Goal: Task Accomplishment & Management: Manage account settings

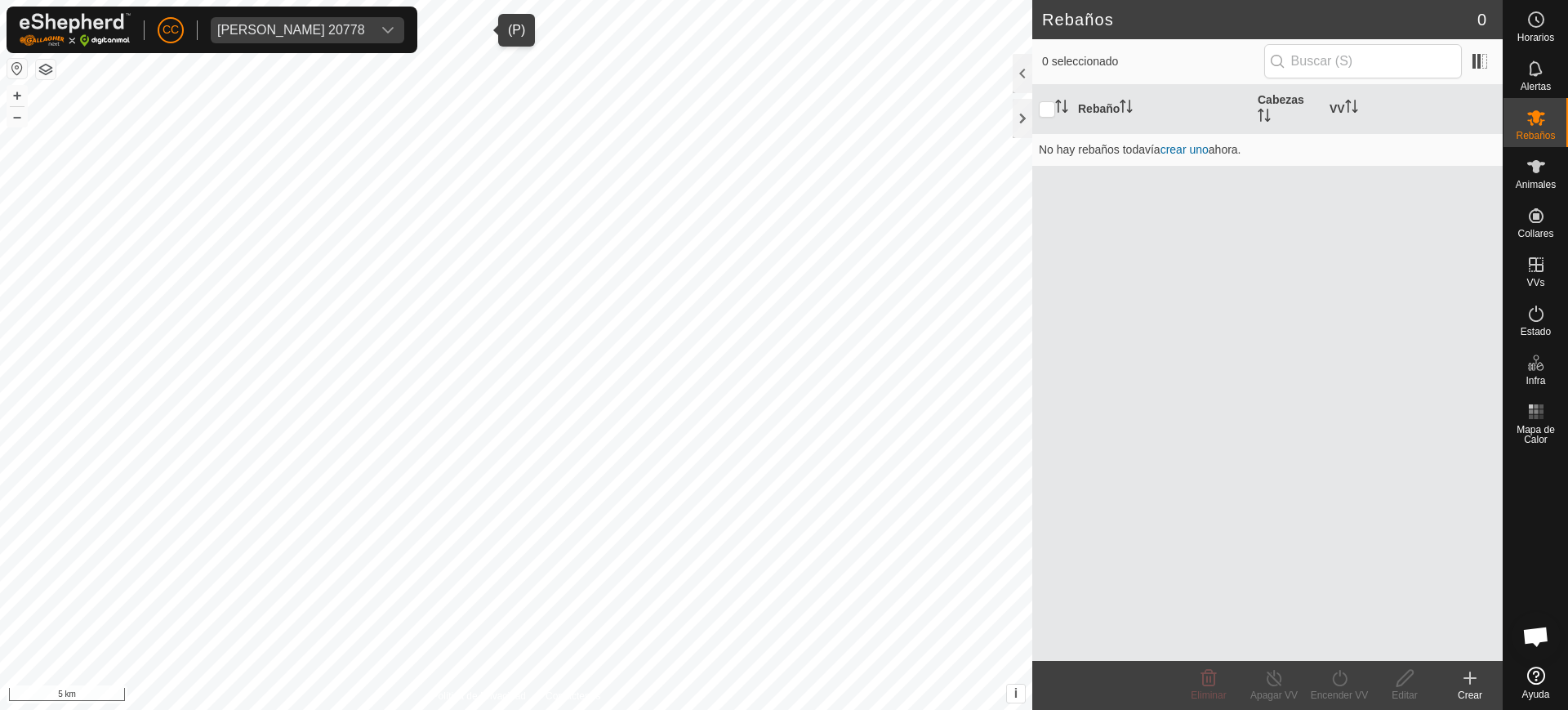
click at [246, 40] on span "[PERSON_NAME] 20778" at bounding box center [291, 31] width 161 height 26
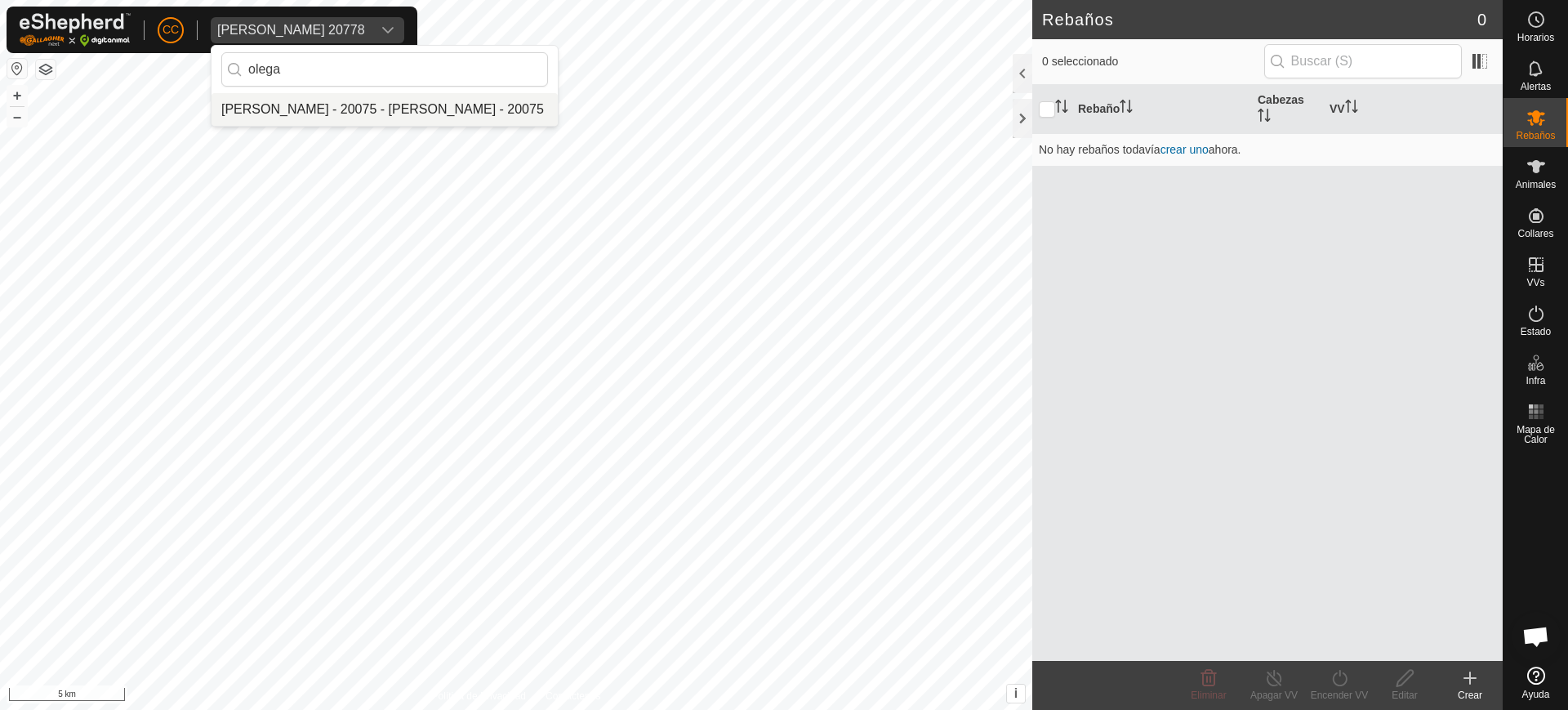
type input "olega"
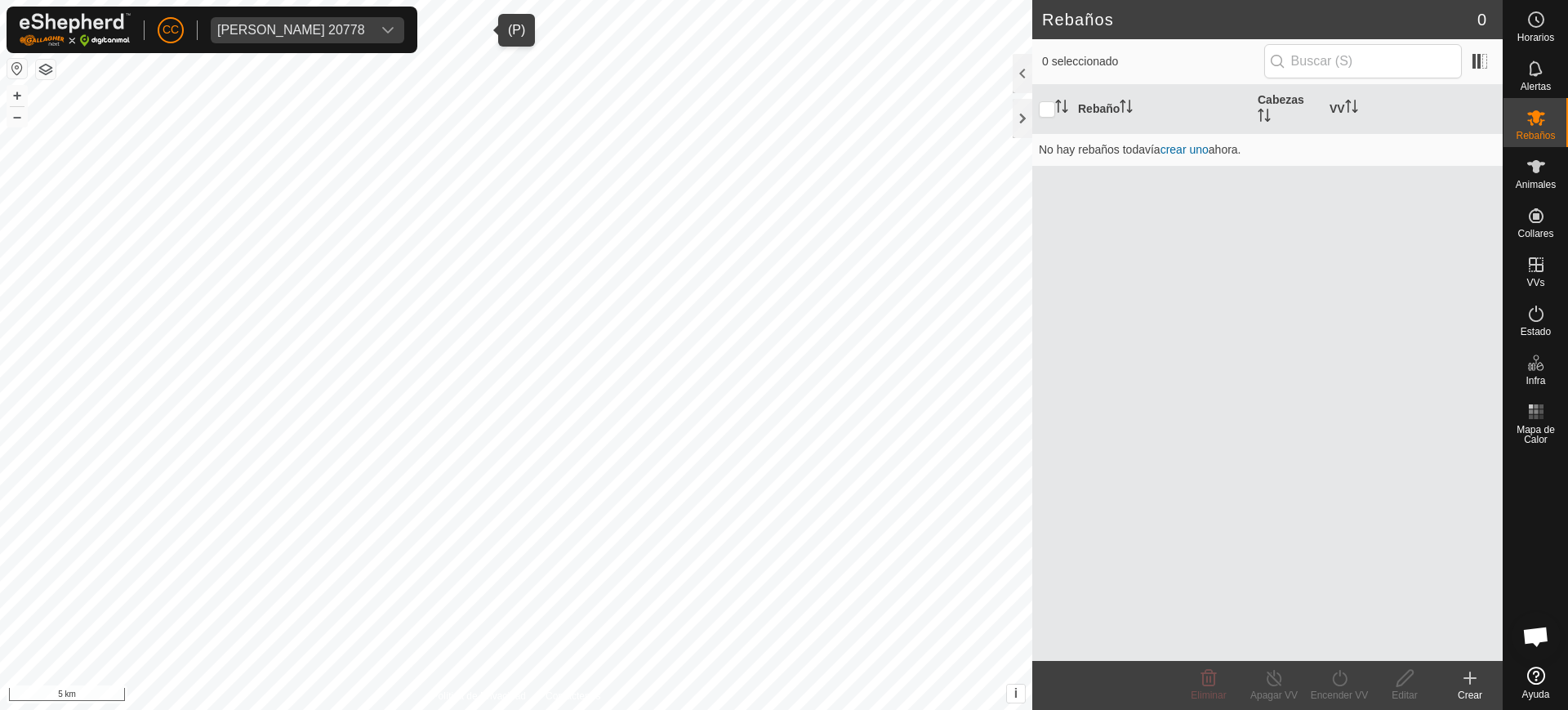
click at [365, 35] on div "[PERSON_NAME] 20778" at bounding box center [290, 31] width 148 height 13
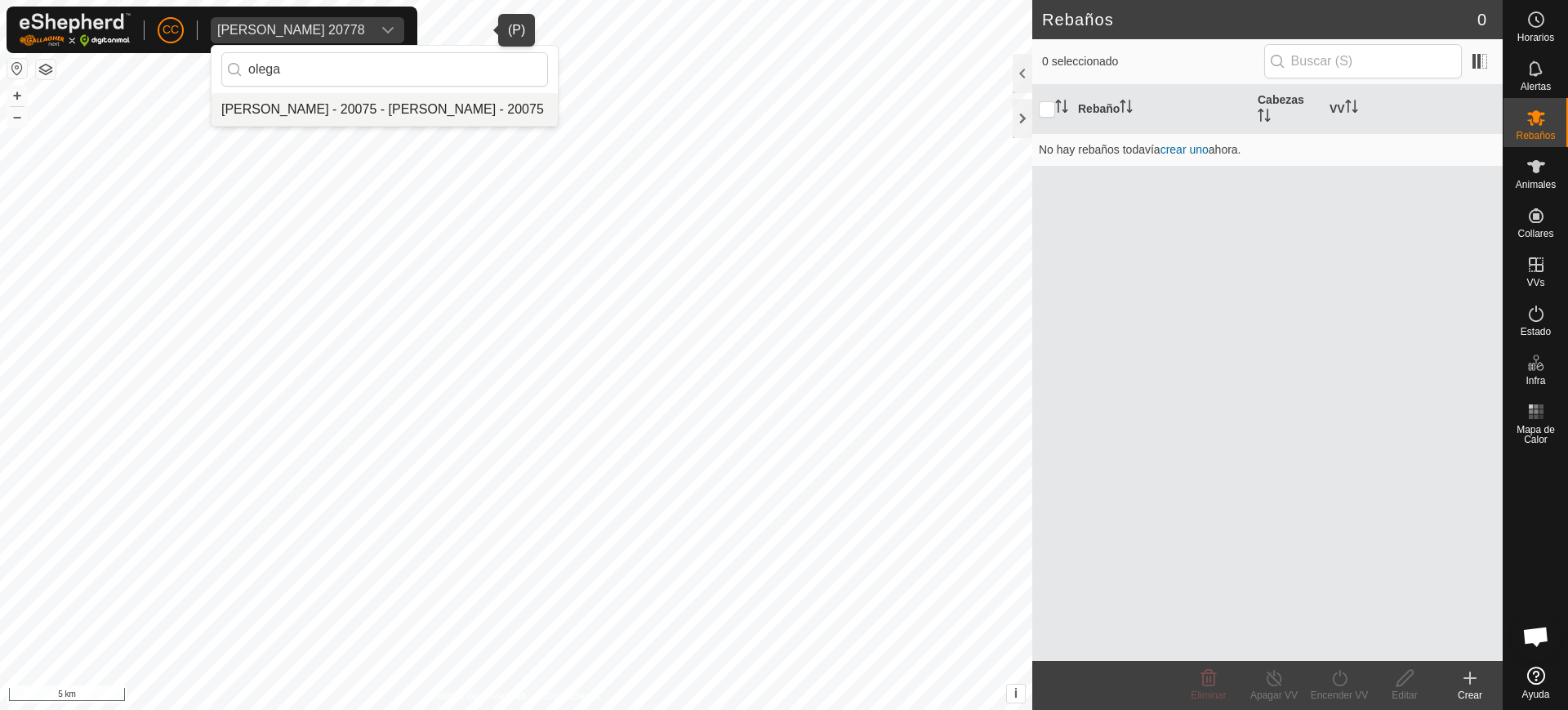
type input "olega"
click at [312, 108] on li "[PERSON_NAME] - 20075 - [PERSON_NAME] - 20075" at bounding box center [385, 108] width 346 height 32
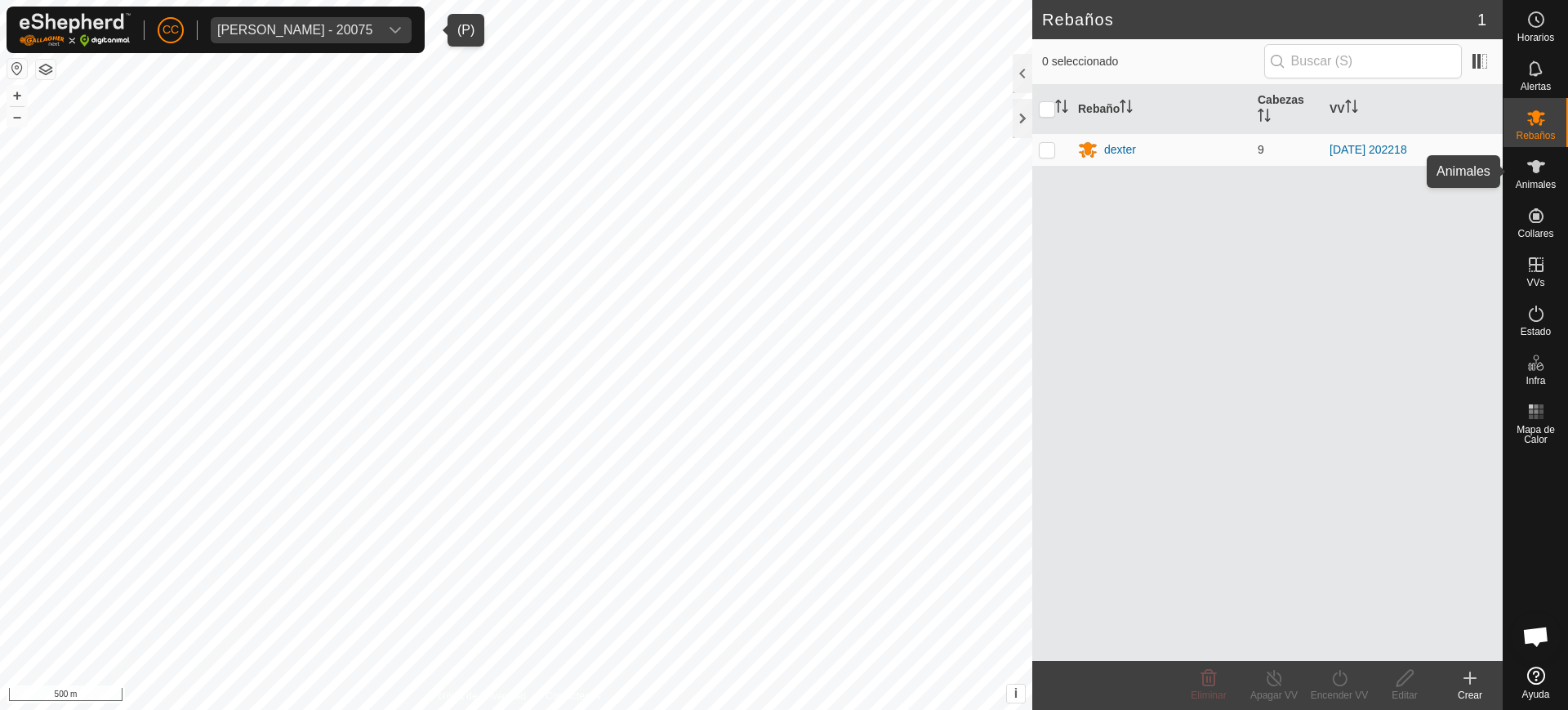
click at [1539, 180] on span "Animales" at bounding box center [1535, 185] width 40 height 10
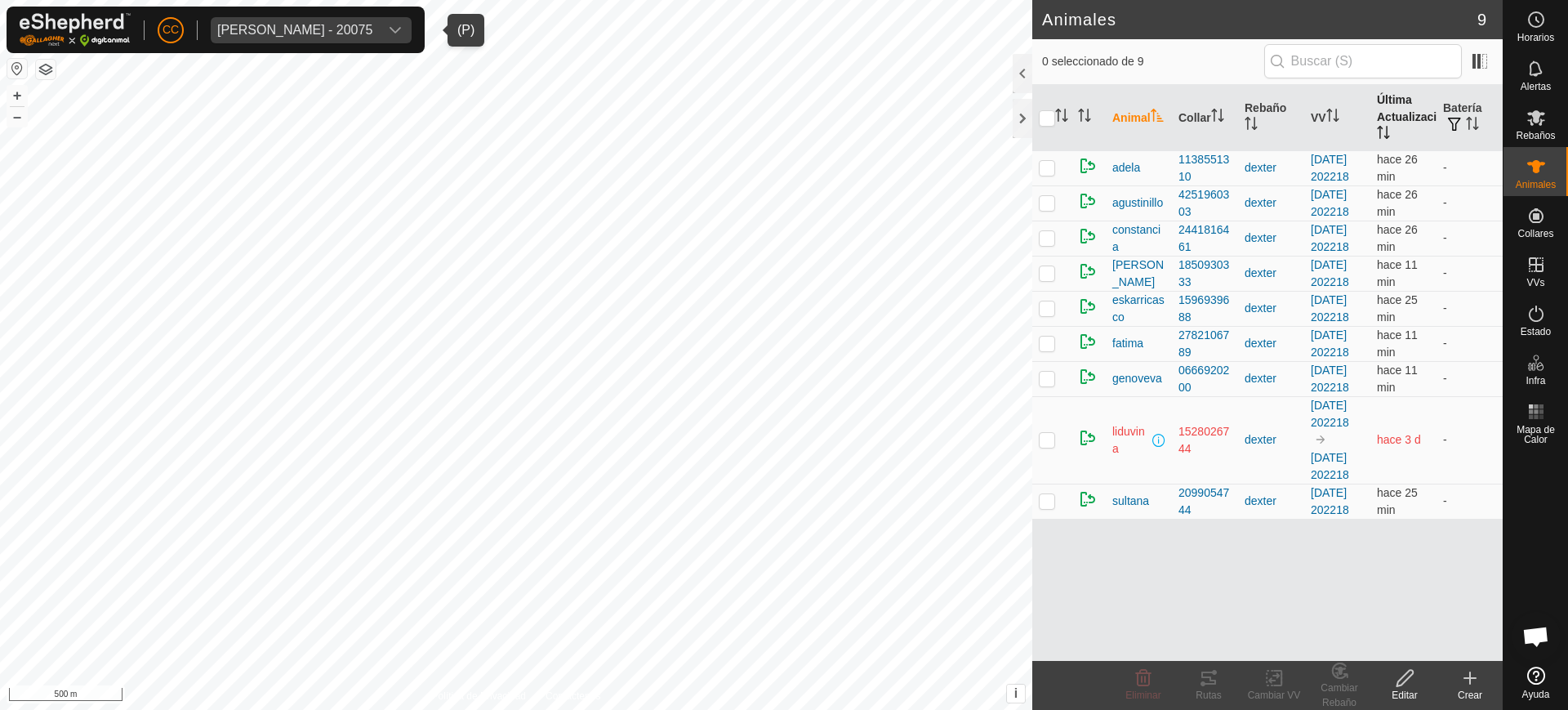
click at [1385, 103] on th "Última Actualización" at bounding box center [1403, 118] width 66 height 66
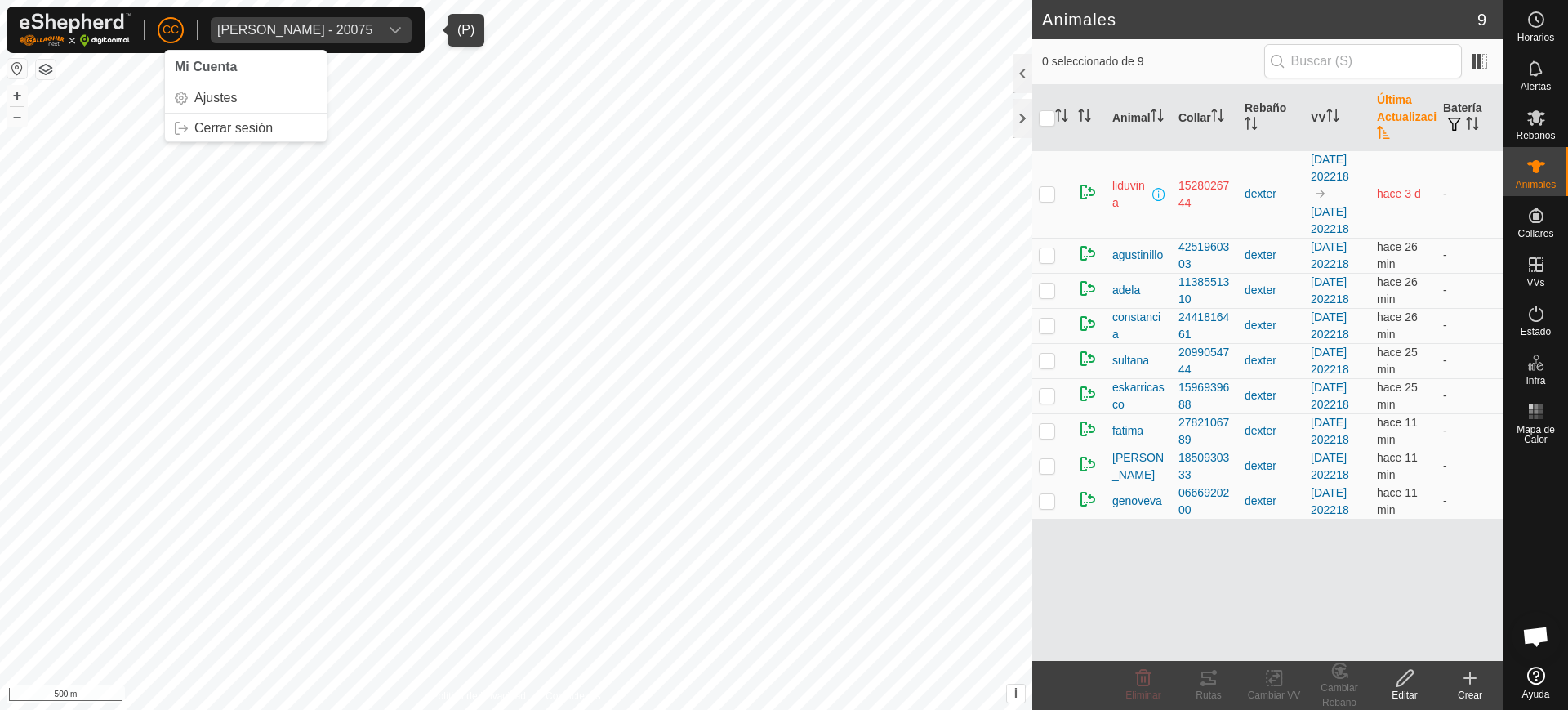
click at [222, 30] on div "[PERSON_NAME] - 20075" at bounding box center [294, 31] width 155 height 13
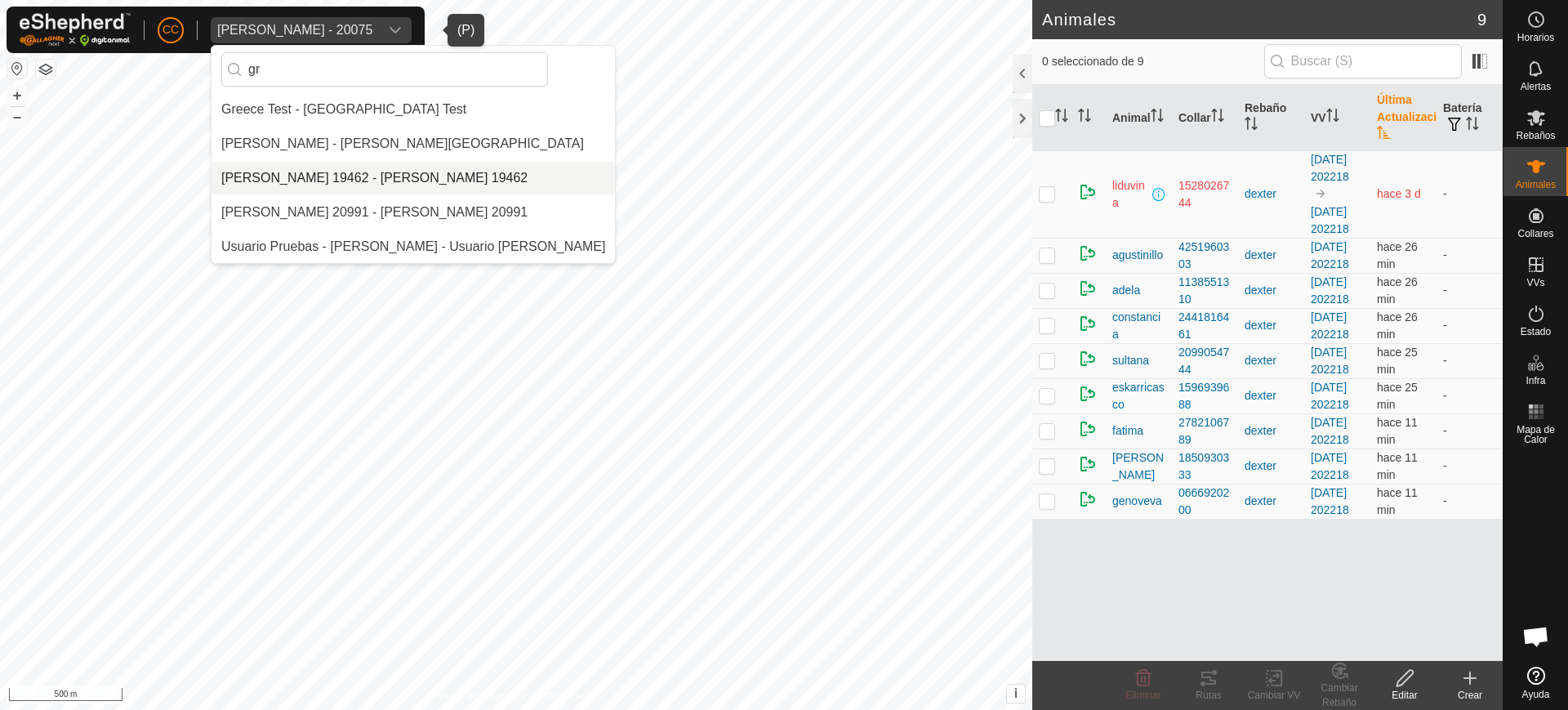
type input "g"
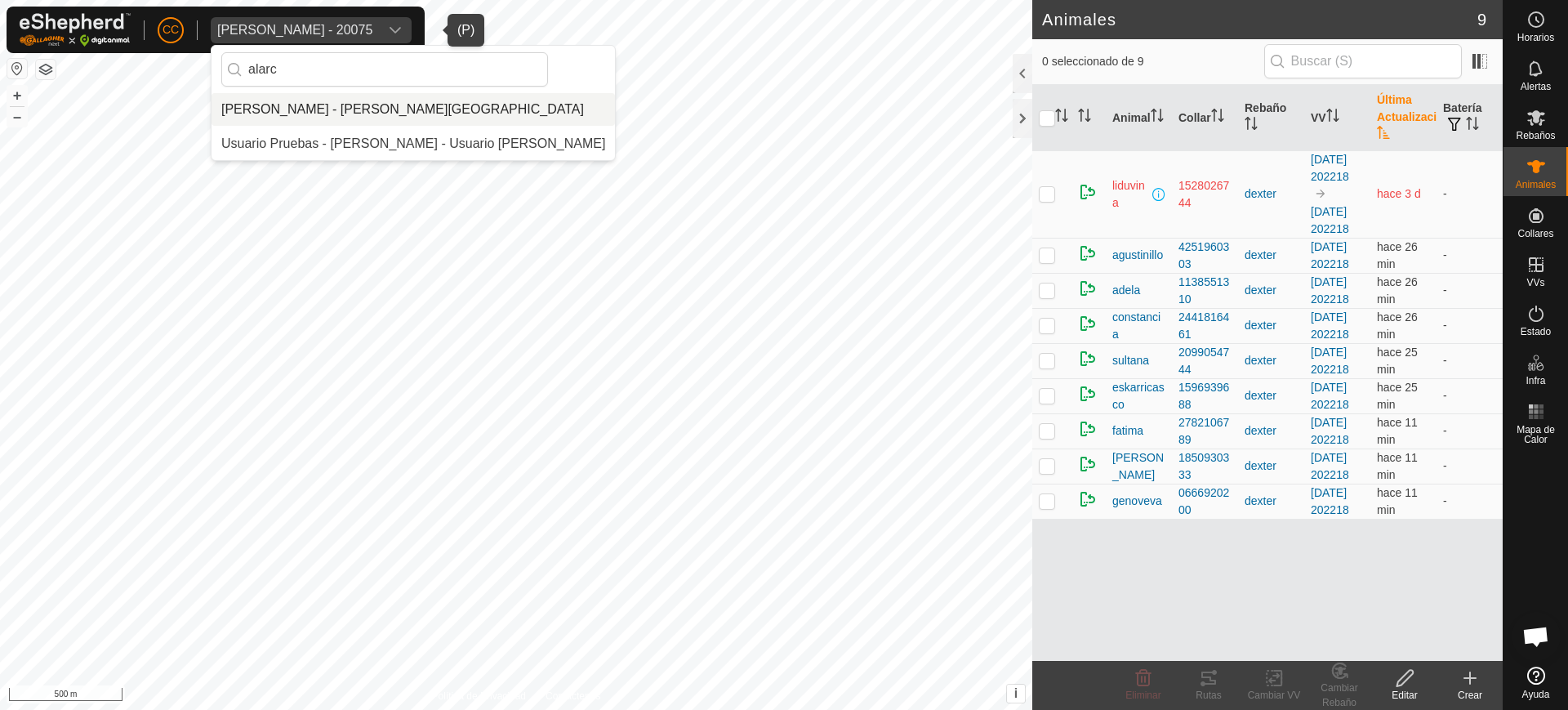
type input "alarc"
click at [307, 99] on li "[PERSON_NAME] - [PERSON_NAME][GEOGRAPHIC_DATA]" at bounding box center [413, 108] width 403 height 32
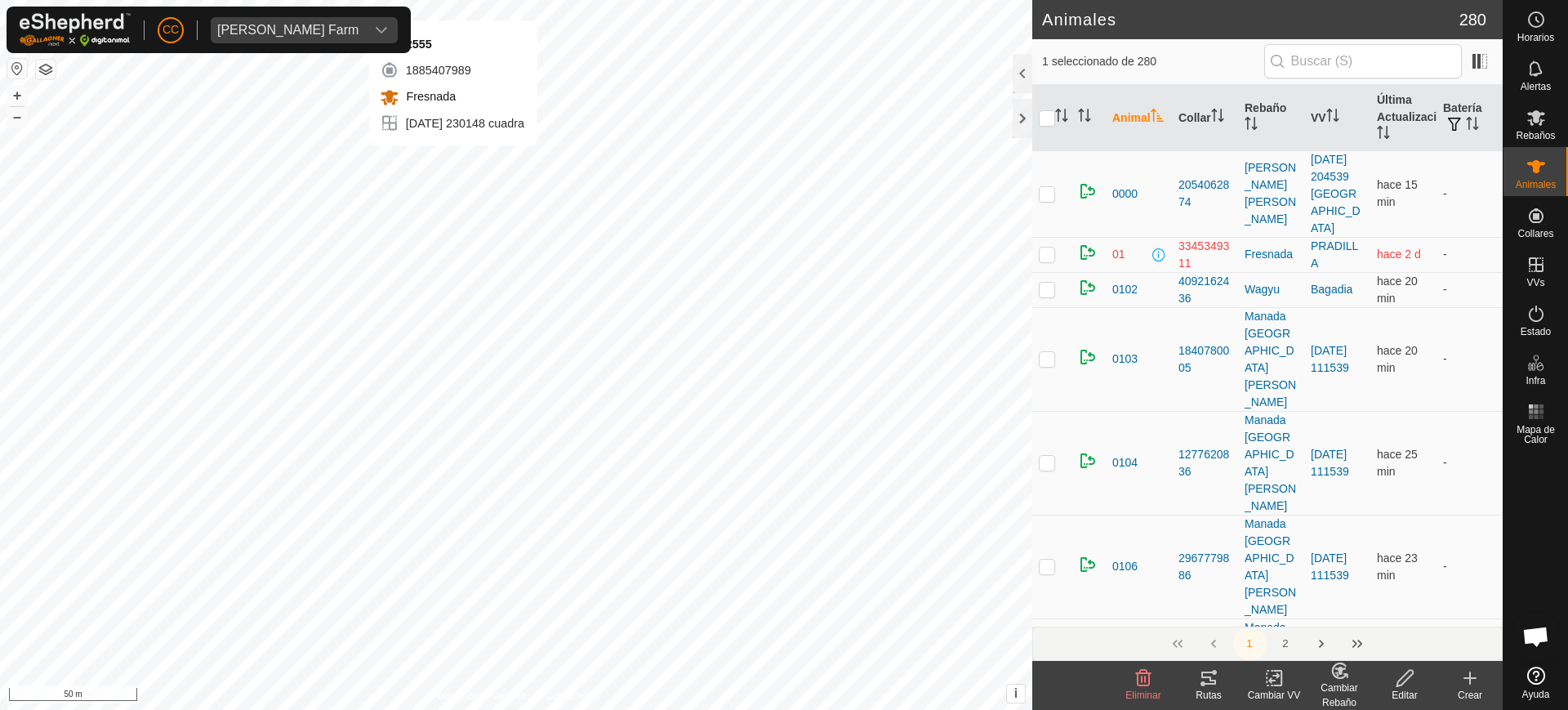
checkbox input "false"
checkbox input "true"
click at [1474, 680] on icon at bounding box center [1470, 678] width 20 height 20
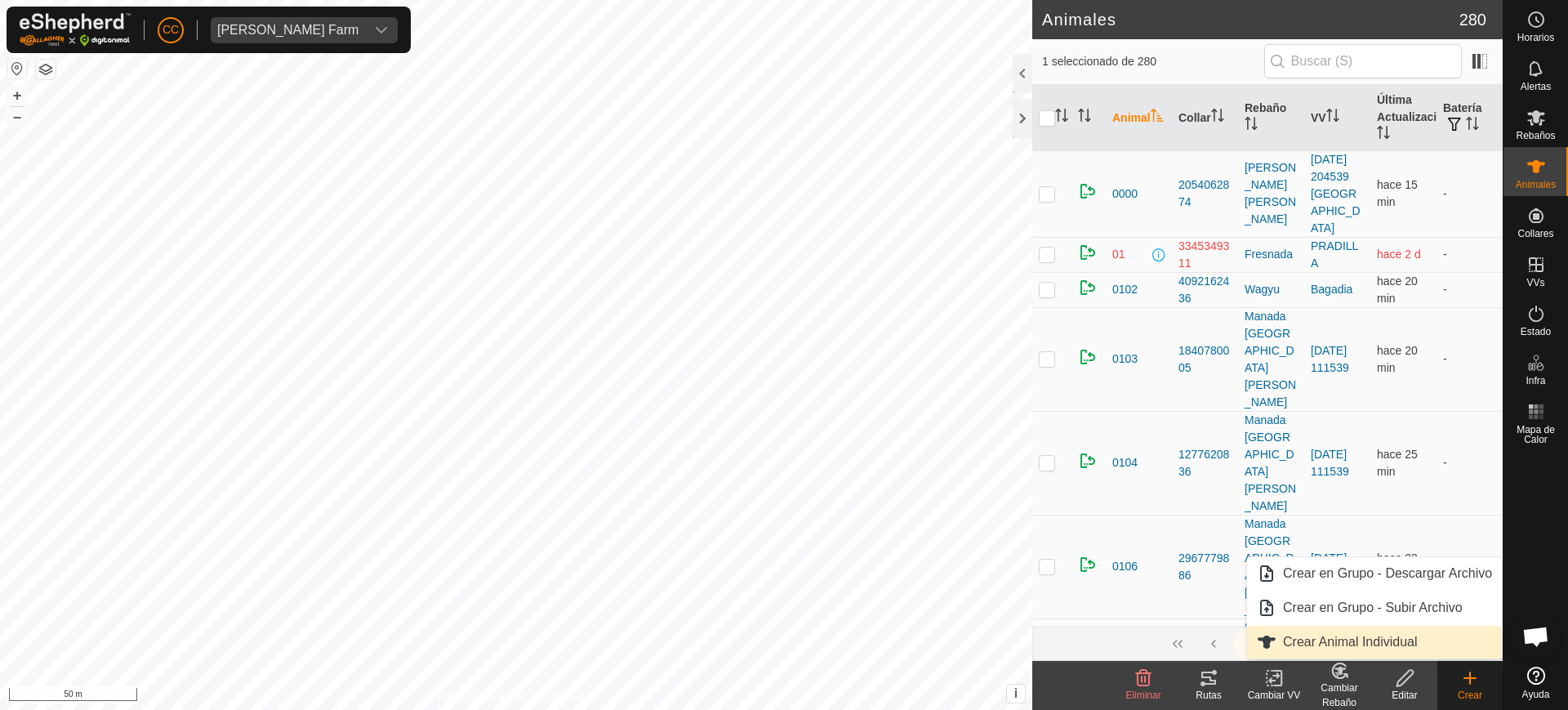
click at [1389, 637] on link "Crear Animal Individual" at bounding box center [1374, 641] width 255 height 32
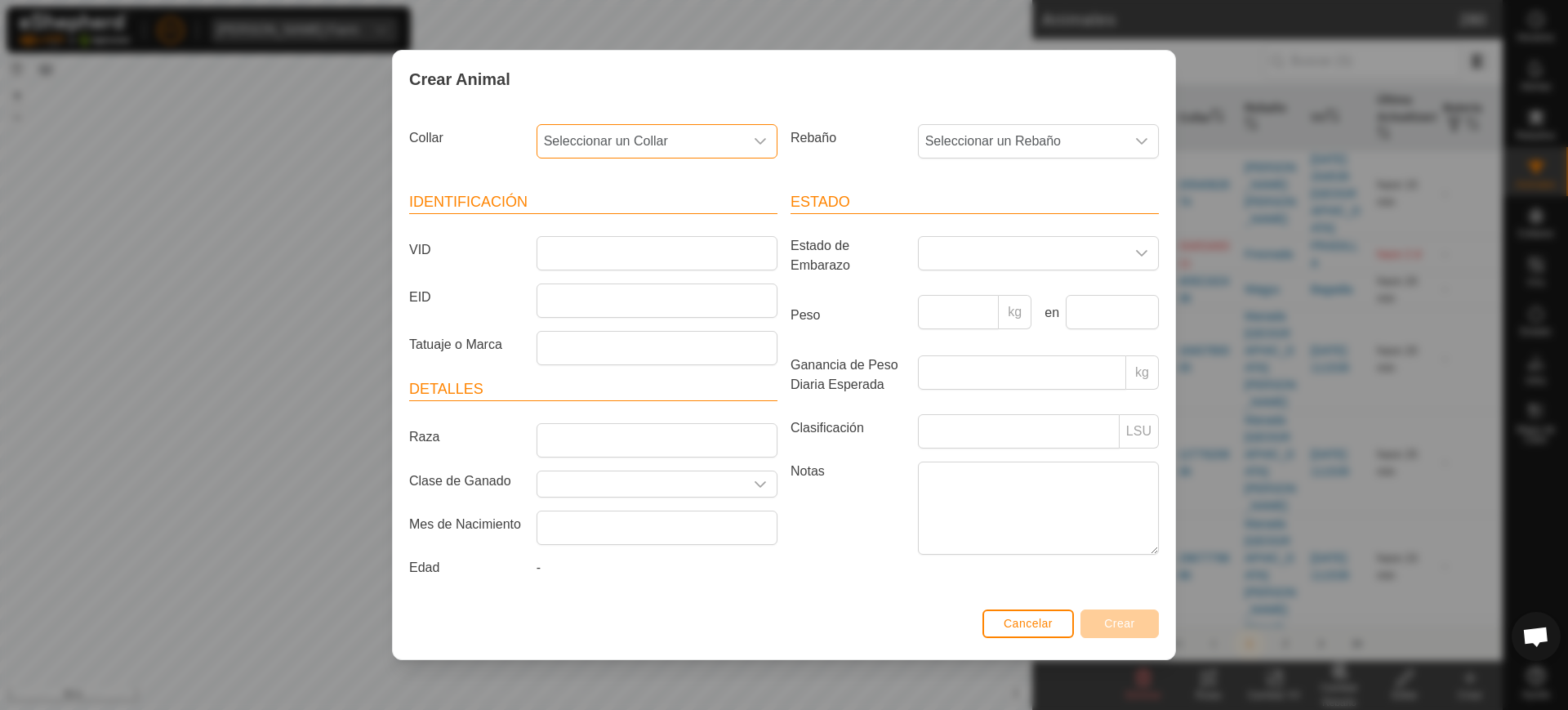
click at [664, 129] on span "Seleccionar un Collar" at bounding box center [640, 141] width 207 height 32
type input "3"
type input "85856"
click at [642, 238] on li "2580185856" at bounding box center [657, 225] width 239 height 32
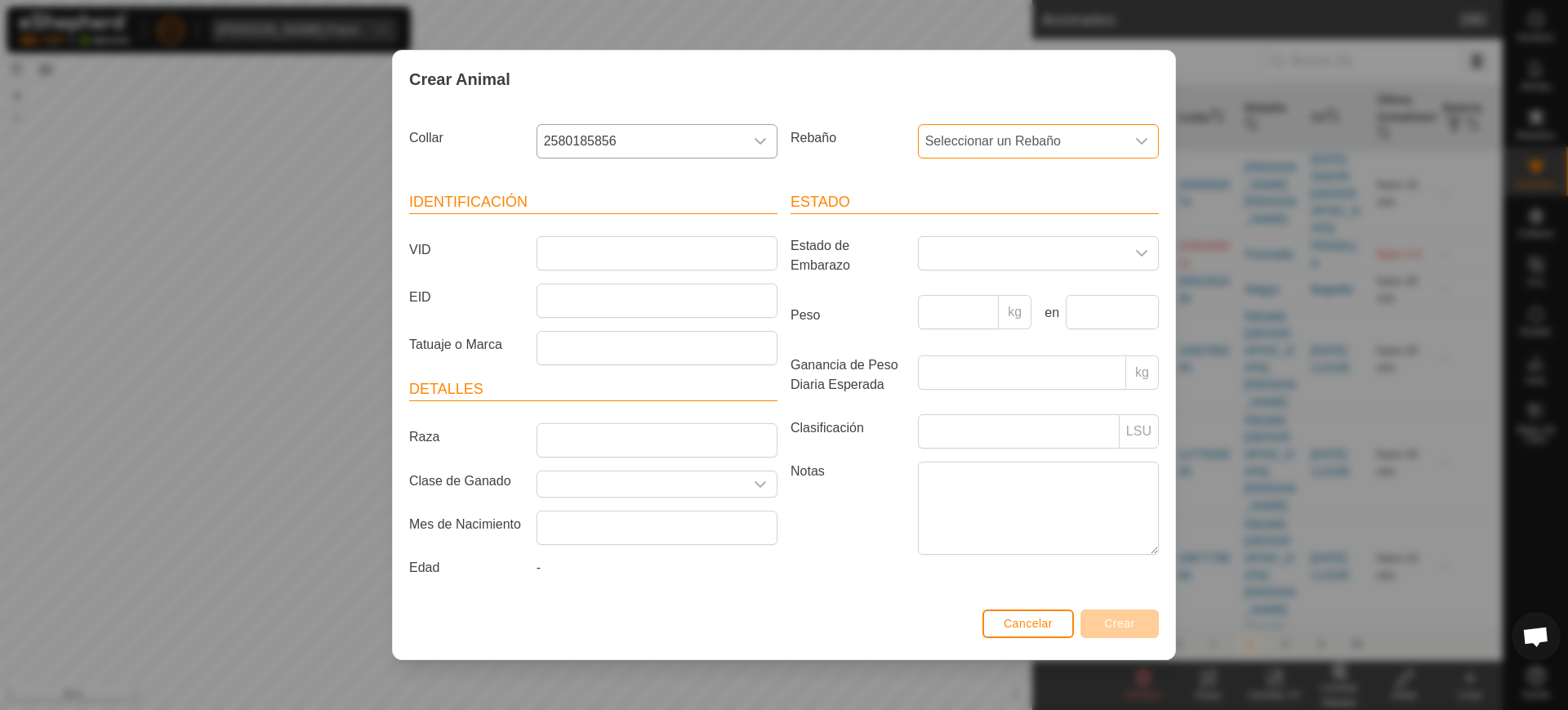
click at [933, 132] on span "Seleccionar un Rebaño" at bounding box center [1022, 141] width 207 height 32
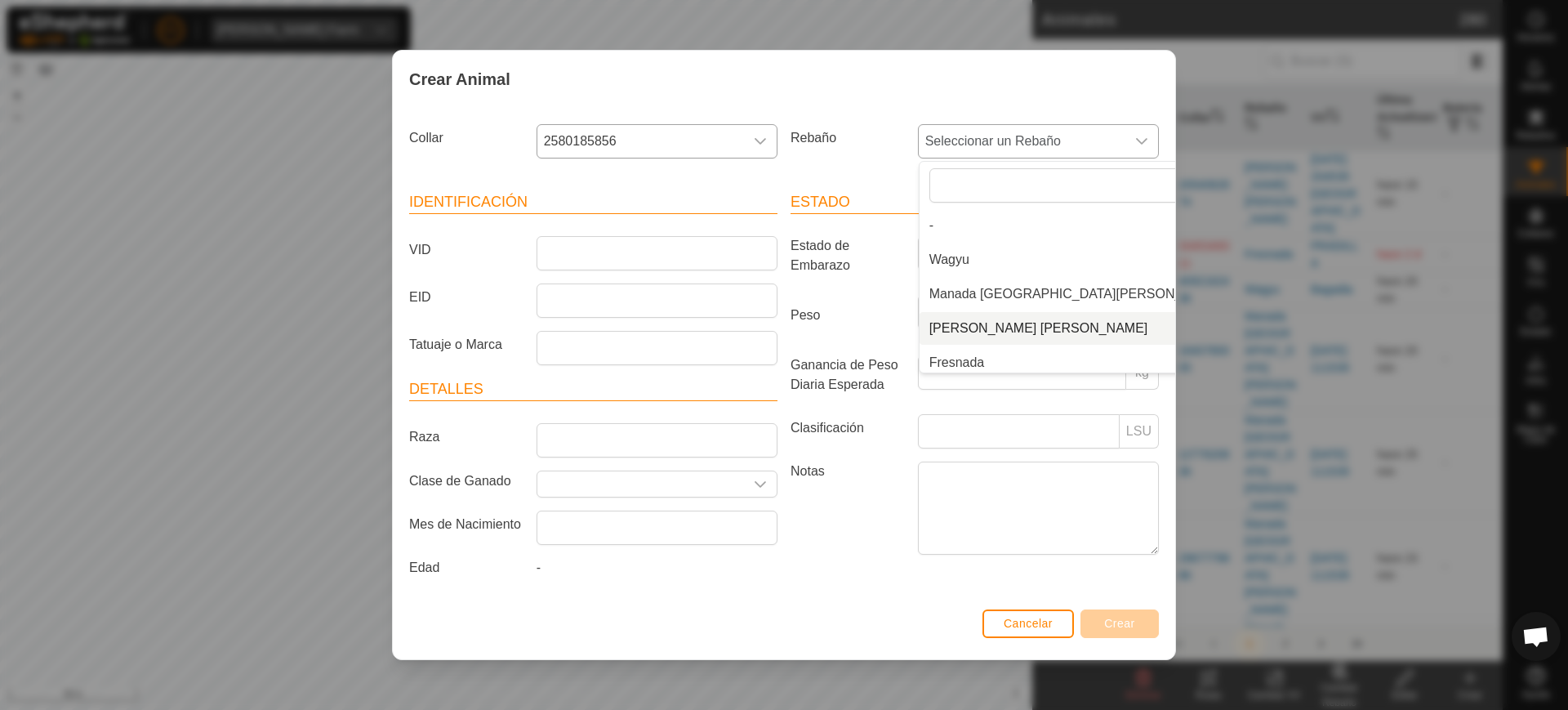
scroll to position [41, 0]
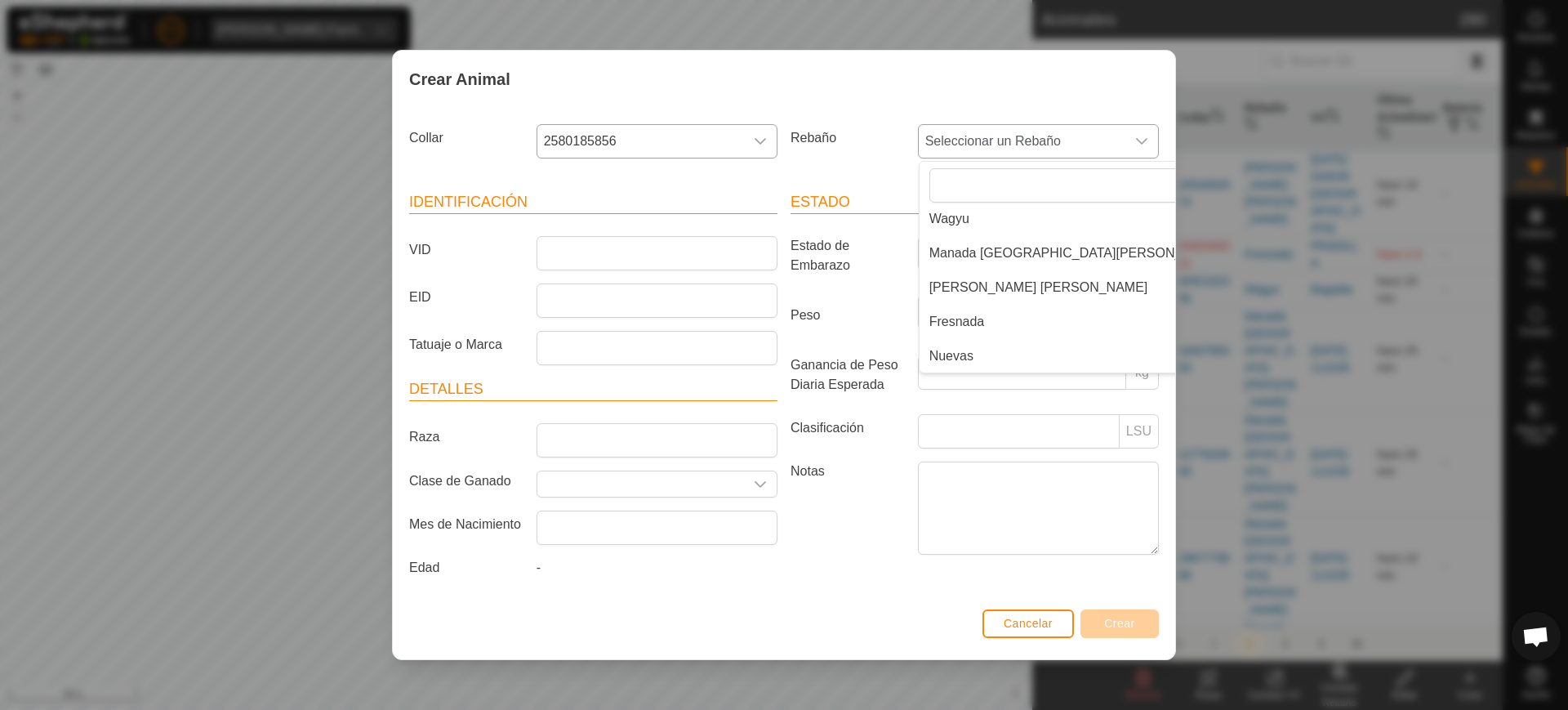
click at [971, 351] on li "Nuevas" at bounding box center [1076, 356] width 314 height 32
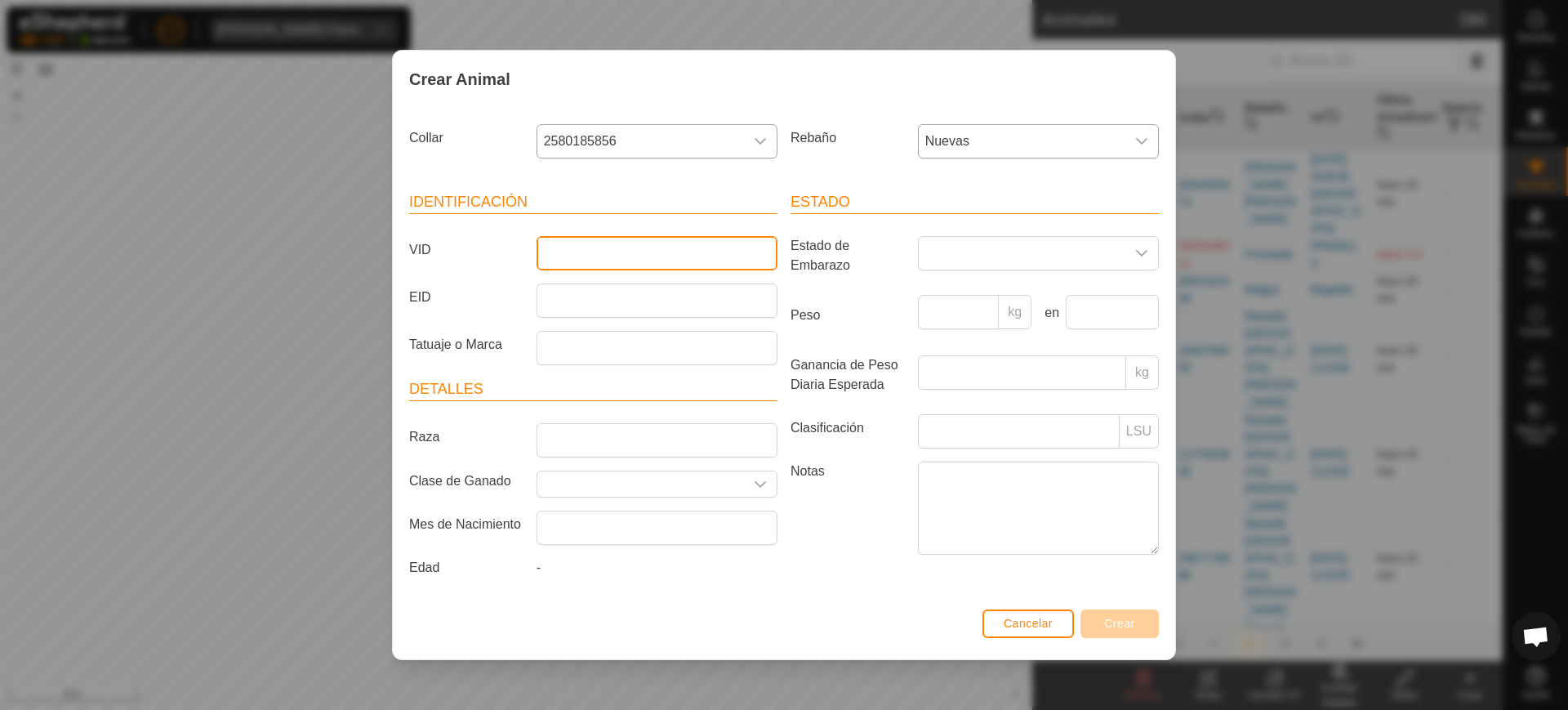
click at [675, 242] on input "VID" at bounding box center [656, 252] width 241 height 34
type input "2638"
click at [1127, 620] on span "Crear" at bounding box center [1119, 623] width 31 height 13
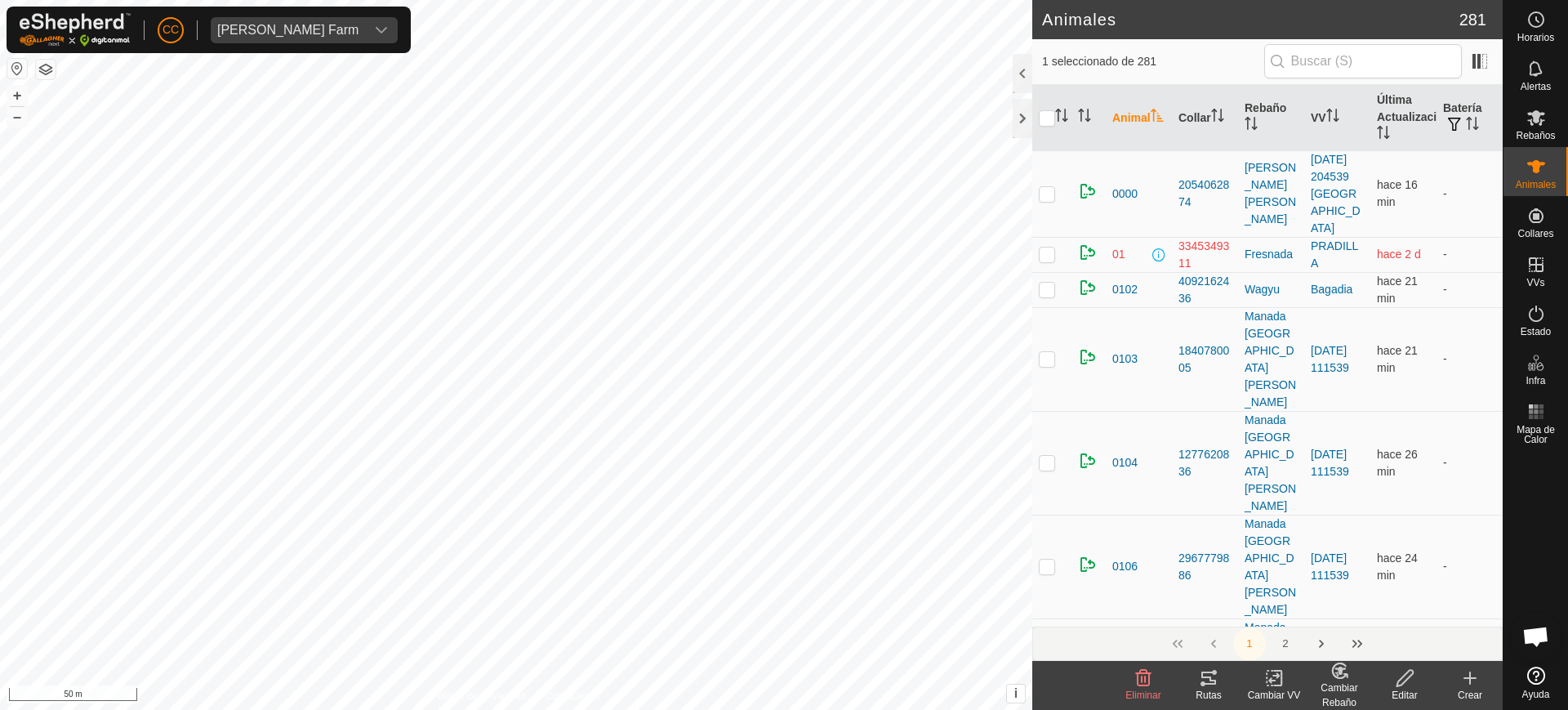
click at [1475, 684] on icon at bounding box center [1470, 678] width 20 height 20
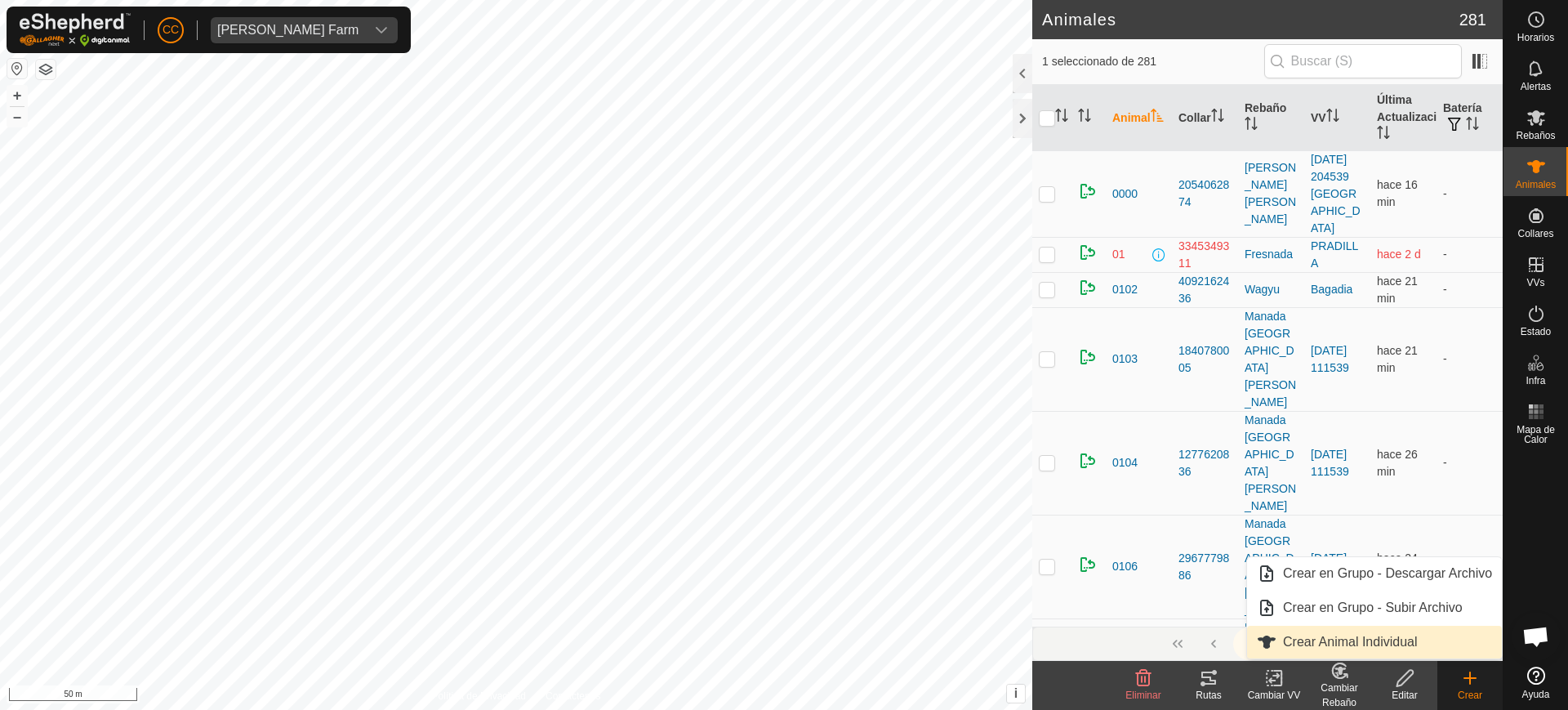
click at [1417, 645] on link "Crear Animal Individual" at bounding box center [1374, 641] width 255 height 32
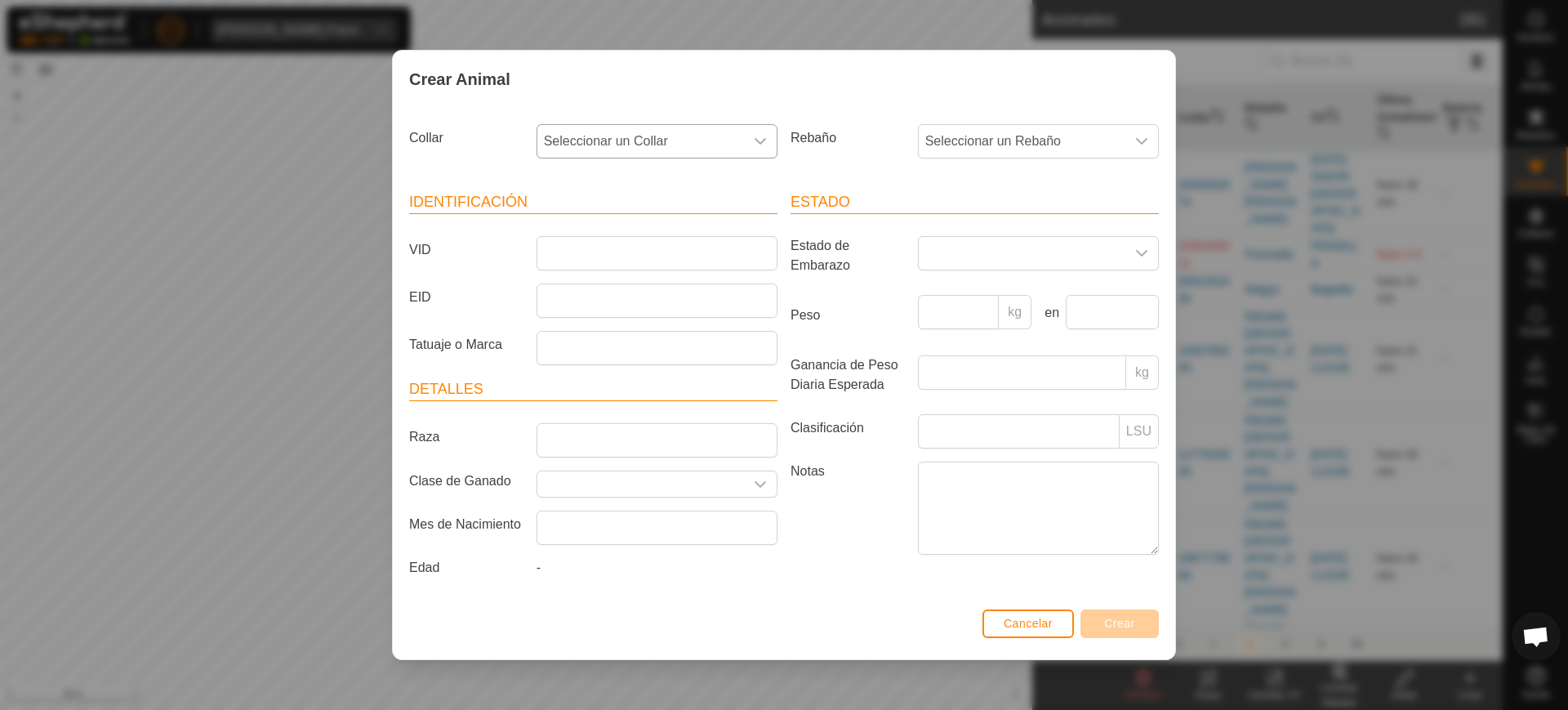
click at [594, 125] on span "Seleccionar un Collar" at bounding box center [640, 141] width 207 height 32
type input "6617"
drag, startPoint x: 635, startPoint y: 215, endPoint x: 684, endPoint y: 216, distance: 49.0
click at [636, 216] on li "3698966170" at bounding box center [657, 225] width 239 height 32
click at [998, 137] on span "Seleccionar un Rebaño" at bounding box center [1022, 141] width 207 height 32
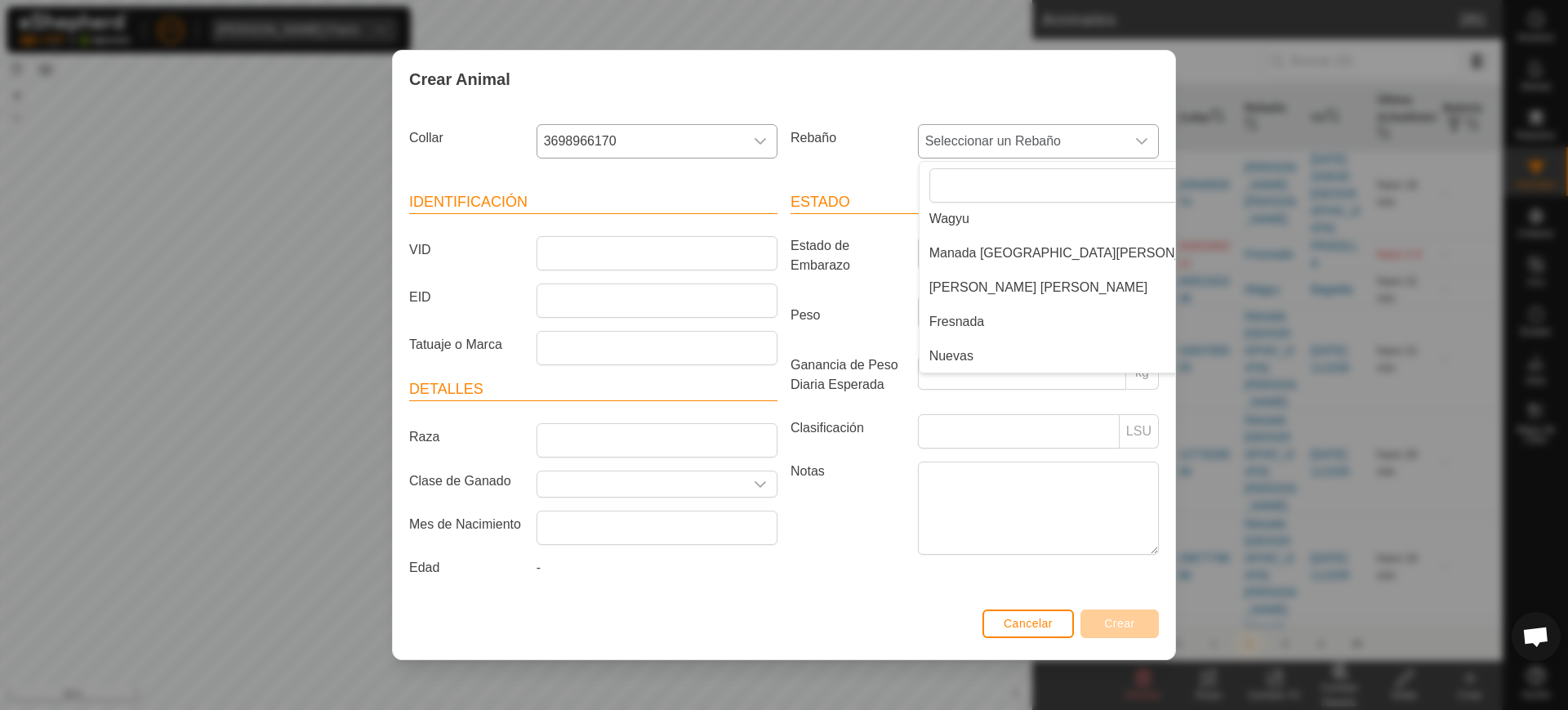
click at [1032, 348] on li "Nuevas" at bounding box center [1076, 356] width 314 height 32
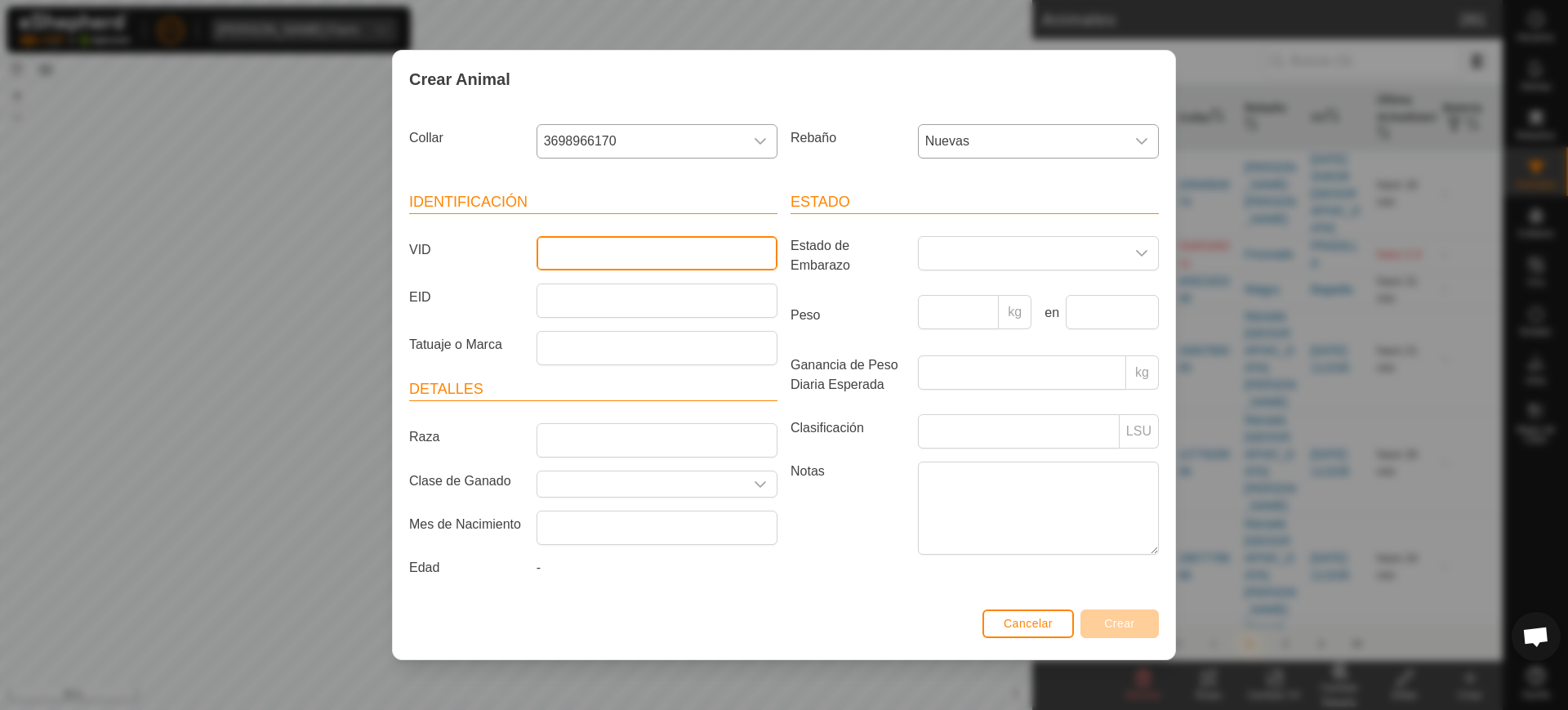
click at [627, 249] on input "VID" at bounding box center [656, 252] width 241 height 34
type input "0616"
click at [1122, 626] on span "Crear" at bounding box center [1119, 623] width 31 height 13
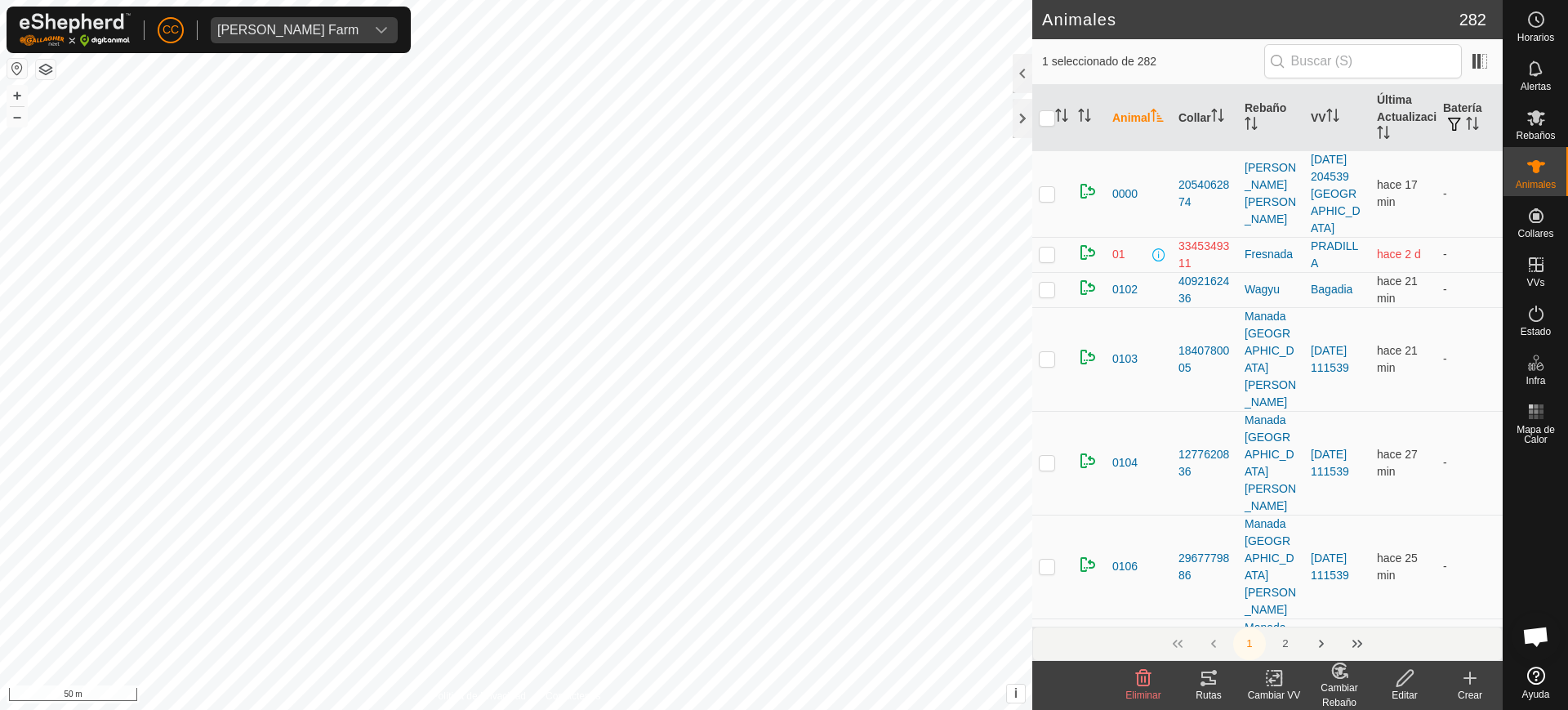
click at [1462, 671] on icon at bounding box center [1470, 678] width 20 height 20
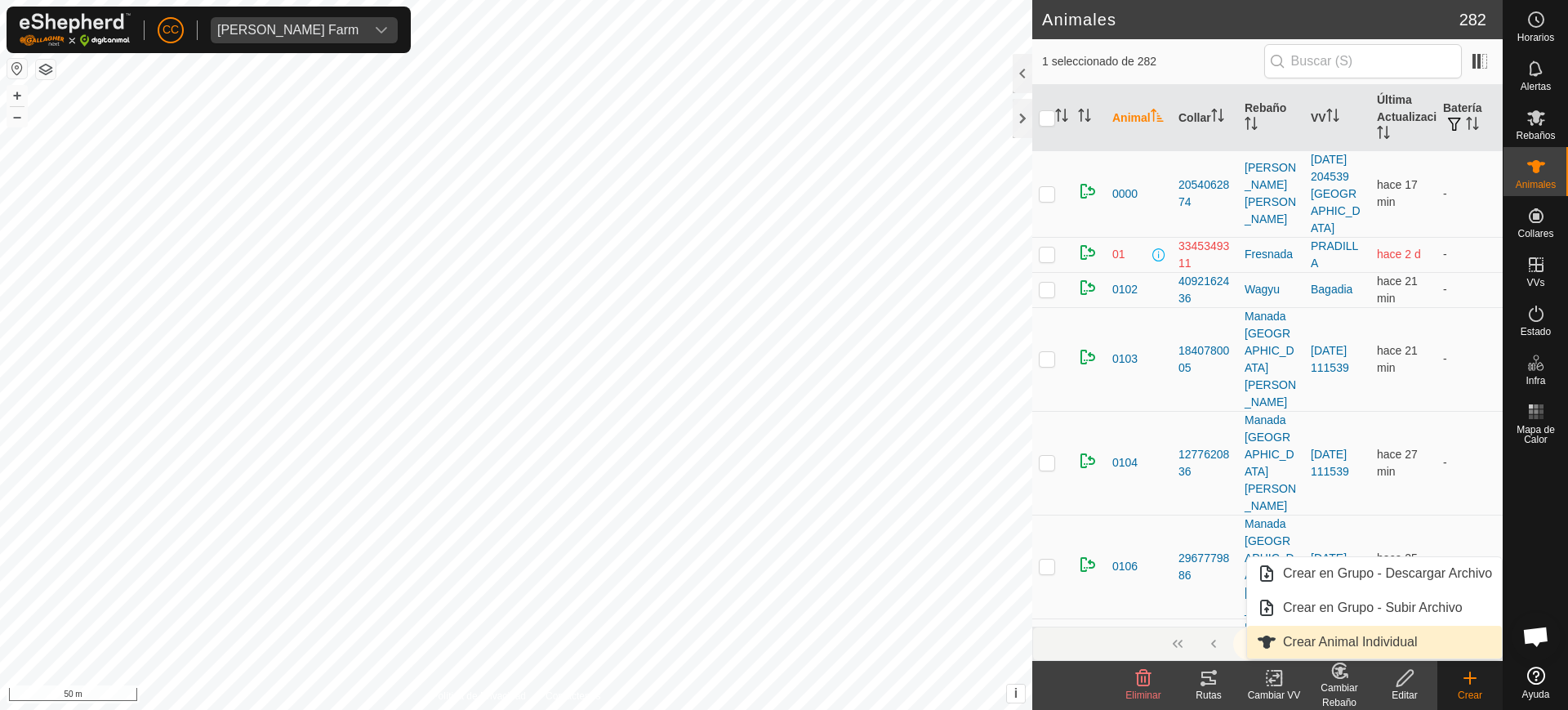
click at [1400, 633] on link "Crear Animal Individual" at bounding box center [1374, 641] width 255 height 32
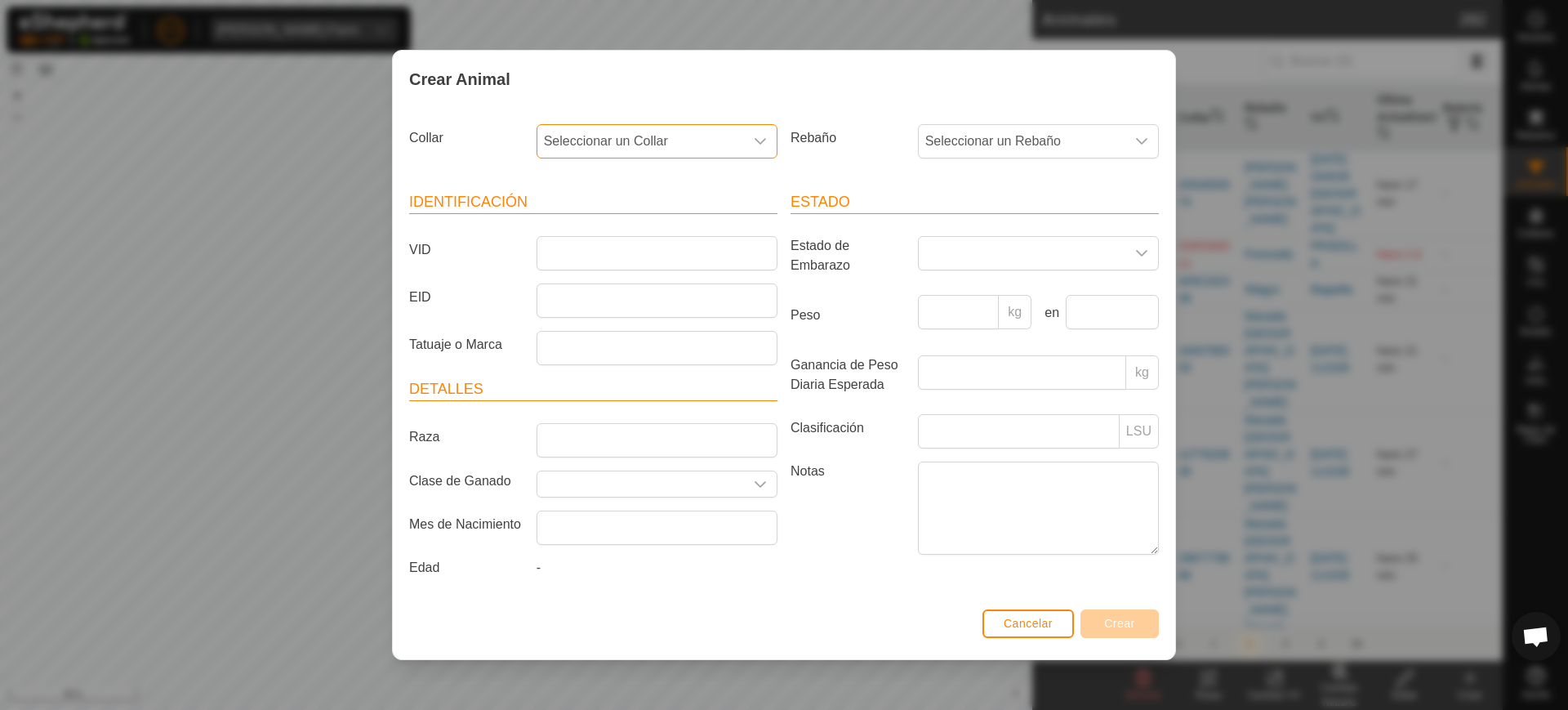
click at [685, 137] on span "Seleccionar un Collar" at bounding box center [640, 141] width 207 height 32
type input "90704"
click at [677, 223] on li "3669290704" at bounding box center [657, 225] width 239 height 32
click at [957, 132] on span "Seleccionar un Rebaño" at bounding box center [1022, 141] width 207 height 32
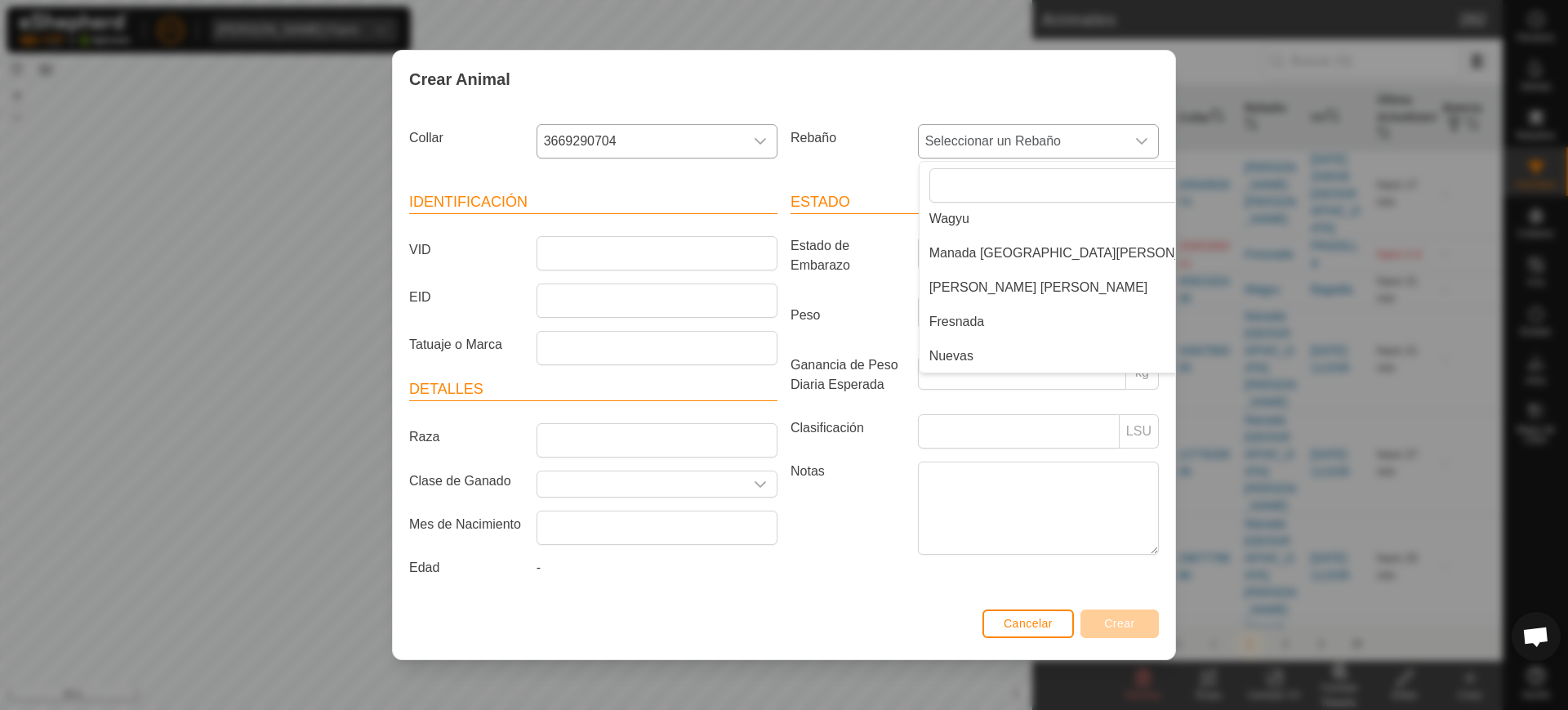
click at [996, 358] on li "Nuevas" at bounding box center [1076, 356] width 314 height 32
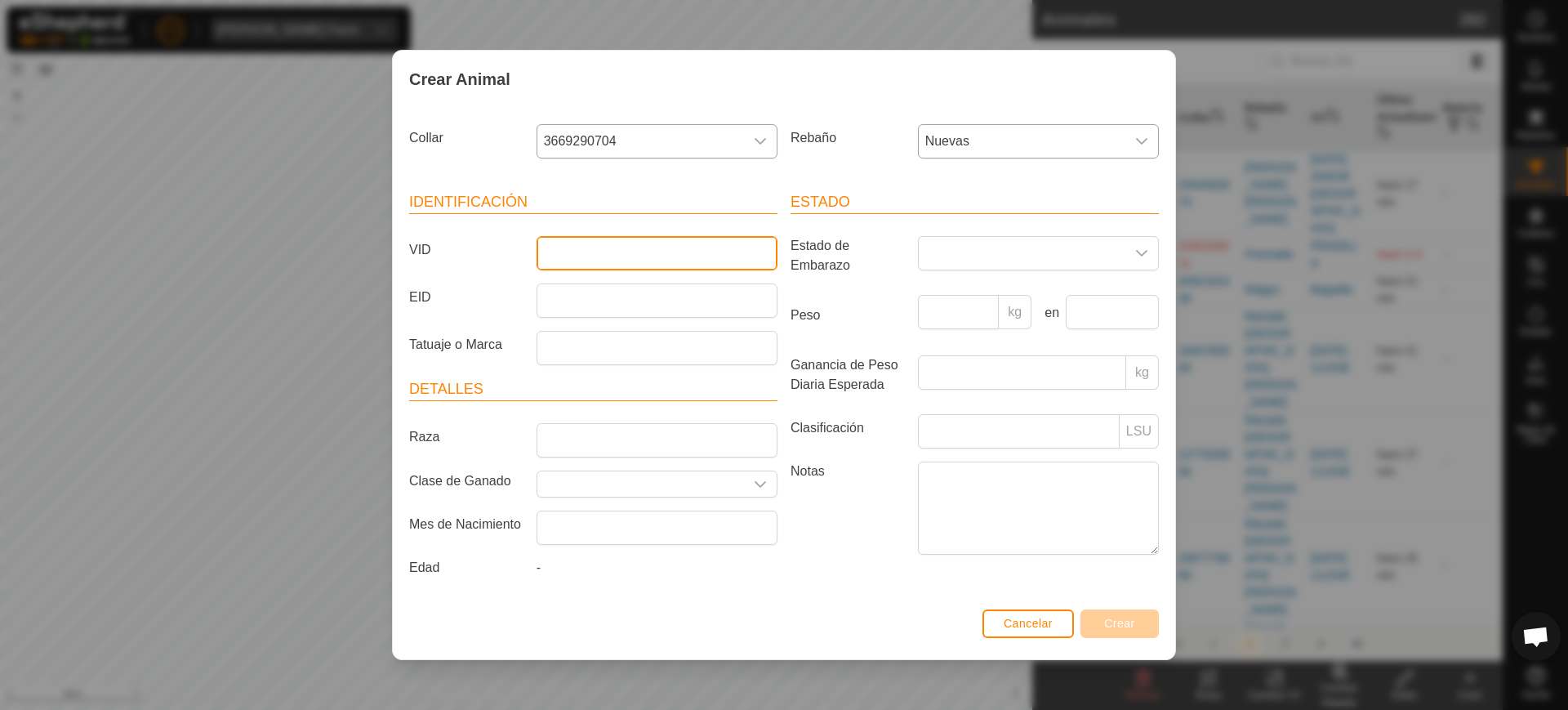
click at [655, 247] on input "VID" at bounding box center [656, 252] width 241 height 34
type input "8424"
click at [1125, 615] on button "Crear" at bounding box center [1120, 623] width 79 height 29
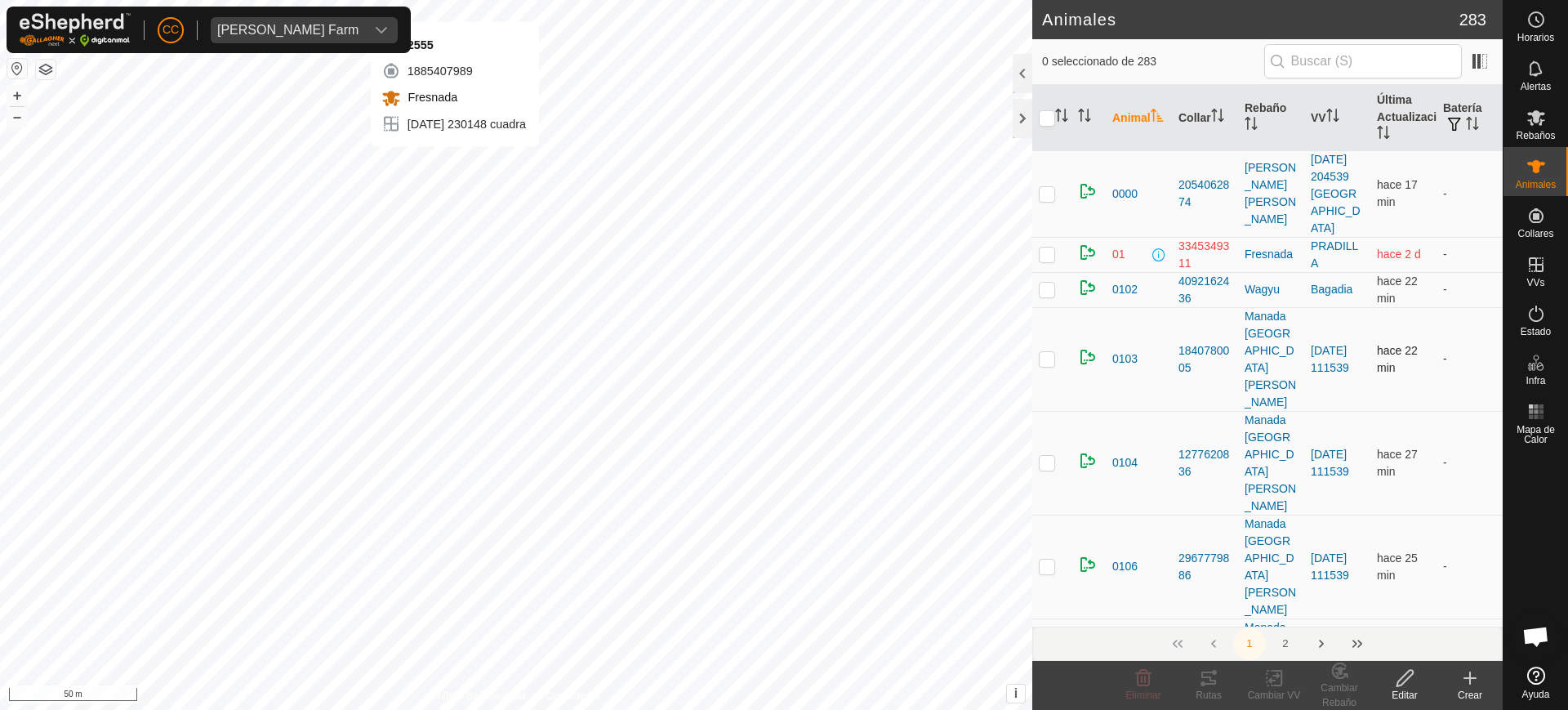
checkbox input "true"
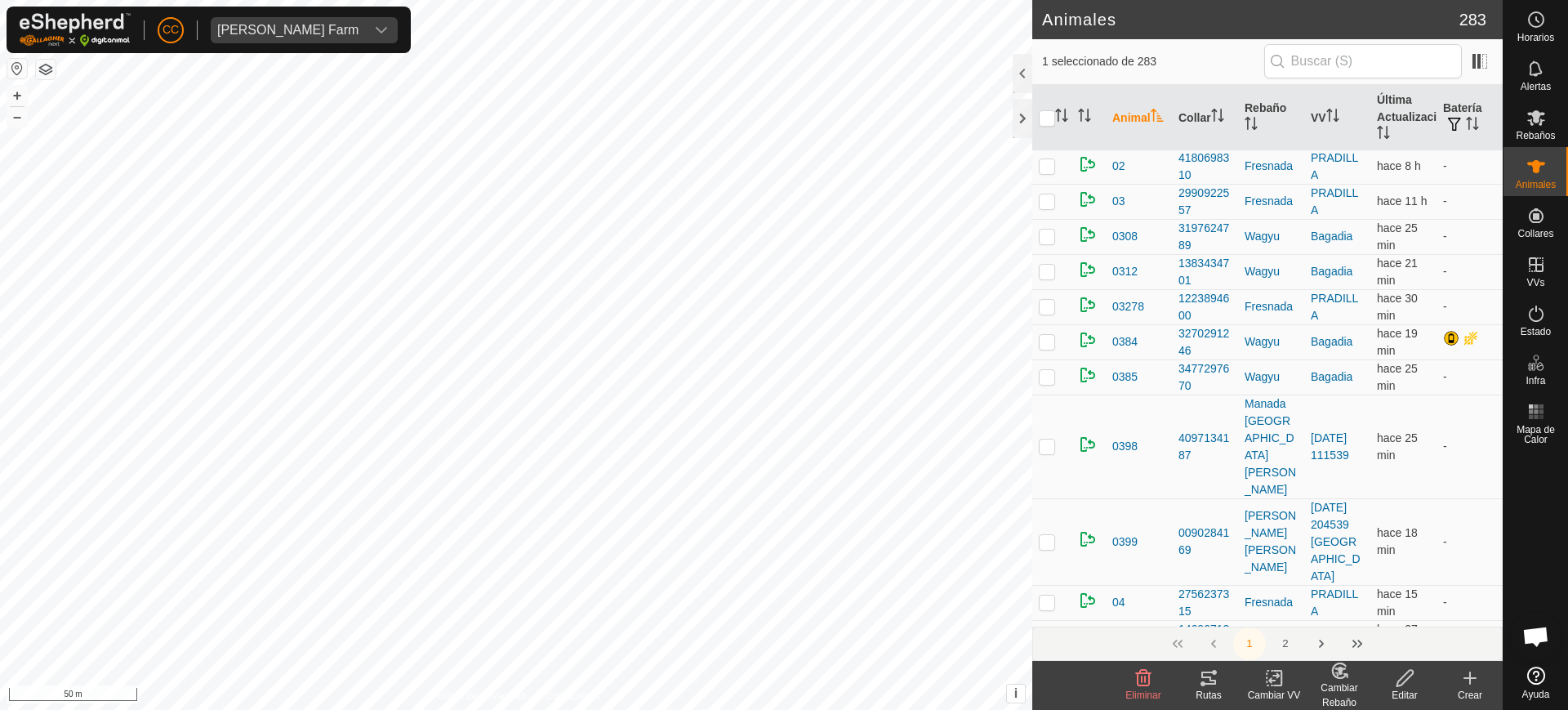
scroll to position [817, 0]
click at [1065, 118] on icon "Activar para ordenar" at bounding box center [1065, 115] width 2 height 13
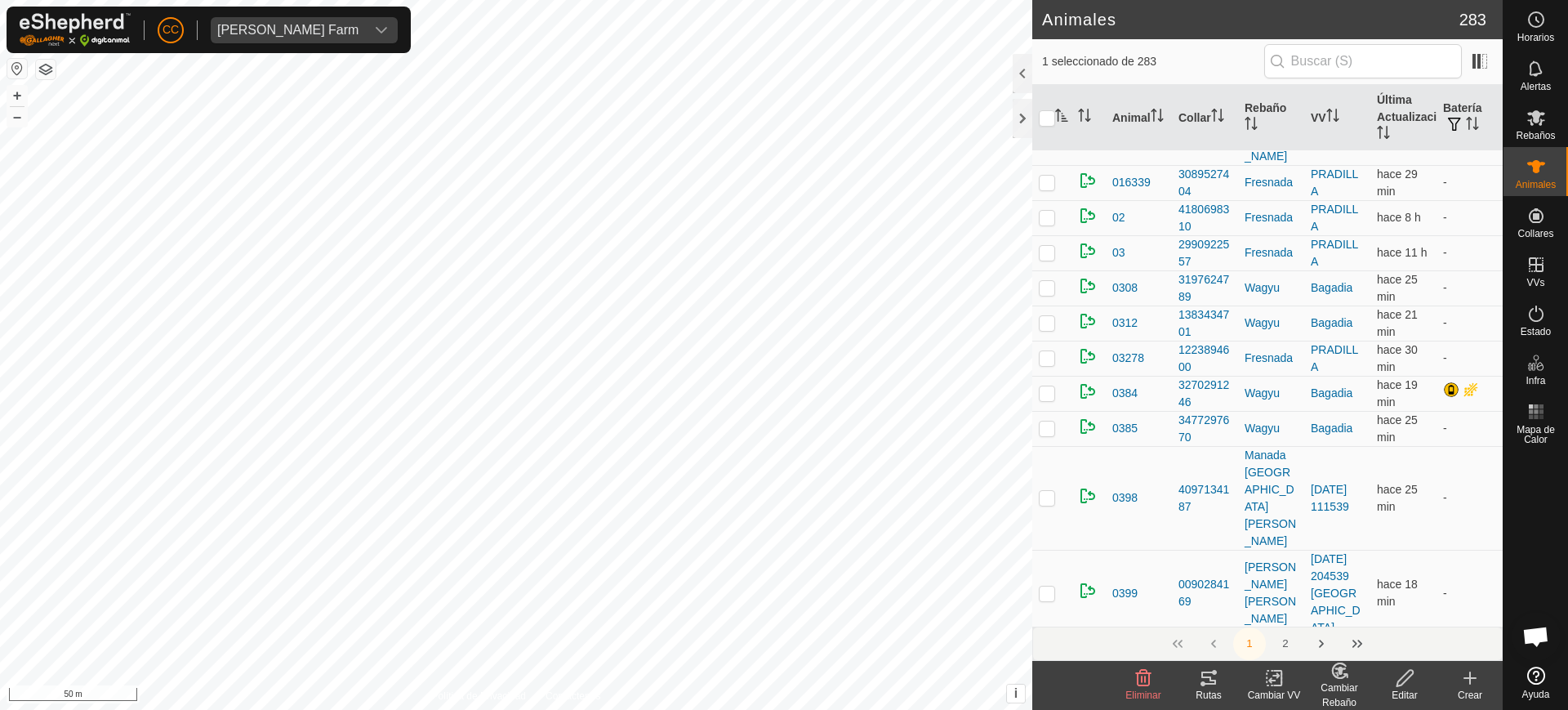
scroll to position [0, 0]
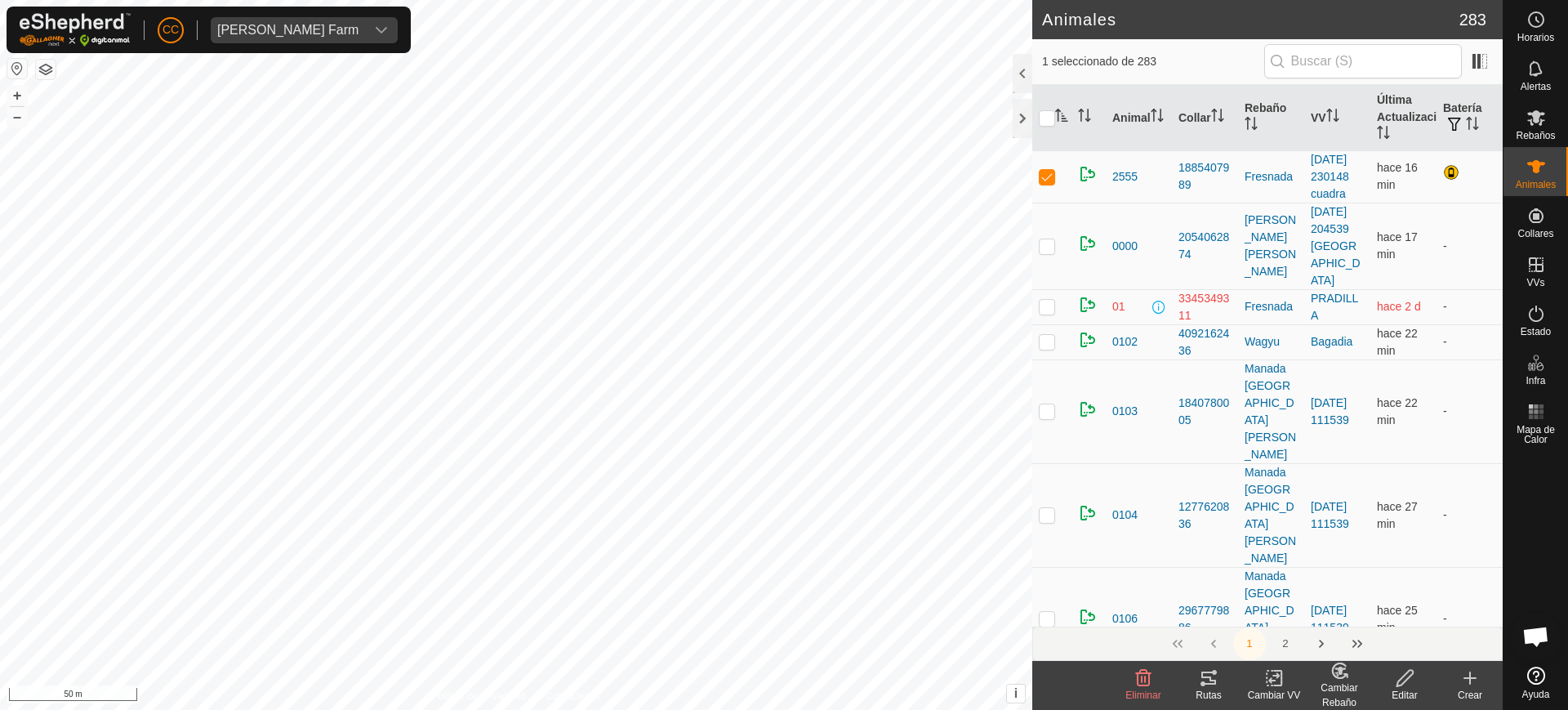
click at [1405, 676] on icon at bounding box center [1404, 678] width 21 height 20
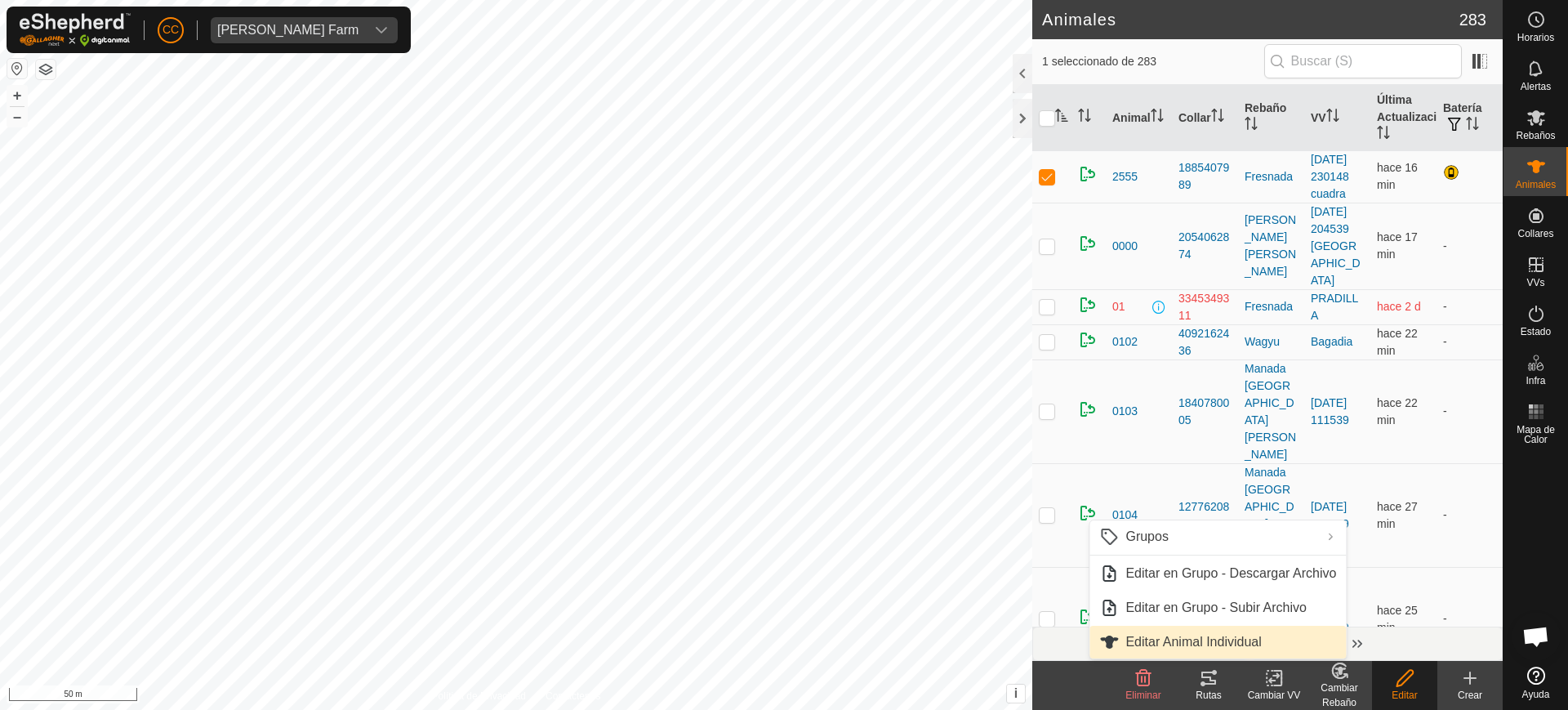
click at [1264, 629] on link "Editar Animal Individual" at bounding box center [1217, 641] width 257 height 32
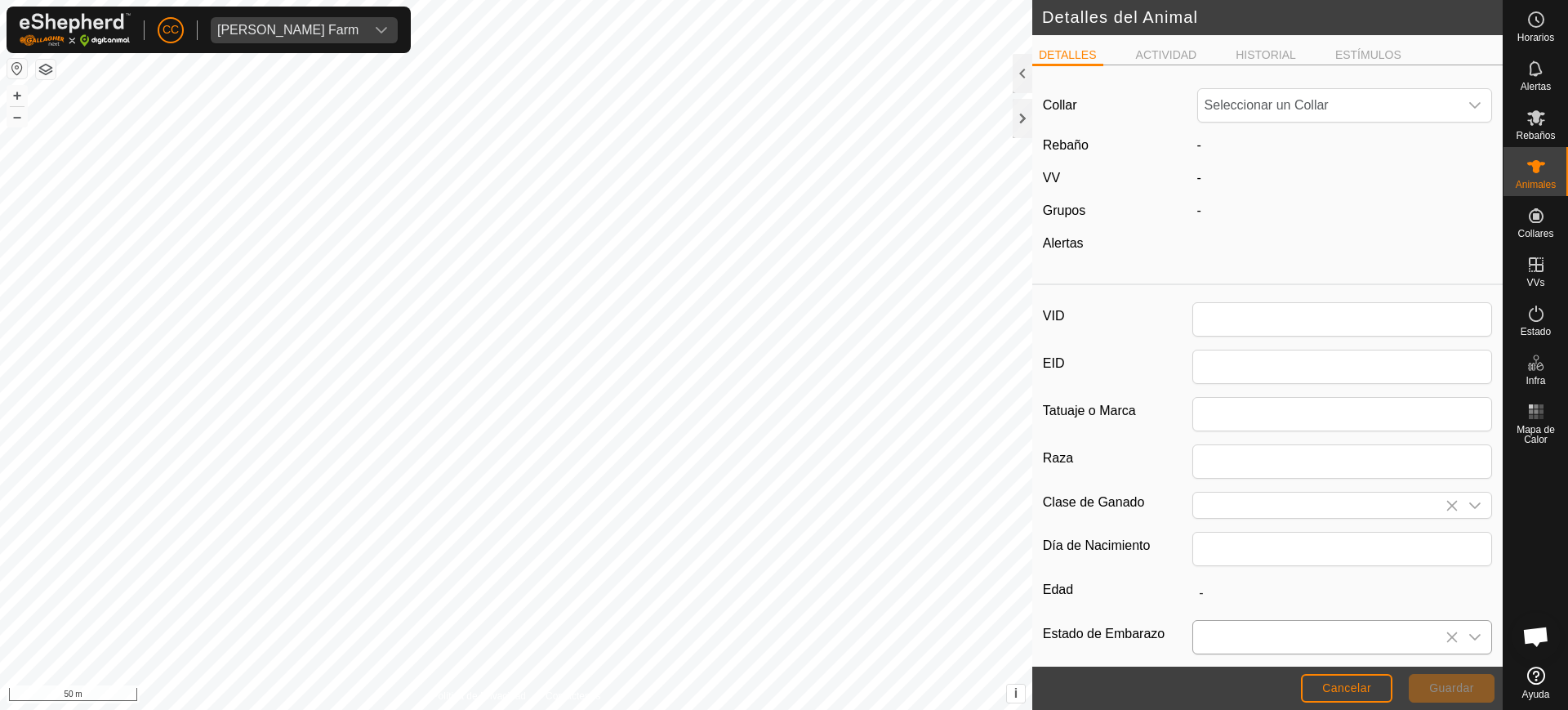
type input "2555"
type input "0"
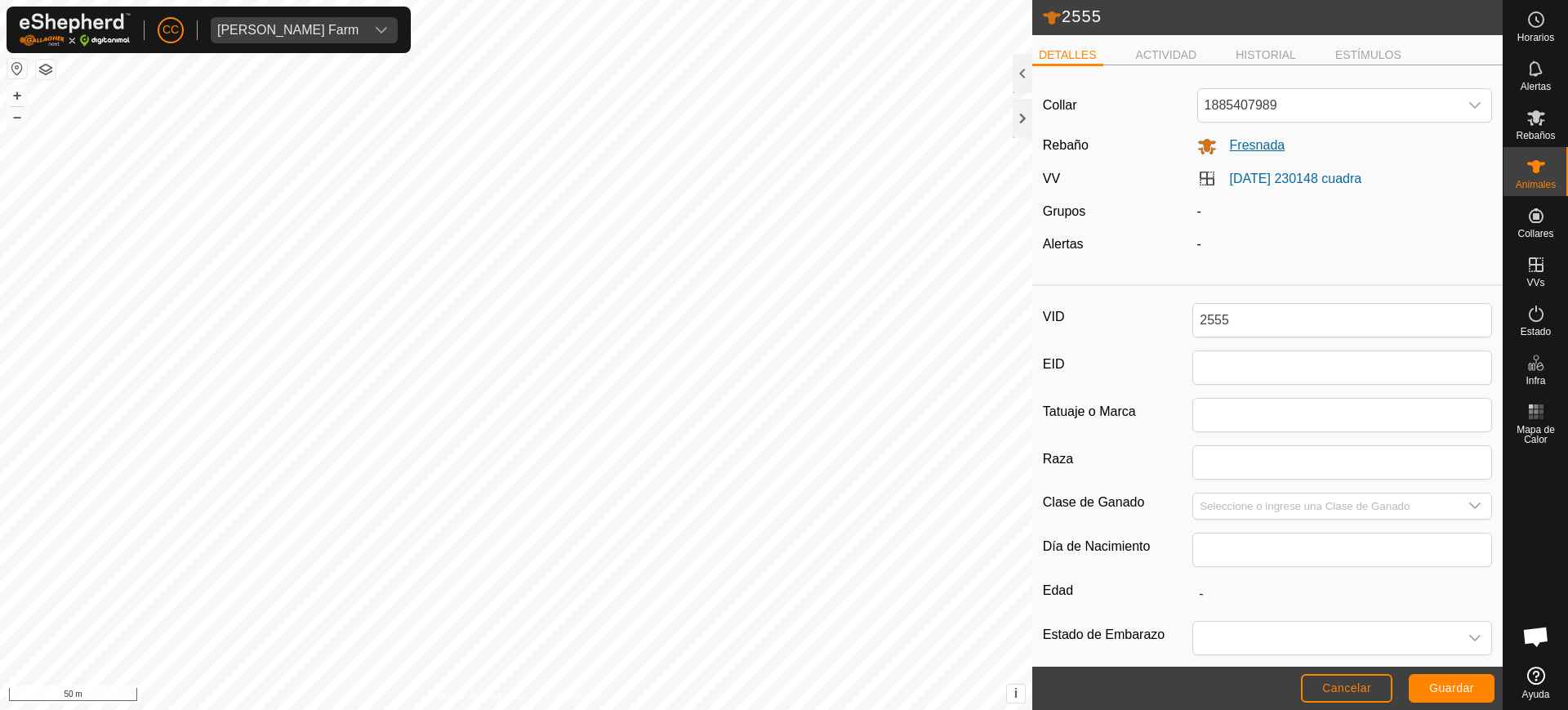
click at [1263, 143] on span "Fresnada" at bounding box center [1250, 145] width 69 height 14
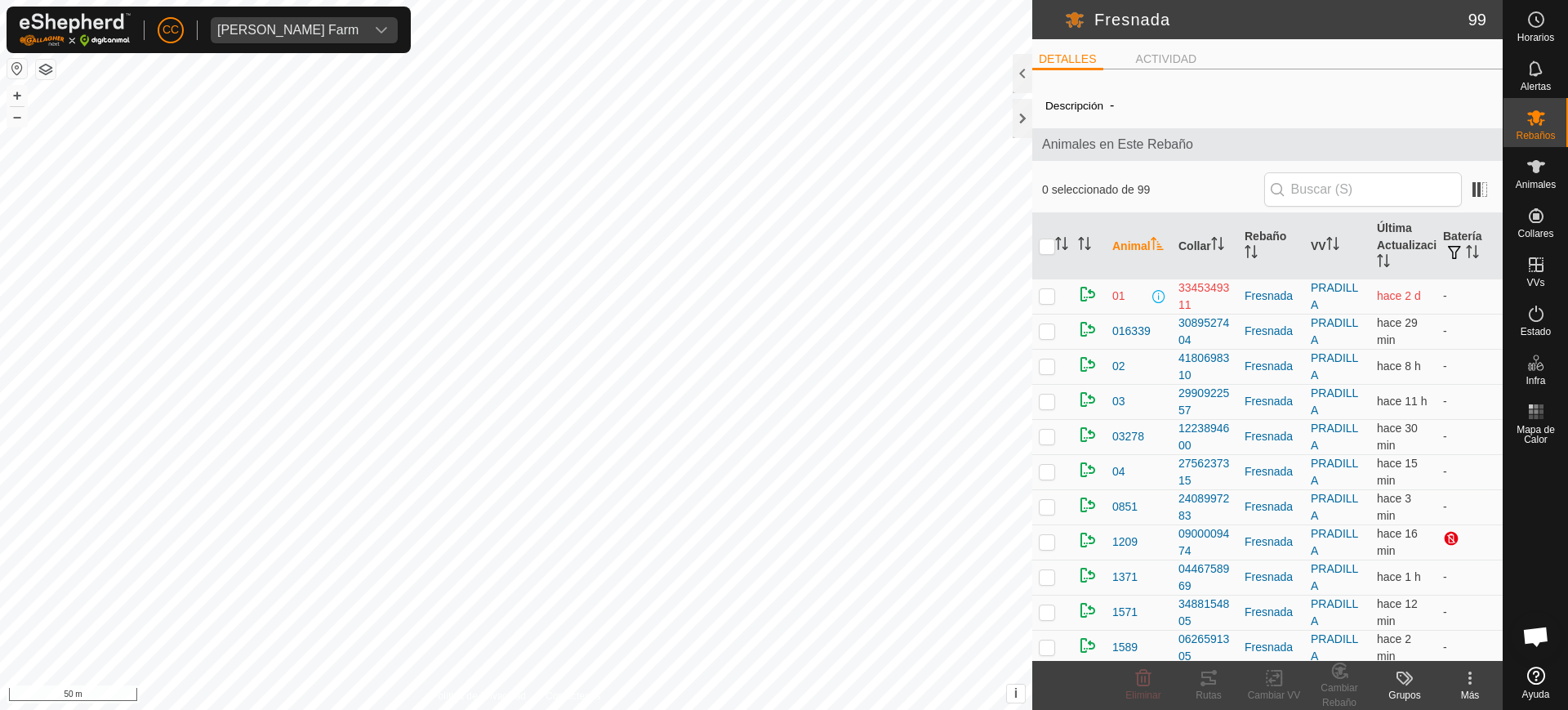
click at [1044, 14] on span at bounding box center [1048, 19] width 32 height 39
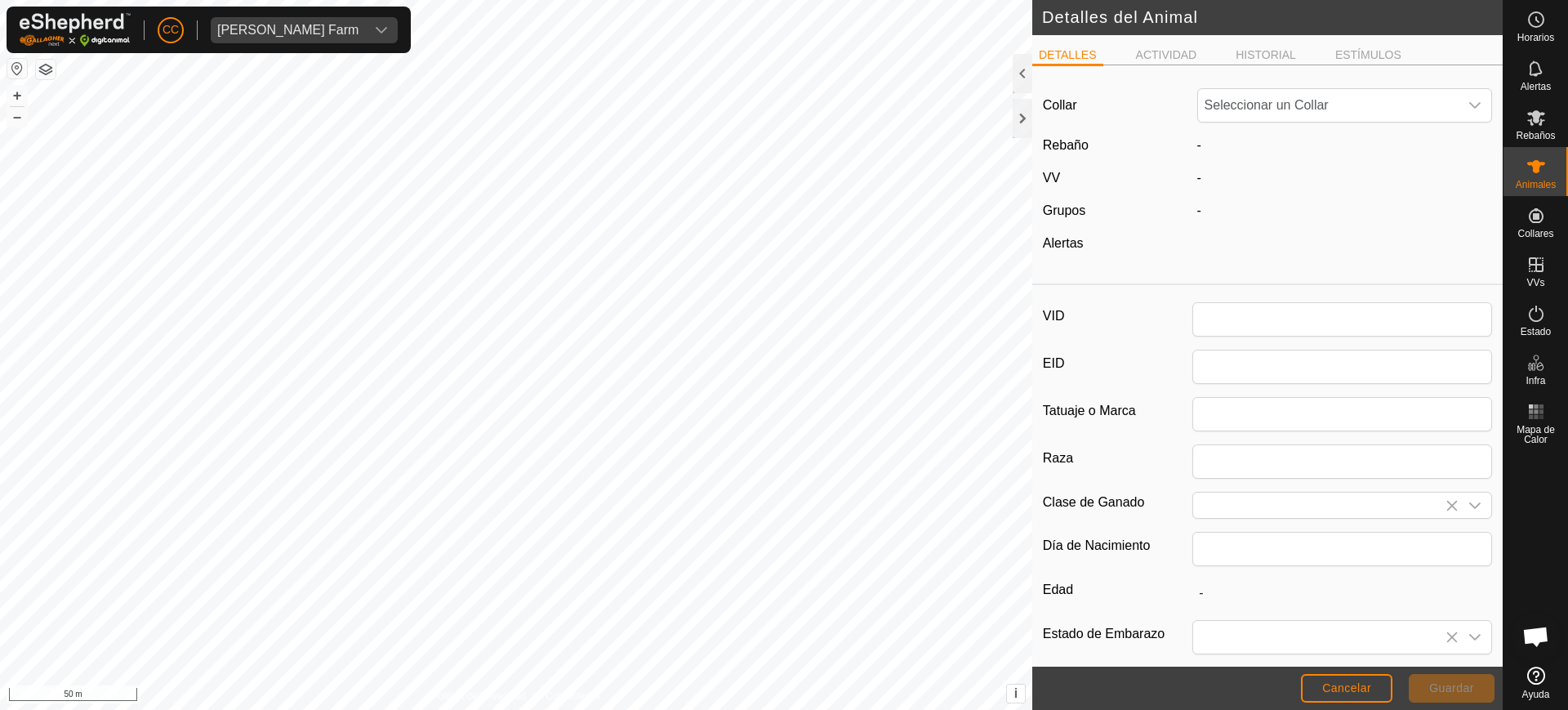
type input "2555"
type input "0"
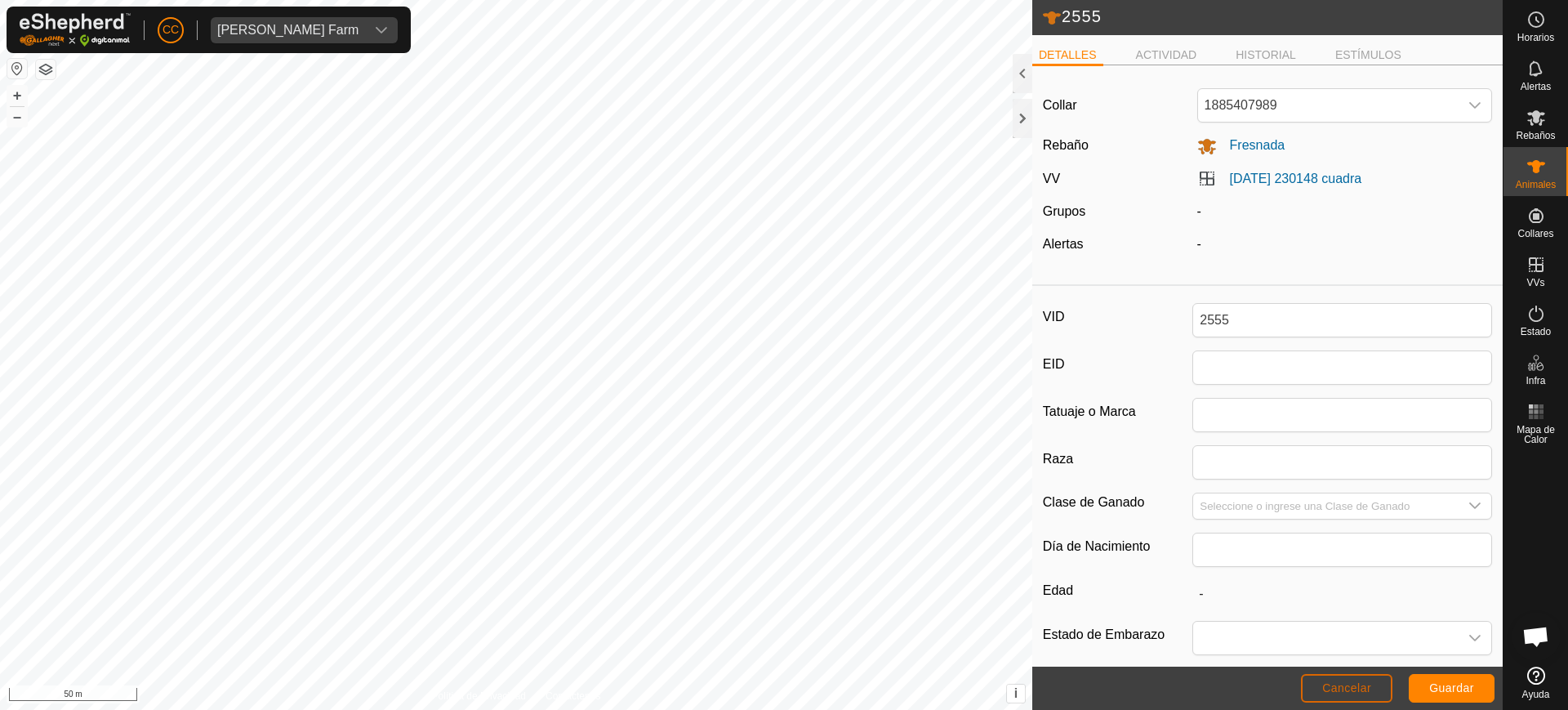
click at [1338, 674] on button "Cancelar" at bounding box center [1346, 688] width 92 height 29
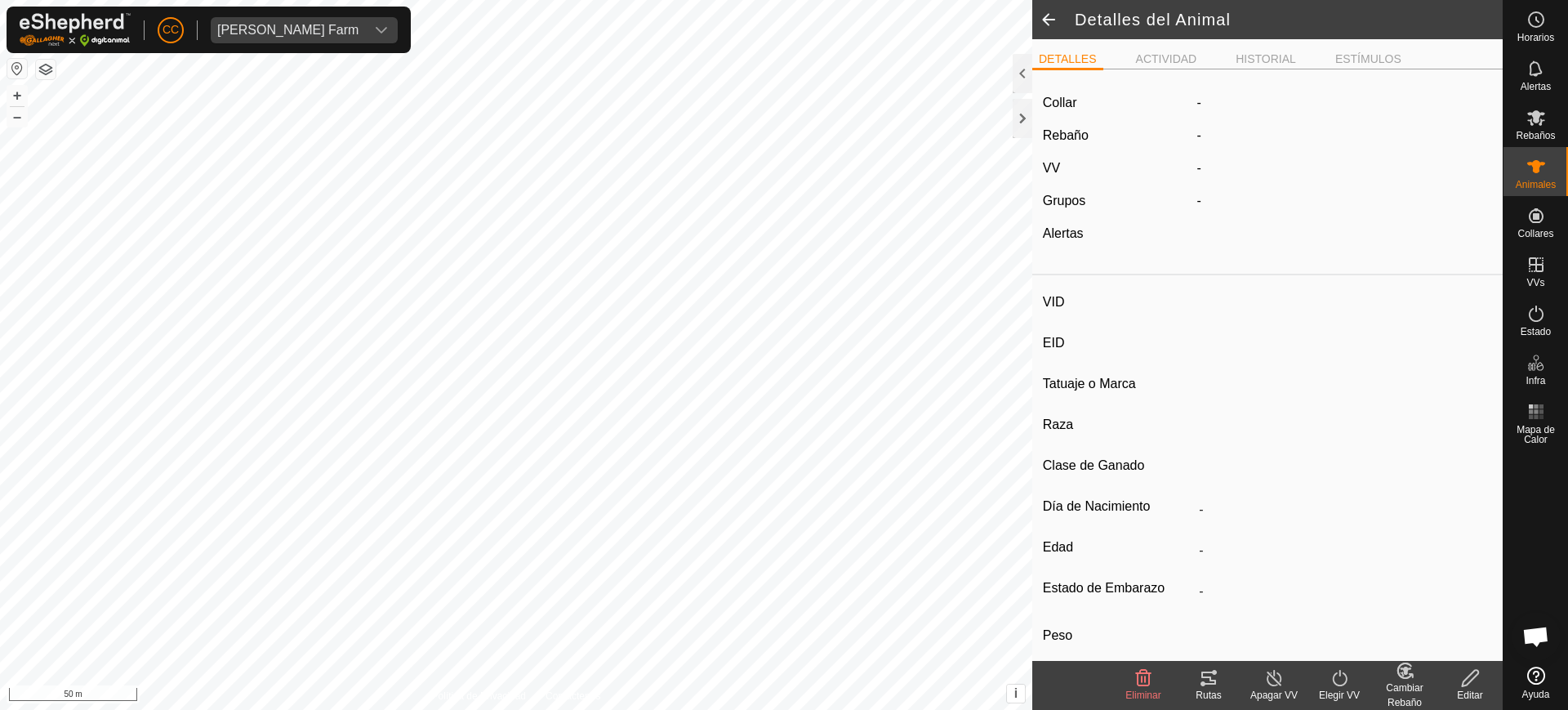
type input "2555"
type input "-"
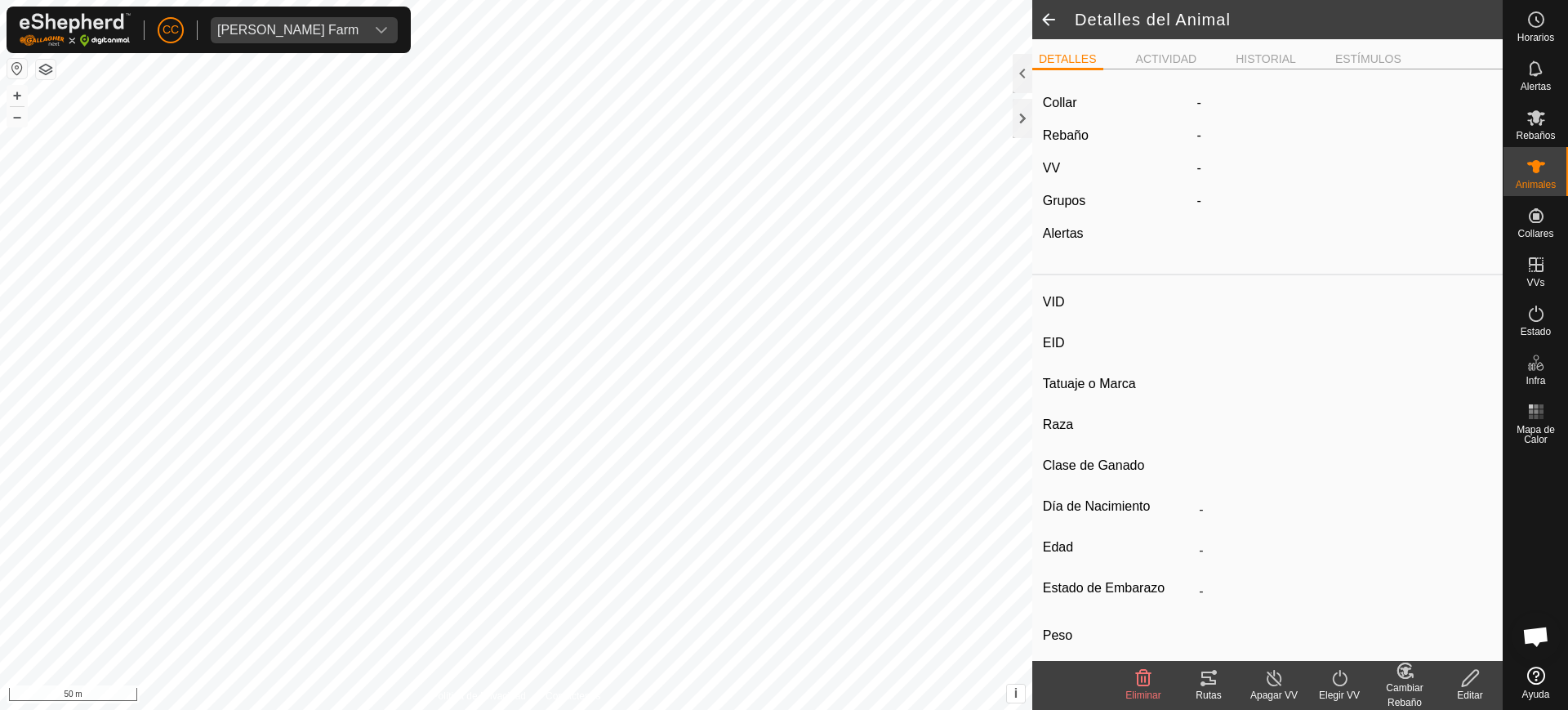
type input "0 kg"
type input "-"
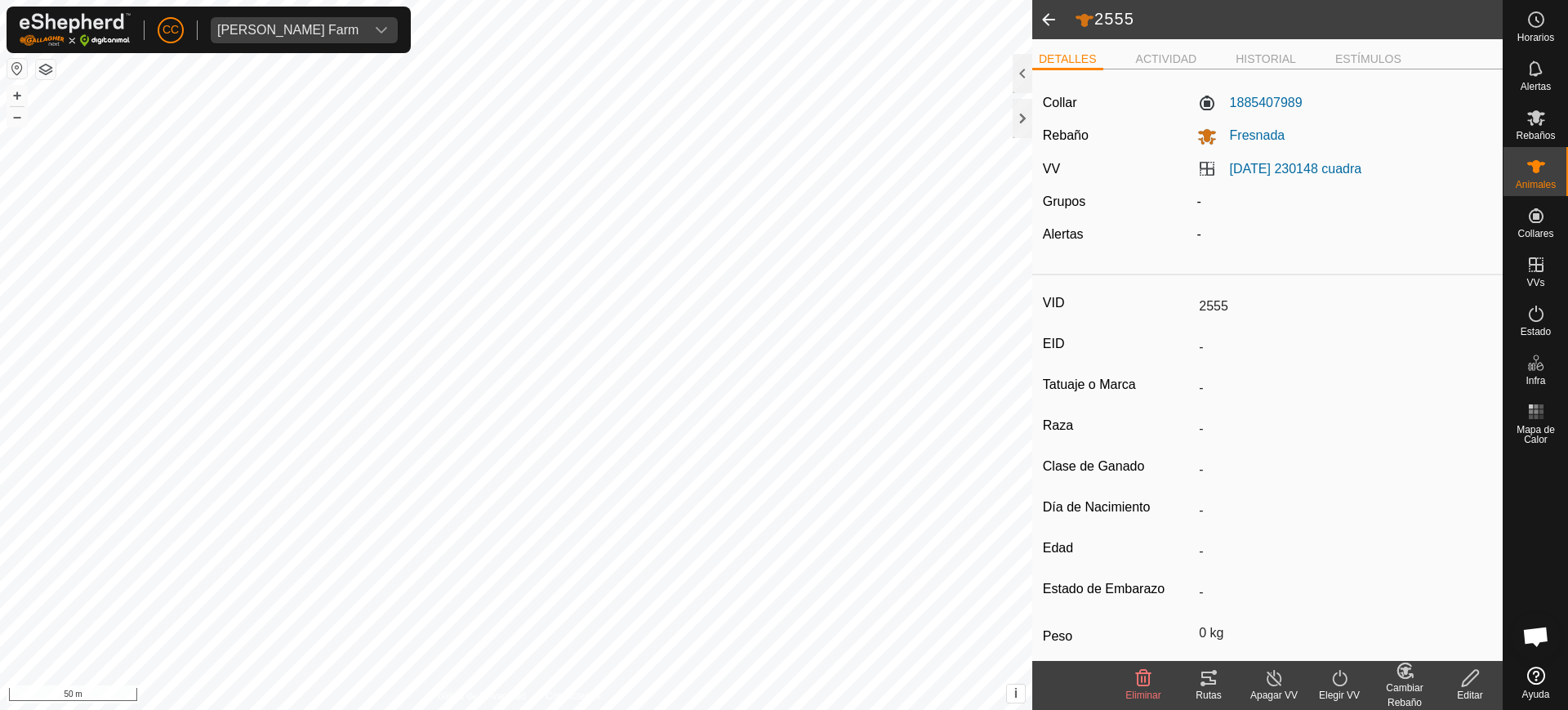
click at [1057, 18] on span at bounding box center [1048, 19] width 32 height 39
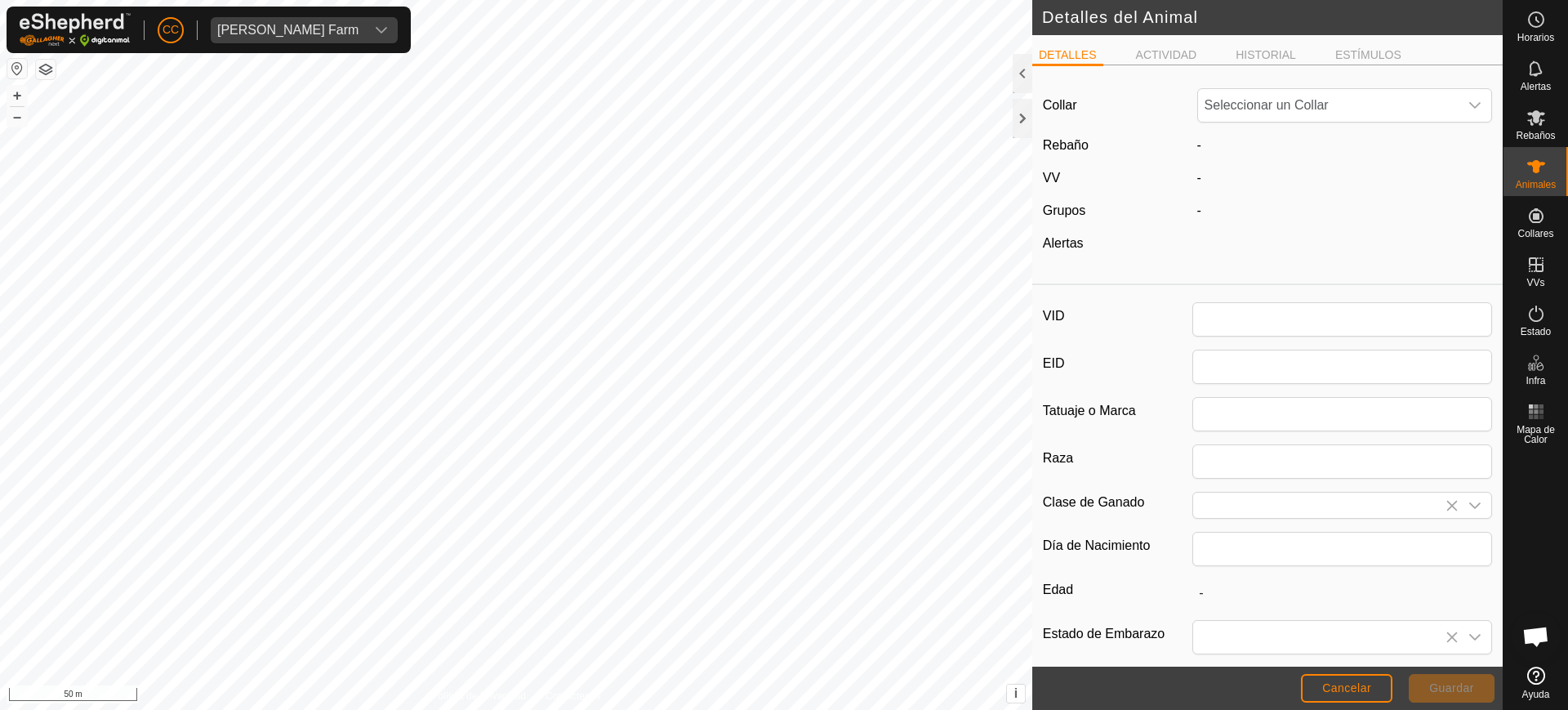
type input "2555"
type input "0"
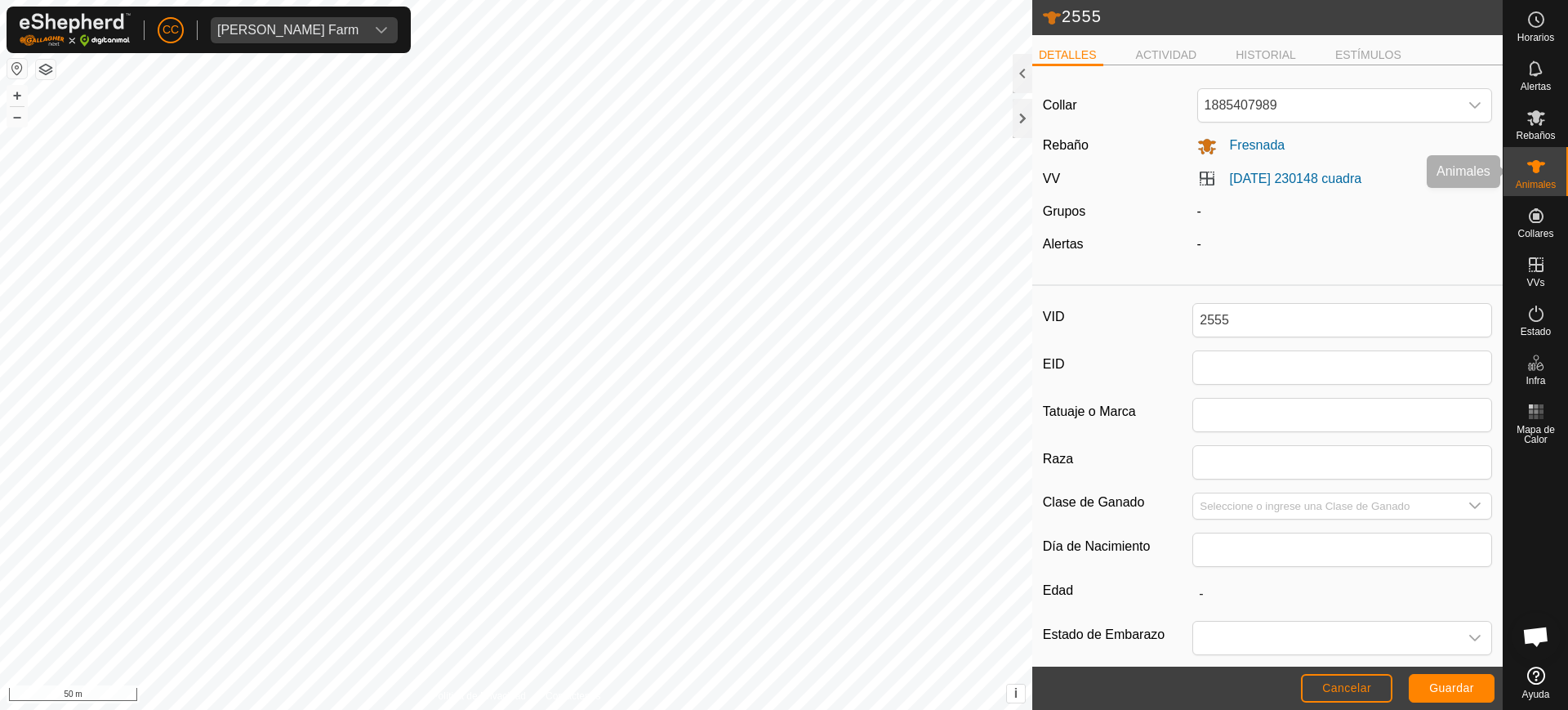
drag, startPoint x: 1518, startPoint y: 180, endPoint x: 1529, endPoint y: 181, distance: 11.0
click at [1518, 180] on span "Animales" at bounding box center [1535, 185] width 40 height 10
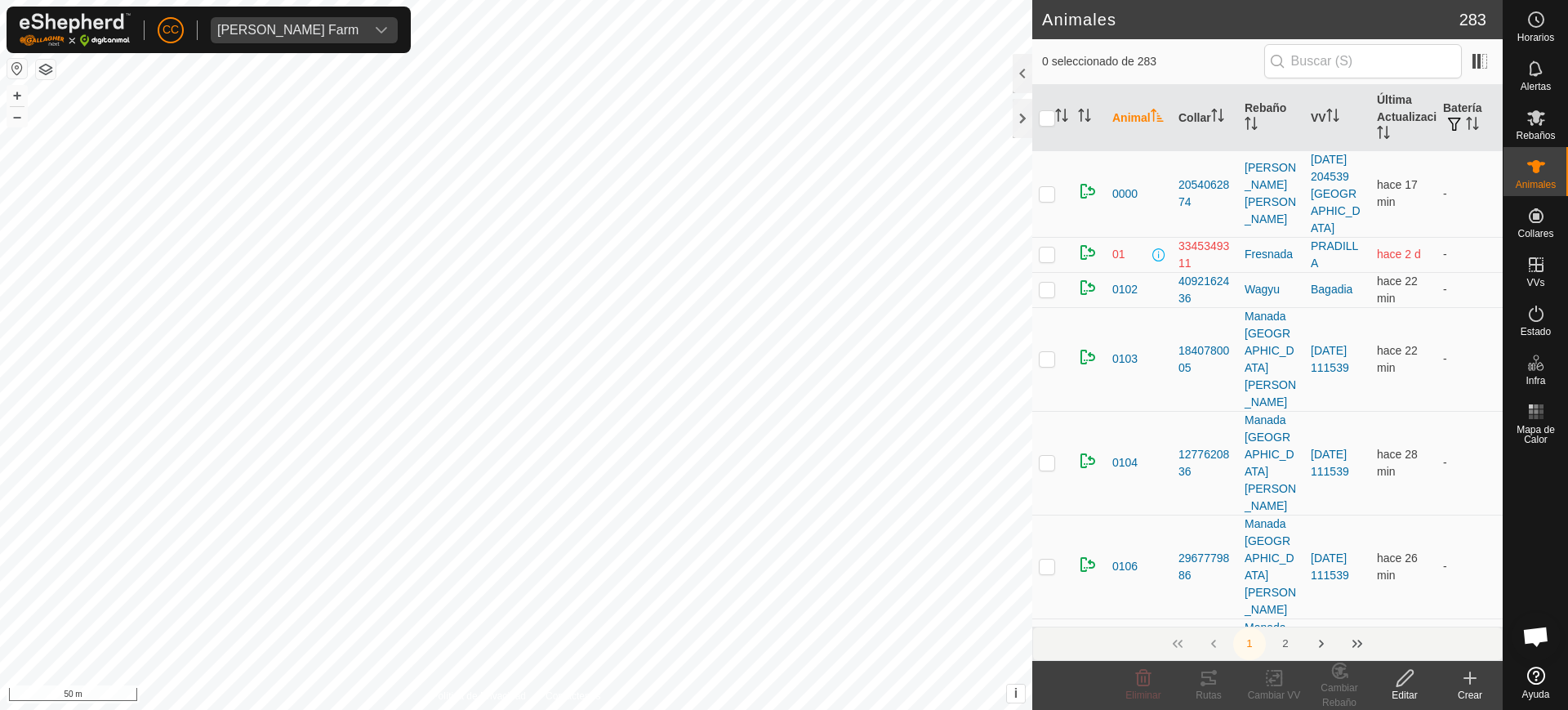
click at [1531, 181] on span "Animales" at bounding box center [1535, 185] width 40 height 10
checkbox input "true"
click at [1063, 108] on icon "Activar para ordenar" at bounding box center [1062, 115] width 13 height 13
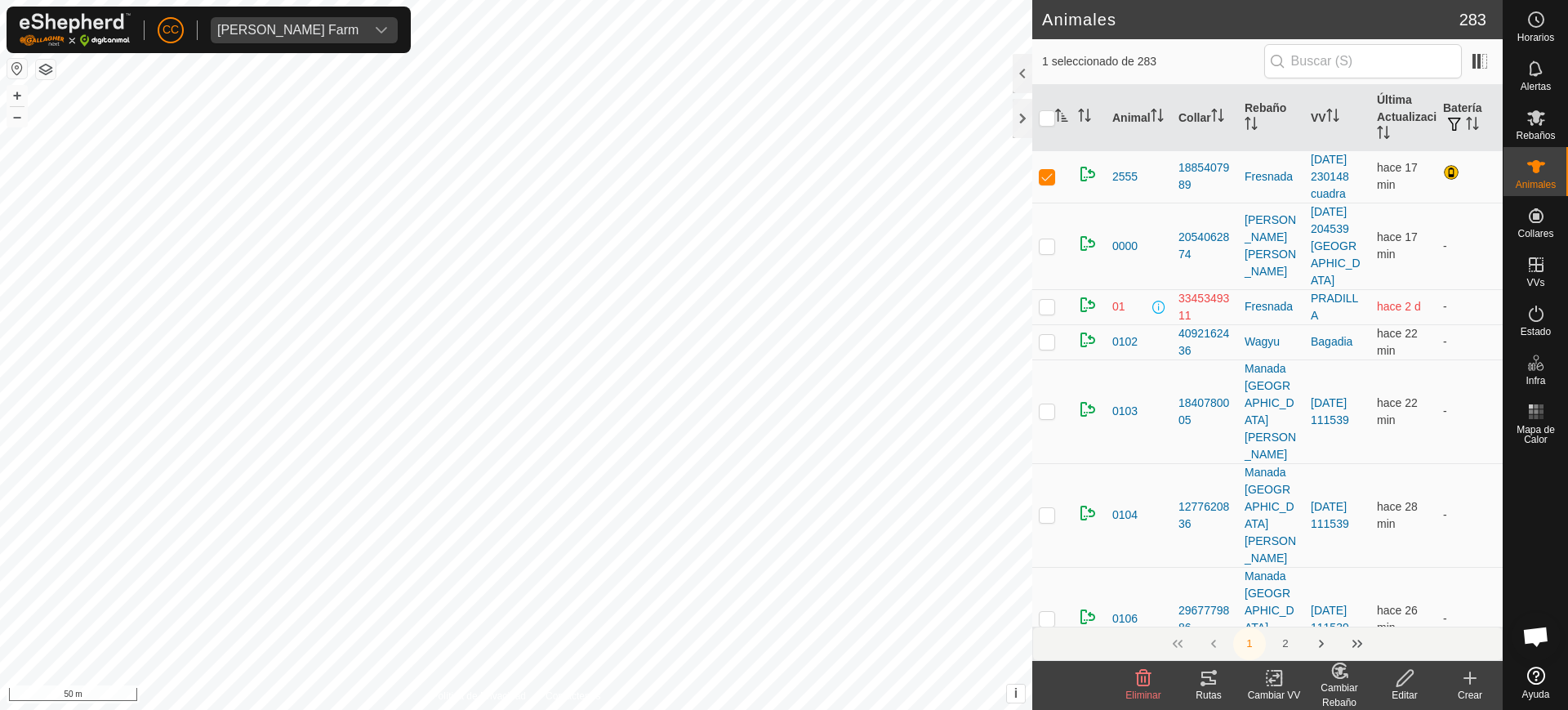
click at [1329, 675] on icon at bounding box center [1339, 670] width 21 height 20
click at [1357, 606] on link "[PERSON_NAME]..." at bounding box center [1389, 607] width 164 height 32
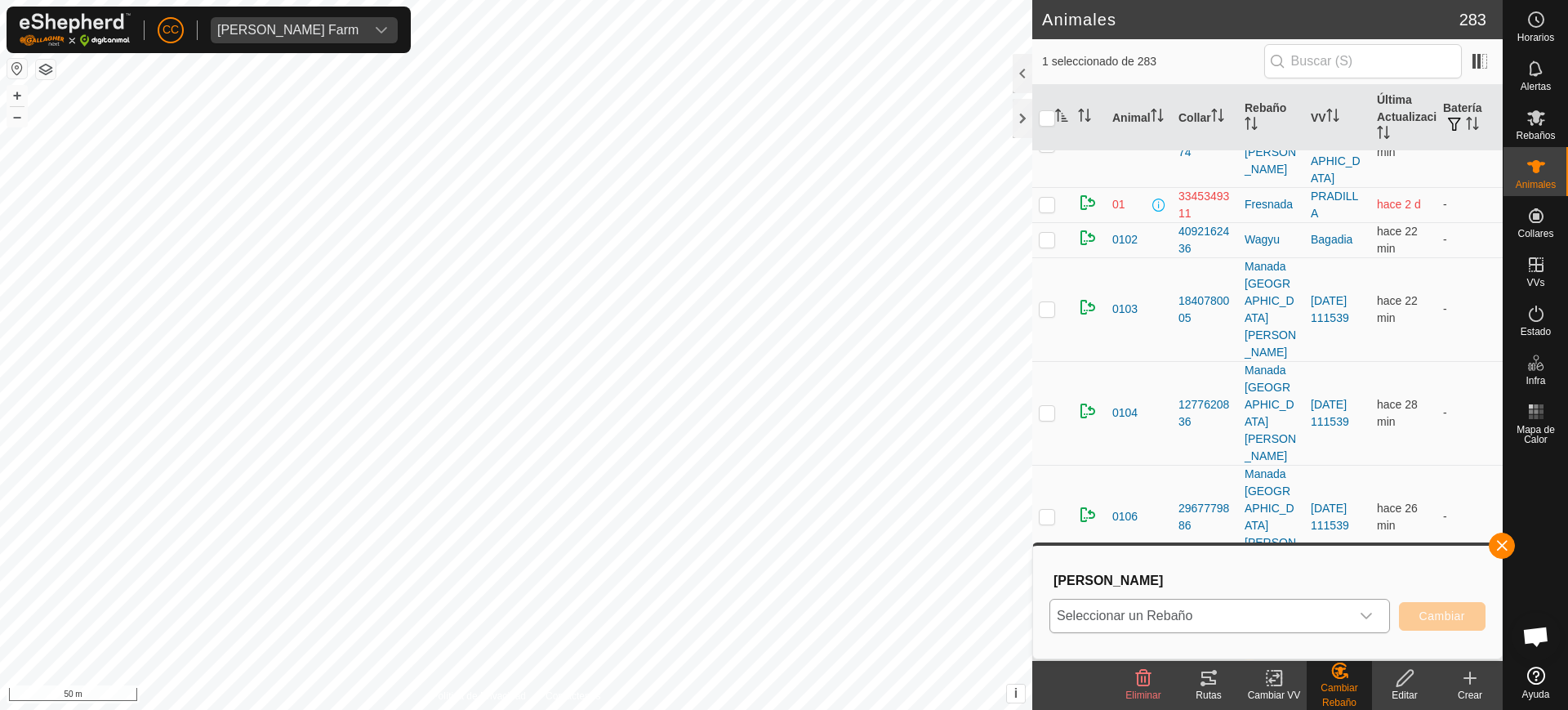
click at [1169, 613] on span "Seleccionar un Rebaño" at bounding box center [1200, 615] width 300 height 32
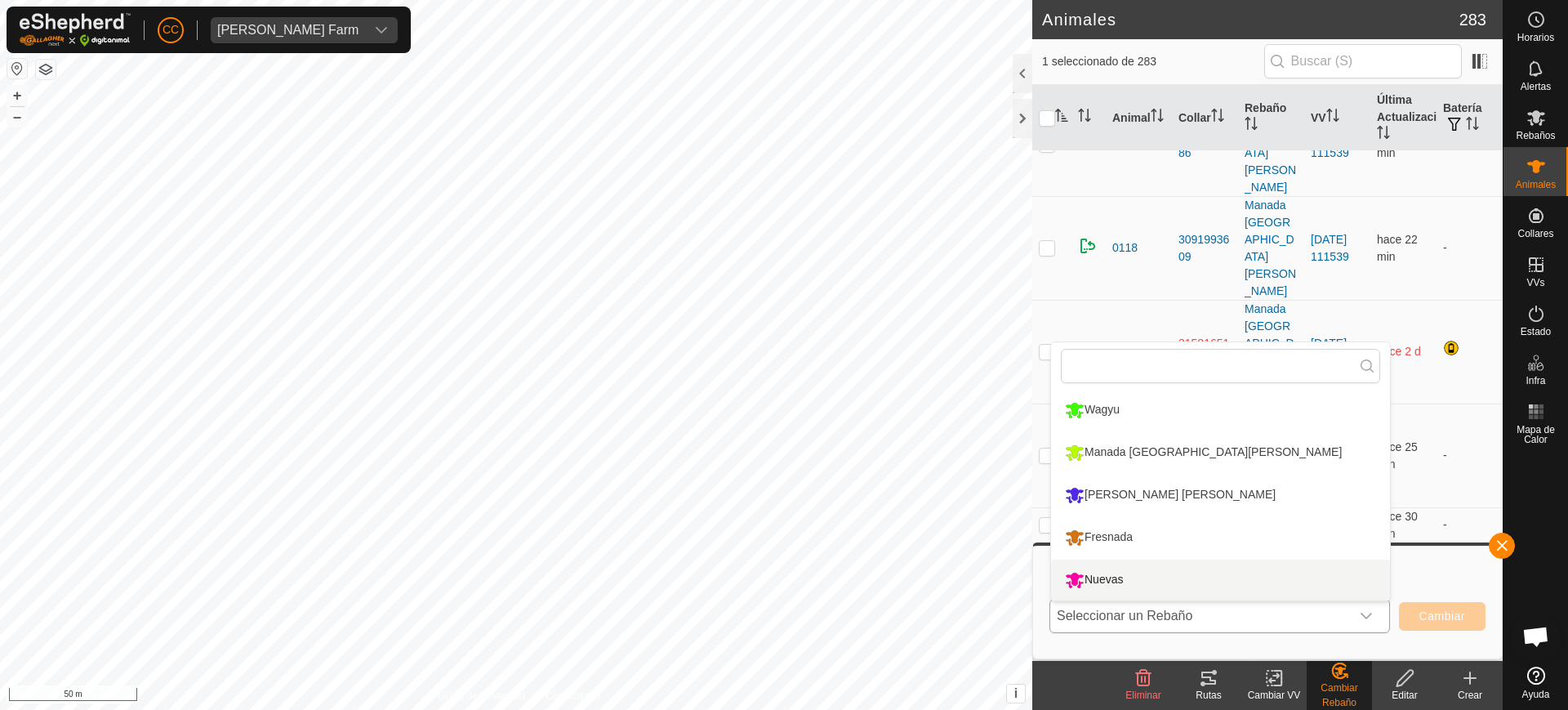
scroll to position [511, 0]
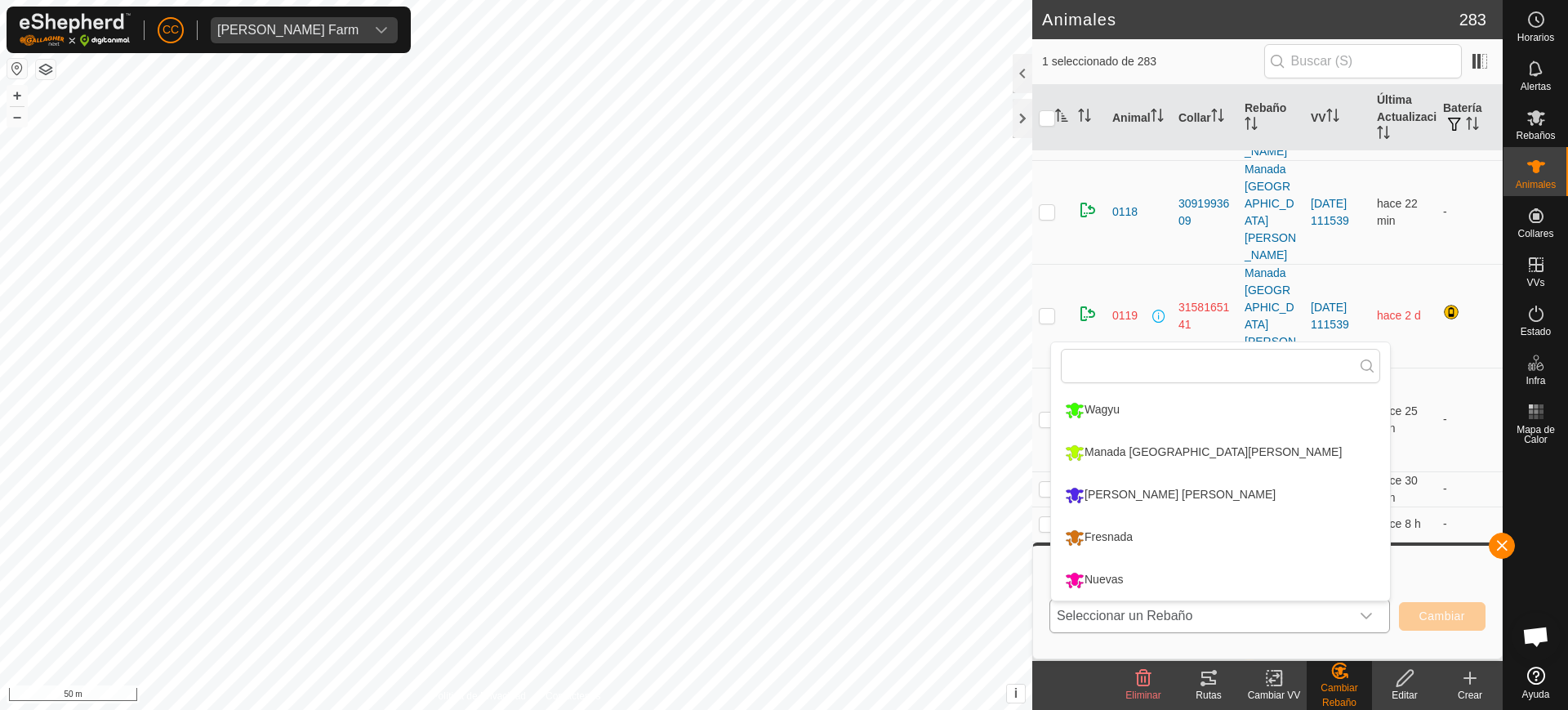
click at [1126, 578] on li "Nuevas" at bounding box center [1220, 579] width 339 height 41
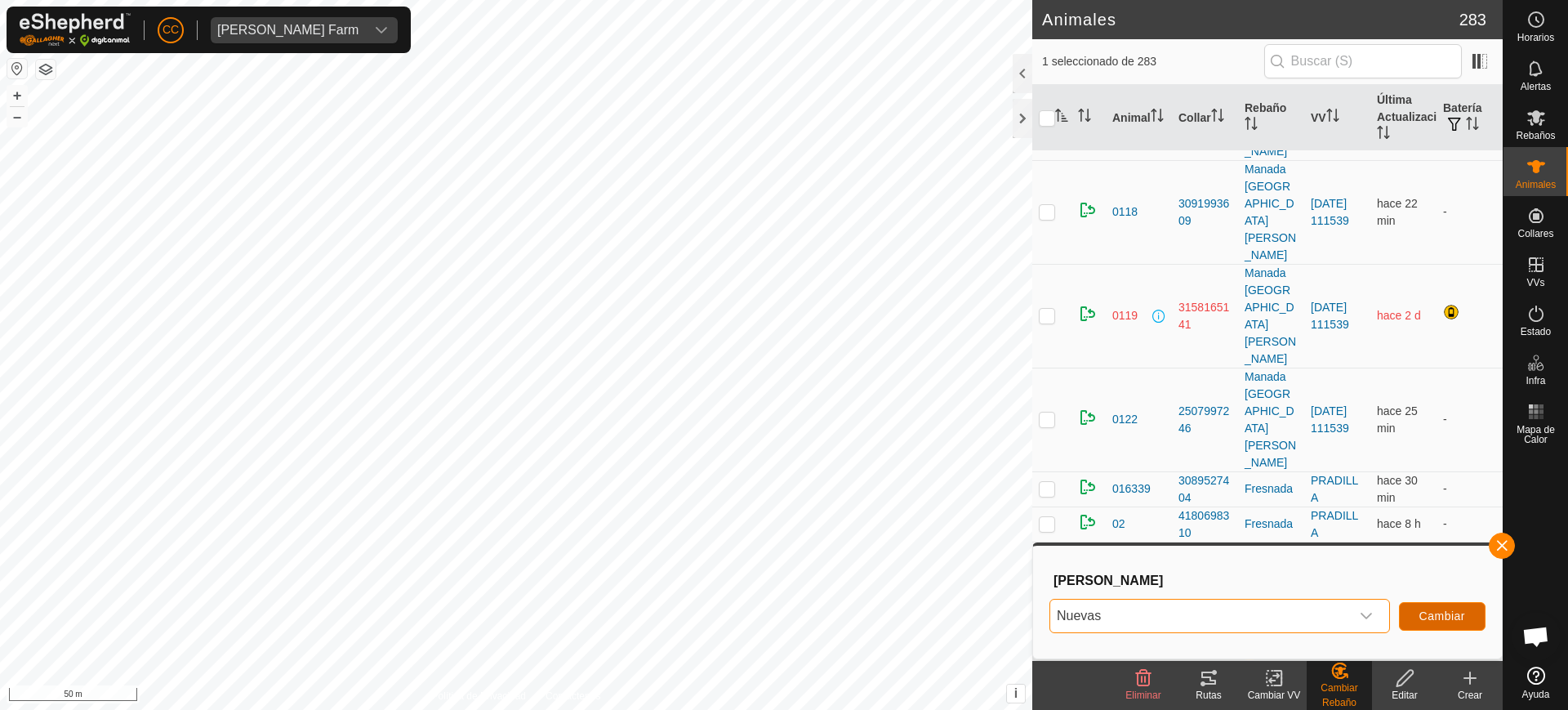
click at [1428, 606] on button "Cambiar" at bounding box center [1441, 616] width 87 height 29
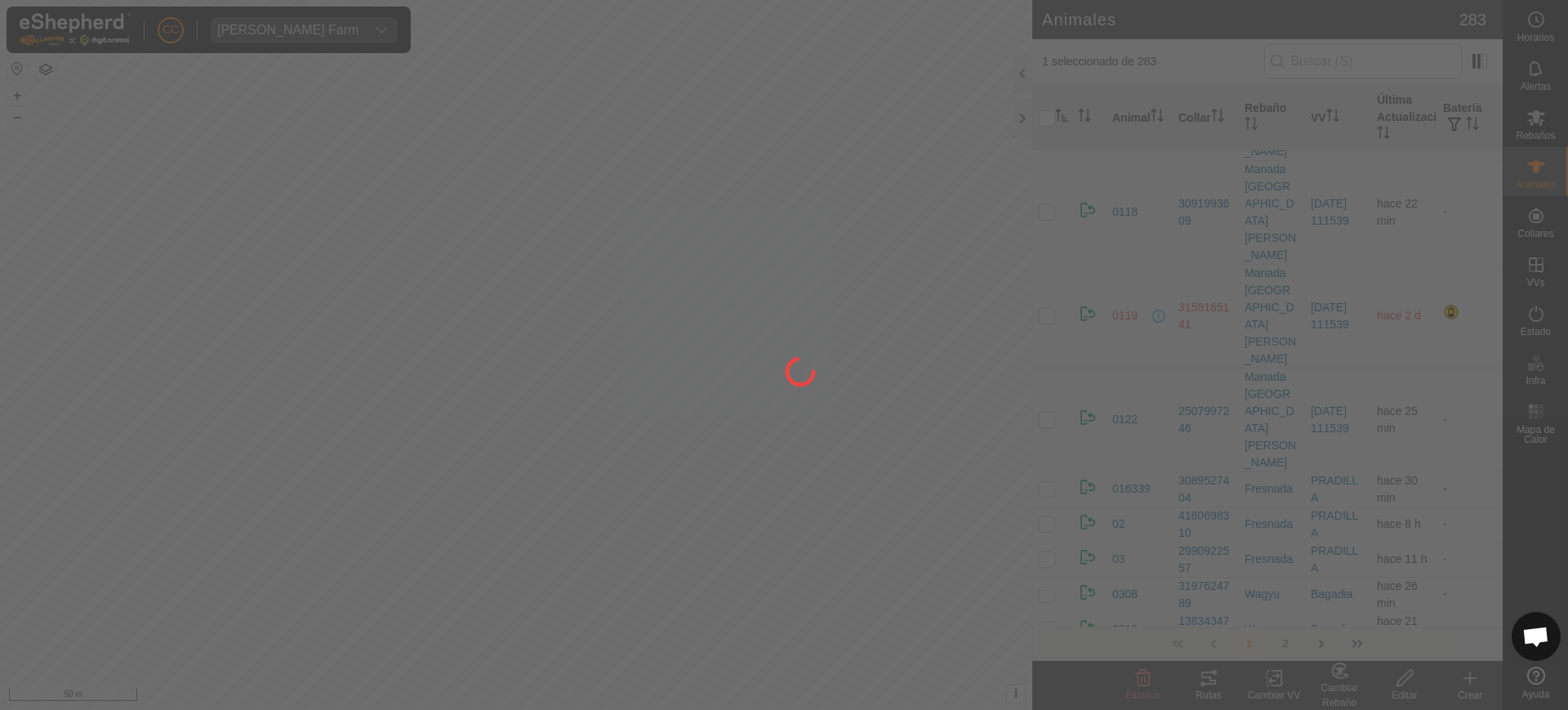
checkbox input "false"
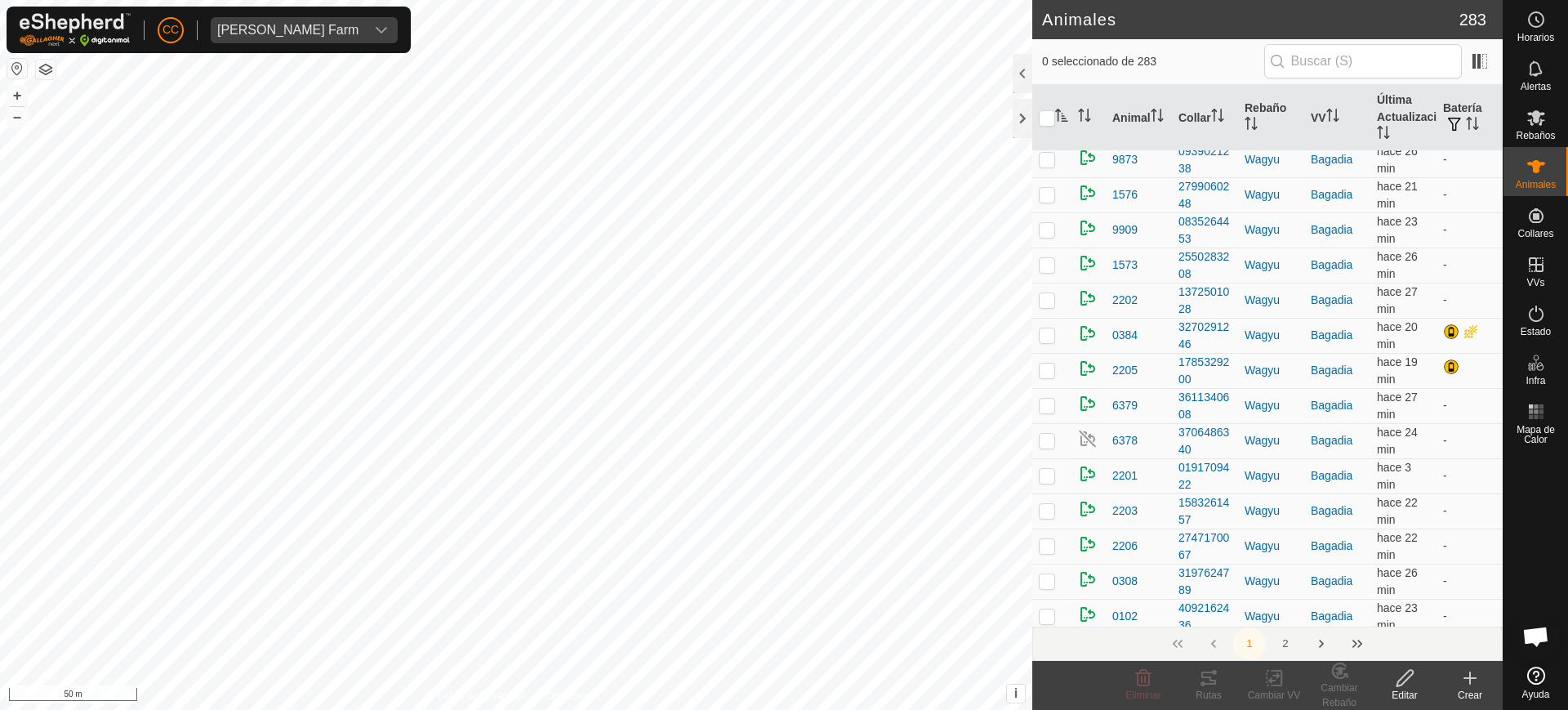
scroll to position [0, 0]
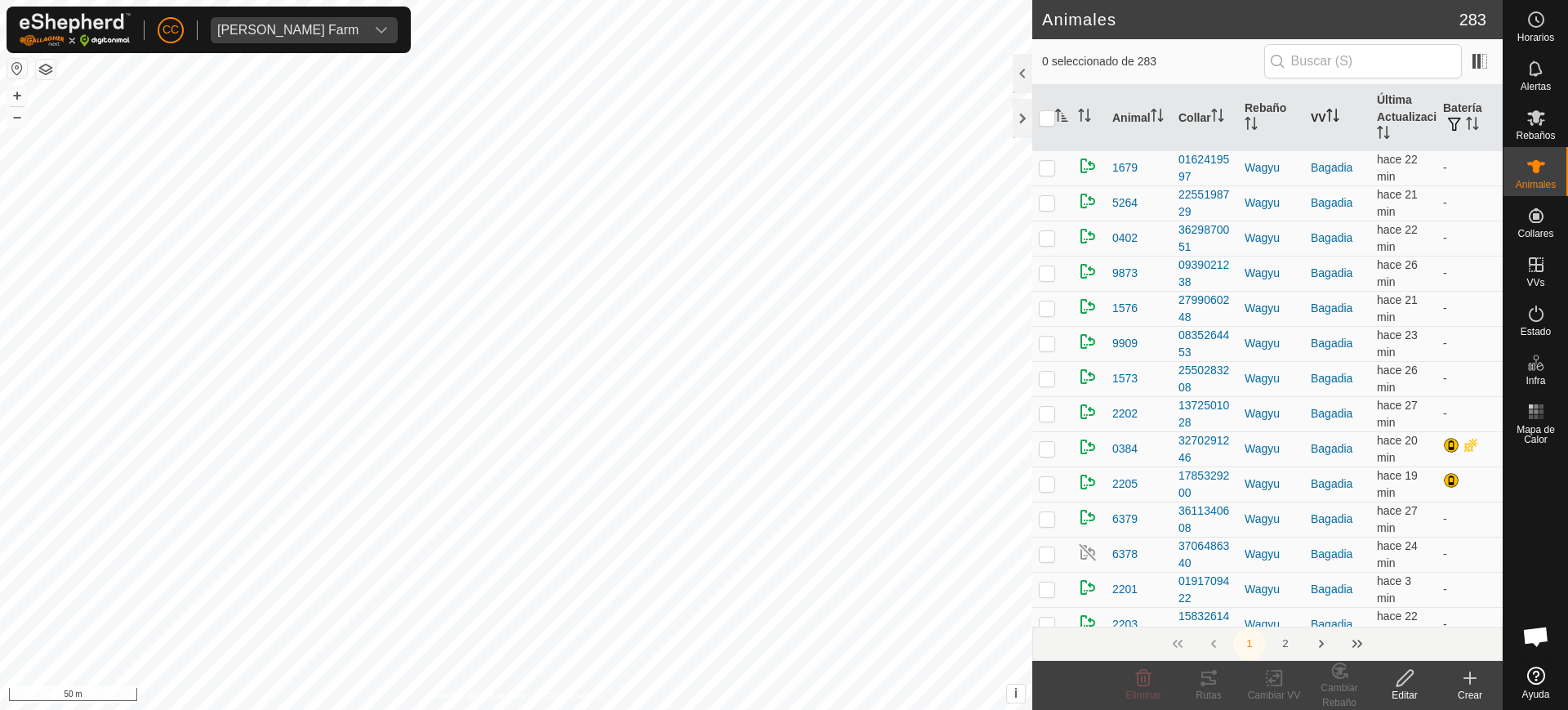
click at [1335, 118] on icon "Activar para ordenar" at bounding box center [1335, 115] width 2 height 13
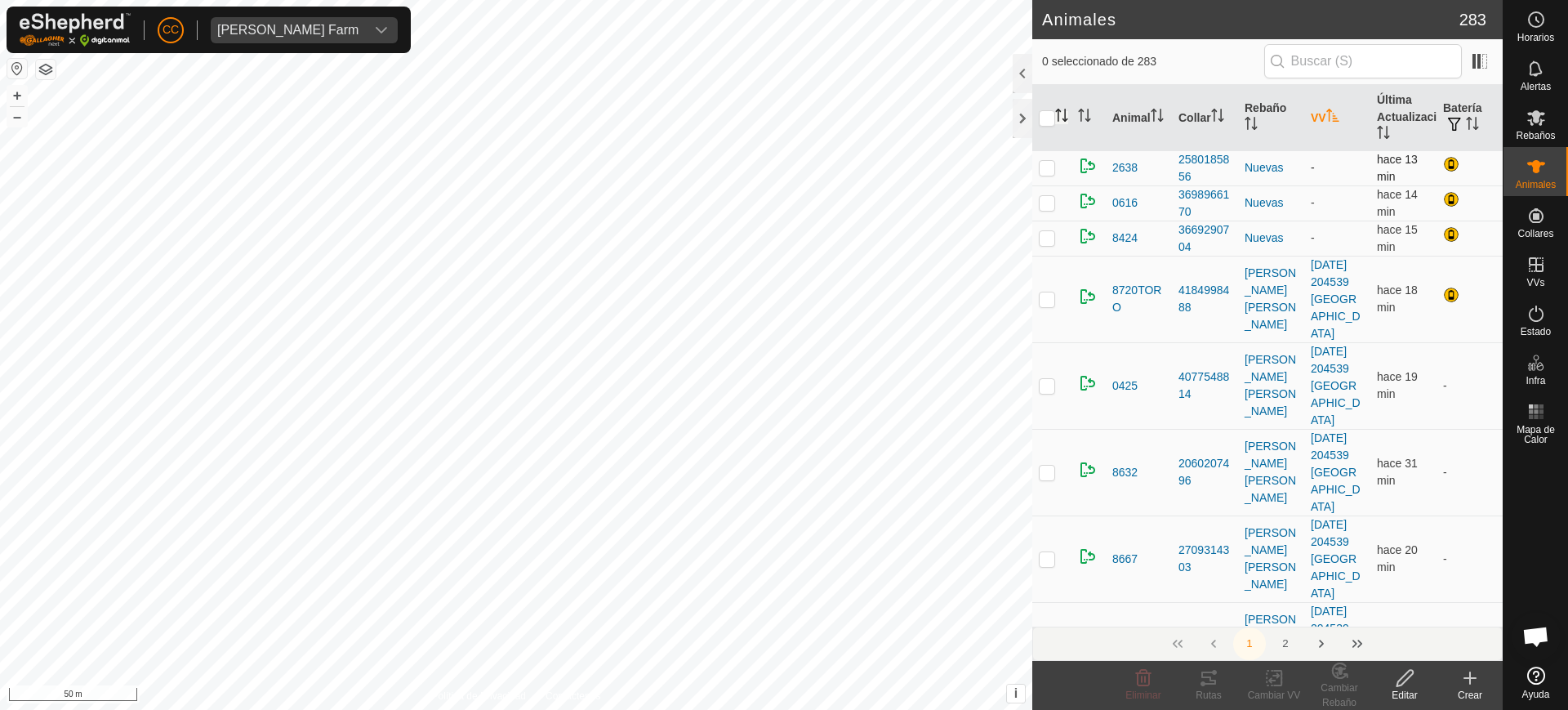
click at [1050, 163] on p-checkbox at bounding box center [1047, 167] width 17 height 13
checkbox input "true"
click at [1049, 198] on p-checkbox at bounding box center [1047, 203] width 17 height 13
checkbox input "true"
click at [1045, 238] on p-checkbox at bounding box center [1047, 237] width 17 height 13
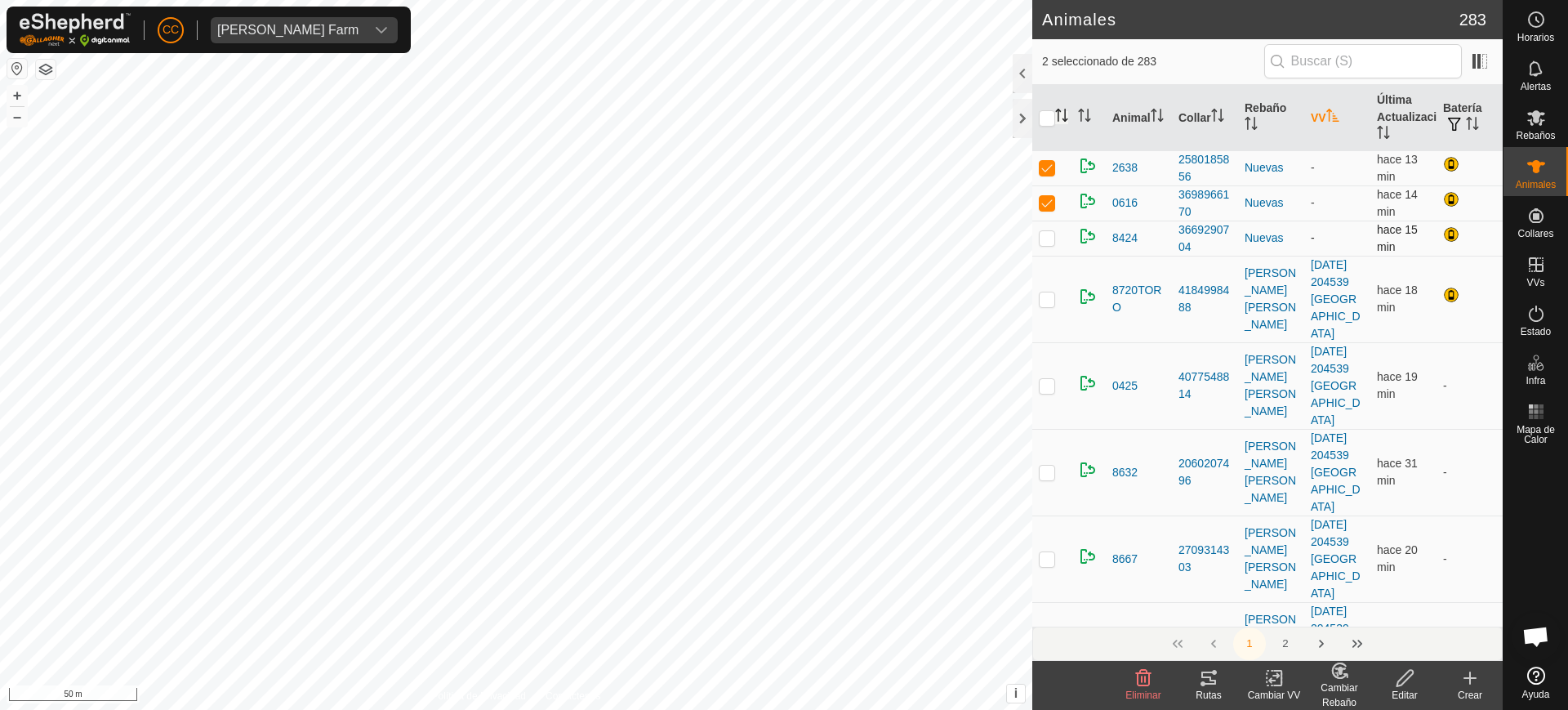
checkbox input "true"
click at [1265, 679] on icon at bounding box center [1274, 678] width 21 height 20
click at [1293, 601] on link "Elegir VV..." at bounding box center [1322, 607] width 161 height 32
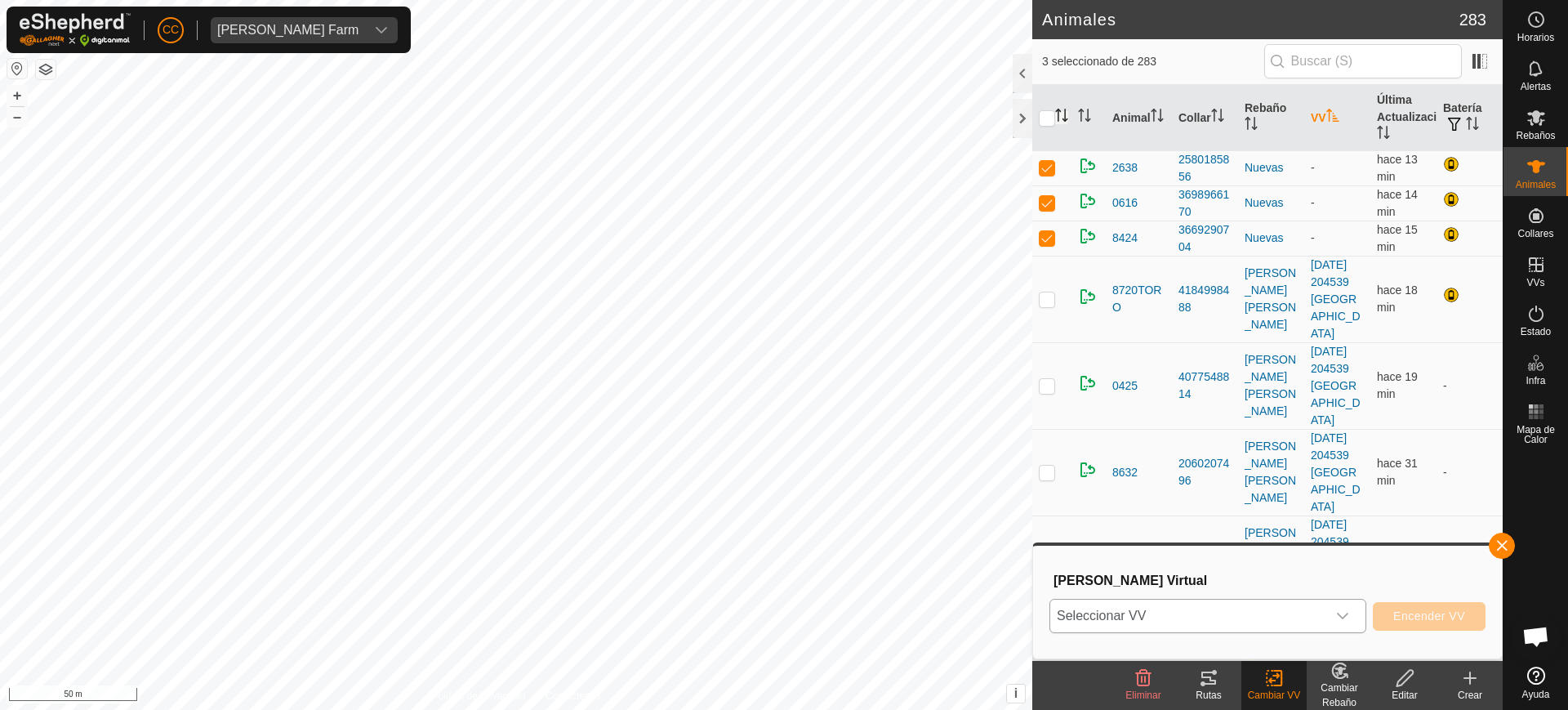
click at [1172, 605] on span "Seleccionar VV" at bounding box center [1188, 615] width 276 height 32
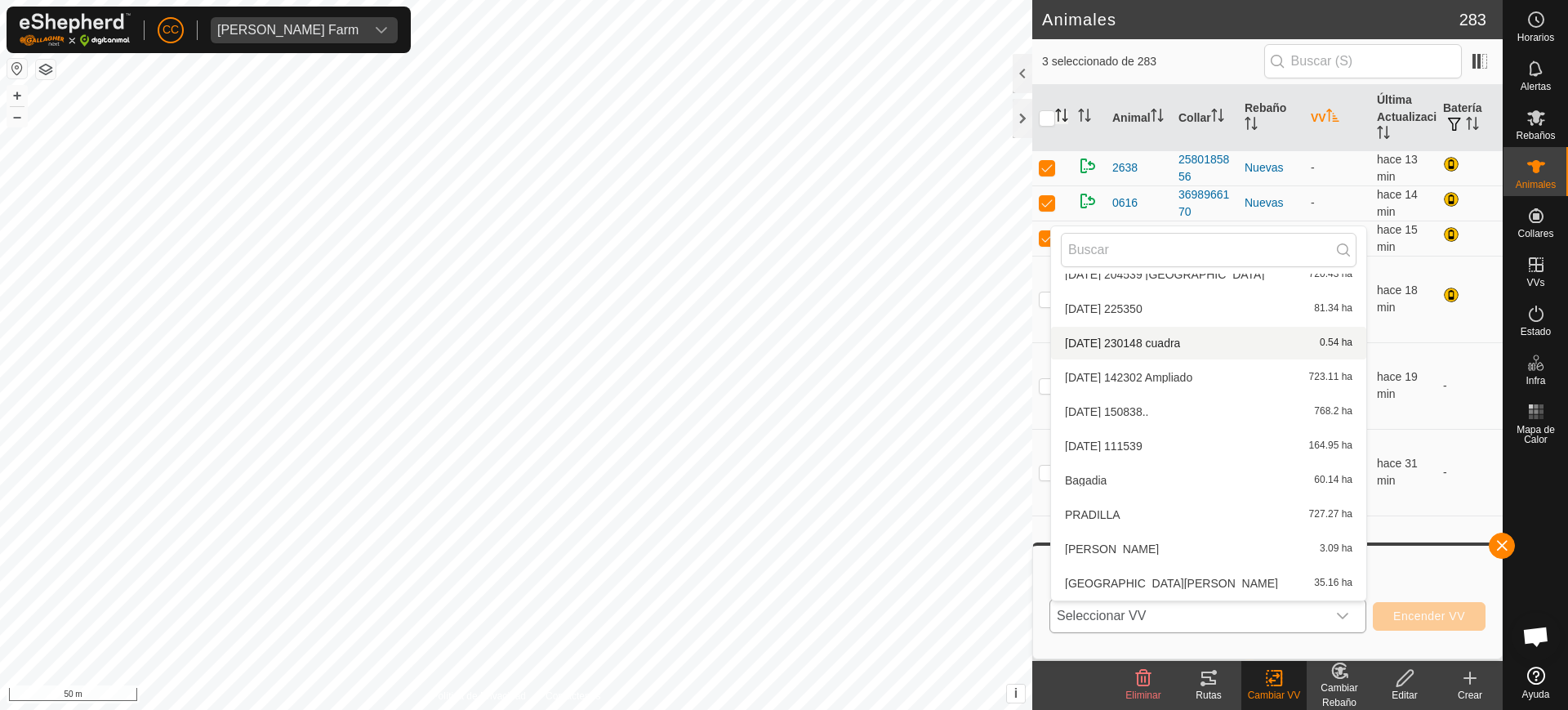
scroll to position [224, 0]
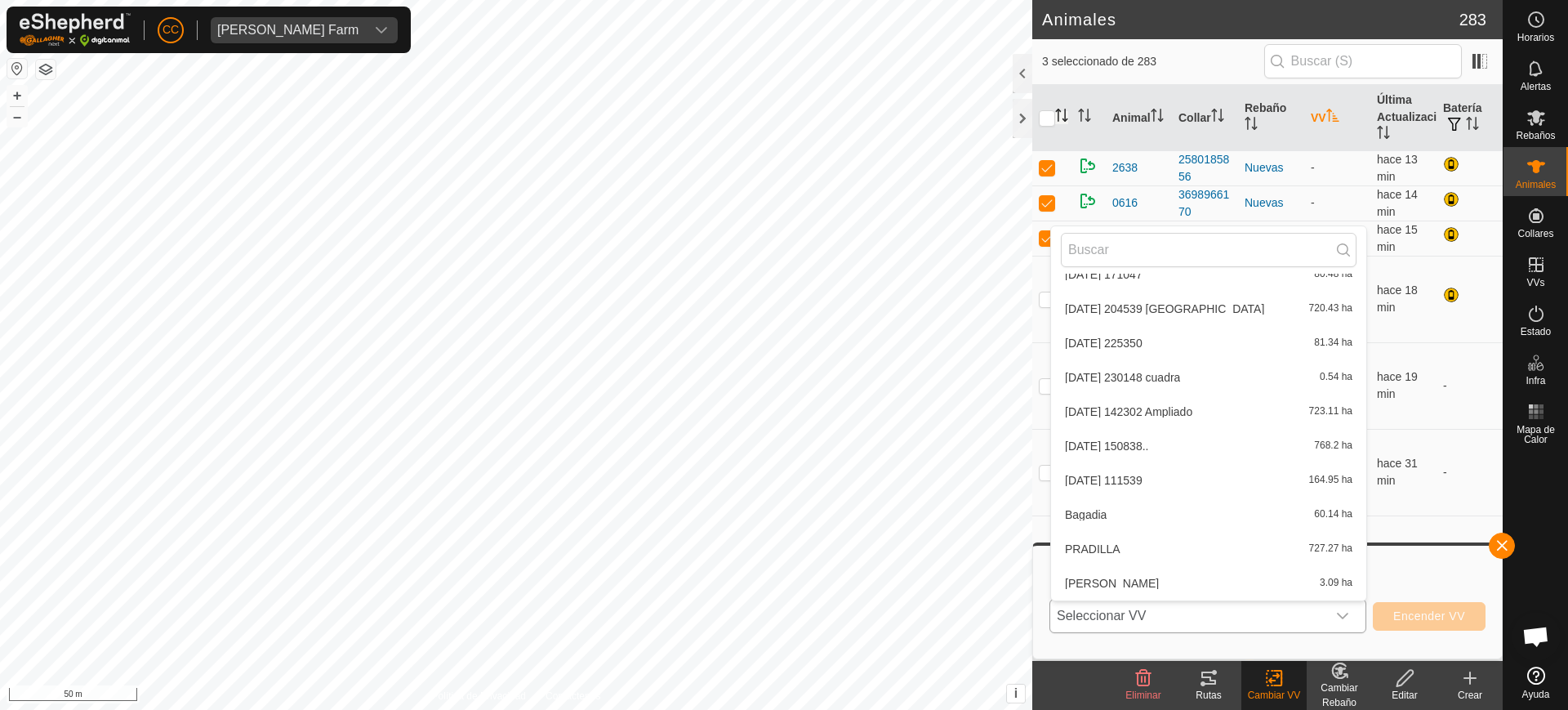
click at [1121, 381] on li "[DATE] 230148 cuadra 0.54 ha" at bounding box center [1208, 377] width 315 height 32
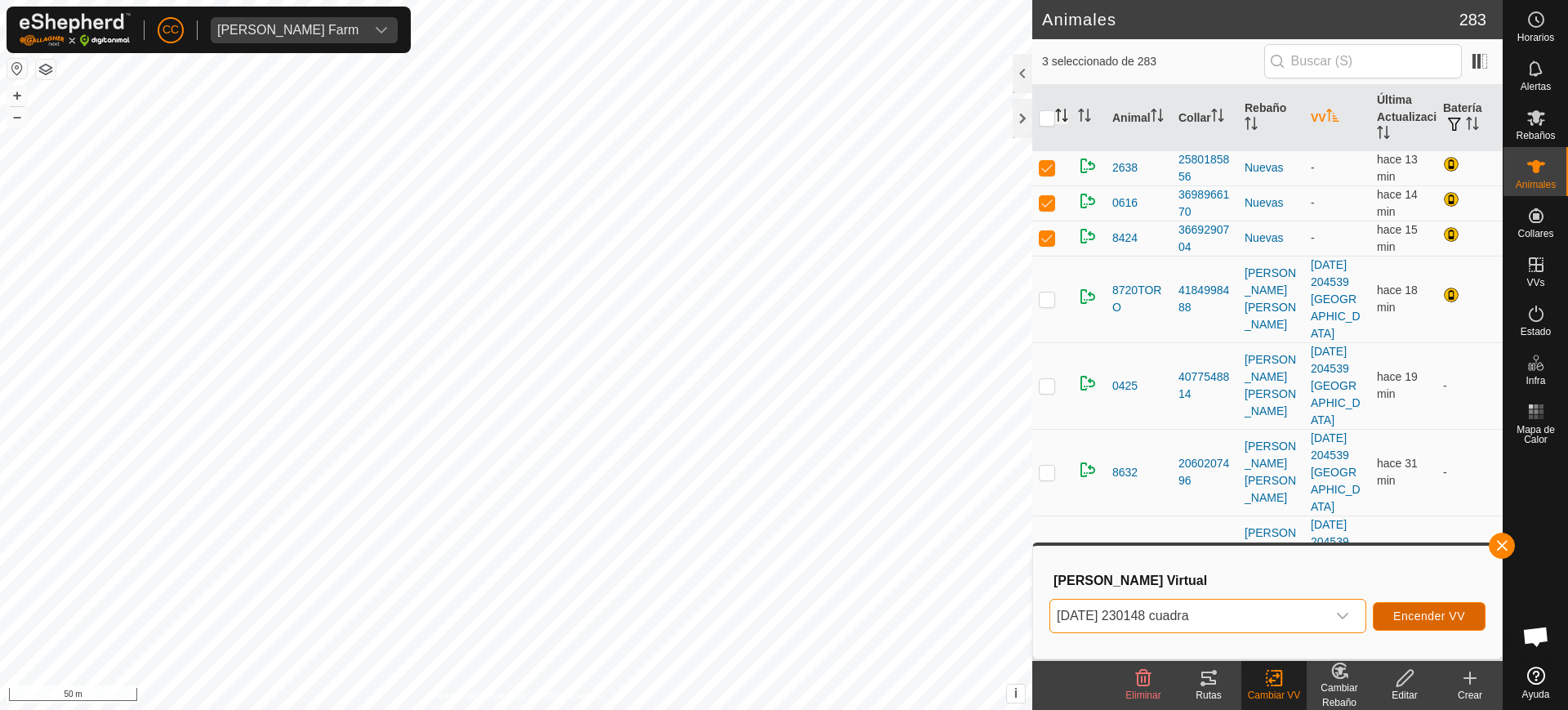
click at [1421, 619] on span "Encender VV" at bounding box center [1428, 616] width 72 height 13
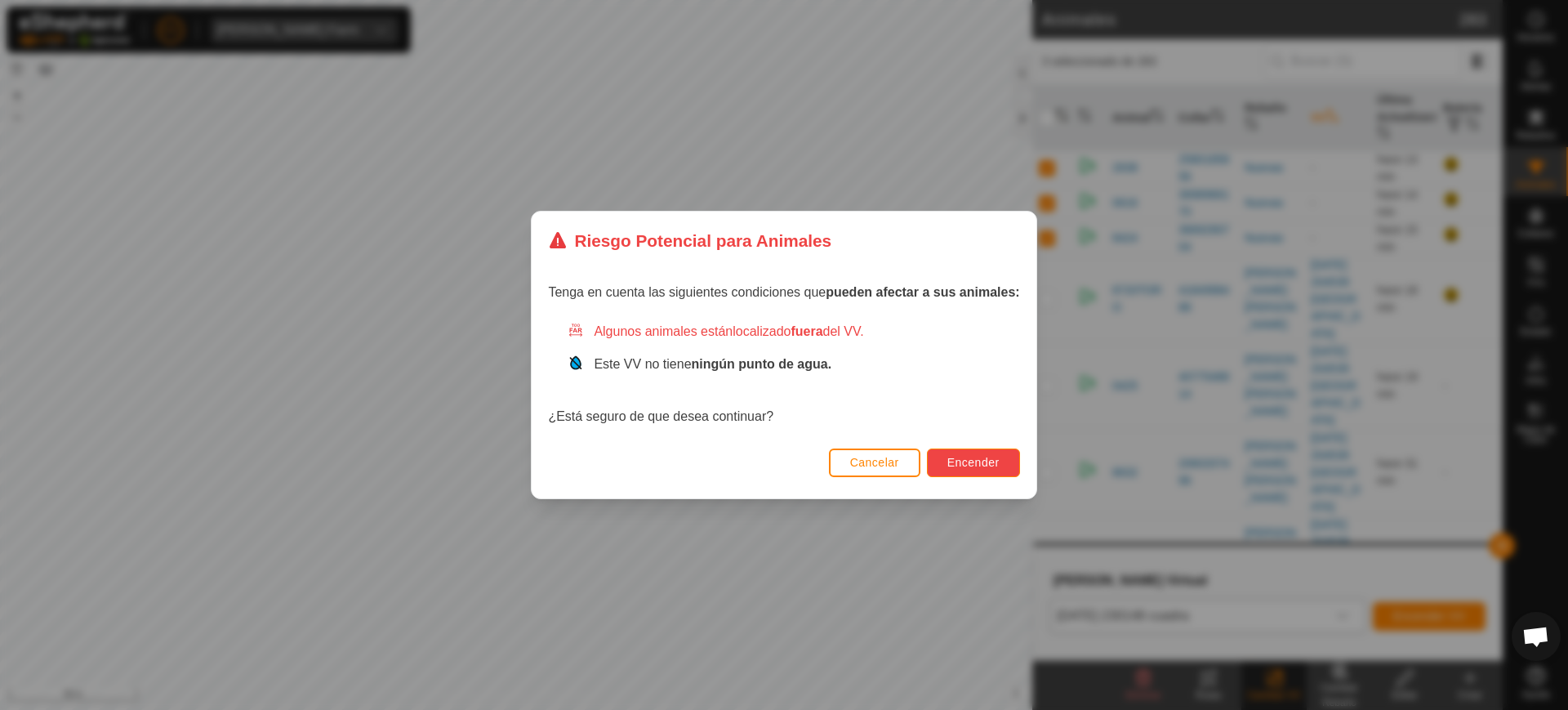
click at [978, 457] on span "Encender" at bounding box center [973, 463] width 52 height 13
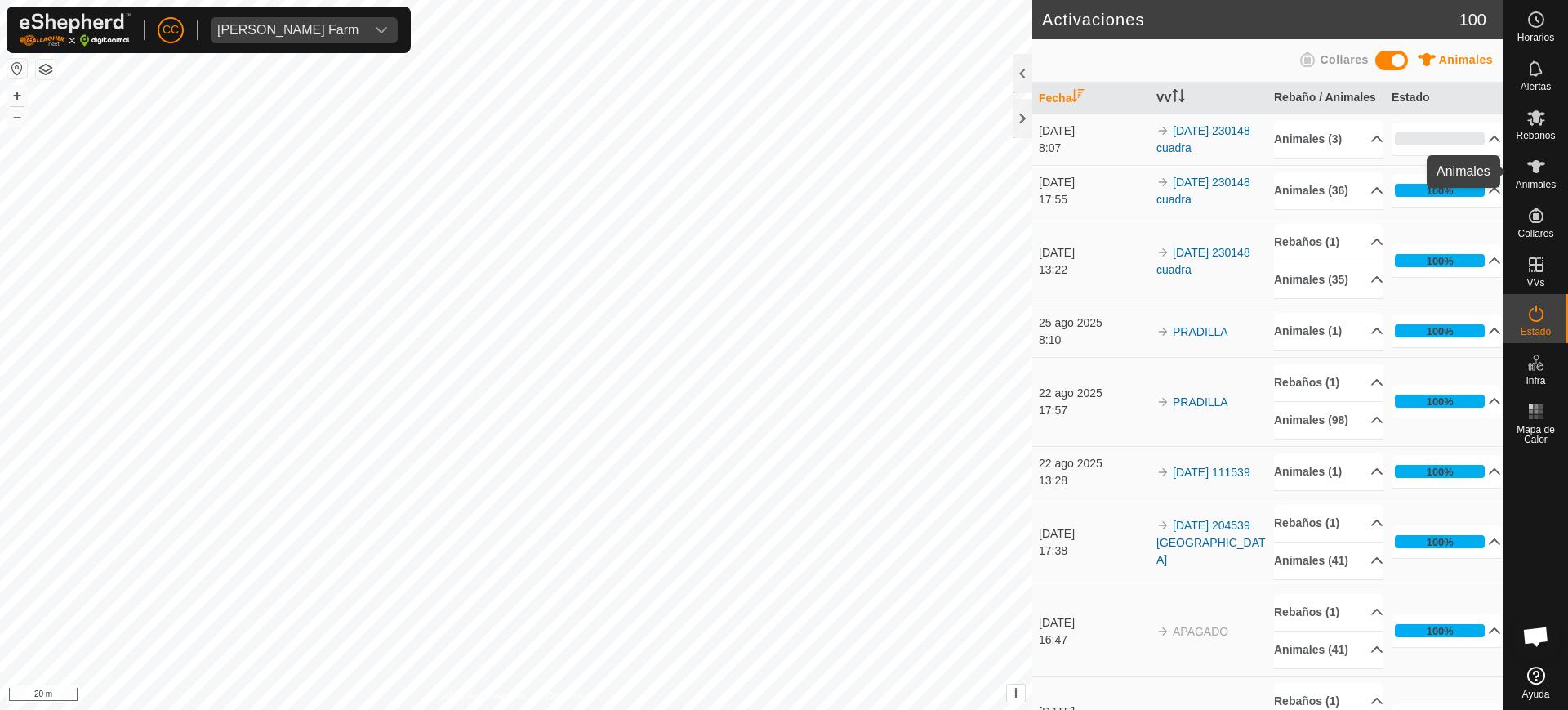
drag, startPoint x: 1537, startPoint y: 167, endPoint x: 1505, endPoint y: 167, distance: 32.0
click at [1538, 168] on icon at bounding box center [1536, 166] width 18 height 13
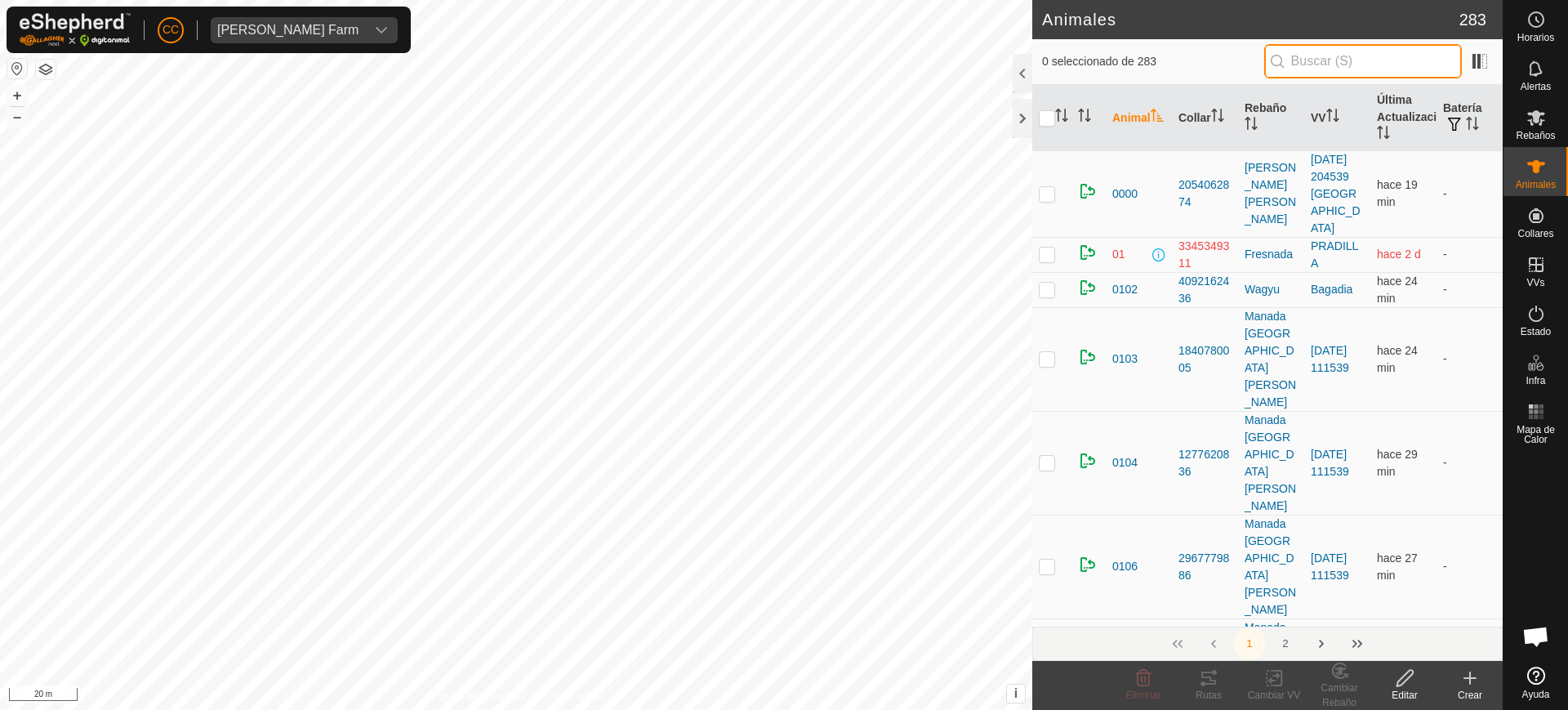
click at [1379, 62] on input "text" at bounding box center [1363, 60] width 198 height 34
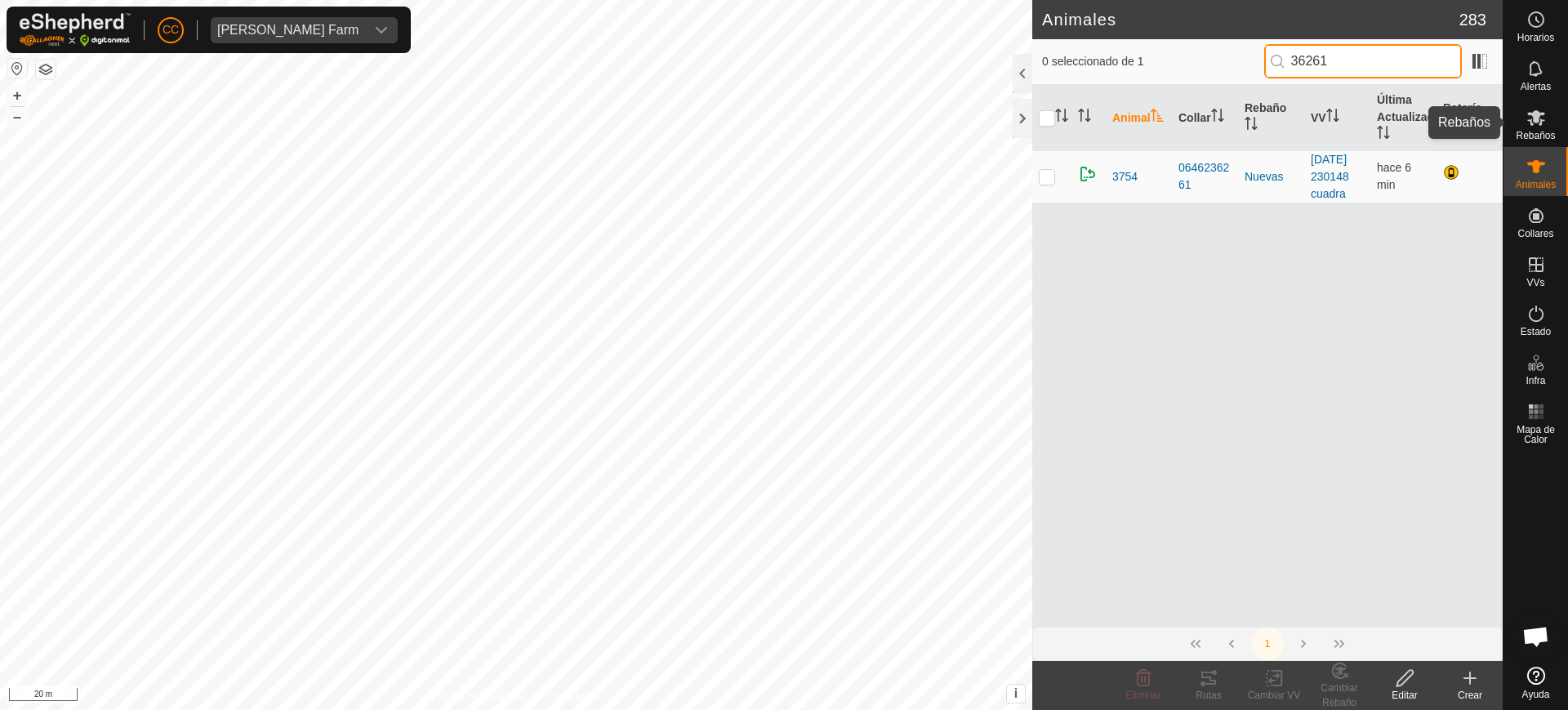
type input "36261"
click at [1537, 116] on icon at bounding box center [1536, 118] width 18 height 16
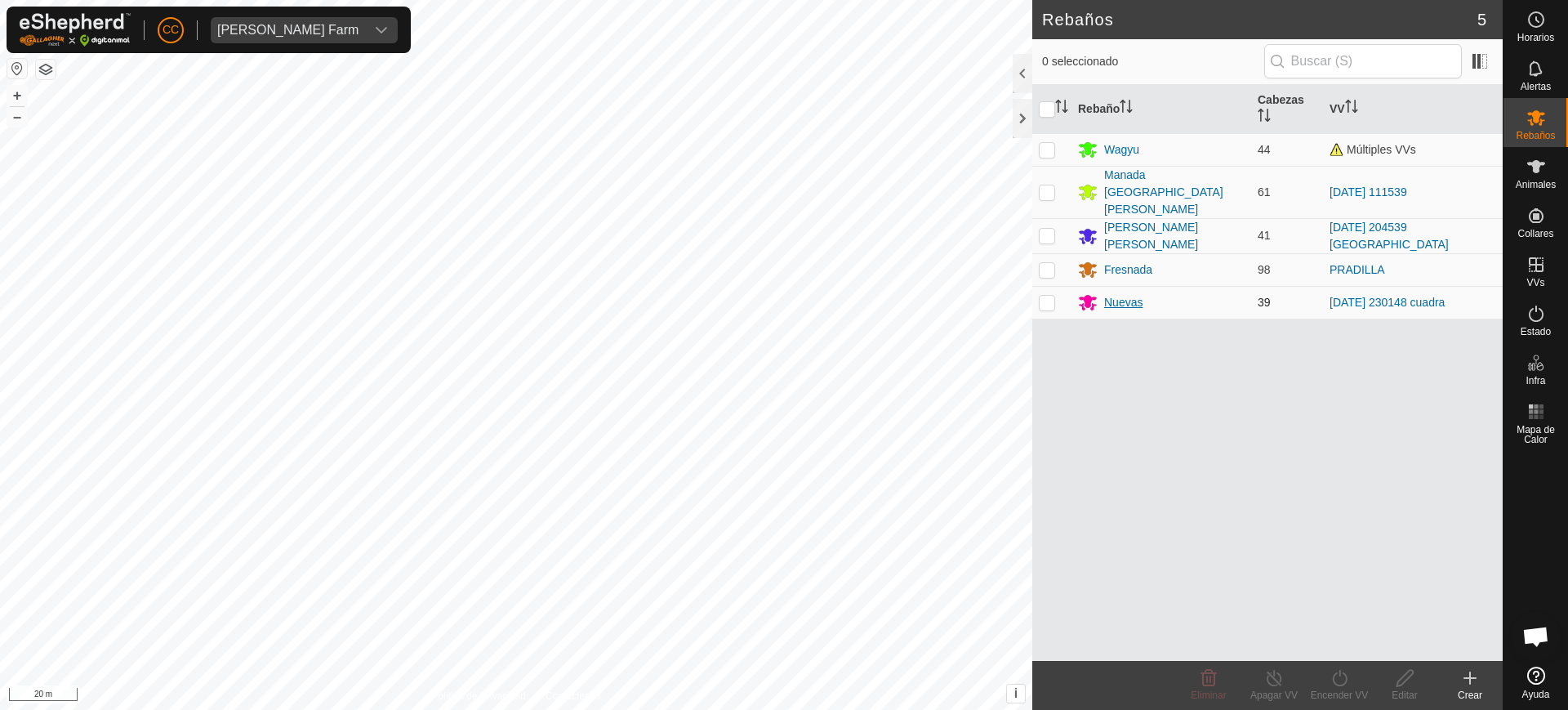
click at [1122, 294] on div "Nuevas" at bounding box center [1123, 302] width 38 height 17
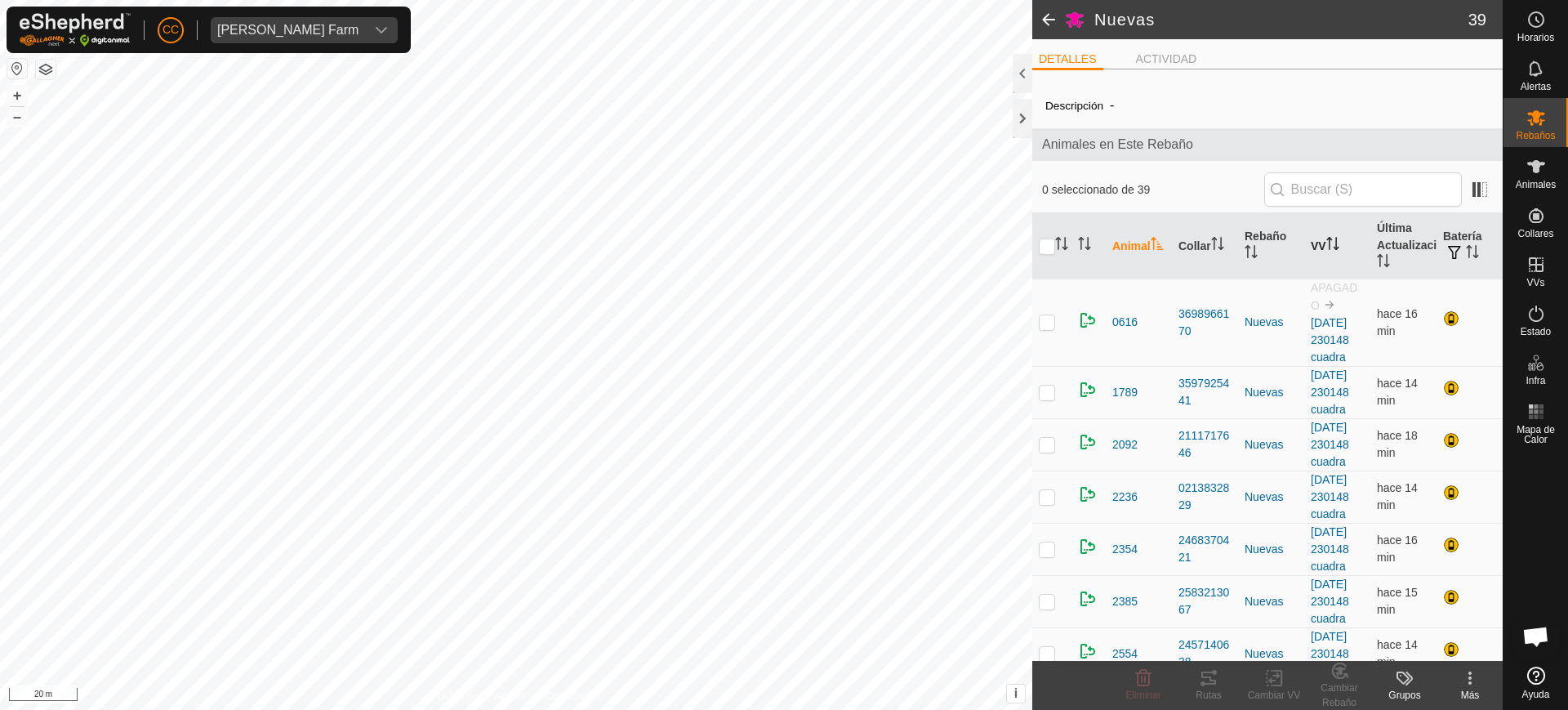
click at [1331, 262] on th "VV" at bounding box center [1337, 247] width 66 height 66
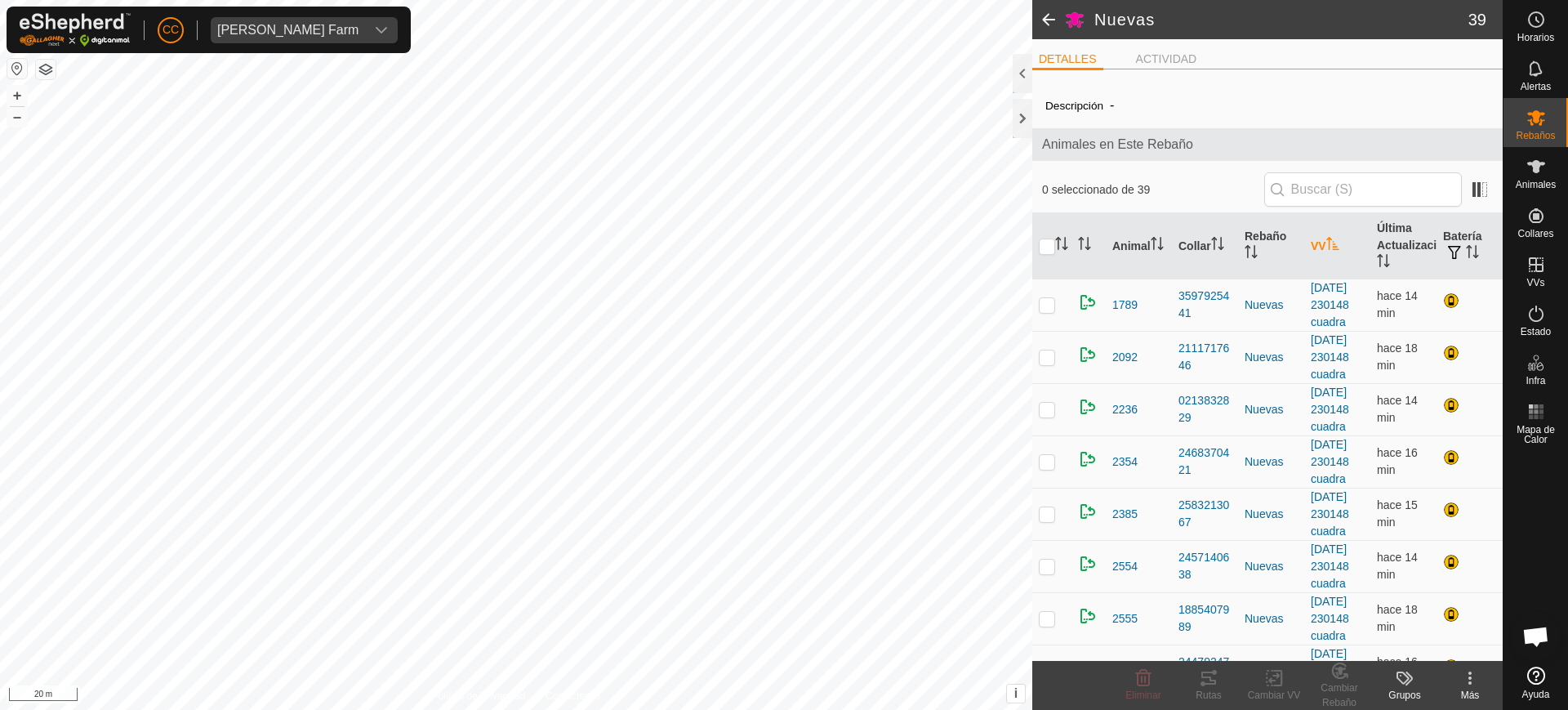
click at [1331, 262] on th "VV" at bounding box center [1337, 247] width 66 height 66
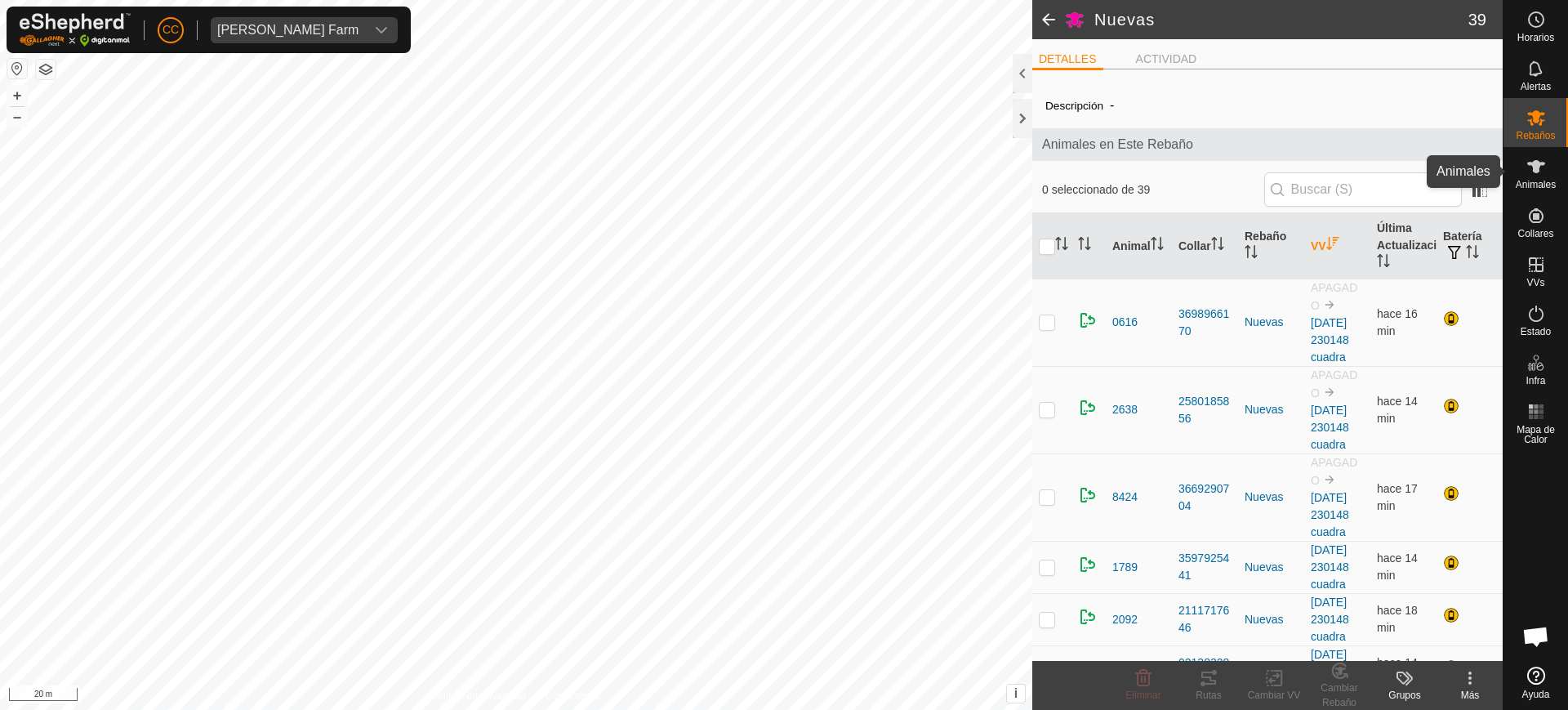
click at [1530, 181] on span "Animales" at bounding box center [1535, 185] width 40 height 10
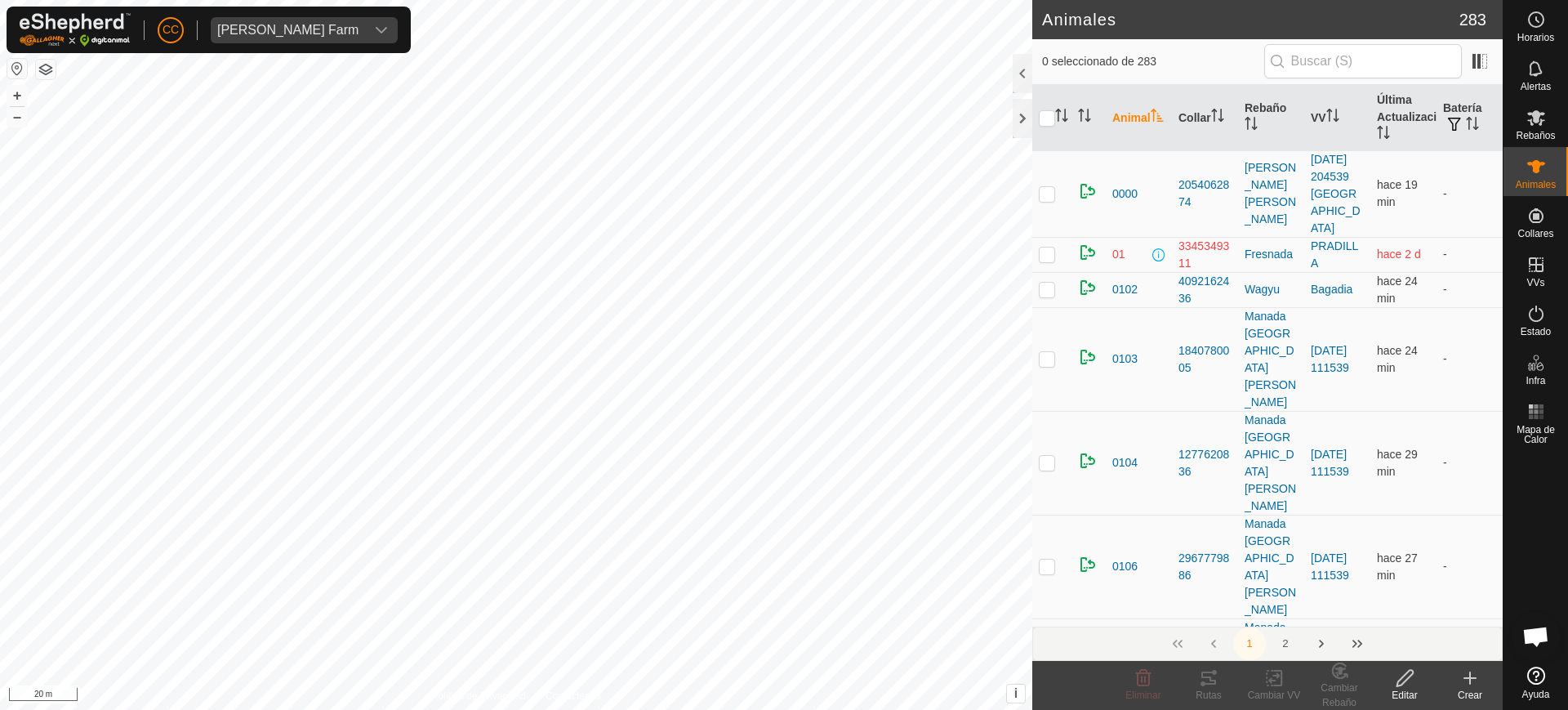
click at [1138, 111] on th "Animal" at bounding box center [1139, 118] width 66 height 66
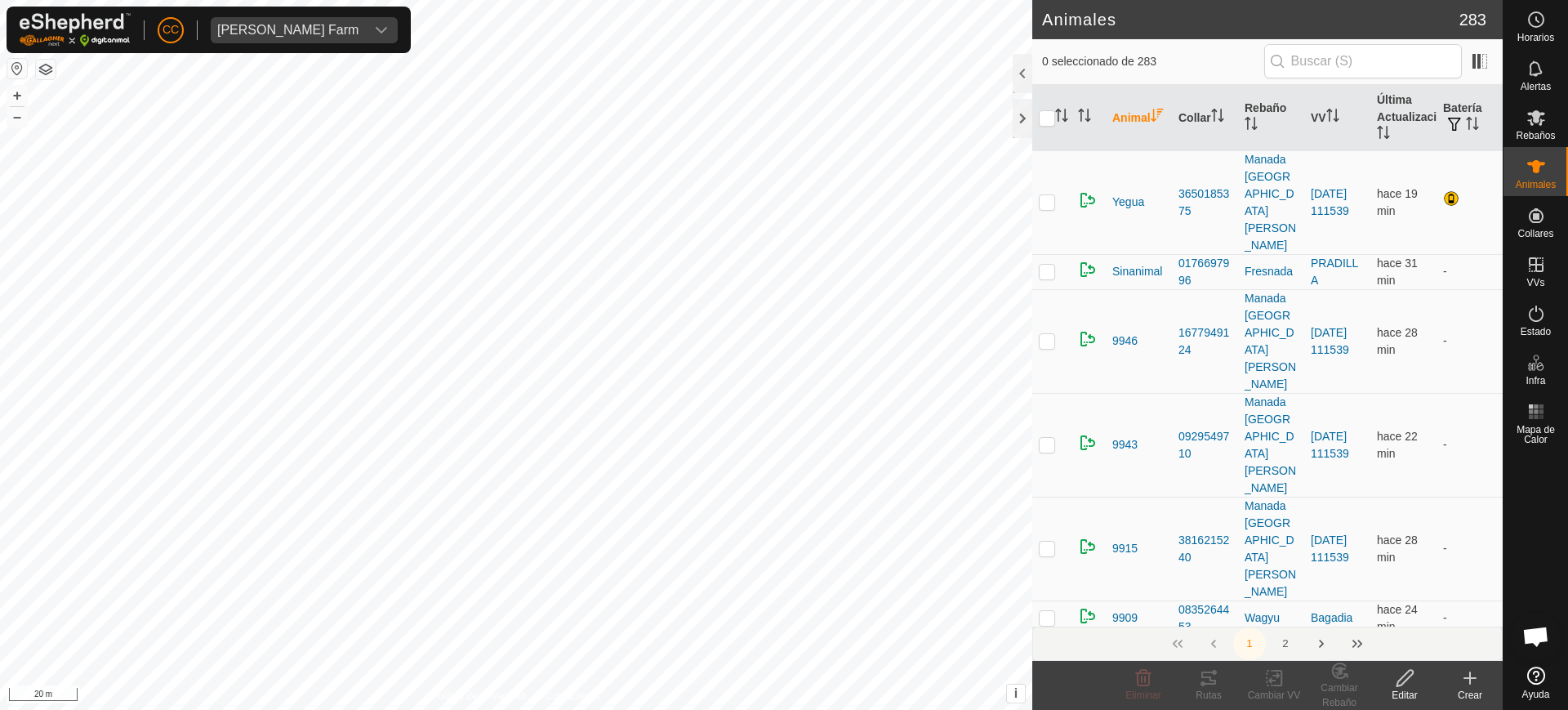
click at [1138, 111] on th "Animal" at bounding box center [1139, 118] width 66 height 66
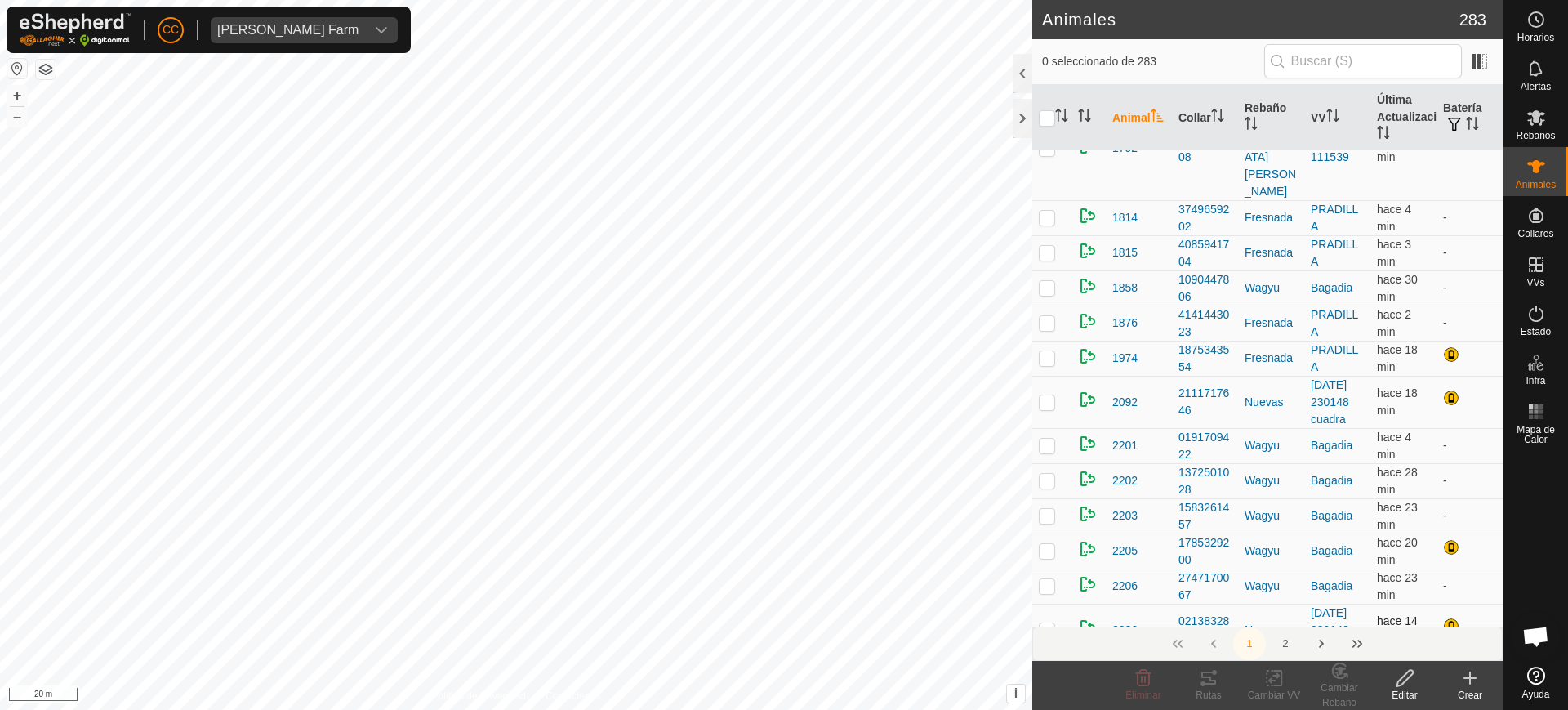
scroll to position [4491, 0]
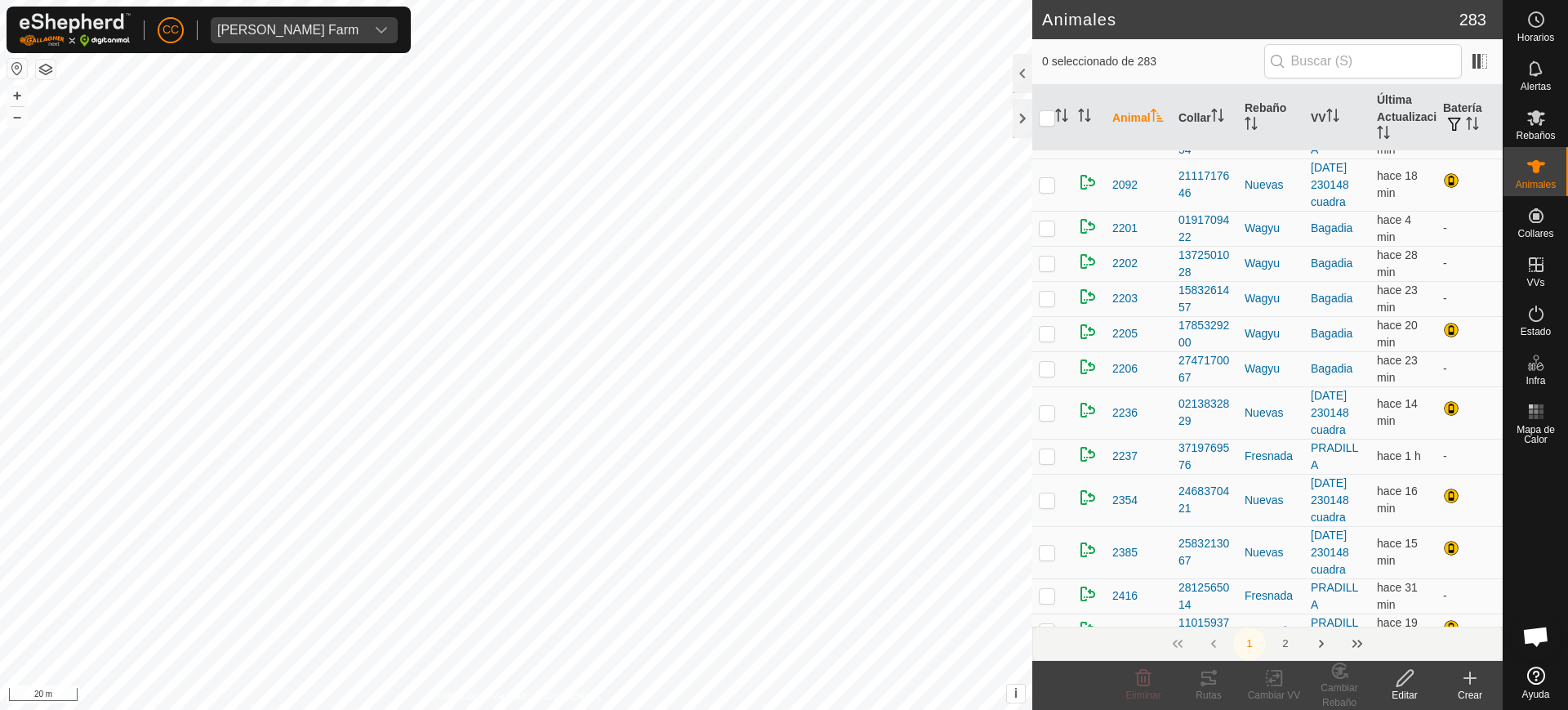
checkbox input "true"
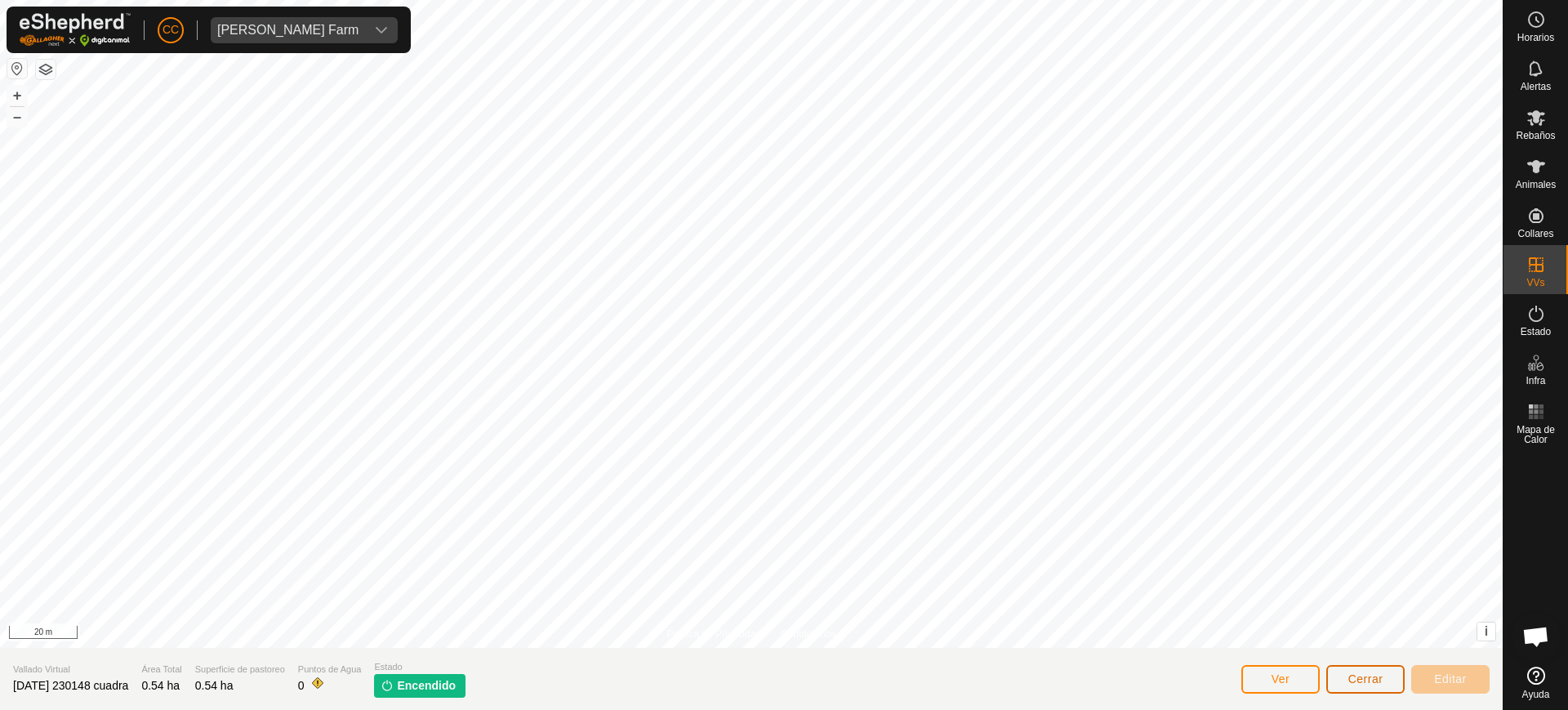
click at [1372, 676] on span "Cerrar" at bounding box center [1365, 679] width 35 height 13
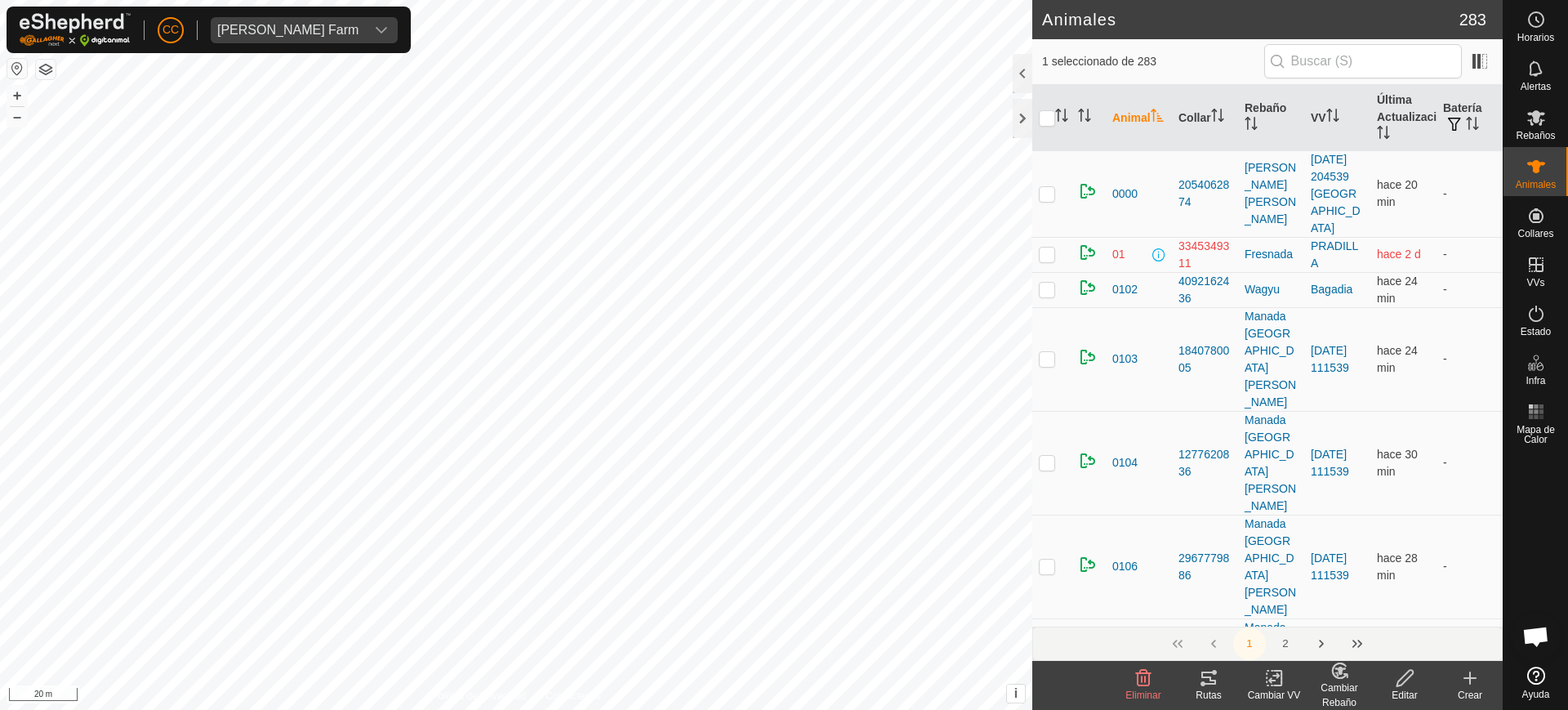
checkbox input "false"
click at [277, 24] on div "[PERSON_NAME] Farm" at bounding box center [287, 31] width 141 height 13
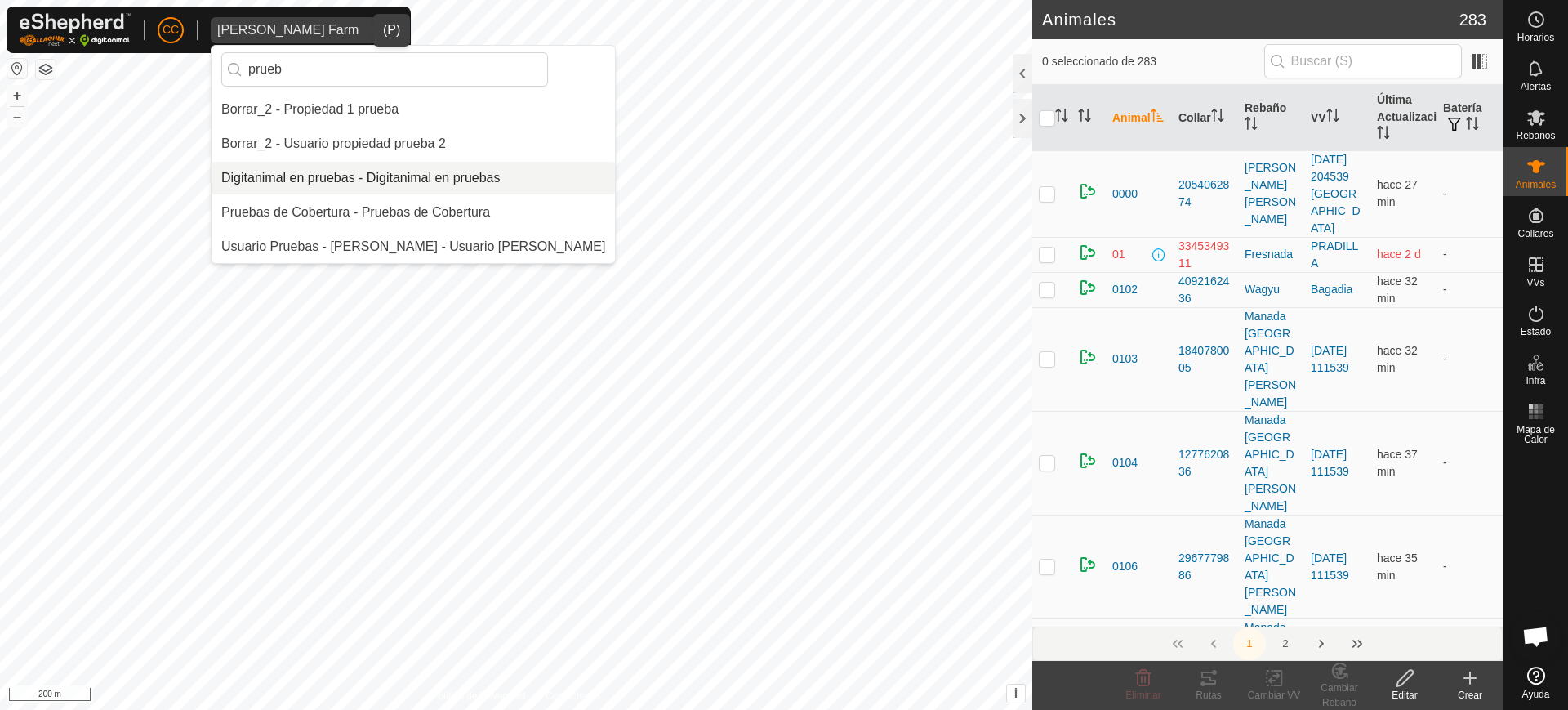
type input "prueb"
click at [347, 174] on li "Digitanimal en pruebas - Digitanimal en pruebas" at bounding box center [413, 177] width 403 height 32
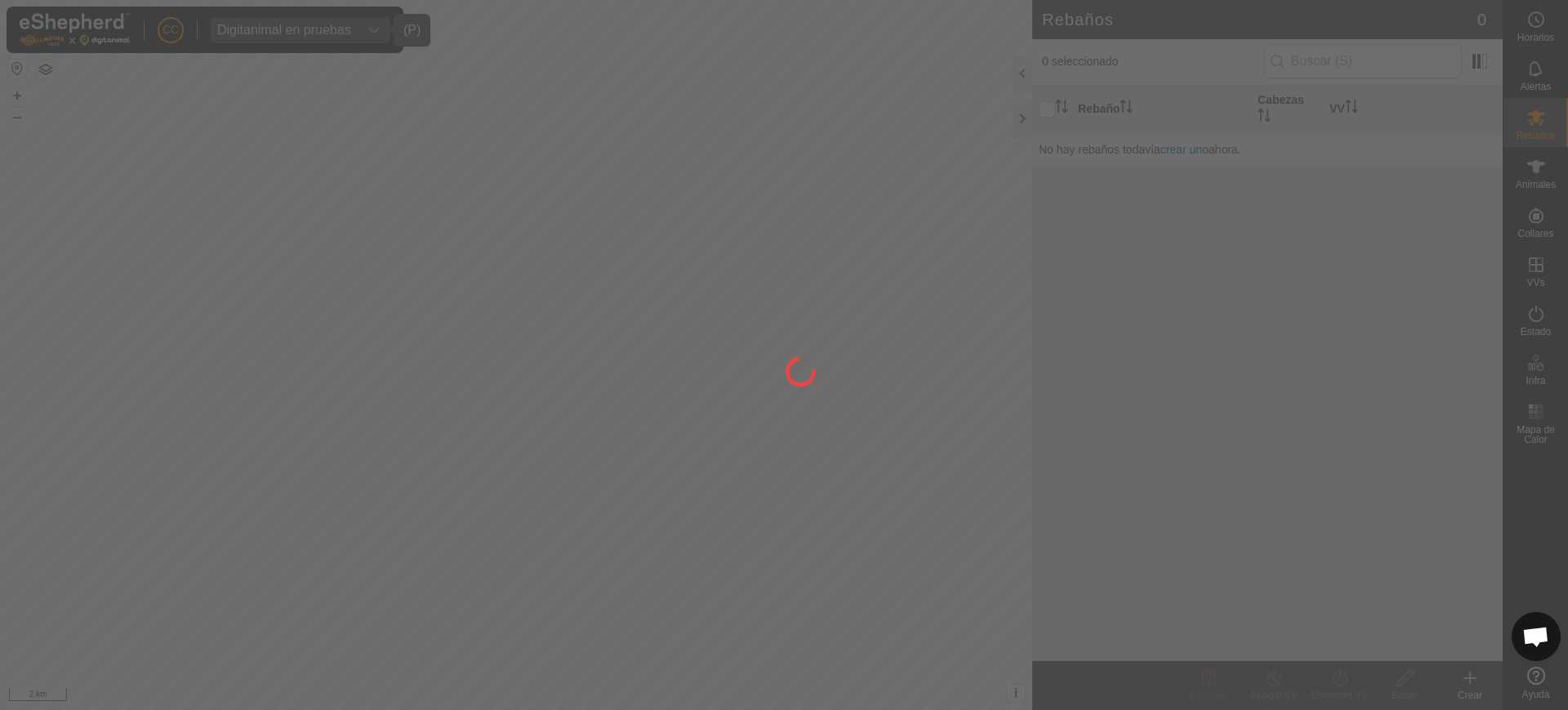
click at [1538, 276] on div at bounding box center [784, 355] width 1568 height 710
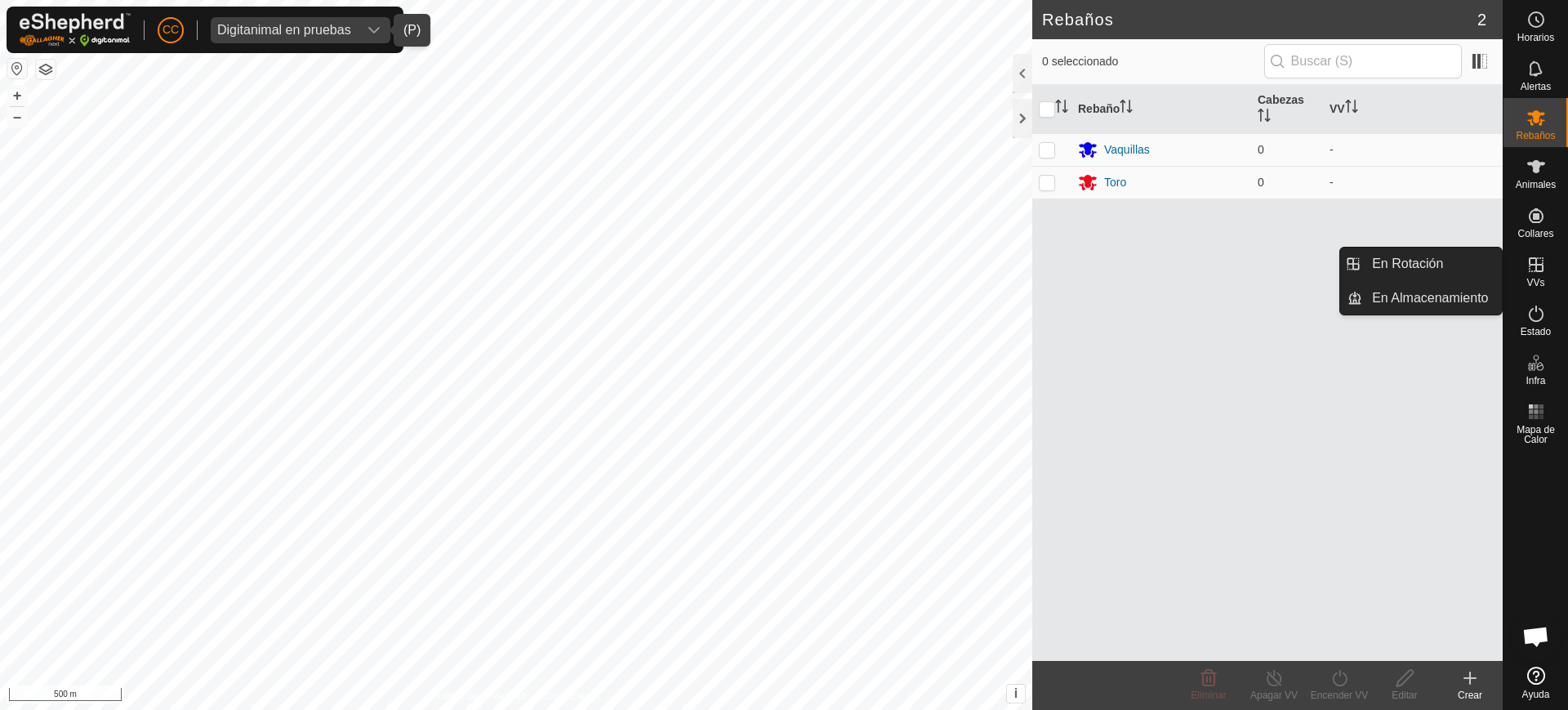
click at [1532, 273] on icon at bounding box center [1536, 265] width 20 height 20
click at [1446, 259] on link "En Rotación" at bounding box center [1431, 263] width 140 height 32
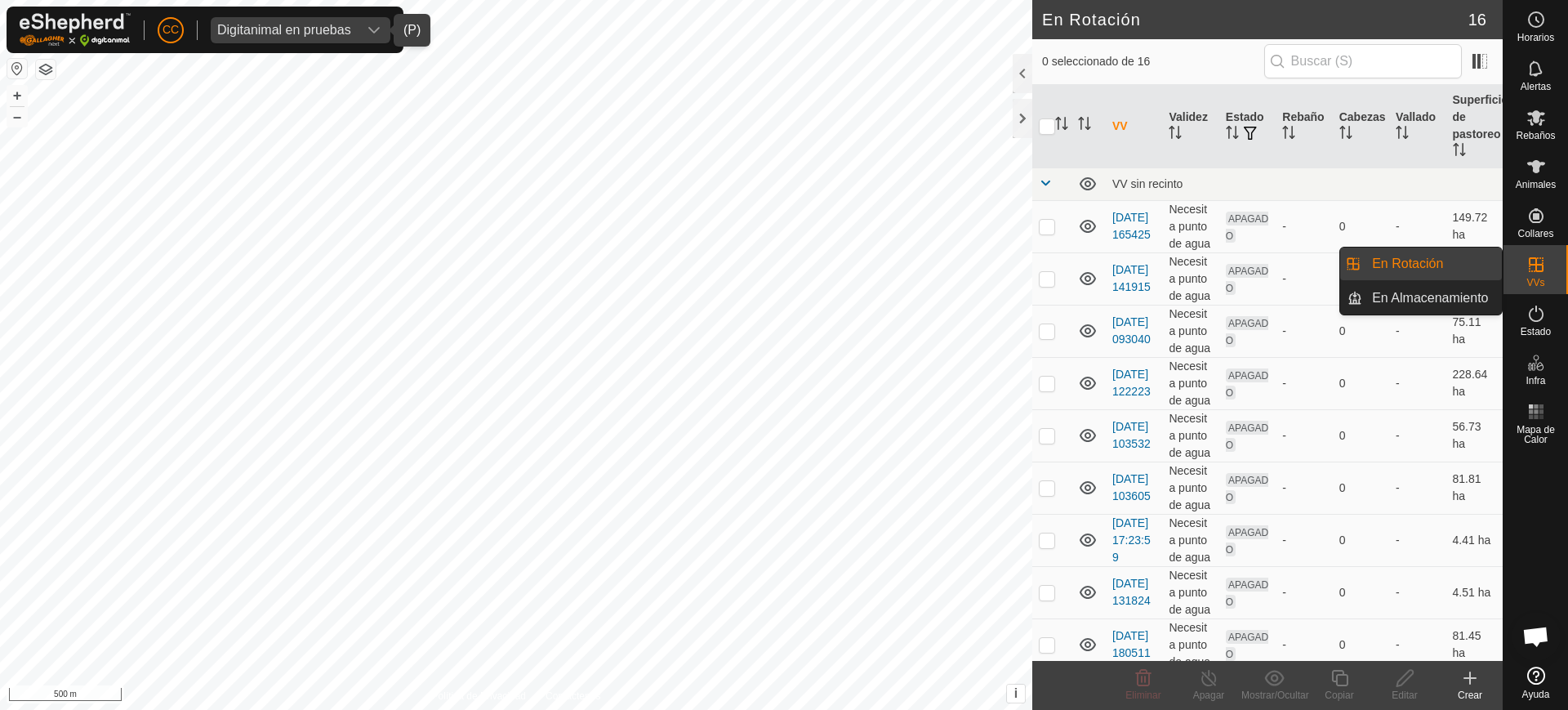
click at [1471, 292] on link "En Almacenamiento" at bounding box center [1431, 297] width 140 height 32
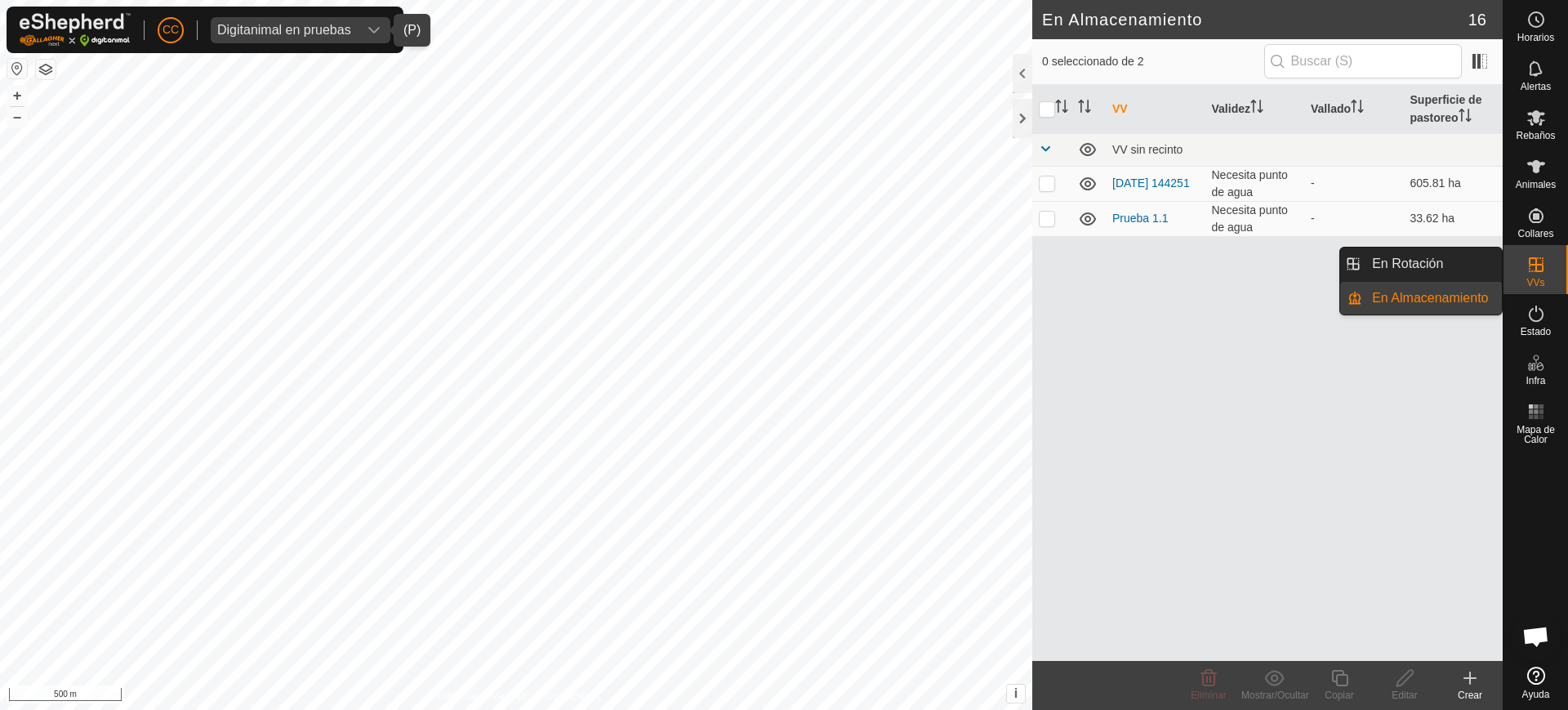
click at [1548, 280] on div "VVs" at bounding box center [1536, 269] width 65 height 49
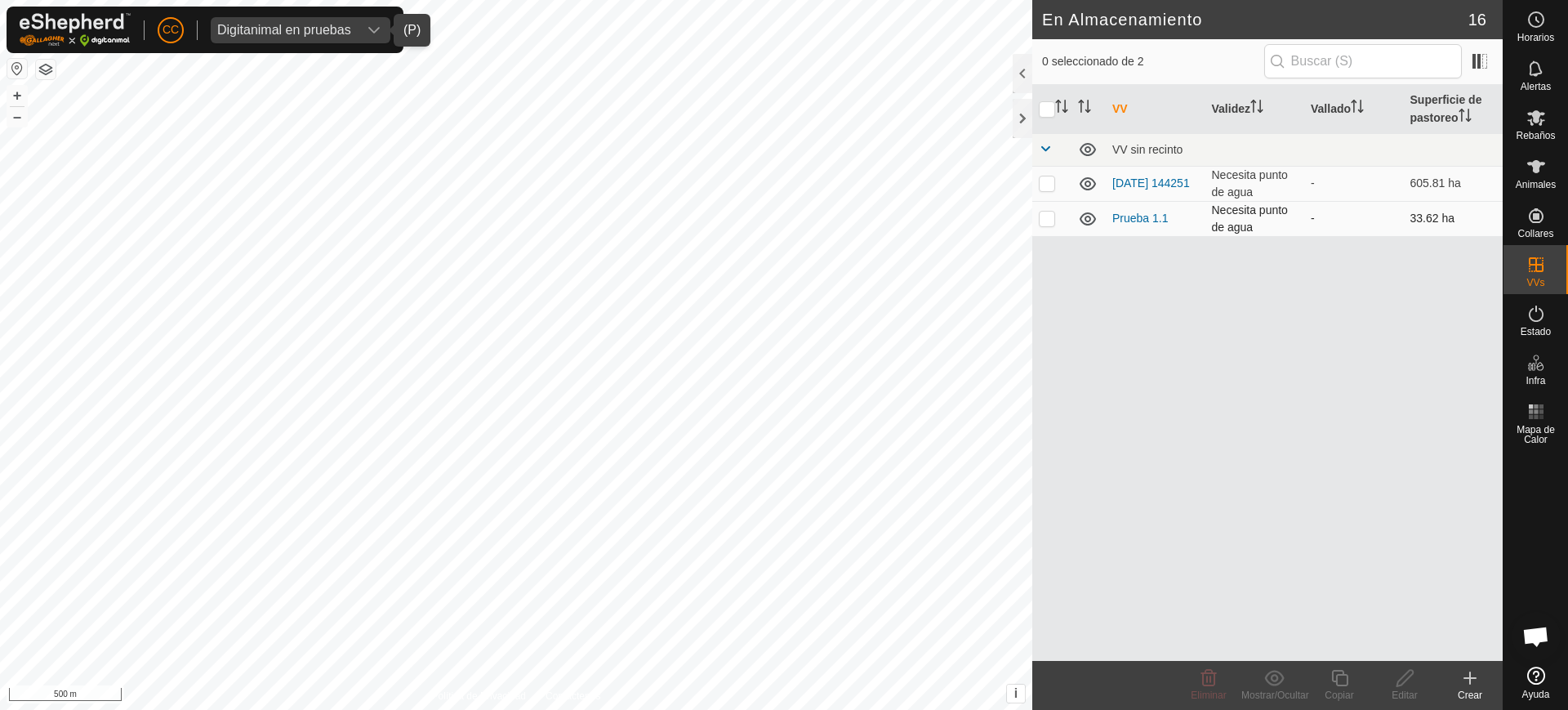
click at [1038, 213] on p-checkbox at bounding box center [1047, 218] width 17 height 13
checkbox input "true"
click at [1050, 184] on p-checkbox at bounding box center [1047, 183] width 17 height 13
checkbox input "true"
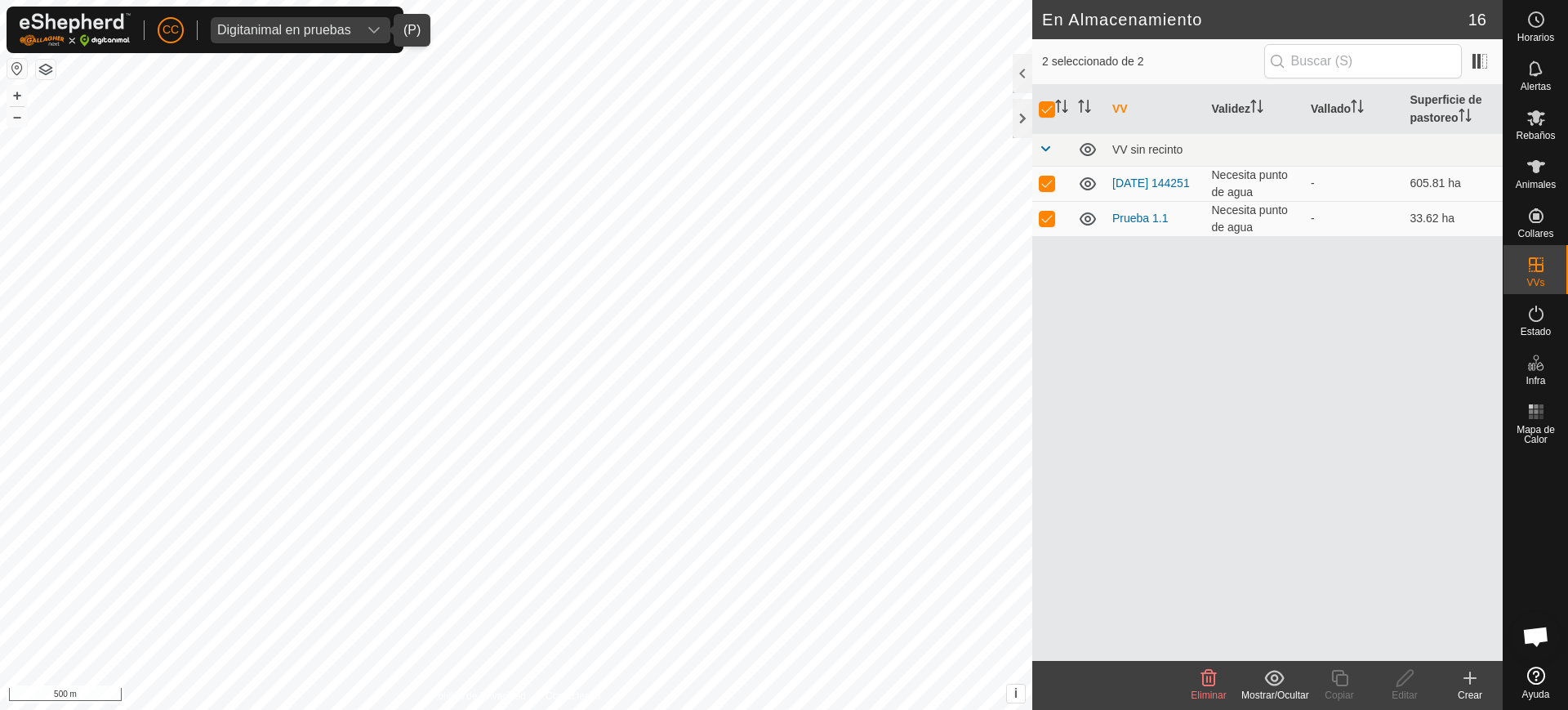
click at [1272, 684] on icon at bounding box center [1274, 677] width 20 height 16
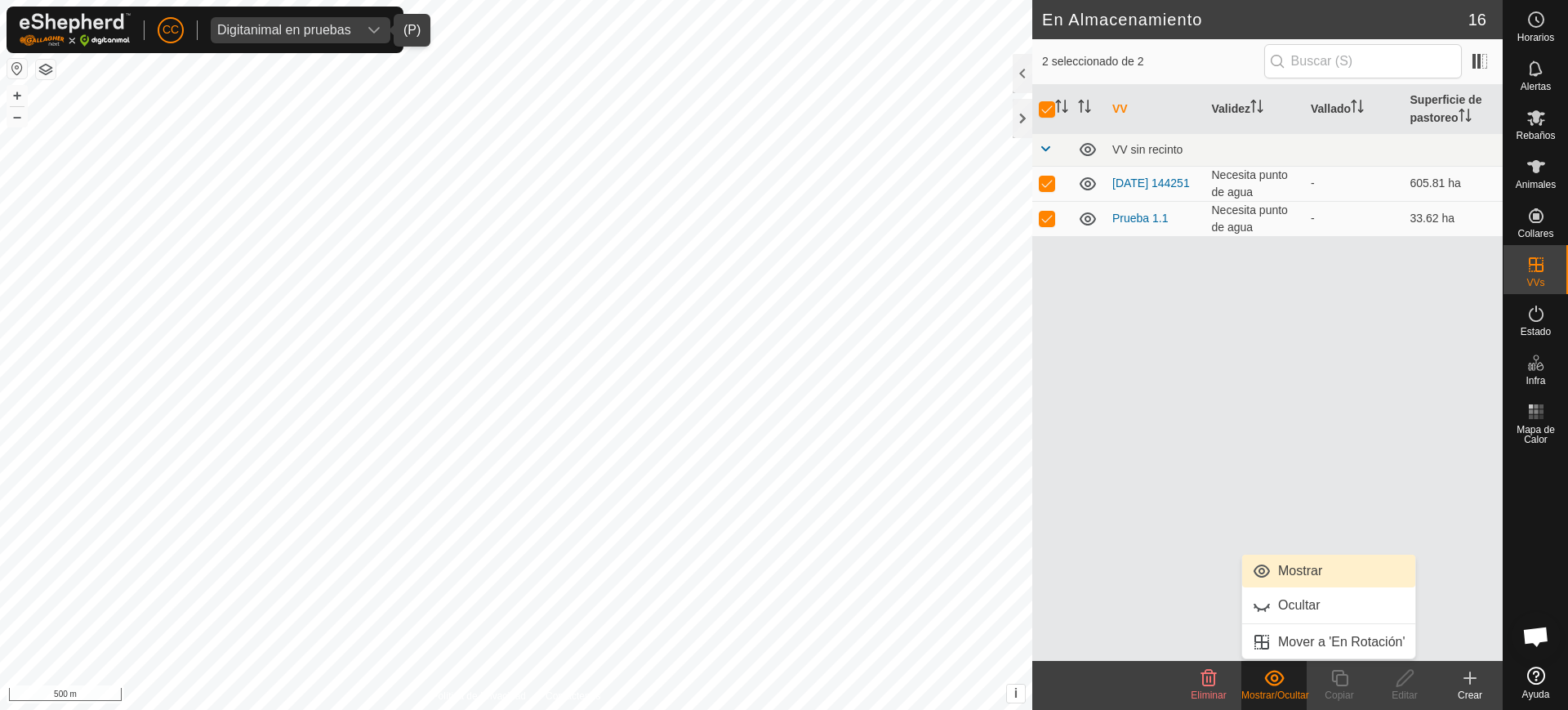
click at [1287, 575] on link "Mostrar" at bounding box center [1328, 570] width 173 height 32
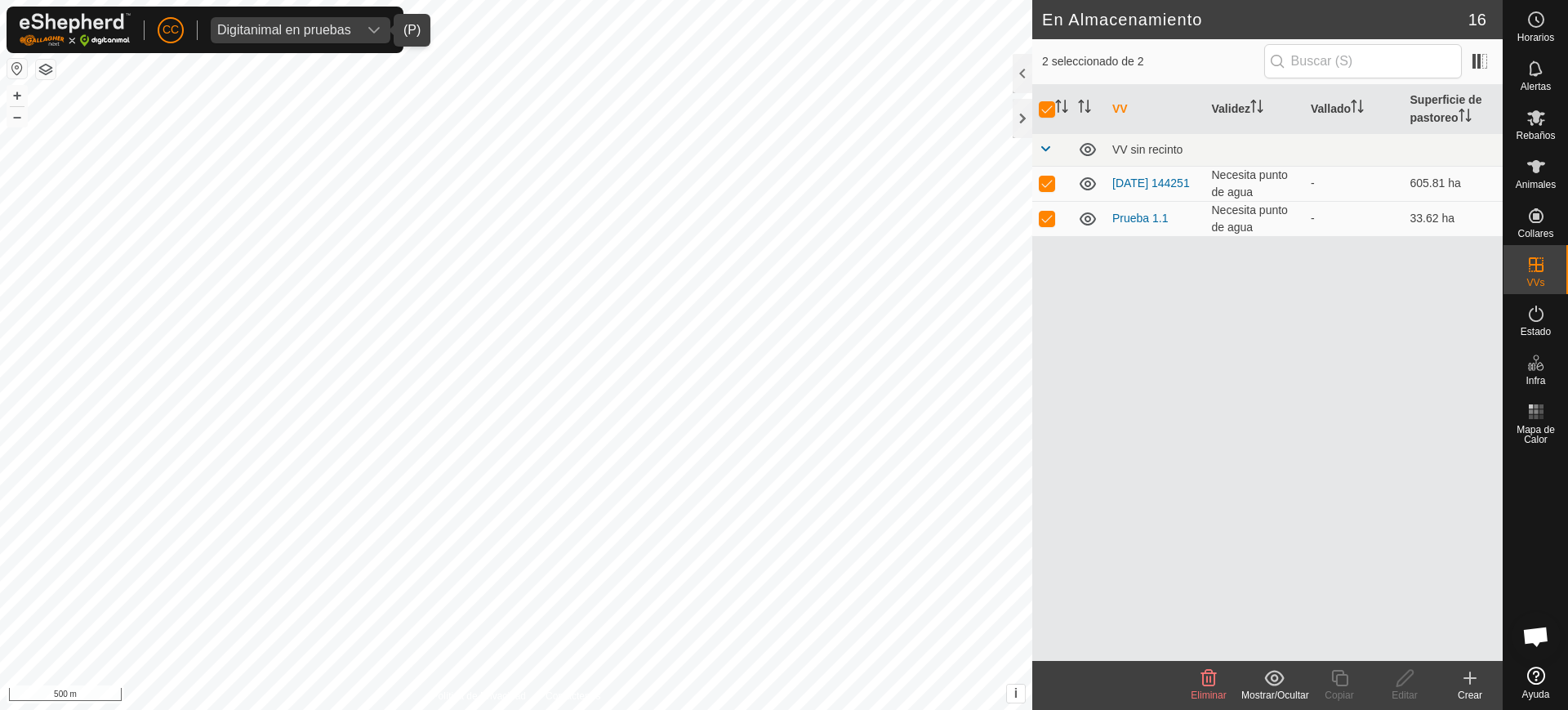
click at [1277, 688] on div "Mostrar/Ocultar" at bounding box center [1273, 695] width 65 height 15
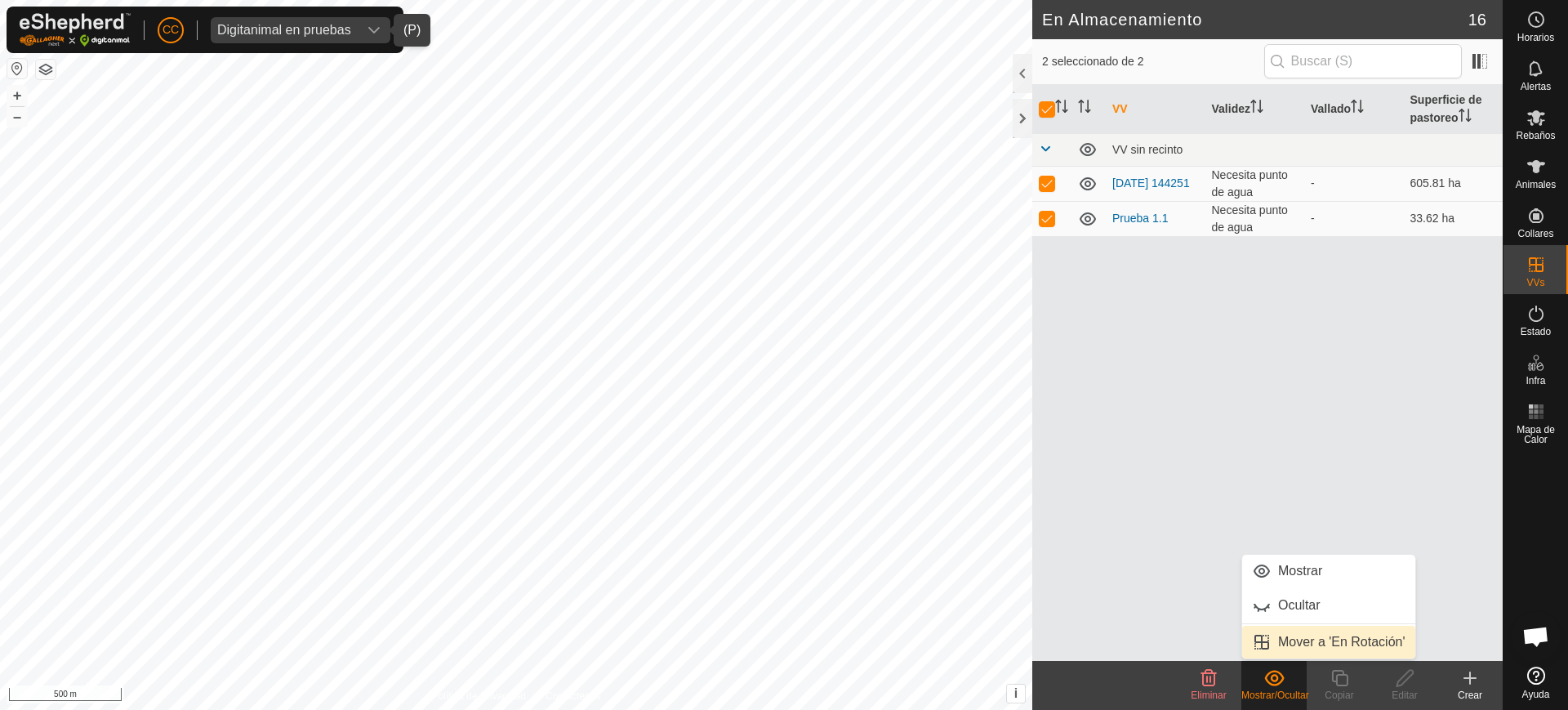
click at [1289, 644] on link "Mover a 'En Rotación'" at bounding box center [1328, 641] width 173 height 32
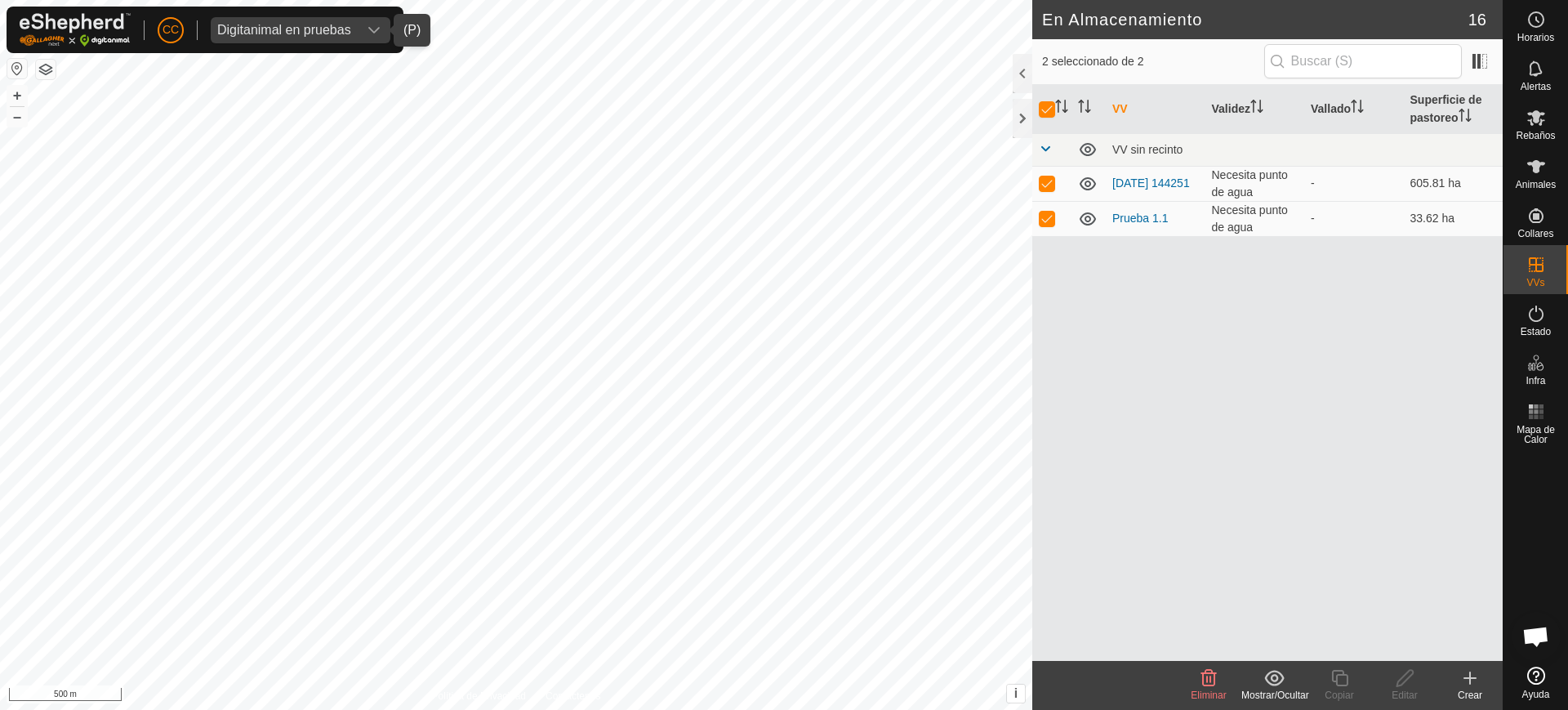
checkbox input "false"
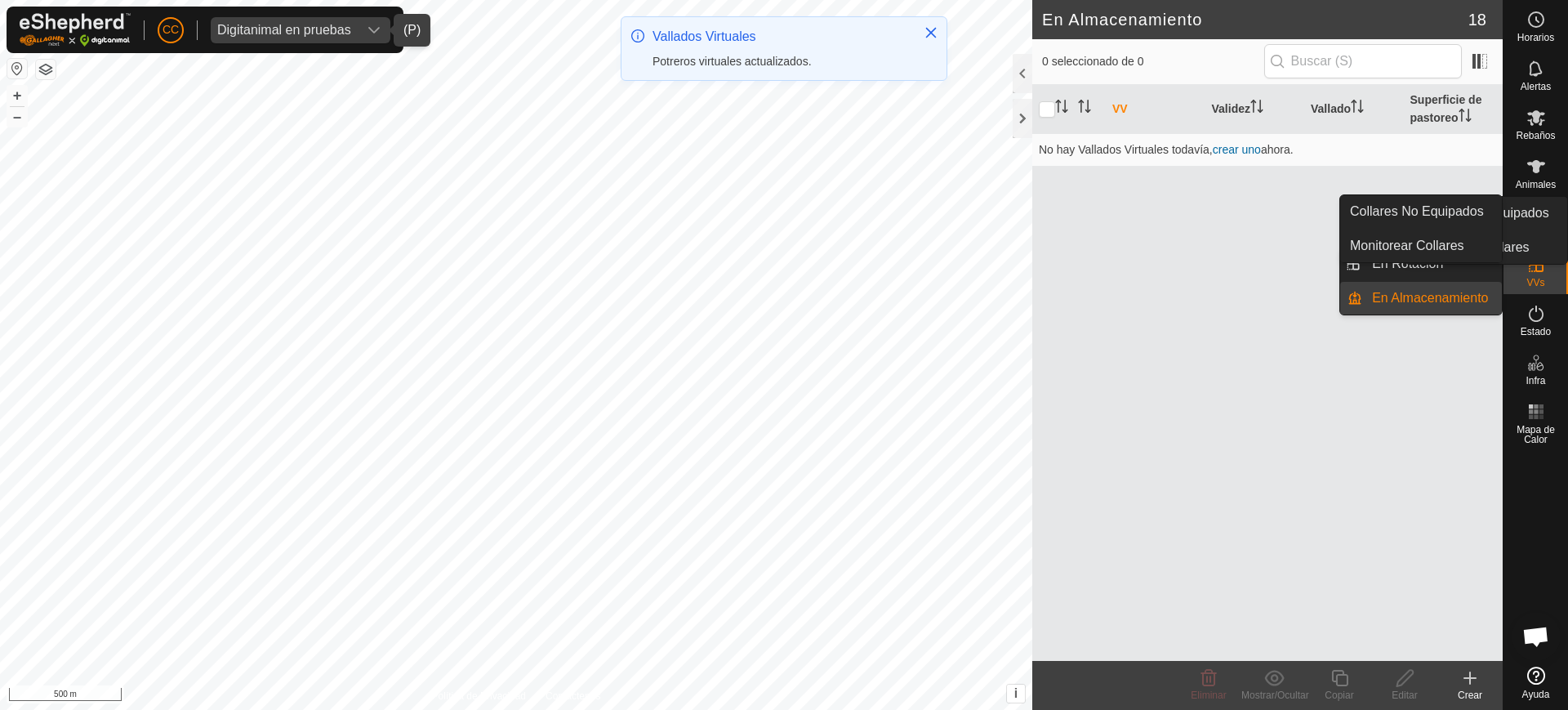
click at [1543, 228] on span "Collares" at bounding box center [1534, 233] width 36 height 10
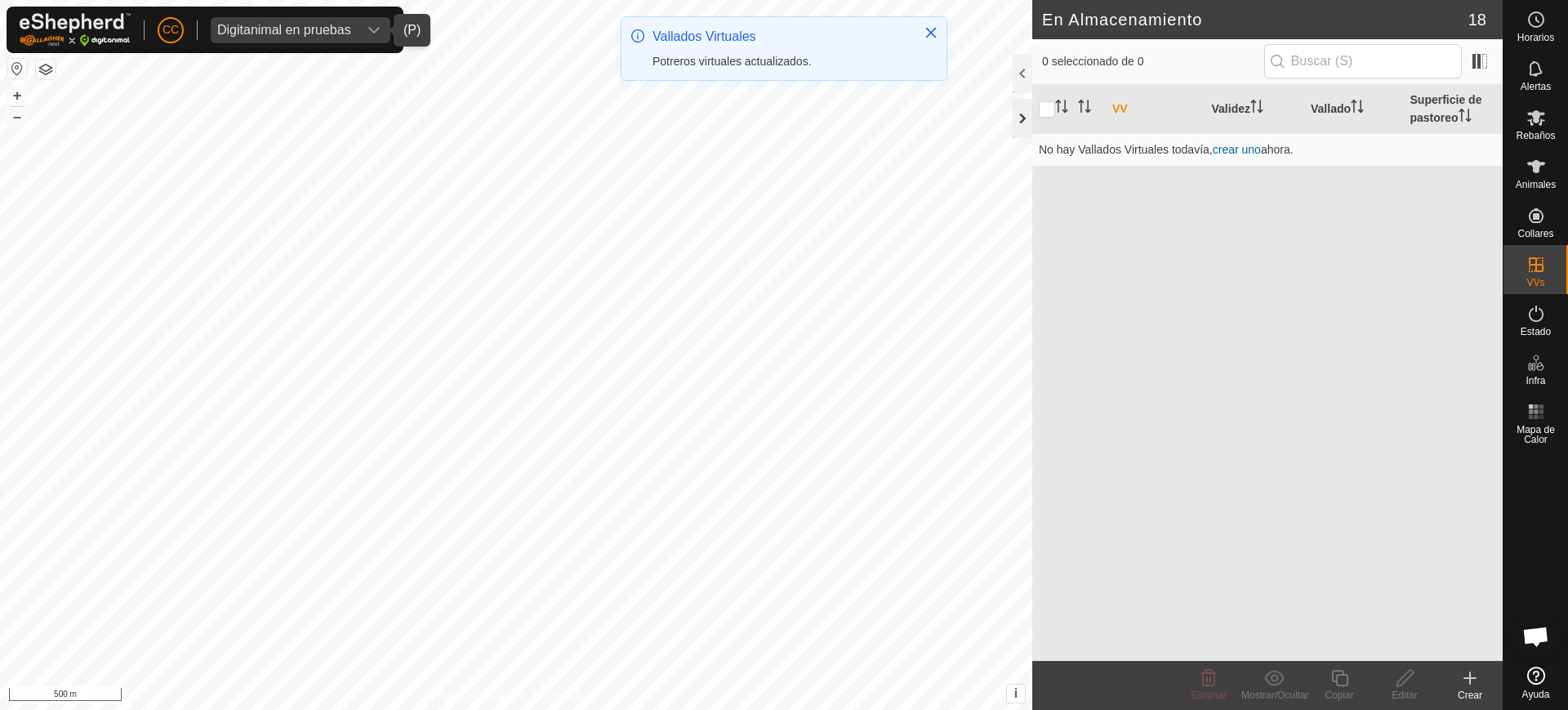
click at [1018, 116] on div at bounding box center [1023, 118] width 20 height 39
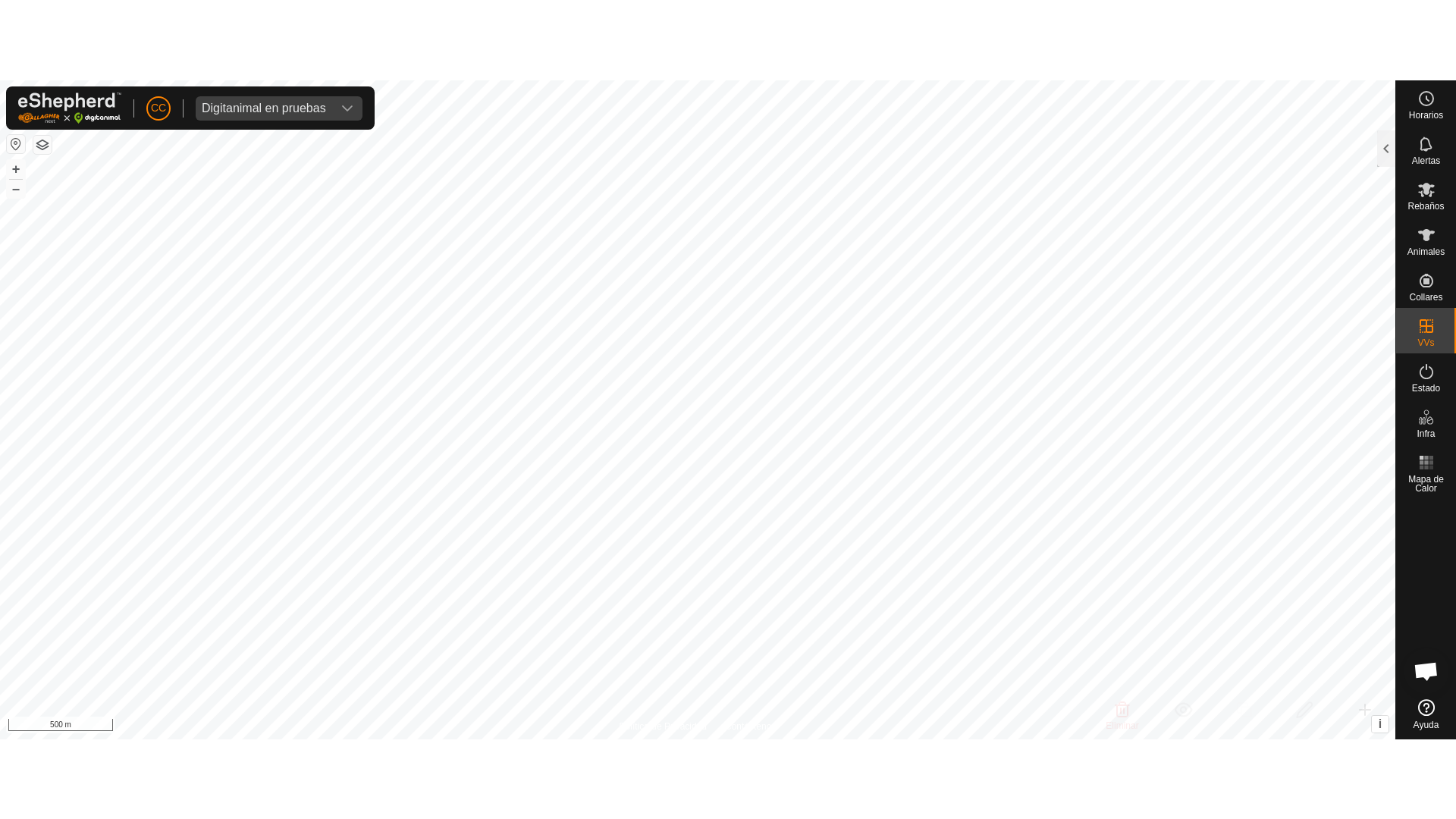
scroll to position [0, 96]
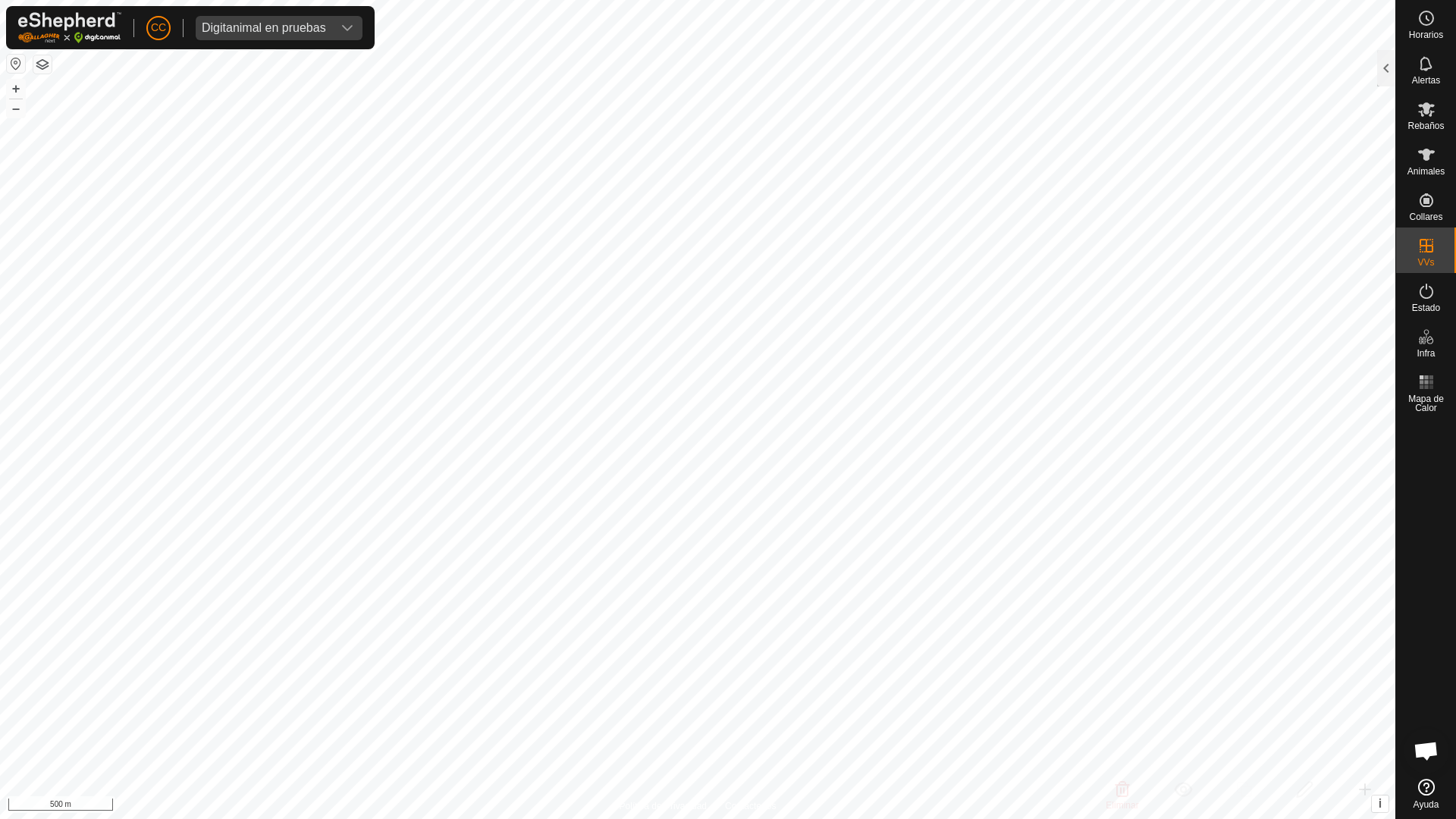
click at [11, 58] on button "button" at bounding box center [16, 64] width 18 height 18
click at [12, 66] on button "button" at bounding box center [16, 64] width 18 height 18
click at [1386, 78] on div at bounding box center [1386, 68] width 18 height 36
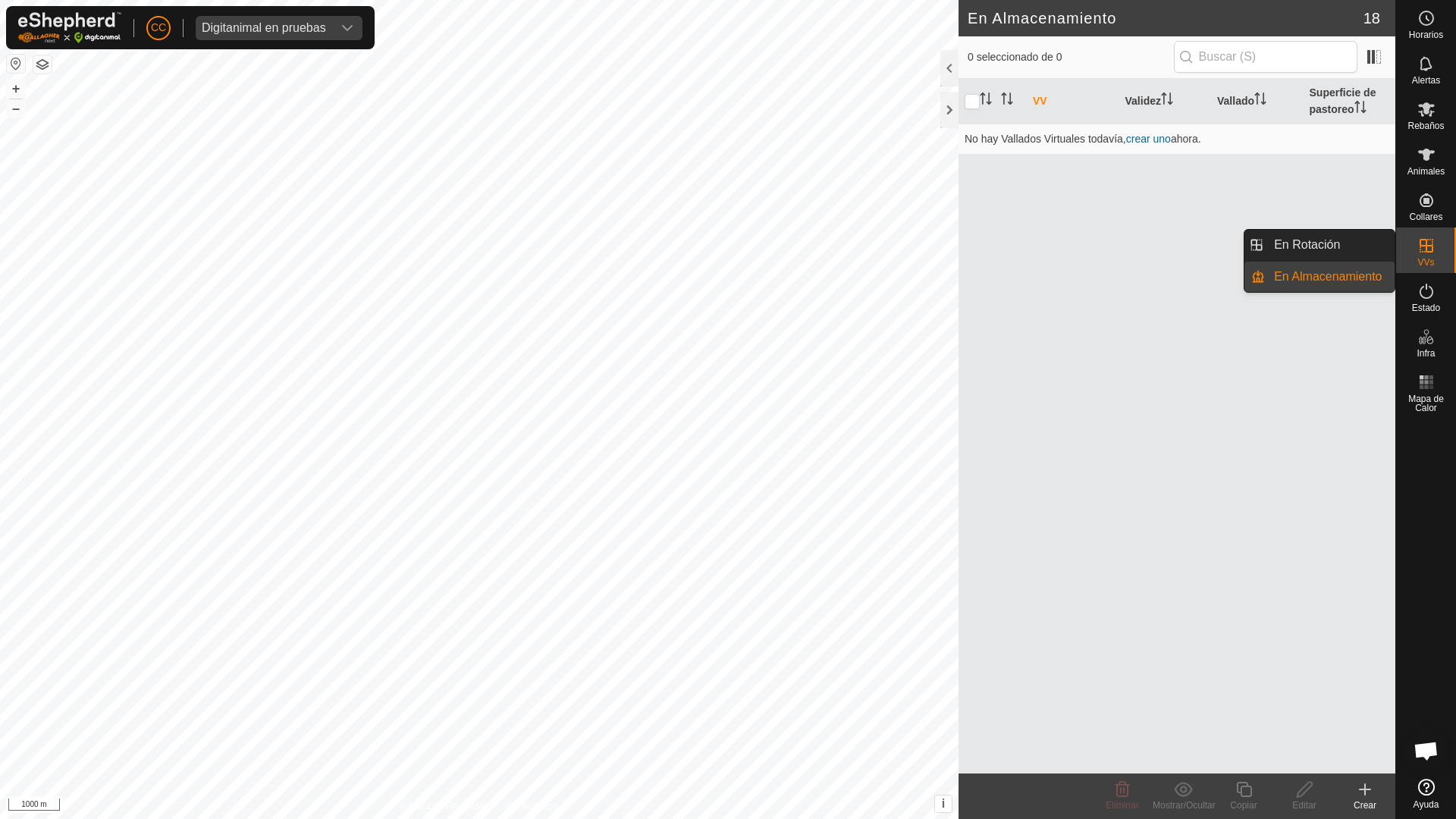
click at [1441, 245] on div "VVs" at bounding box center [1426, 250] width 60 height 45
click at [1353, 245] on link "En Rotación" at bounding box center [1329, 244] width 130 height 30
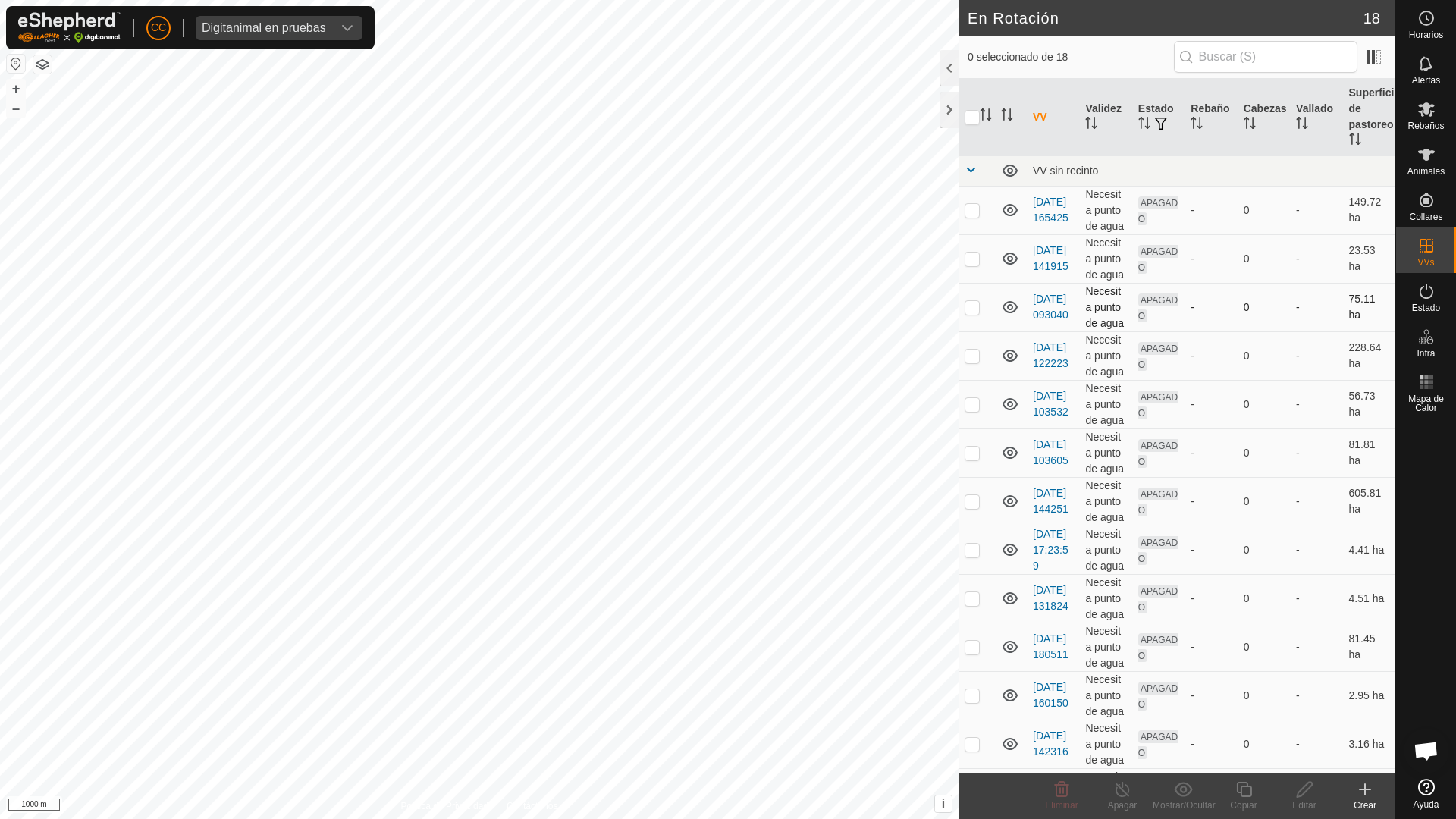
click at [973, 307] on p-checkbox at bounding box center [972, 307] width 15 height 12
checkbox input "true"
click at [966, 360] on p-checkbox at bounding box center [972, 356] width 15 height 12
checkbox input "true"
drag, startPoint x: 970, startPoint y: 401, endPoint x: 969, endPoint y: 409, distance: 8.1
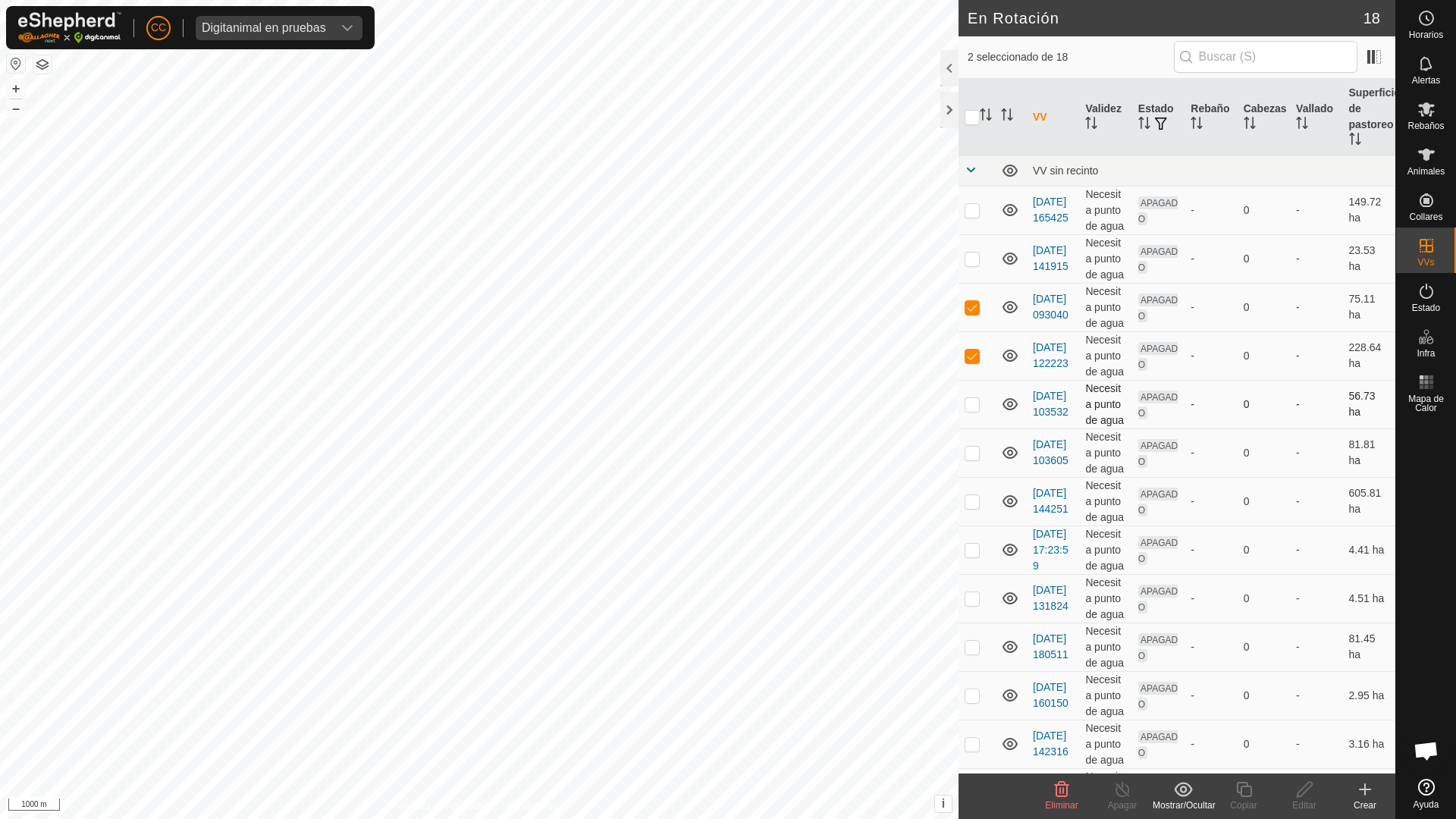
click at [970, 401] on p-checkbox at bounding box center [972, 404] width 15 height 12
checkbox input "true"
click at [970, 457] on p-checkbox at bounding box center [972, 453] width 15 height 12
checkbox input "true"
click at [971, 502] on p-checkbox at bounding box center [972, 501] width 15 height 12
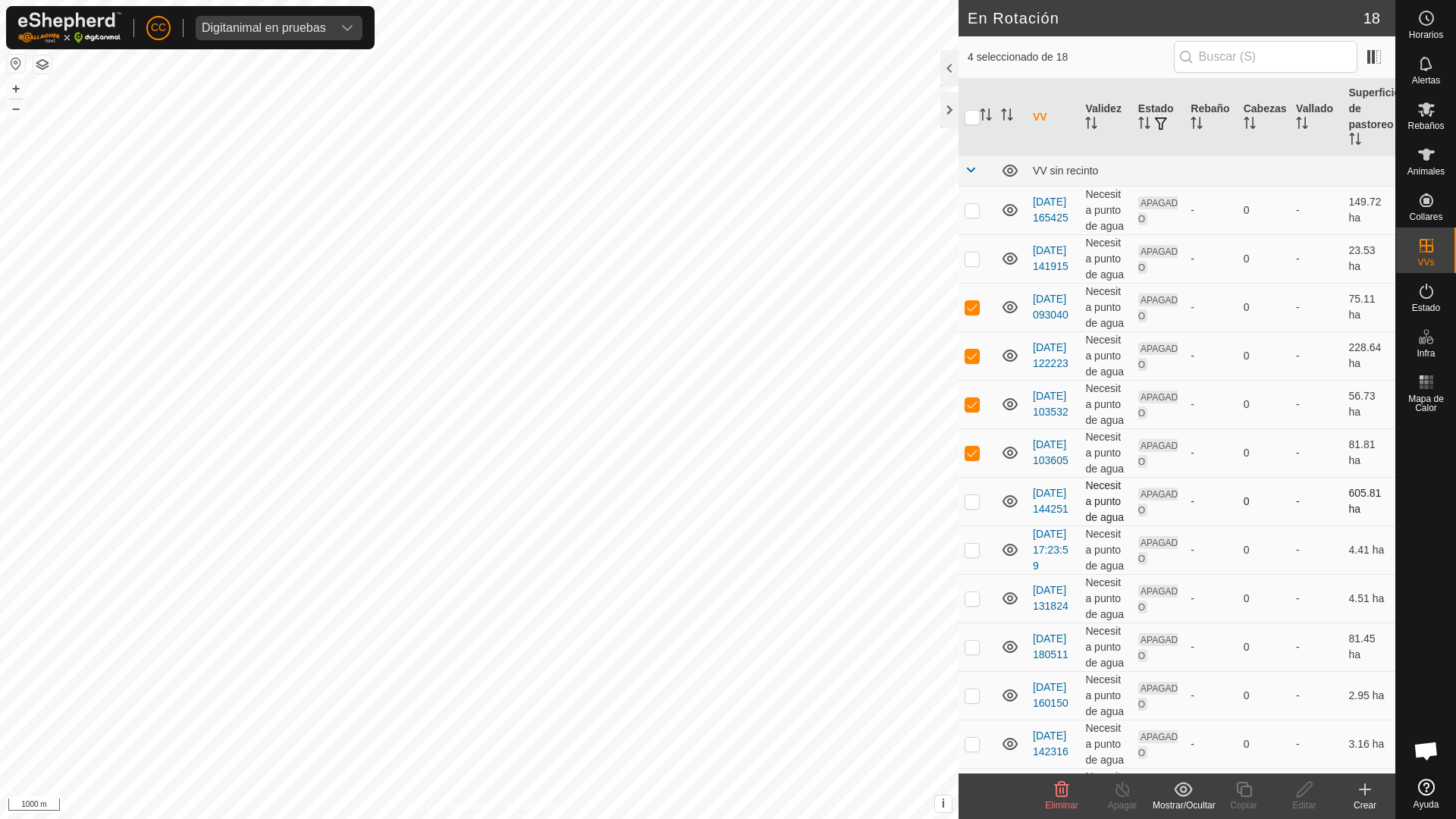
checkbox input "true"
click at [973, 552] on p-checkbox at bounding box center [972, 550] width 15 height 12
checkbox input "true"
click at [969, 604] on p-checkbox at bounding box center [972, 598] width 15 height 12
checkbox input "true"
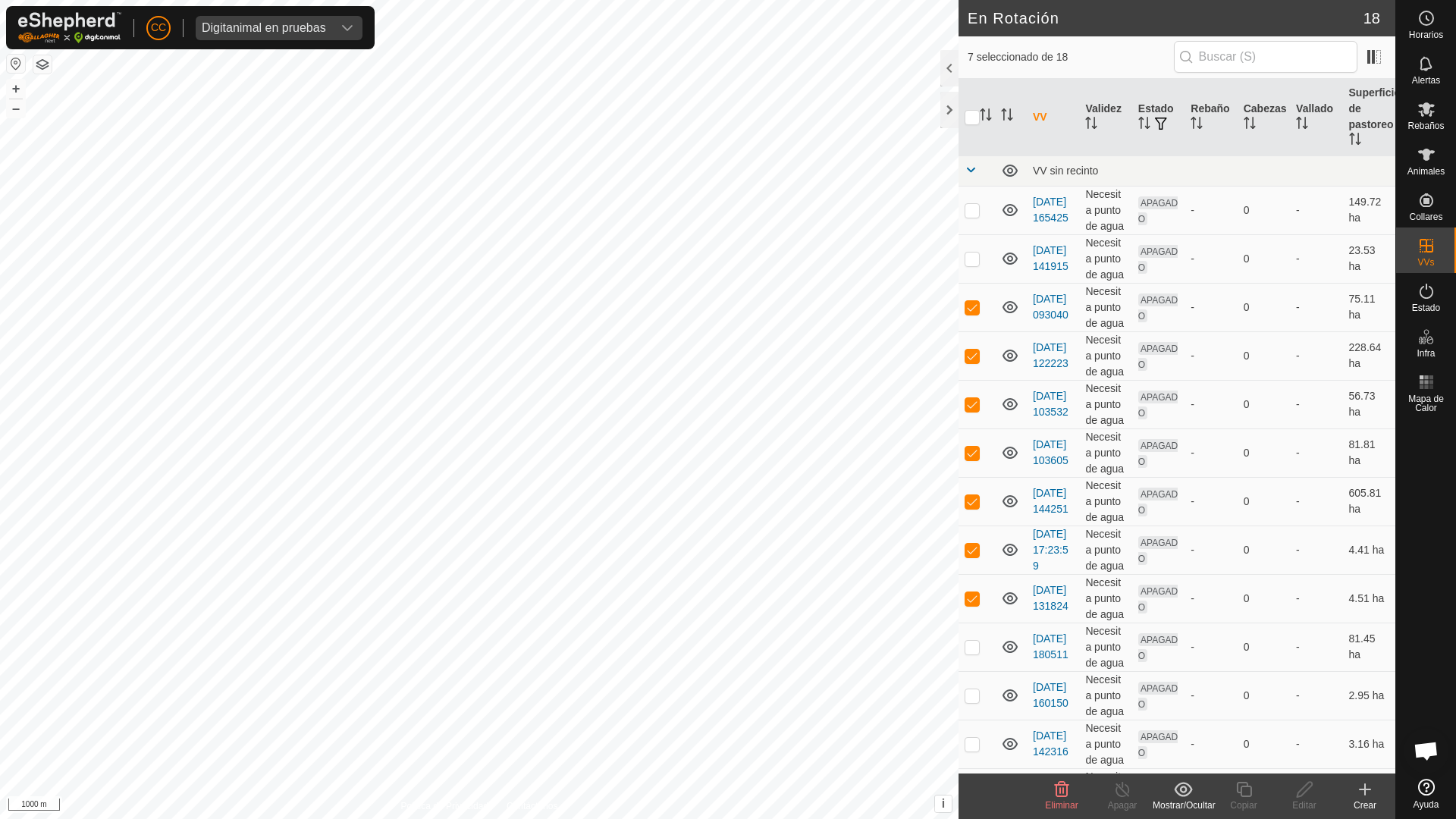
click at [1174, 658] on icon at bounding box center [1183, 789] width 19 height 18
click at [1200, 658] on link "Mover a 'En Almacenamiento'" at bounding box center [1254, 755] width 202 height 30
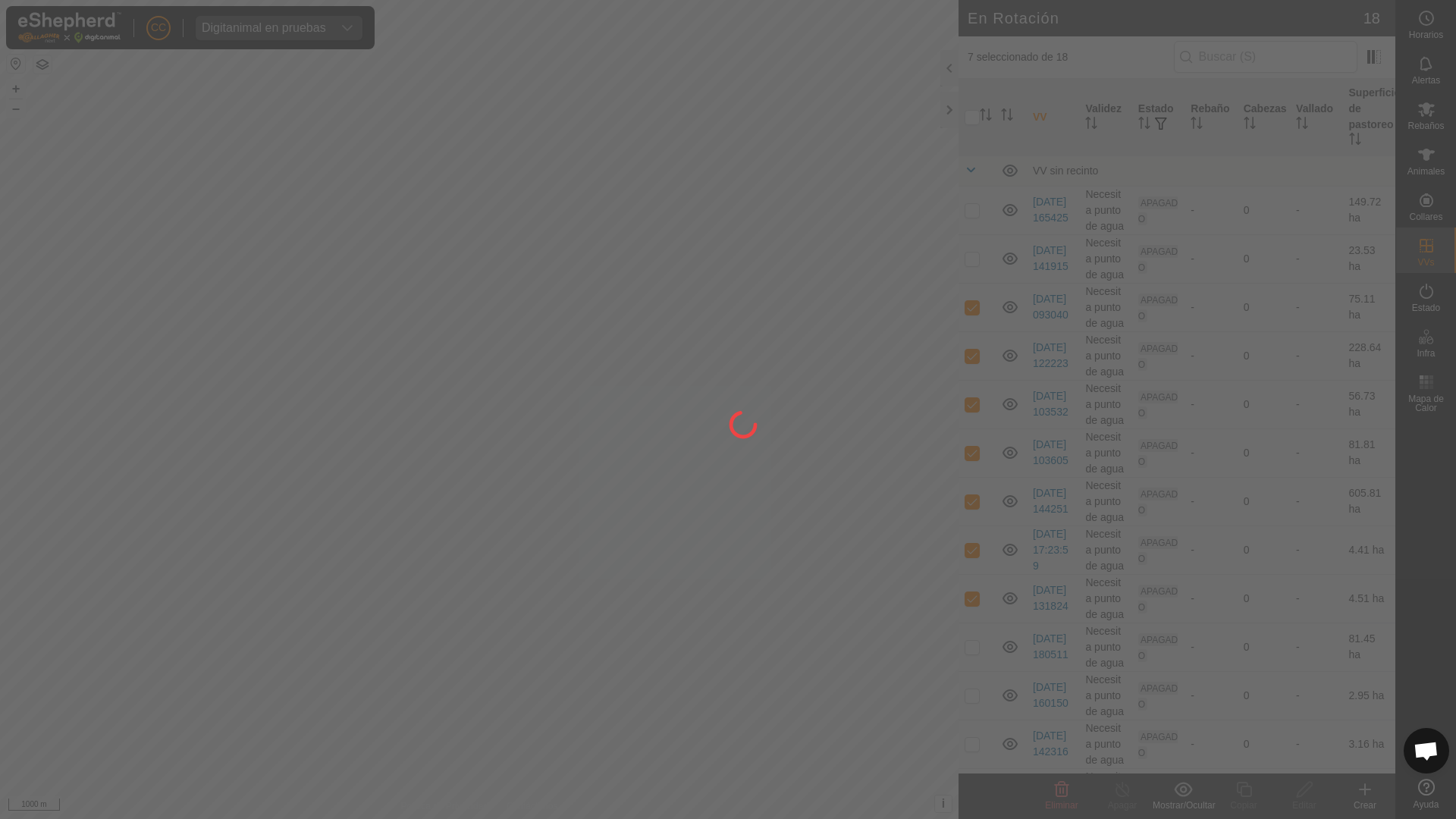
checkbox input "false"
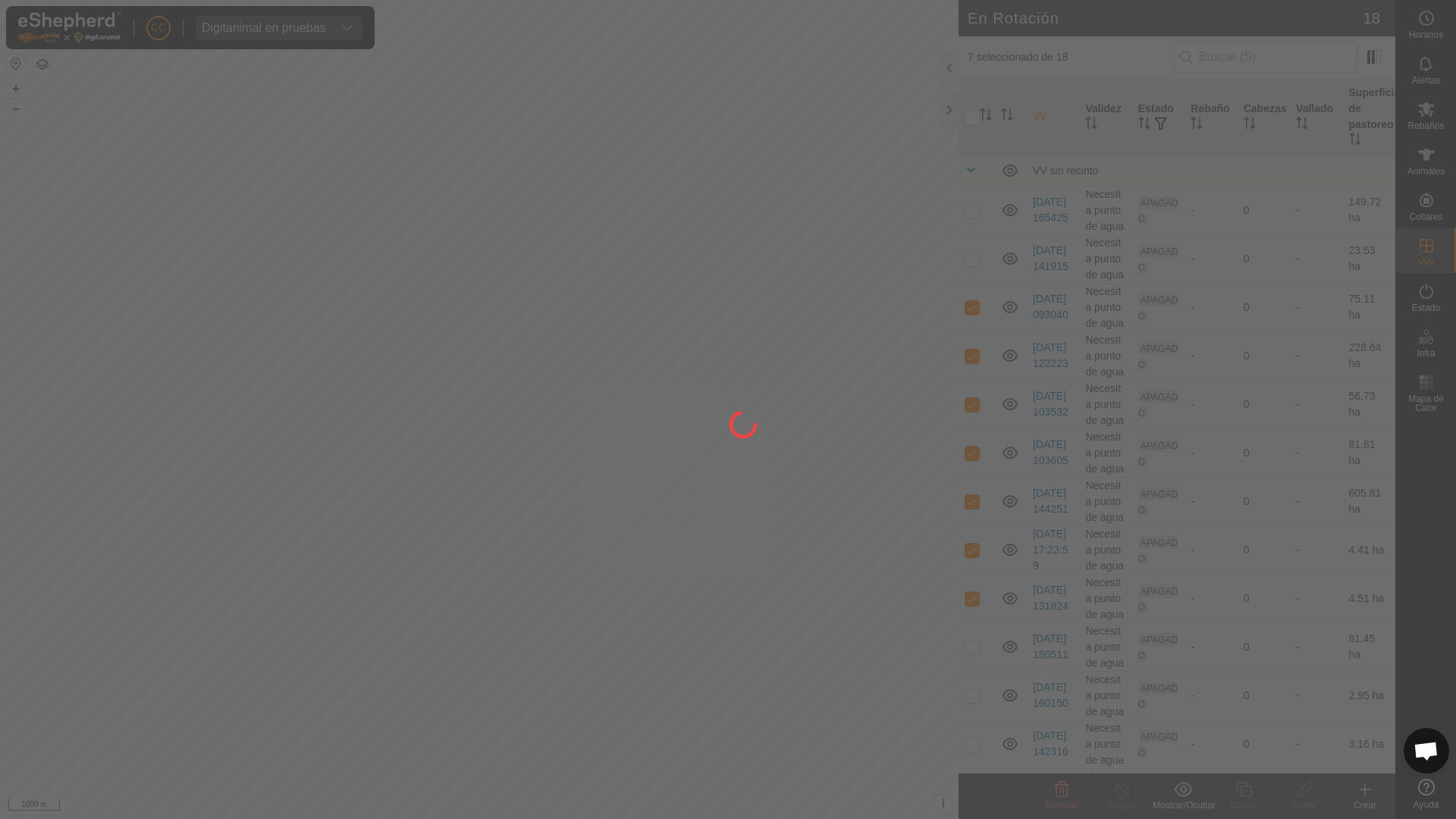
checkbox input "false"
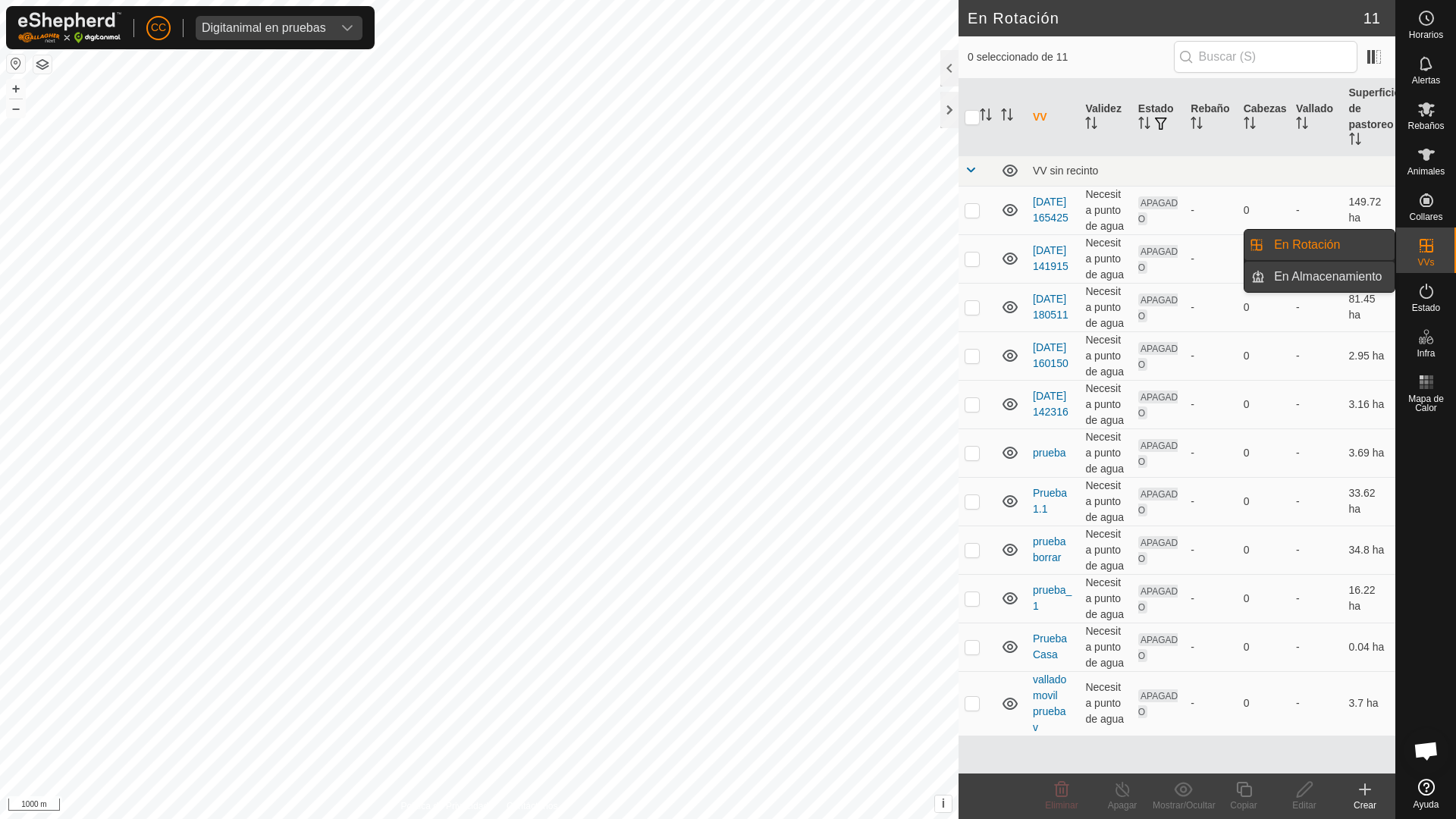
click at [1354, 274] on link "En Almacenamiento" at bounding box center [1329, 276] width 130 height 30
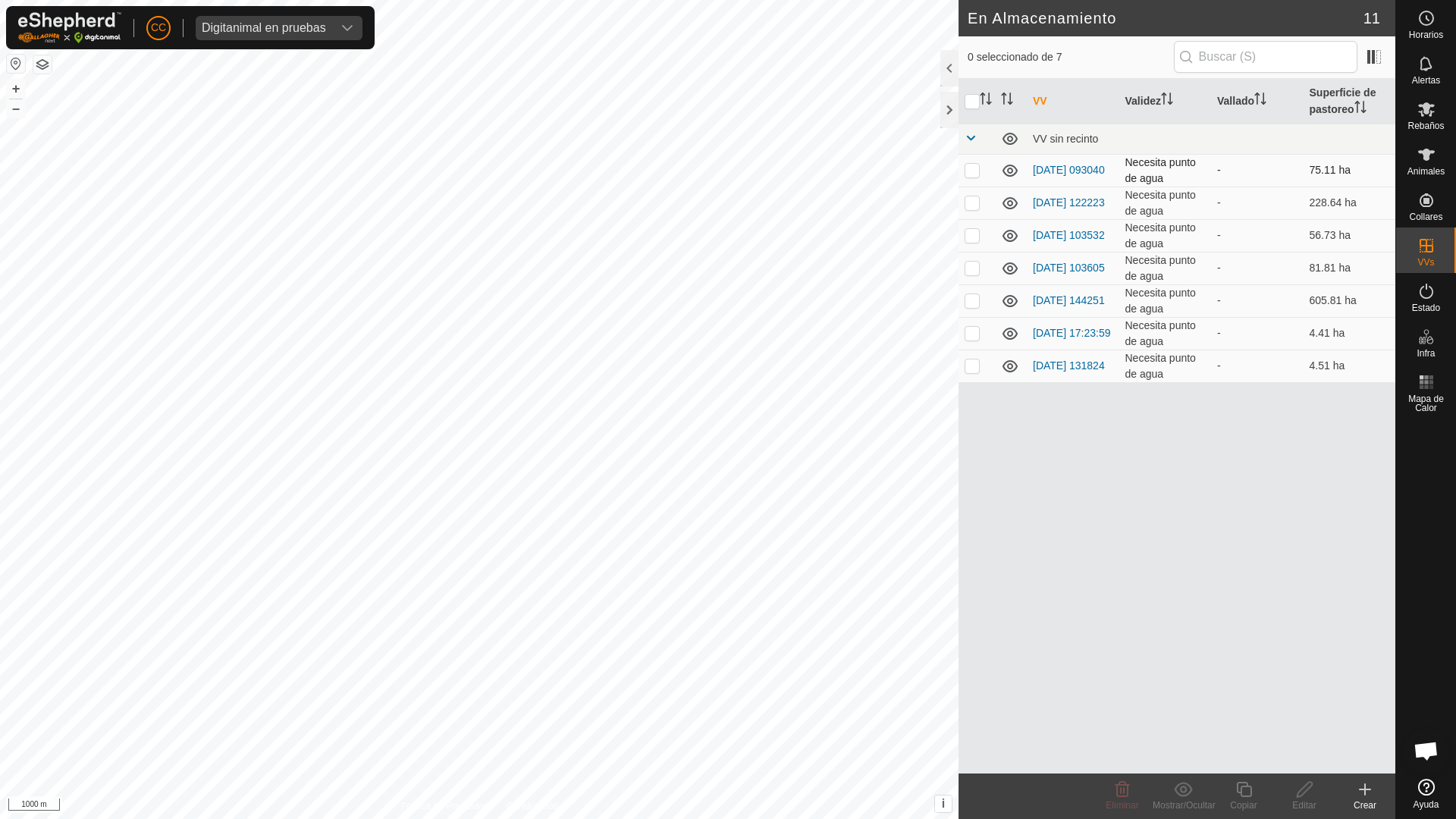
click at [971, 171] on p-checkbox at bounding box center [972, 170] width 15 height 12
checkbox input "true"
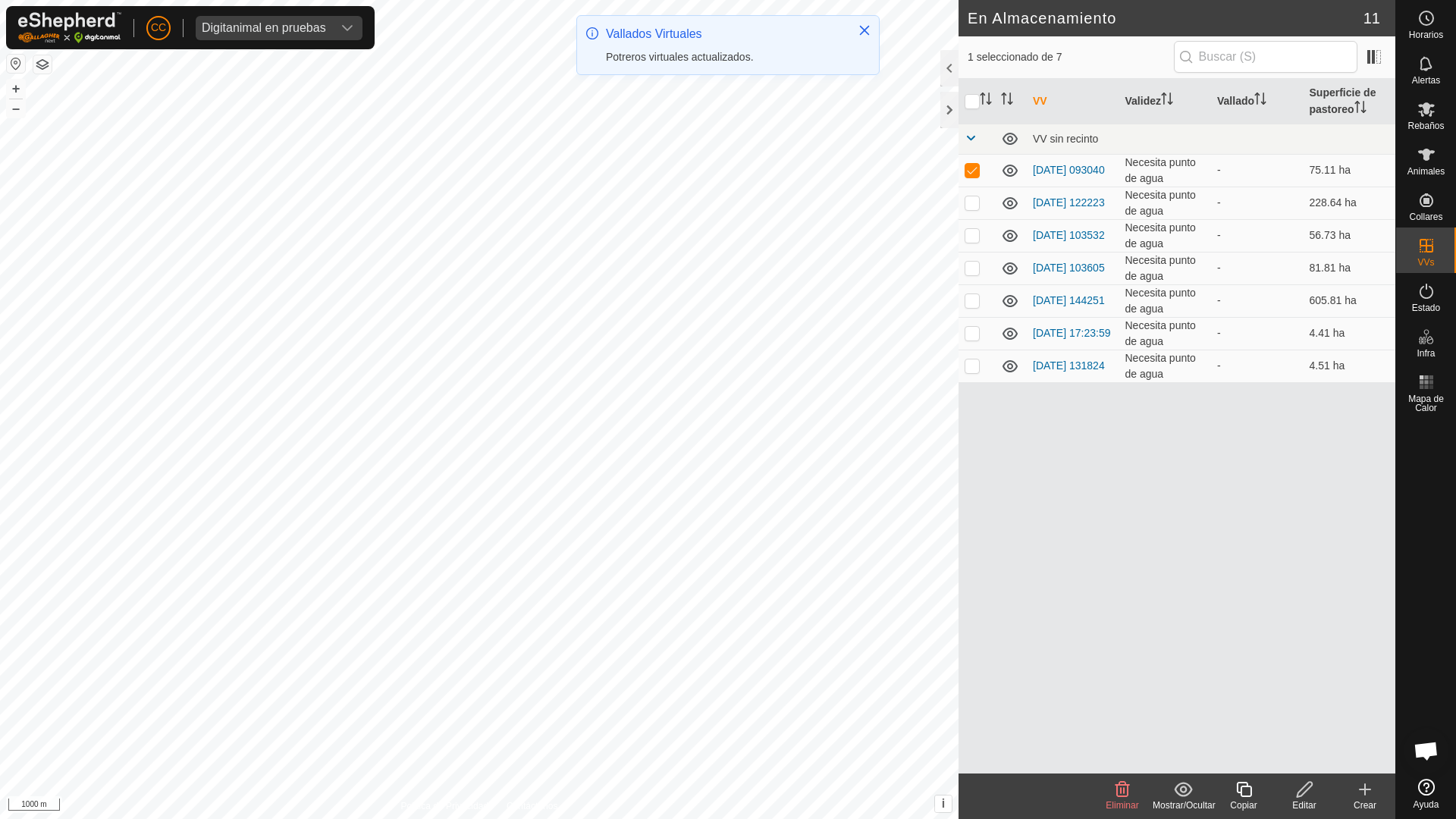
click at [1189, 658] on div "Mostrar/Ocultar" at bounding box center [1182, 805] width 61 height 14
click at [1204, 658] on link "Mover a 'En Rotación'" at bounding box center [1233, 755] width 161 height 30
checkbox input "false"
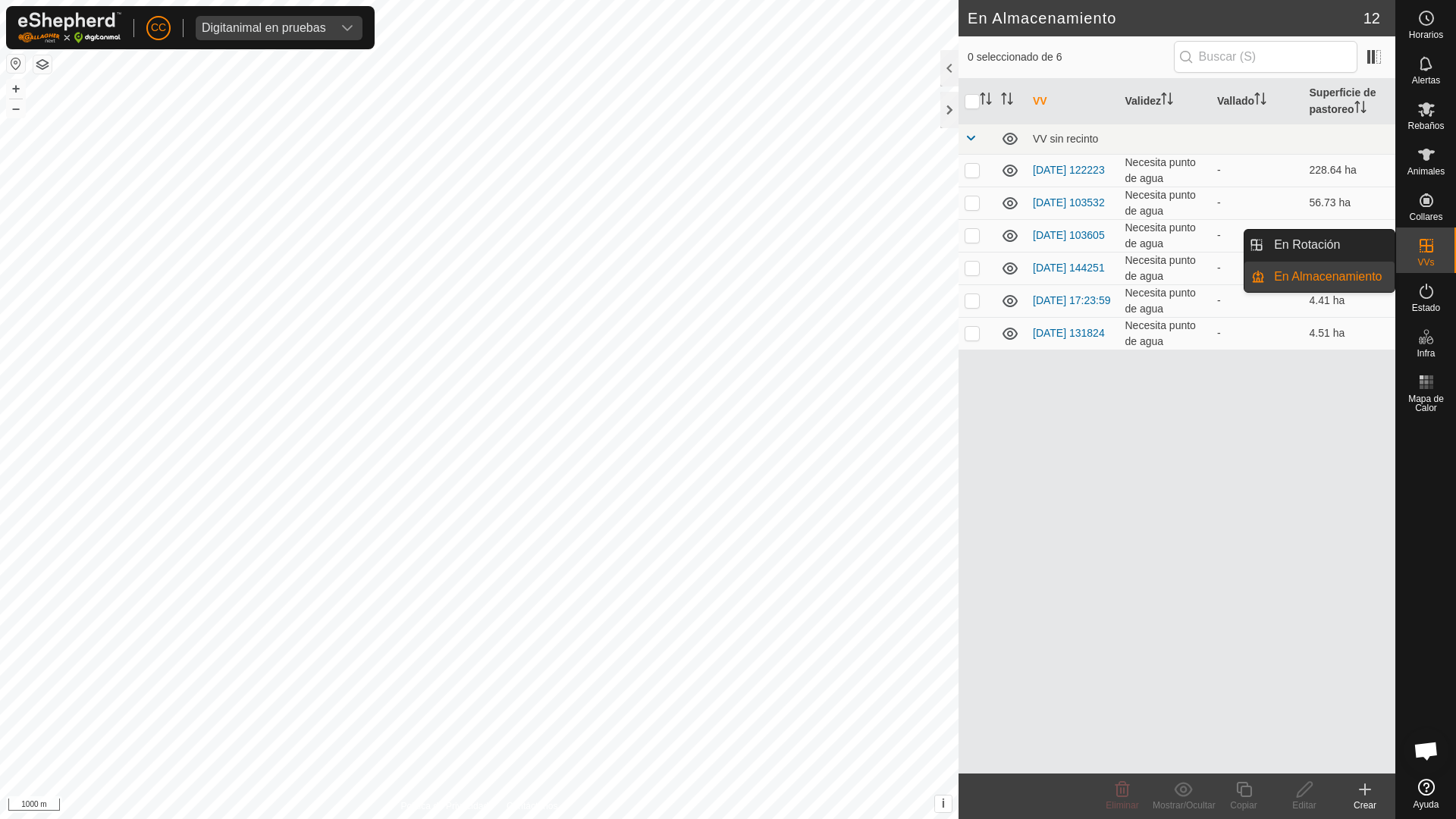
click at [1431, 252] on icon at bounding box center [1426, 246] width 14 height 14
click at [1356, 249] on link "En Rotación" at bounding box center [1329, 244] width 130 height 30
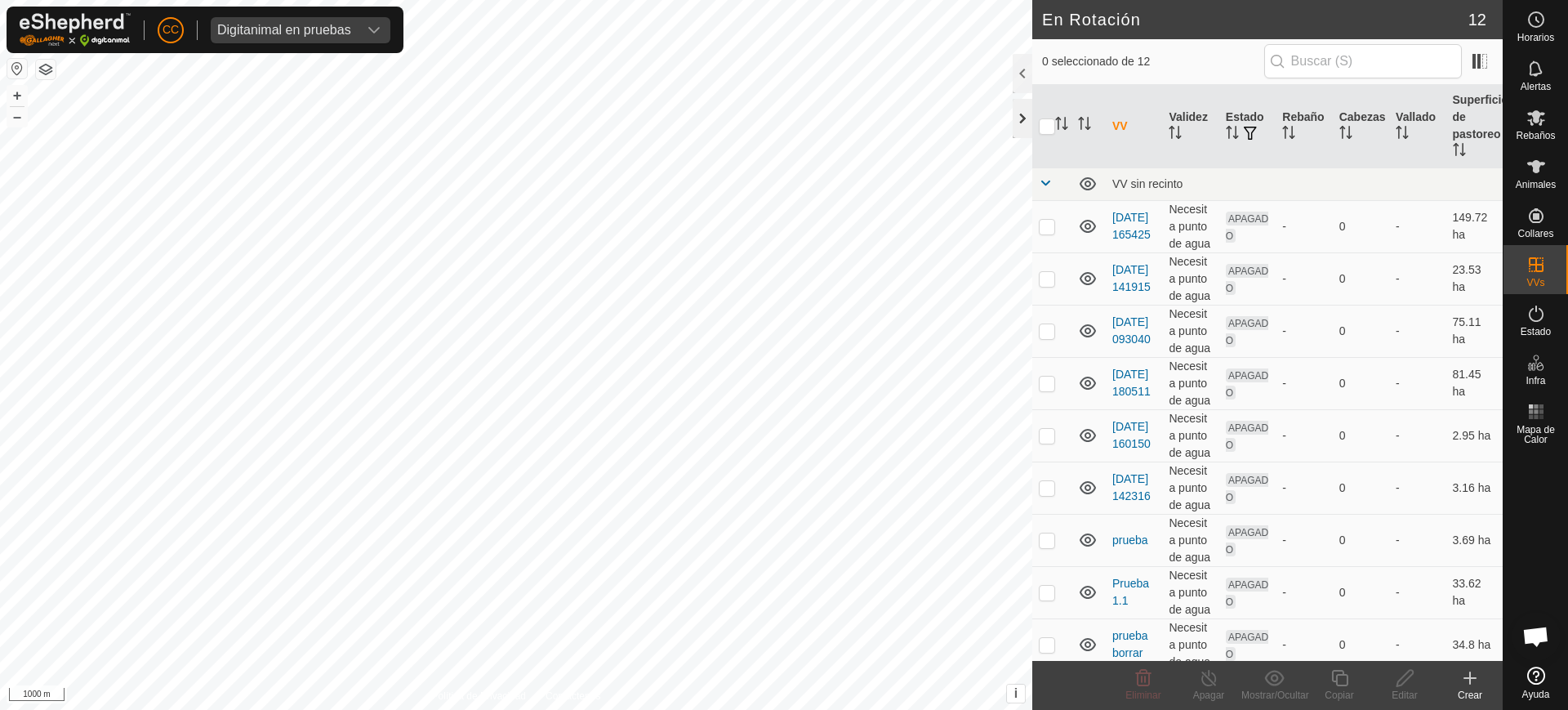
click at [1016, 114] on div at bounding box center [1023, 118] width 20 height 39
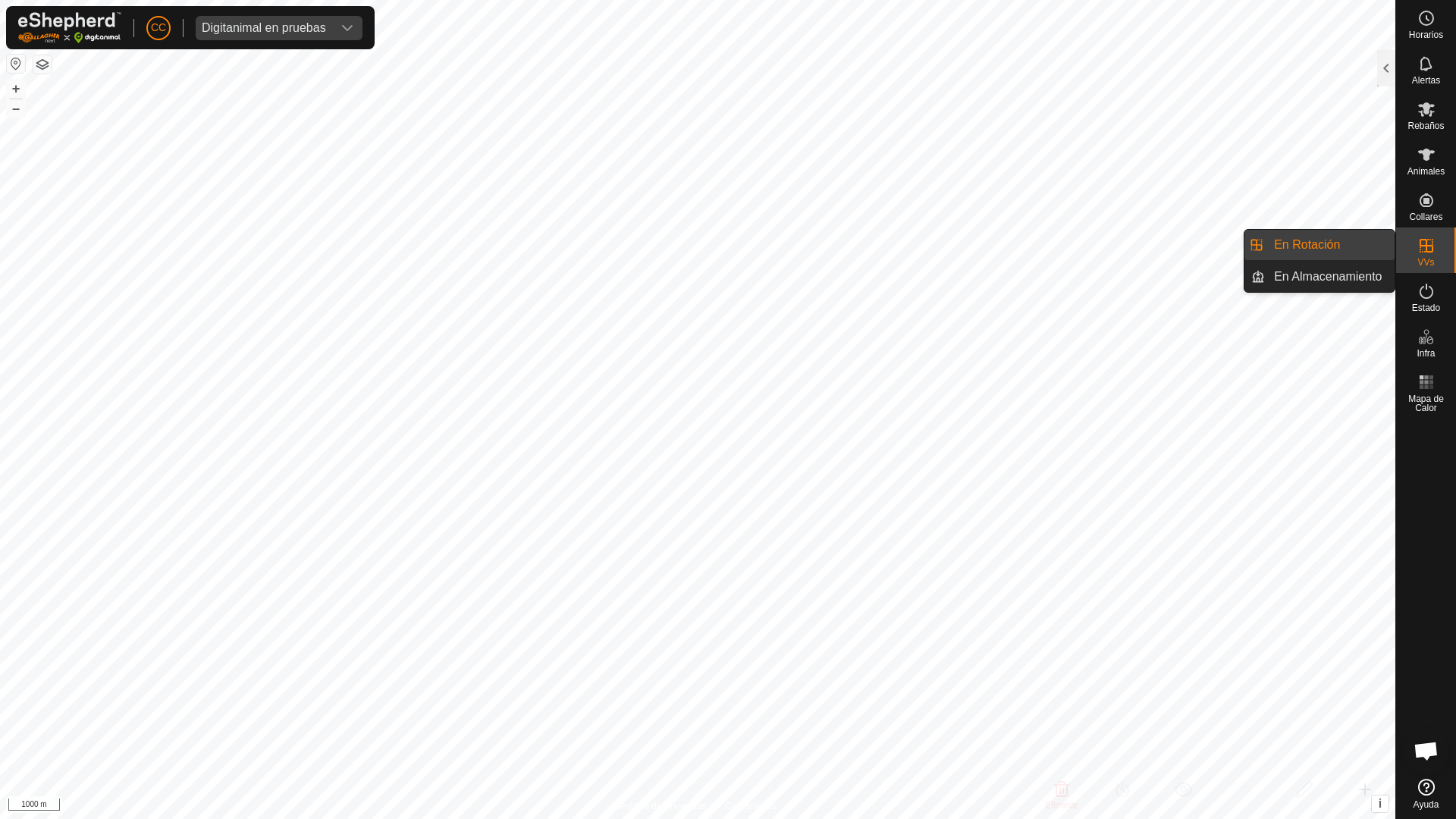
click at [1428, 248] on icon at bounding box center [1426, 246] width 18 height 18
click at [1378, 70] on div at bounding box center [1386, 68] width 18 height 36
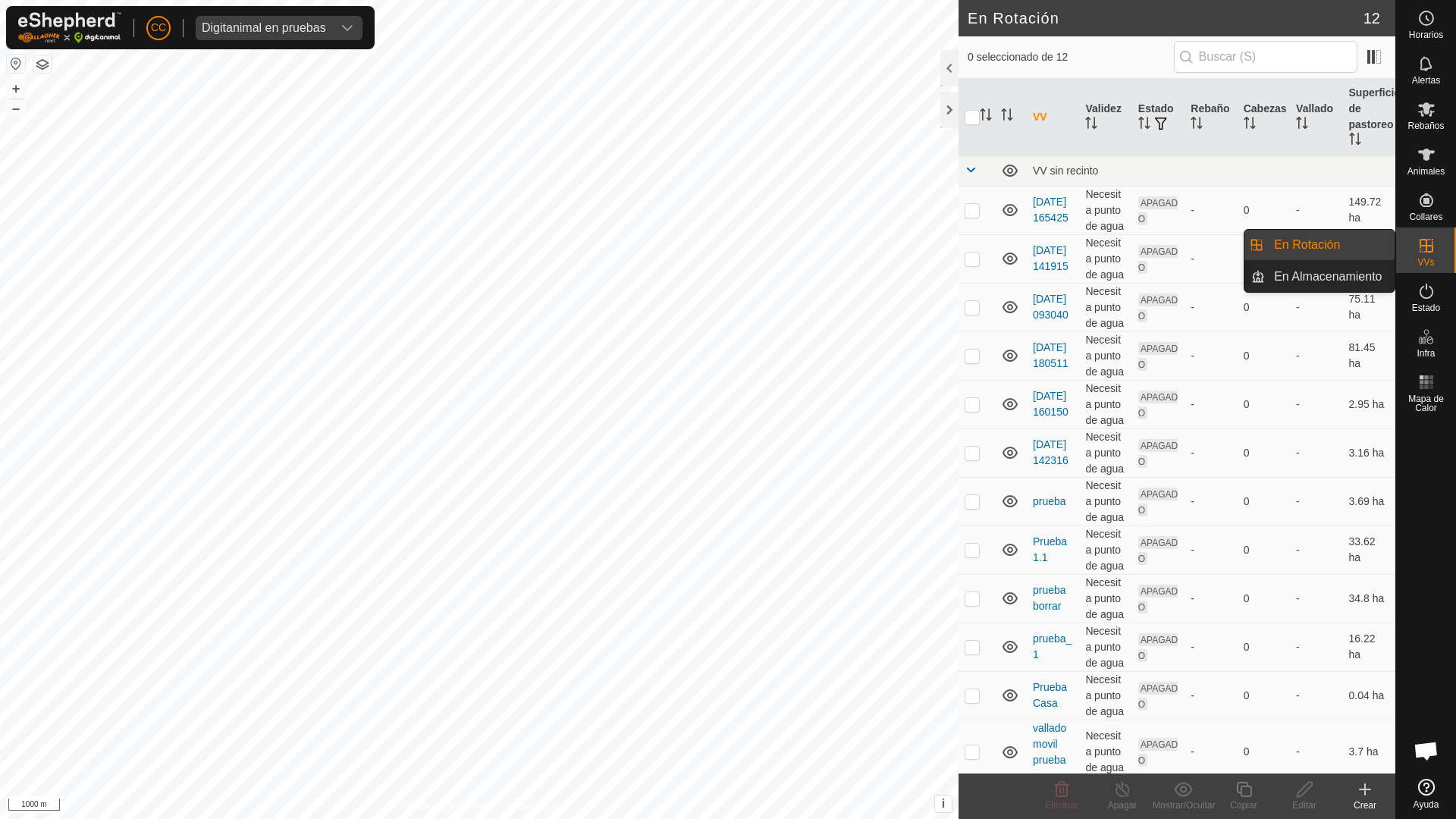
click at [1424, 250] on icon at bounding box center [1426, 246] width 18 height 18
click at [1368, 250] on link "En Rotación" at bounding box center [1329, 244] width 130 height 30
click at [973, 408] on p-checkbox at bounding box center [972, 404] width 15 height 12
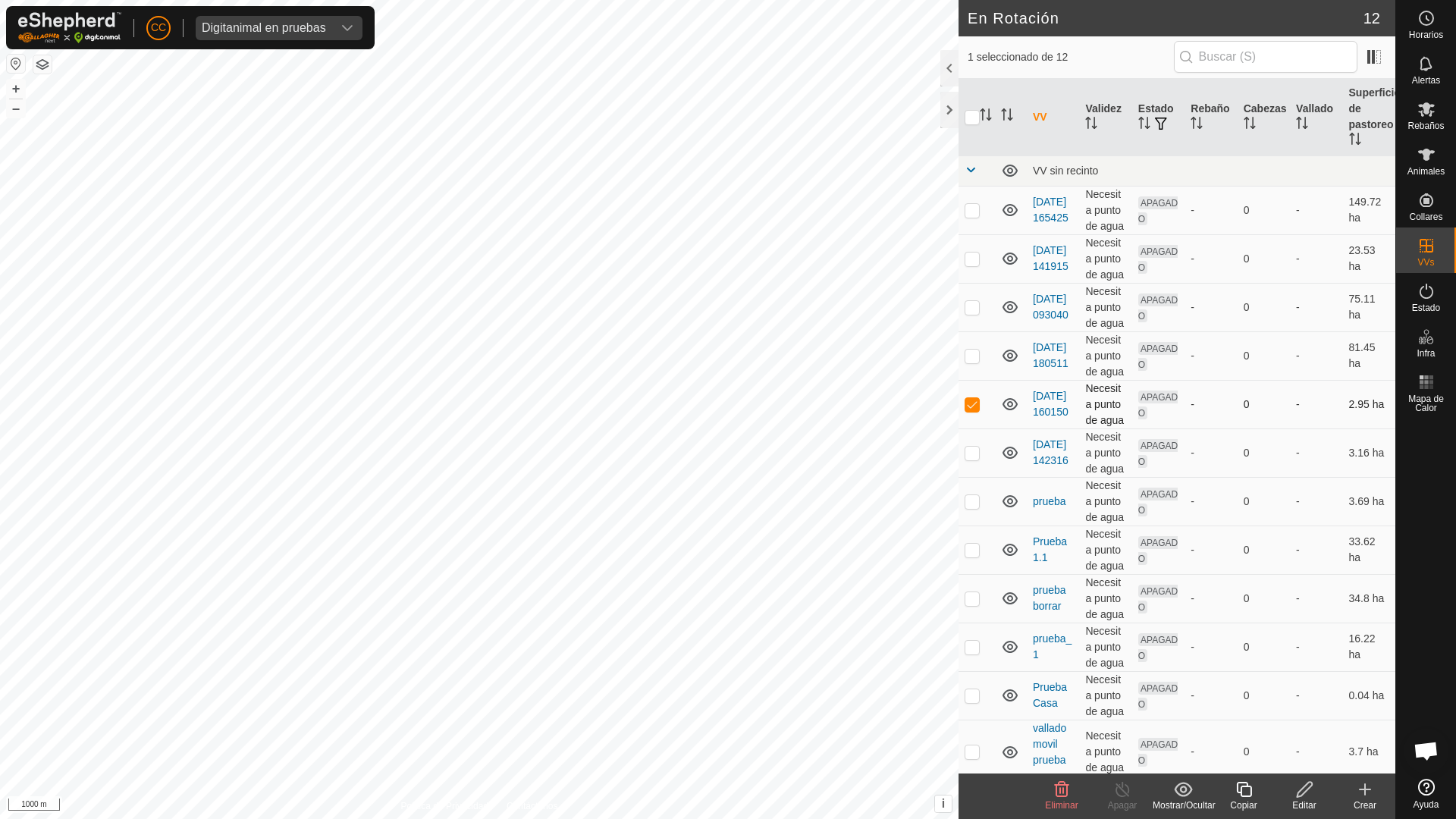
click at [967, 406] on p-checkbox at bounding box center [972, 404] width 15 height 12
checkbox input "false"
click at [972, 454] on p-checkbox at bounding box center [972, 453] width 15 height 12
checkbox input "true"
click at [977, 552] on p-checkbox at bounding box center [972, 550] width 15 height 12
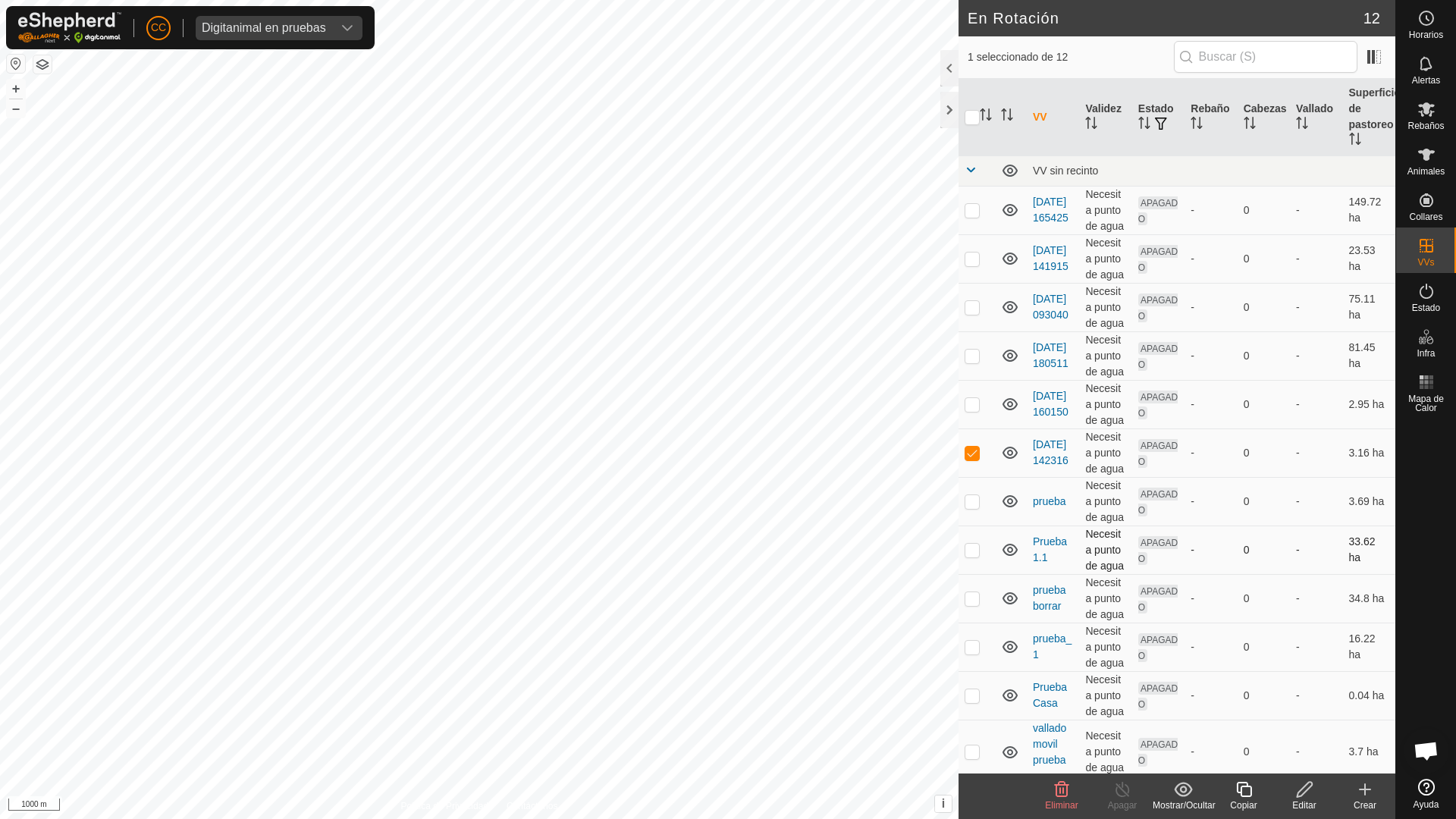
checkbox input "true"
click at [974, 212] on p-checkbox at bounding box center [972, 210] width 15 height 12
checkbox input "true"
drag, startPoint x: 977, startPoint y: 238, endPoint x: 984, endPoint y: 288, distance: 50.5
click at [984, 288] on tbody "VV sin recinto [DATE] 165425 Necesita punto de agua APAGADO - 0 - 149.72 ha [DA…" at bounding box center [1176, 469] width 436 height 628
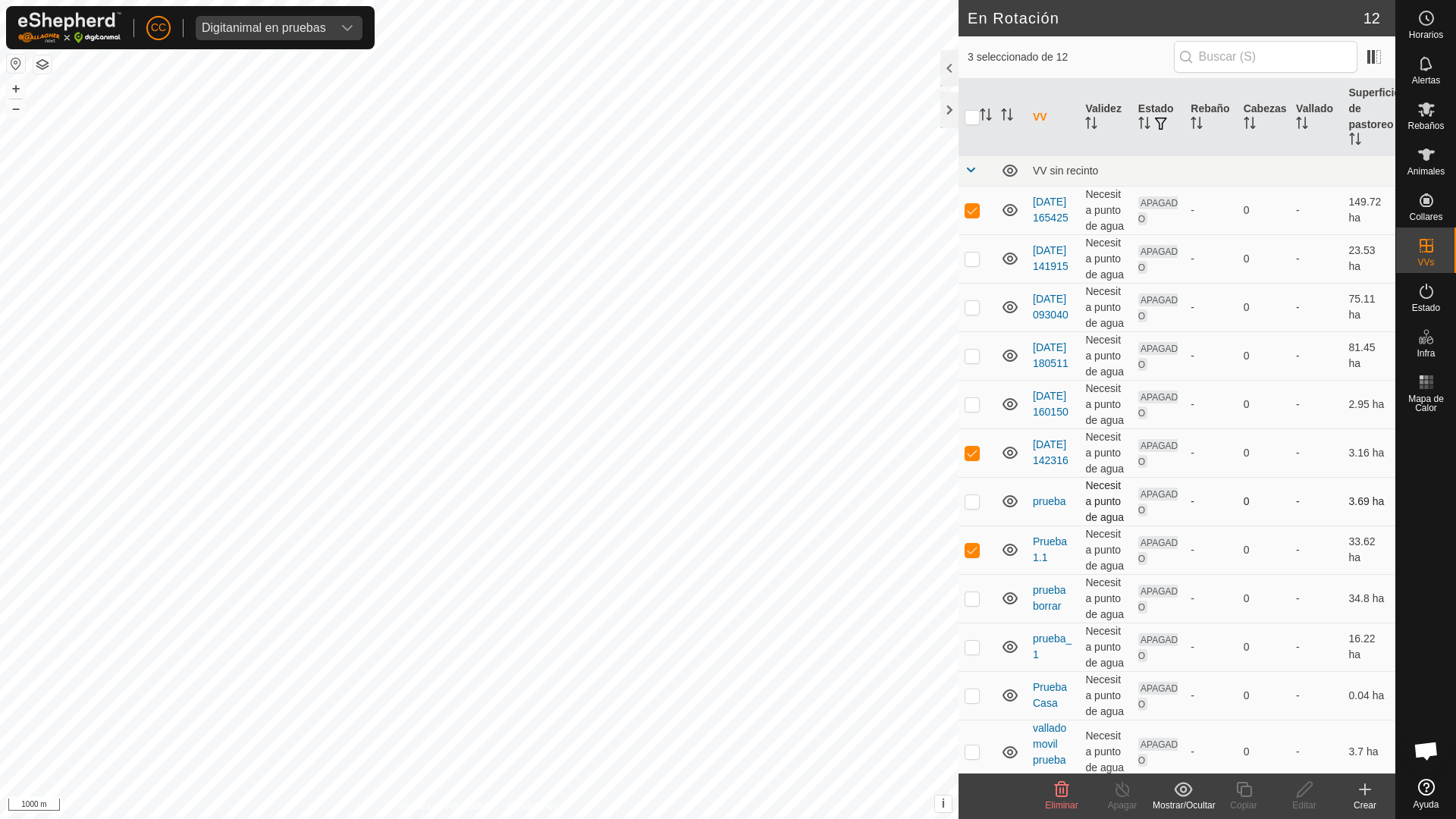
drag, startPoint x: 970, startPoint y: 456, endPoint x: 987, endPoint y: 518, distance: 64.3
click at [987, 518] on tbody "VV sin recinto [DATE] 165425 Necesita punto de agua APAGADO - 0 - 149.72 ha [DA…" at bounding box center [1176, 469] width 436 height 628
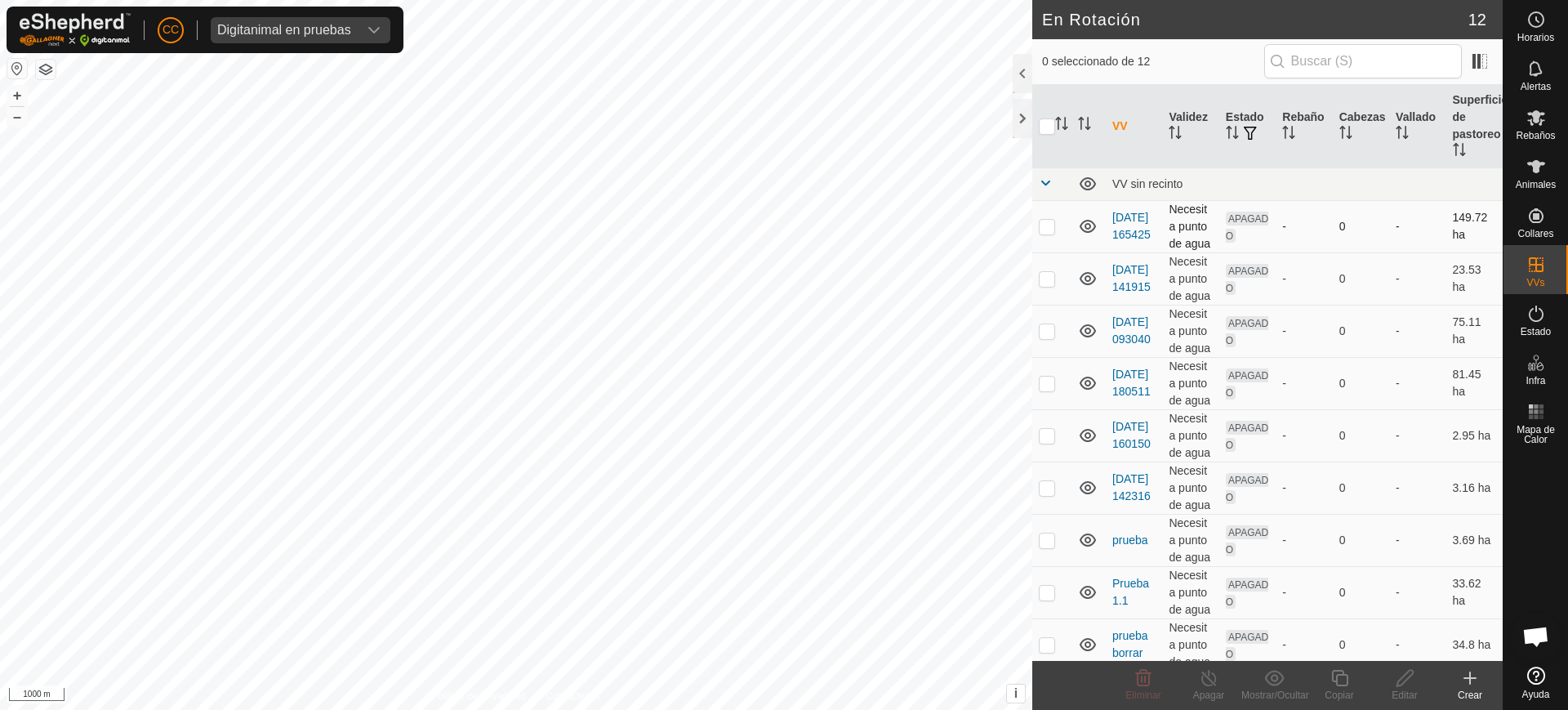
click at [1053, 232] on p-checkbox at bounding box center [1047, 226] width 17 height 13
checkbox input "false"
click at [1528, 79] on es-notification-svg-icon at bounding box center [1536, 69] width 30 height 26
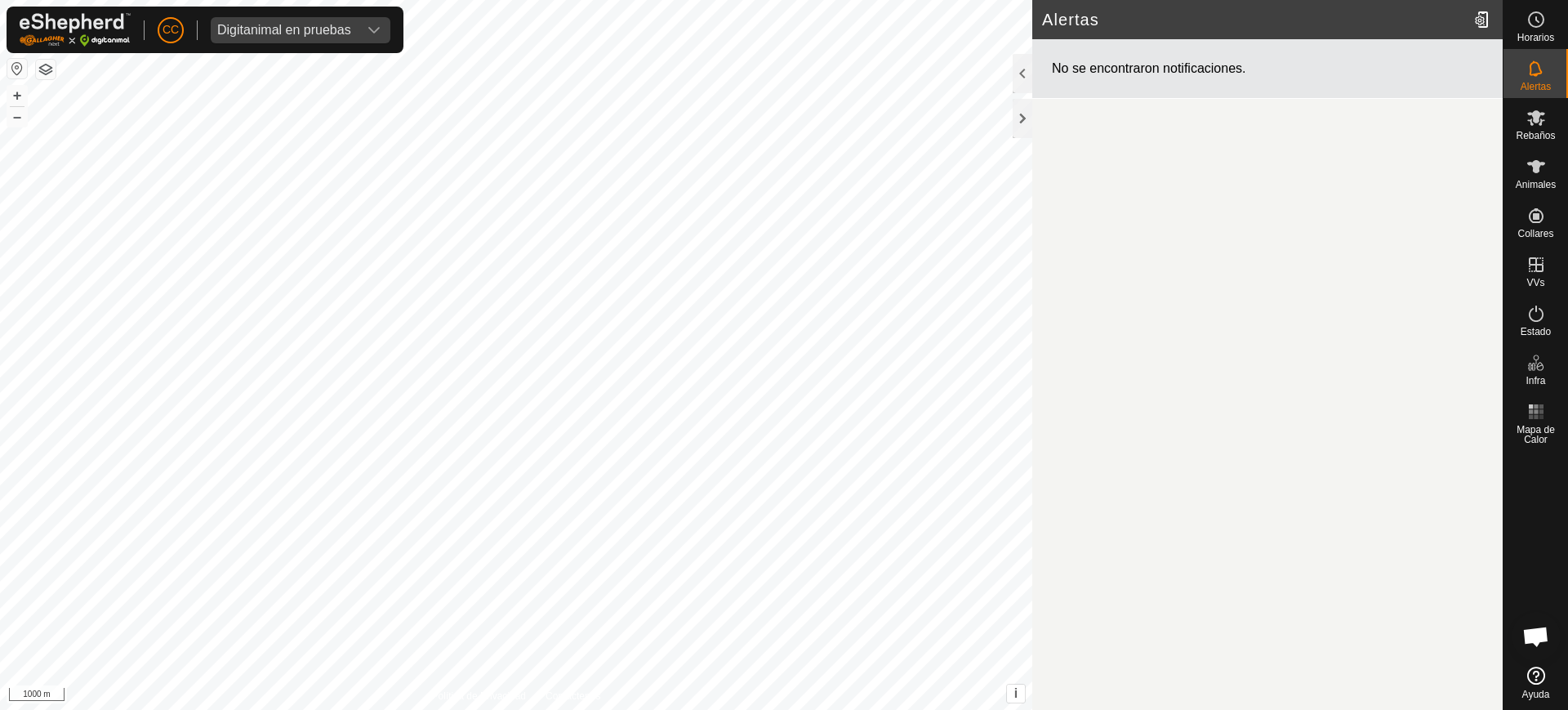
click at [1032, 123] on article "Alertas No se encontraron notificaciones." at bounding box center [1267, 355] width 470 height 710
click at [1015, 124] on div at bounding box center [1023, 118] width 20 height 39
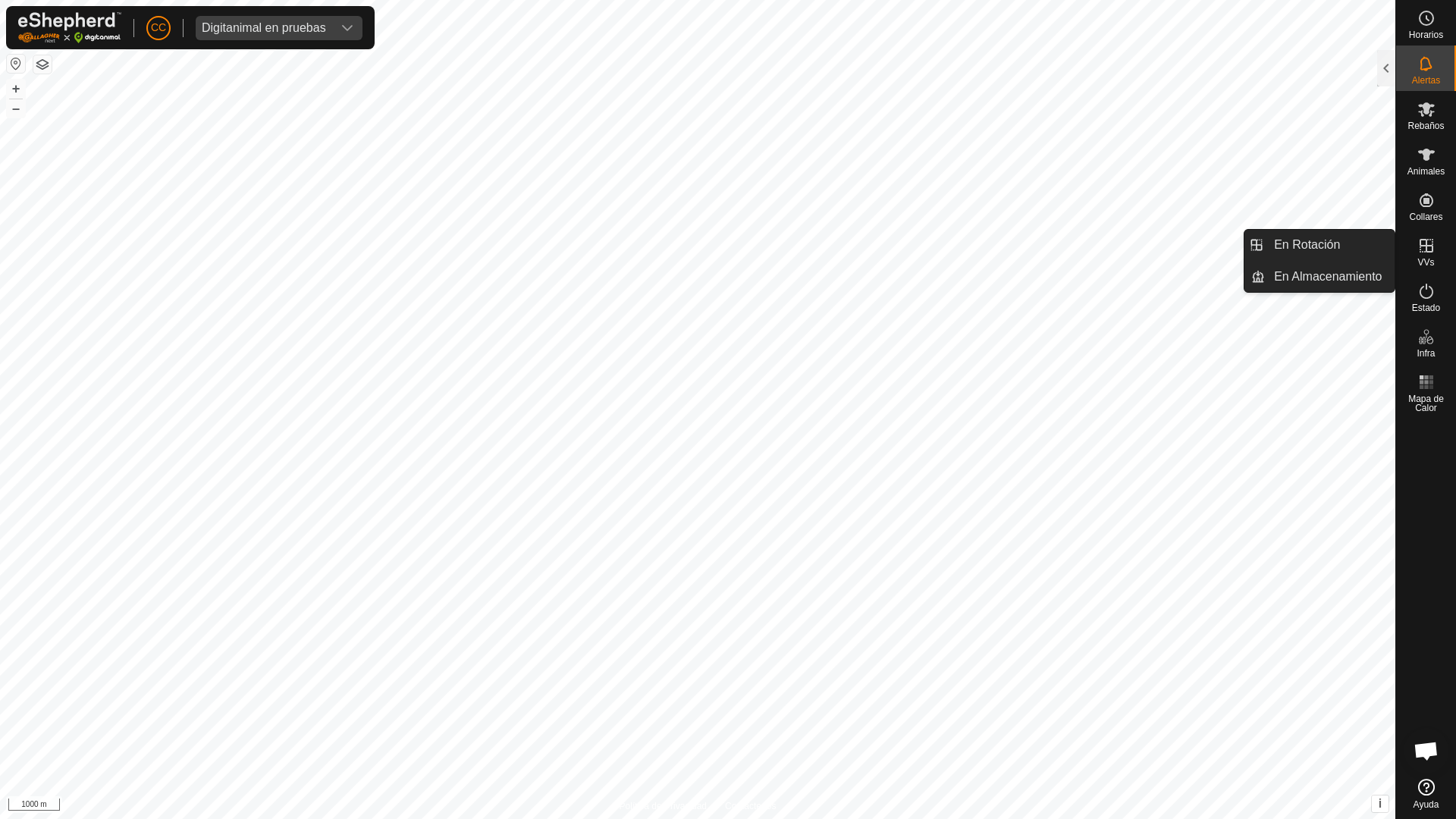
click at [1418, 246] on icon at bounding box center [1426, 246] width 18 height 18
click at [1377, 247] on link "En Rotación" at bounding box center [1329, 244] width 130 height 30
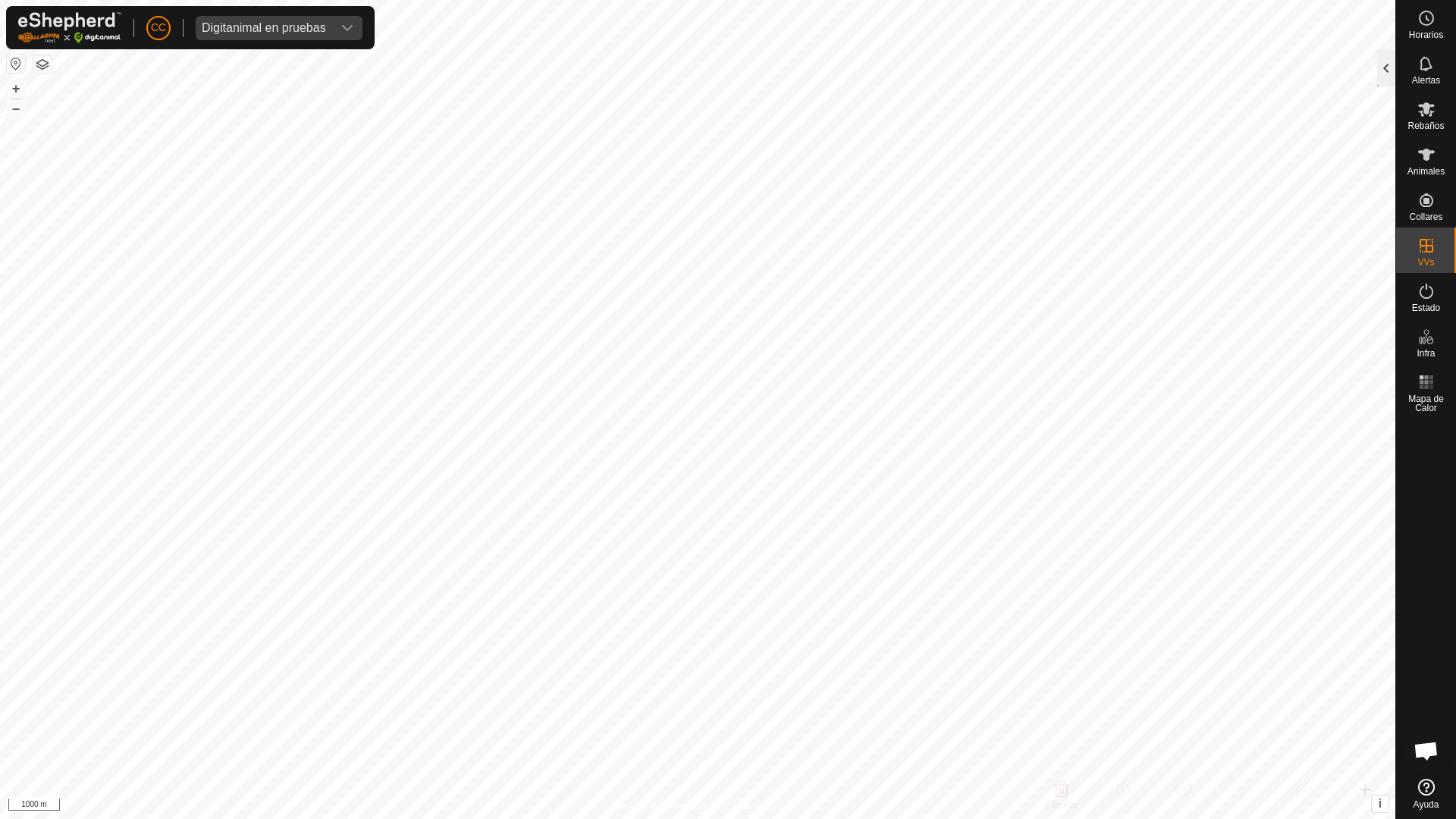
click at [1386, 64] on div at bounding box center [1386, 68] width 18 height 36
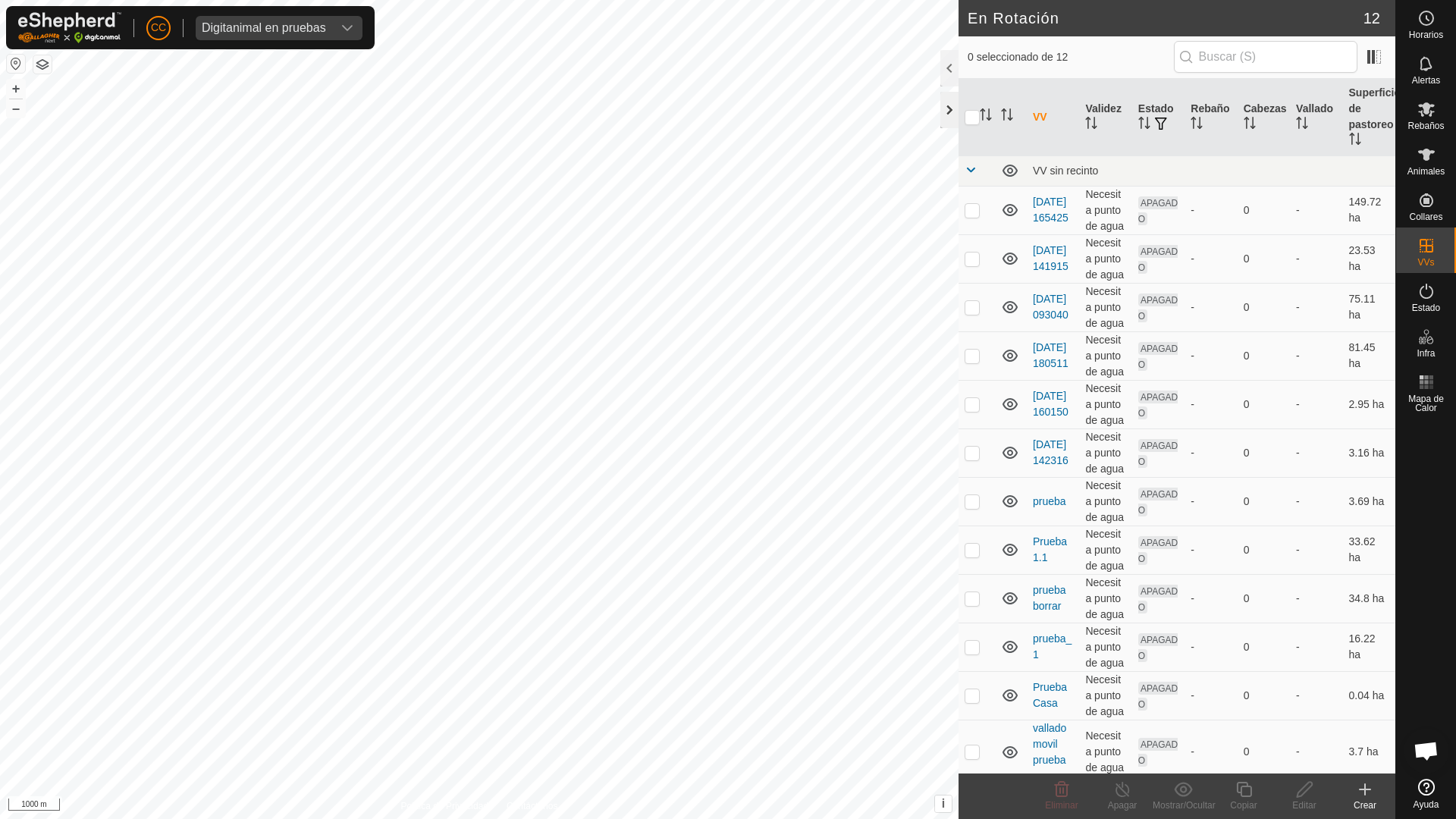
click at [940, 108] on div at bounding box center [950, 109] width 18 height 36
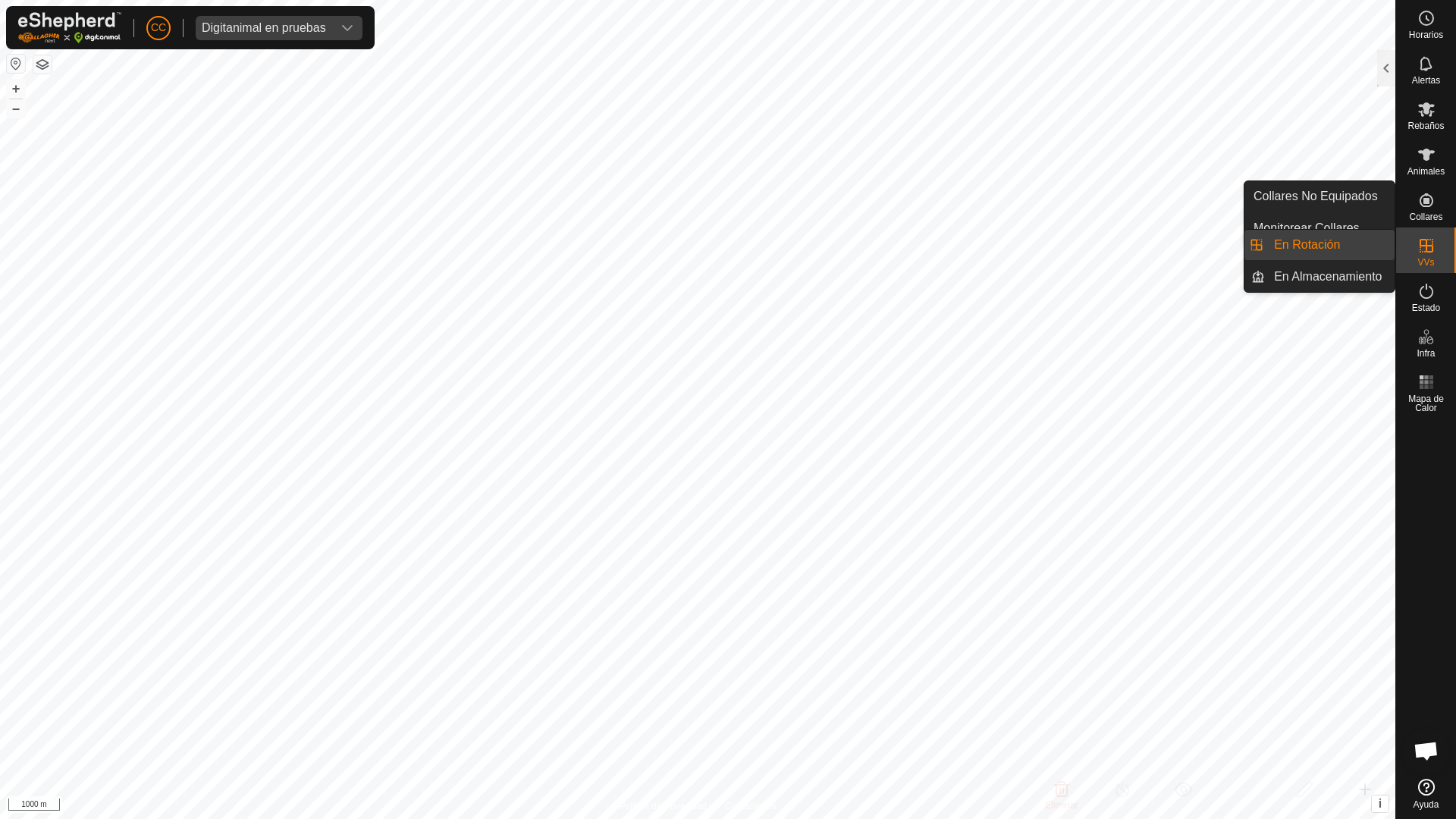
click at [1423, 256] on es-virtualpaddocks-svg-icon at bounding box center [1426, 246] width 28 height 25
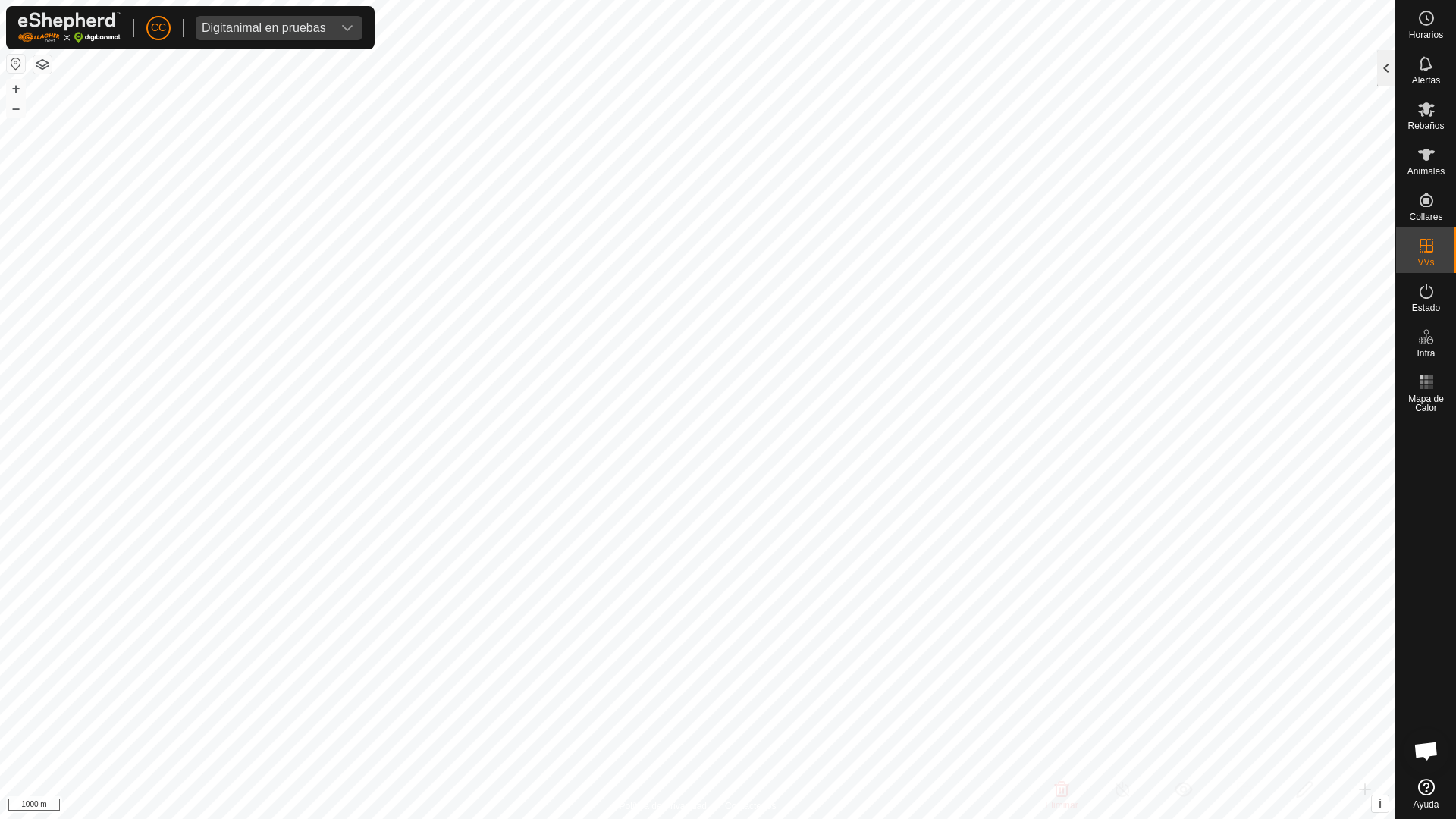
click at [1378, 74] on div at bounding box center [1386, 68] width 18 height 36
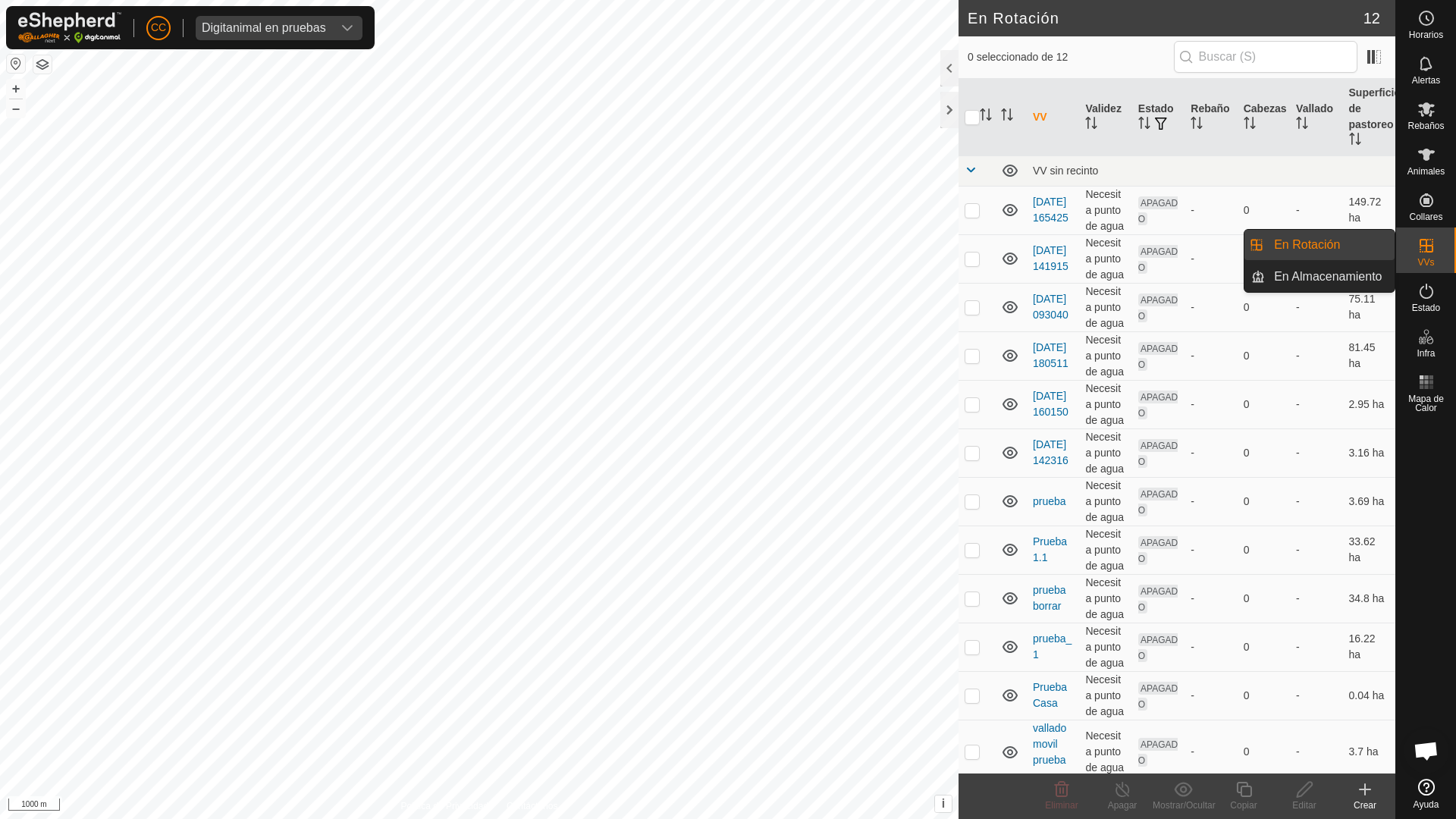
click at [1431, 255] on es-virtualpaddocks-svg-icon at bounding box center [1426, 246] width 28 height 25
click at [1342, 248] on link "En Rotación" at bounding box center [1329, 244] width 130 height 30
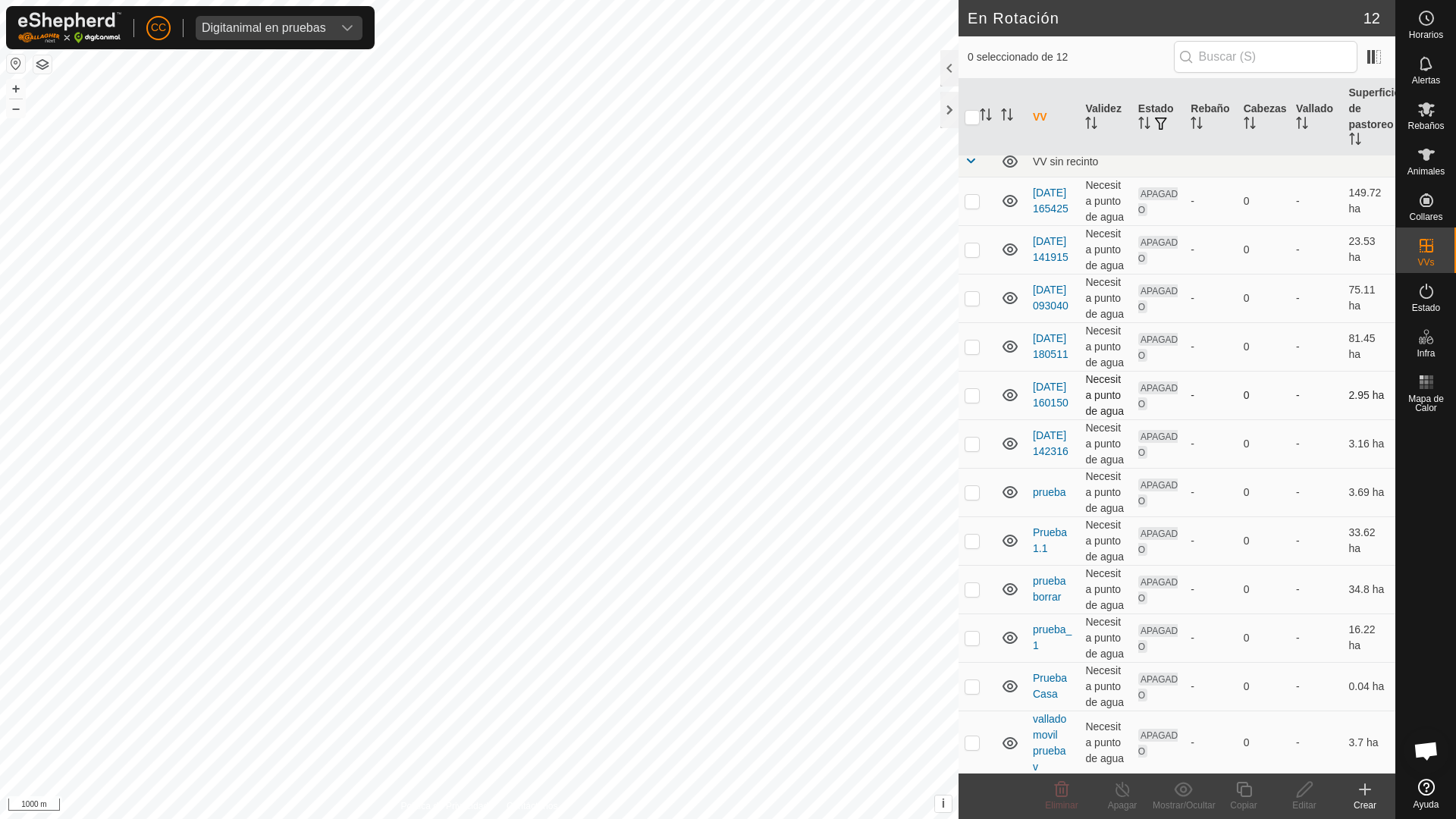
scroll to position [12, 0]
click at [1432, 164] on es-animals-svg-icon at bounding box center [1426, 155] width 28 height 25
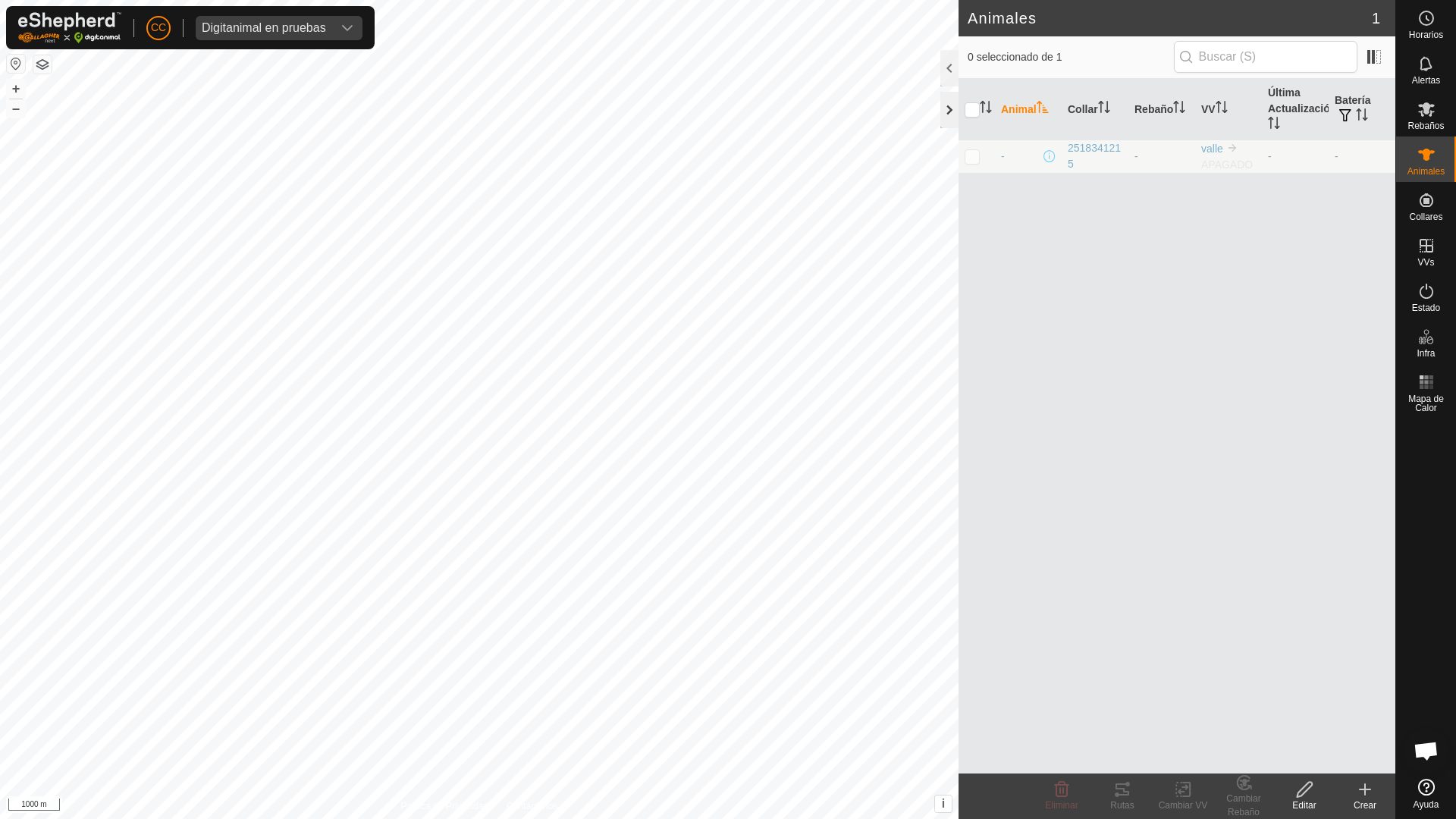
click at [950, 117] on div at bounding box center [950, 109] width 18 height 36
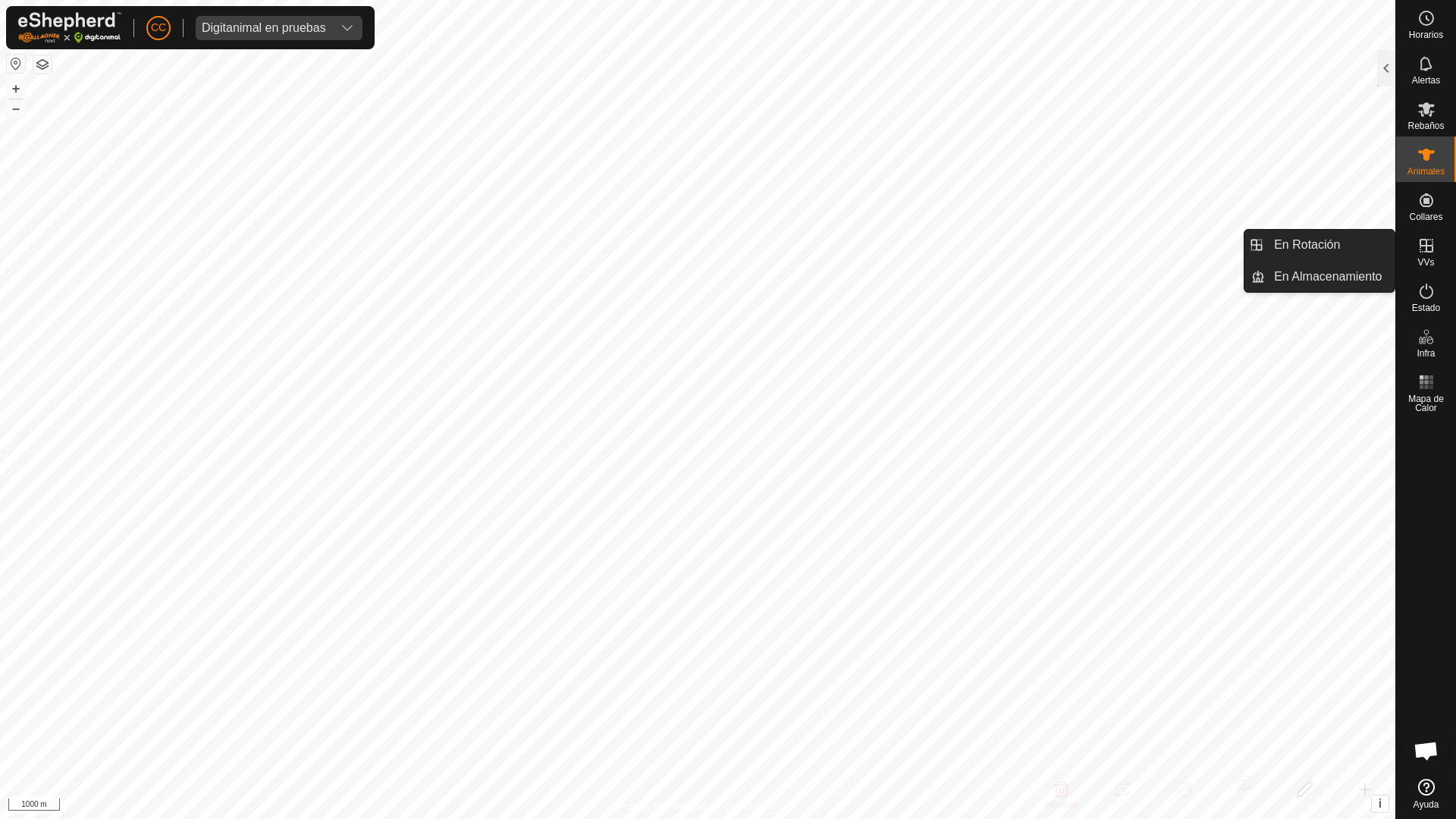
click at [1429, 258] on span "VVs" at bounding box center [1425, 263] width 17 height 9
click at [1338, 247] on link "En Rotación" at bounding box center [1329, 244] width 130 height 30
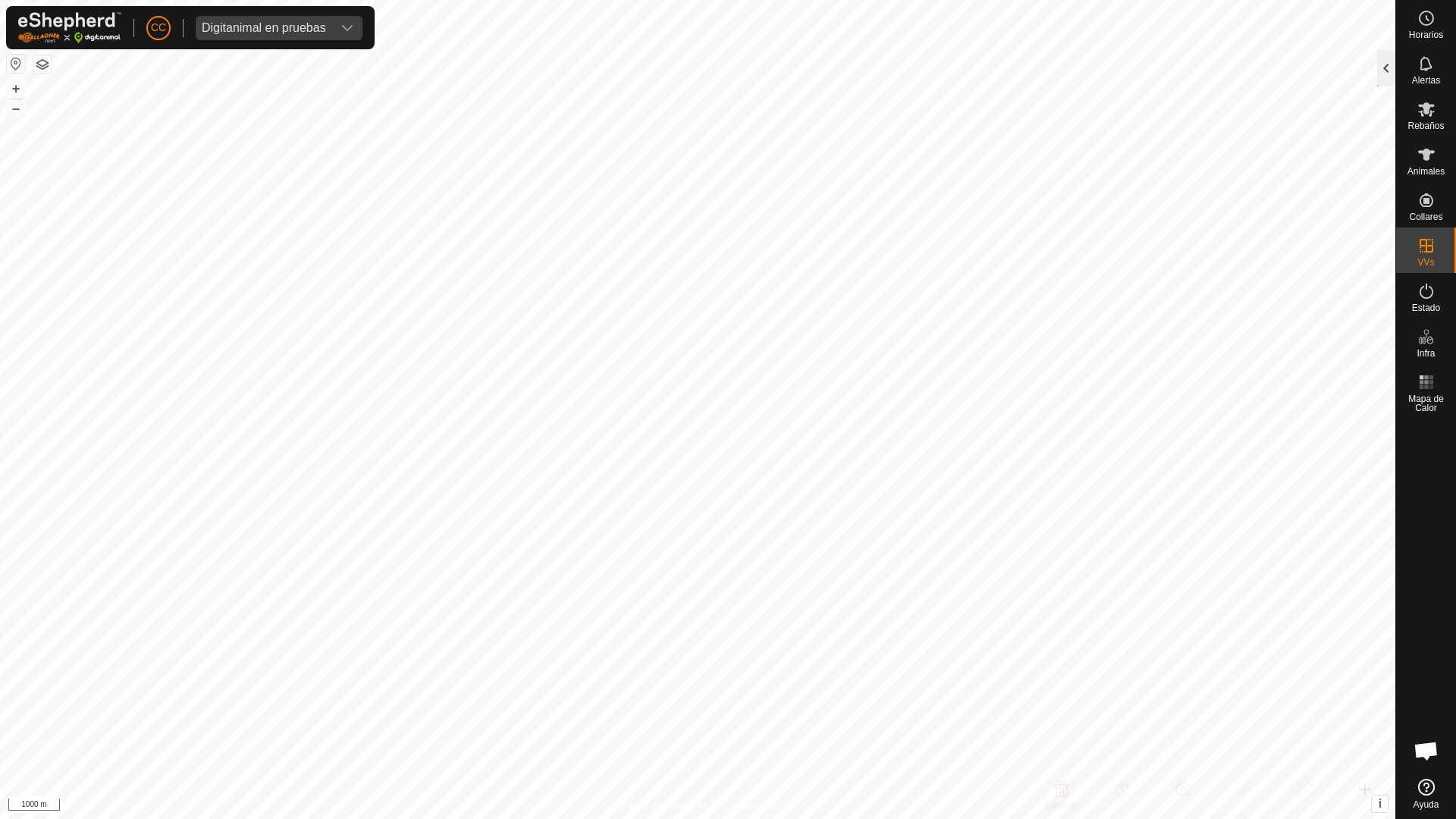
click at [1389, 61] on div at bounding box center [1386, 68] width 18 height 36
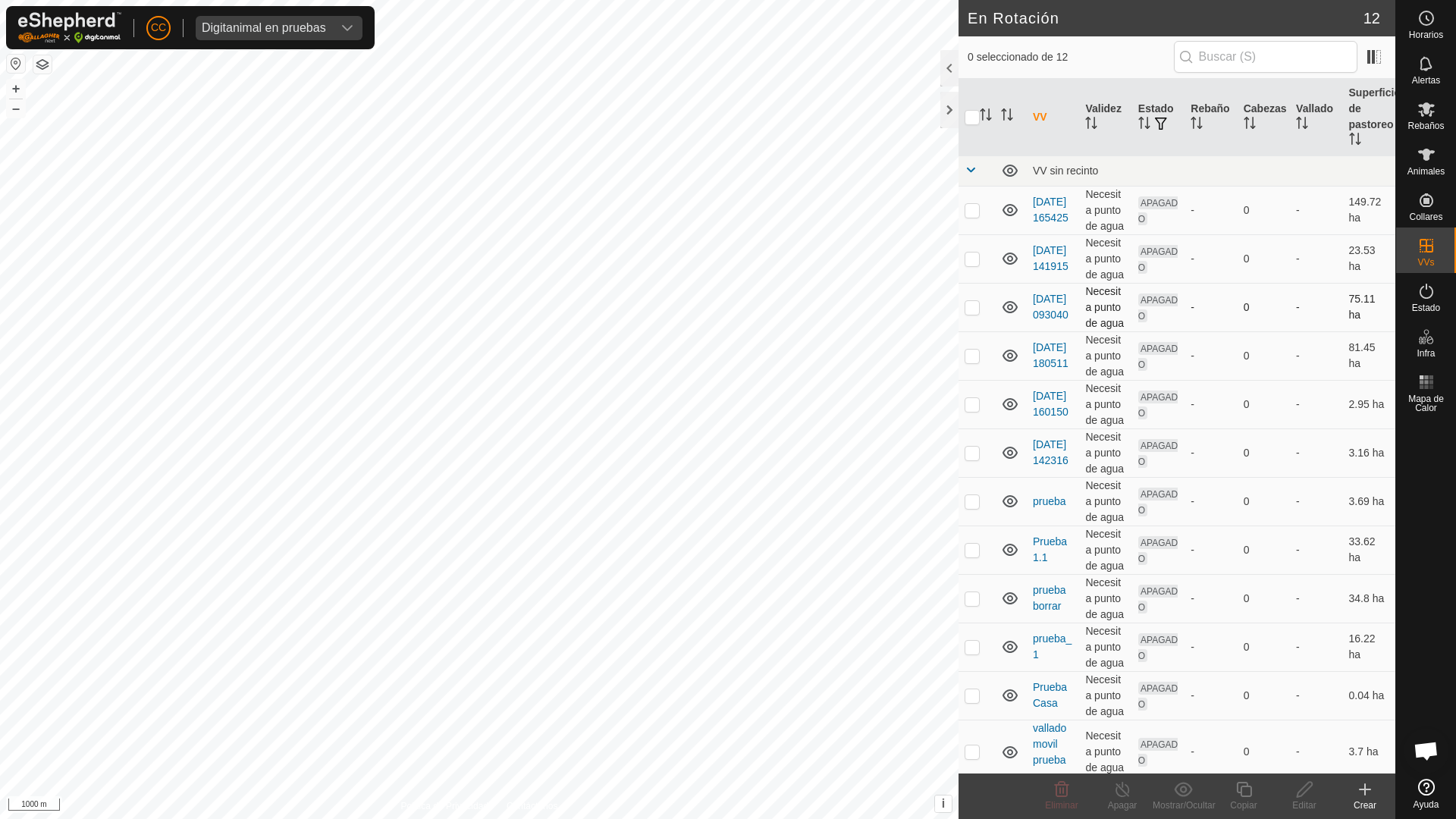
click at [973, 312] on p-checkbox at bounding box center [972, 307] width 15 height 12
checkbox input "true"
click at [970, 362] on td at bounding box center [976, 355] width 36 height 48
checkbox input "true"
click at [970, 404] on p-checkbox at bounding box center [972, 404] width 15 height 12
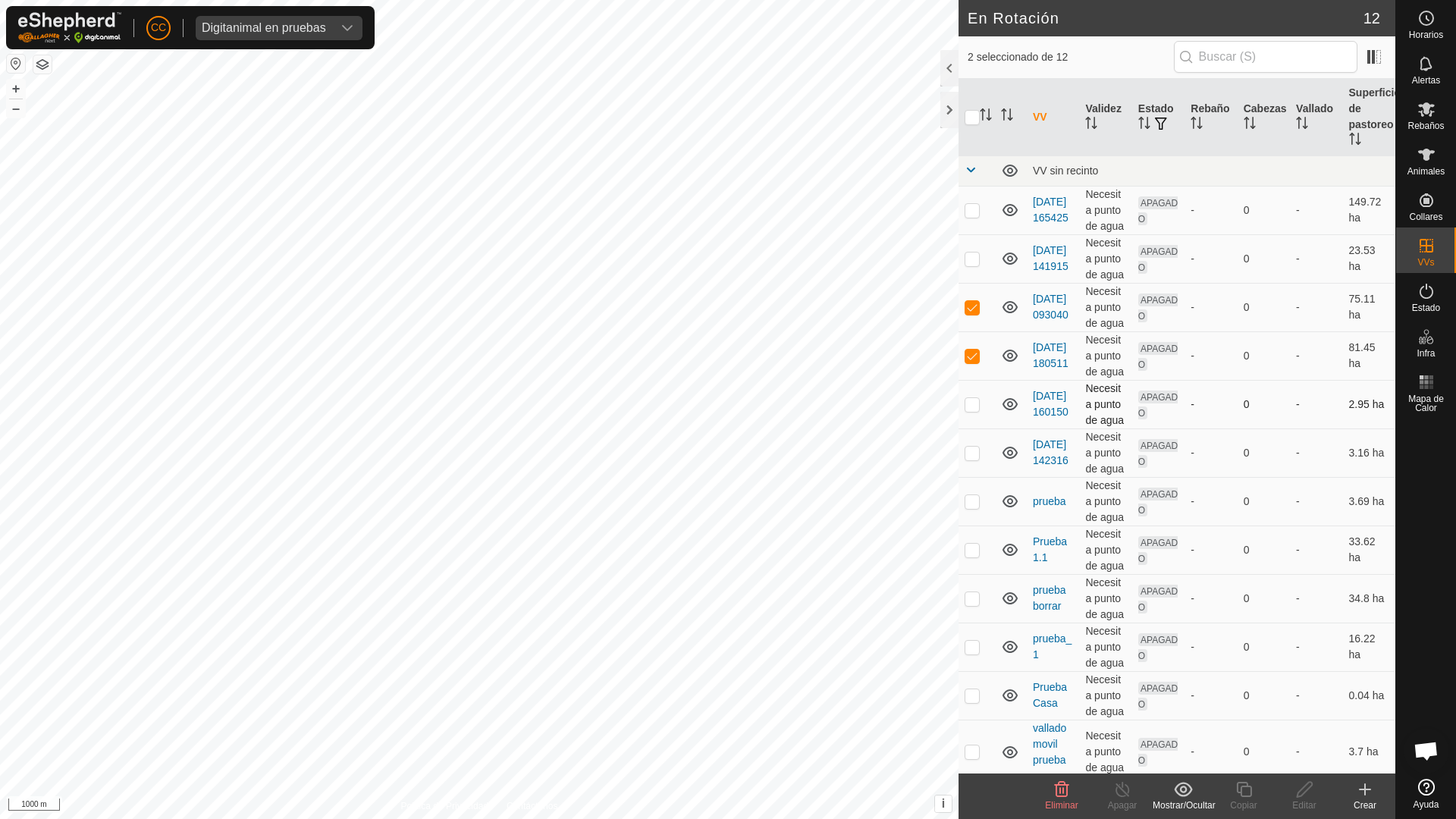
checkbox input "true"
click at [970, 459] on td at bounding box center [976, 453] width 36 height 48
checkbox input "true"
drag, startPoint x: 963, startPoint y: 502, endPoint x: 966, endPoint y: 529, distance: 27.2
click at [963, 503] on td at bounding box center [976, 501] width 36 height 48
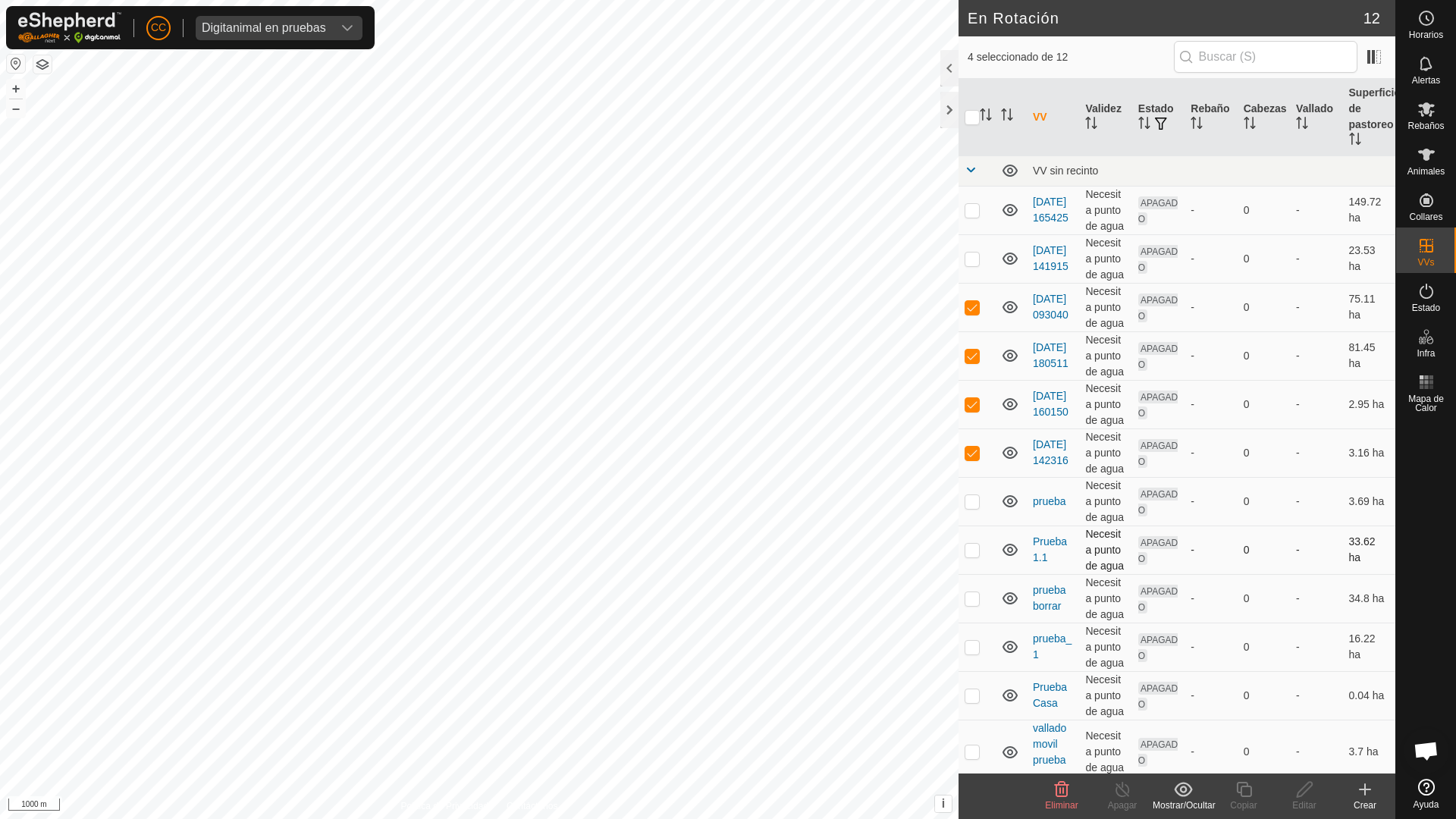
checkbox input "true"
click at [971, 547] on p-checkbox at bounding box center [972, 550] width 15 height 12
checkbox input "true"
click at [975, 602] on p-checkbox at bounding box center [972, 598] width 15 height 12
checkbox input "true"
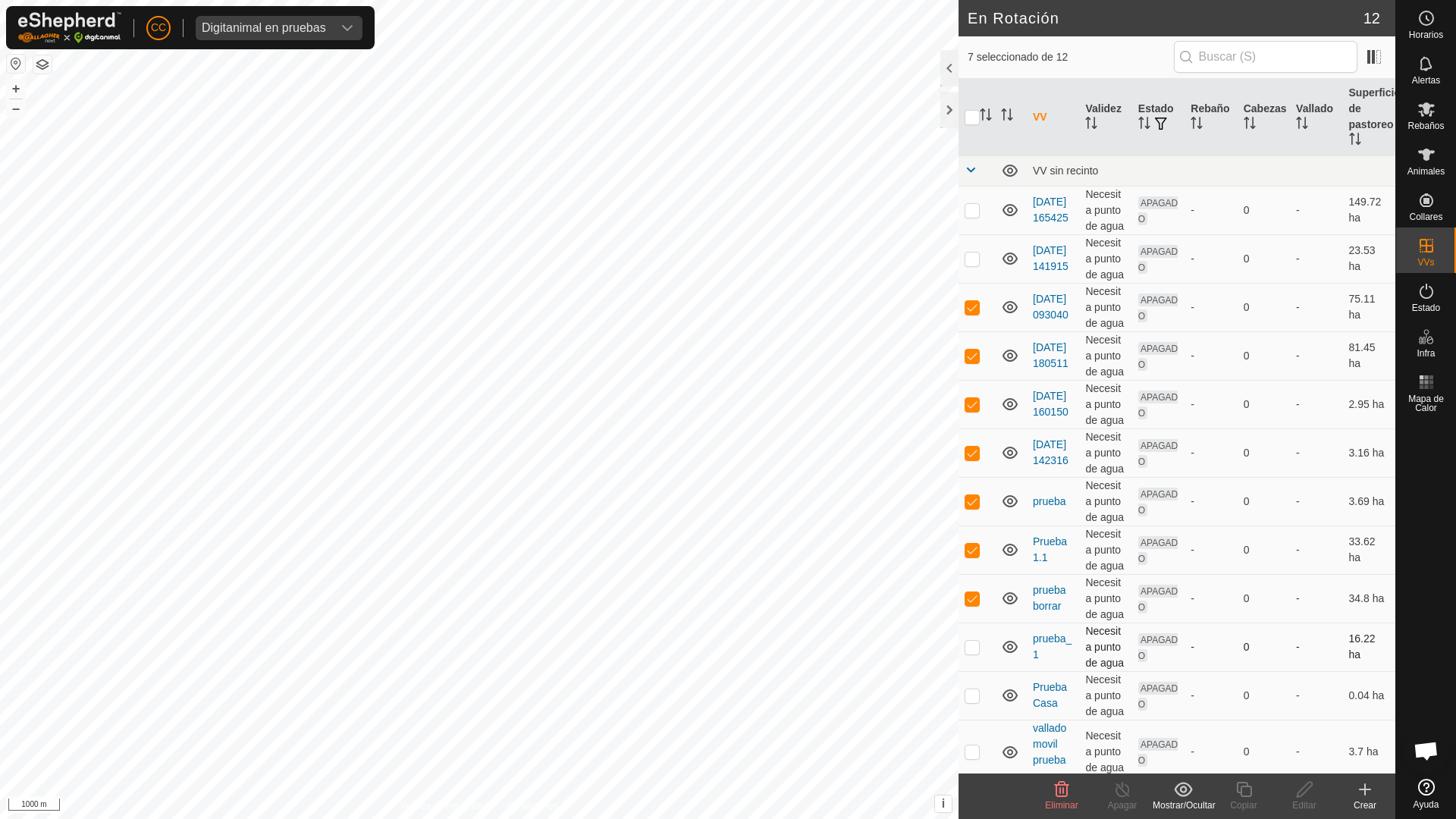
click at [976, 641] on p-checkbox at bounding box center [972, 647] width 15 height 12
checkbox input "true"
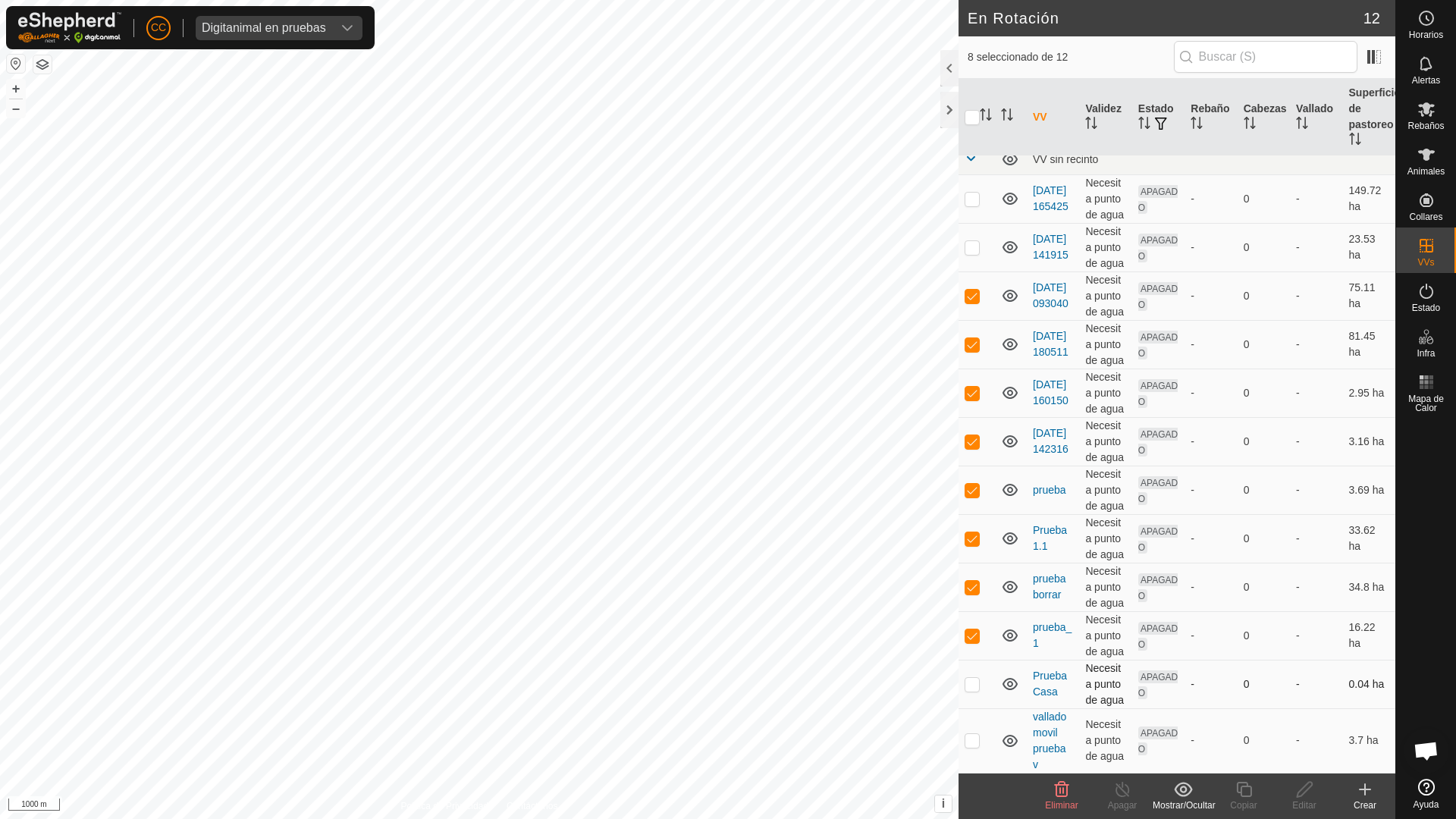
click at [971, 658] on p-checkbox at bounding box center [972, 684] width 15 height 12
checkbox input "true"
click at [1182, 658] on div "Mostrar/Ocultar" at bounding box center [1182, 805] width 61 height 14
click at [1221, 658] on link "Mover a 'En Almacenamiento'" at bounding box center [1254, 755] width 202 height 30
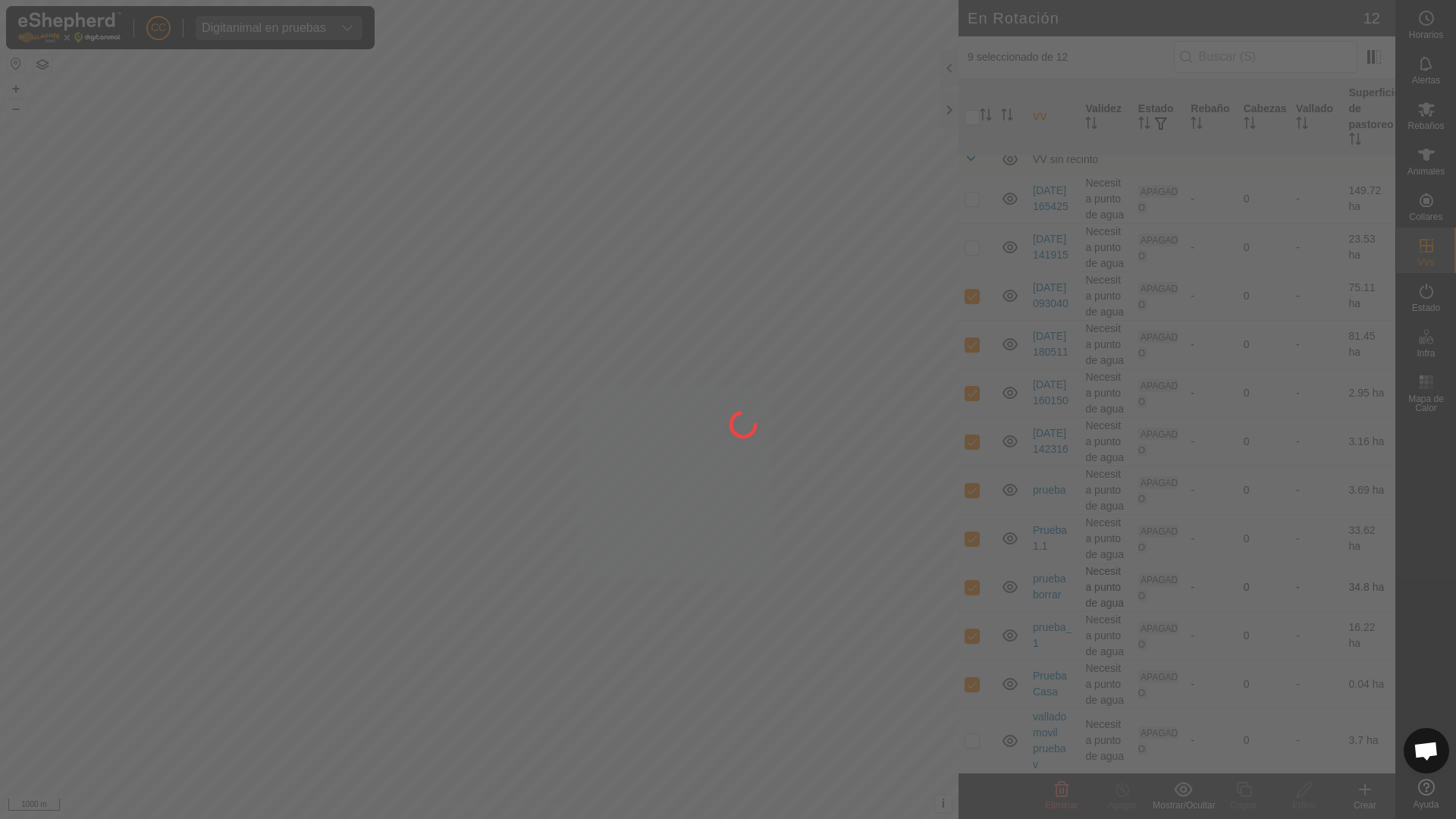
checkbox input "false"
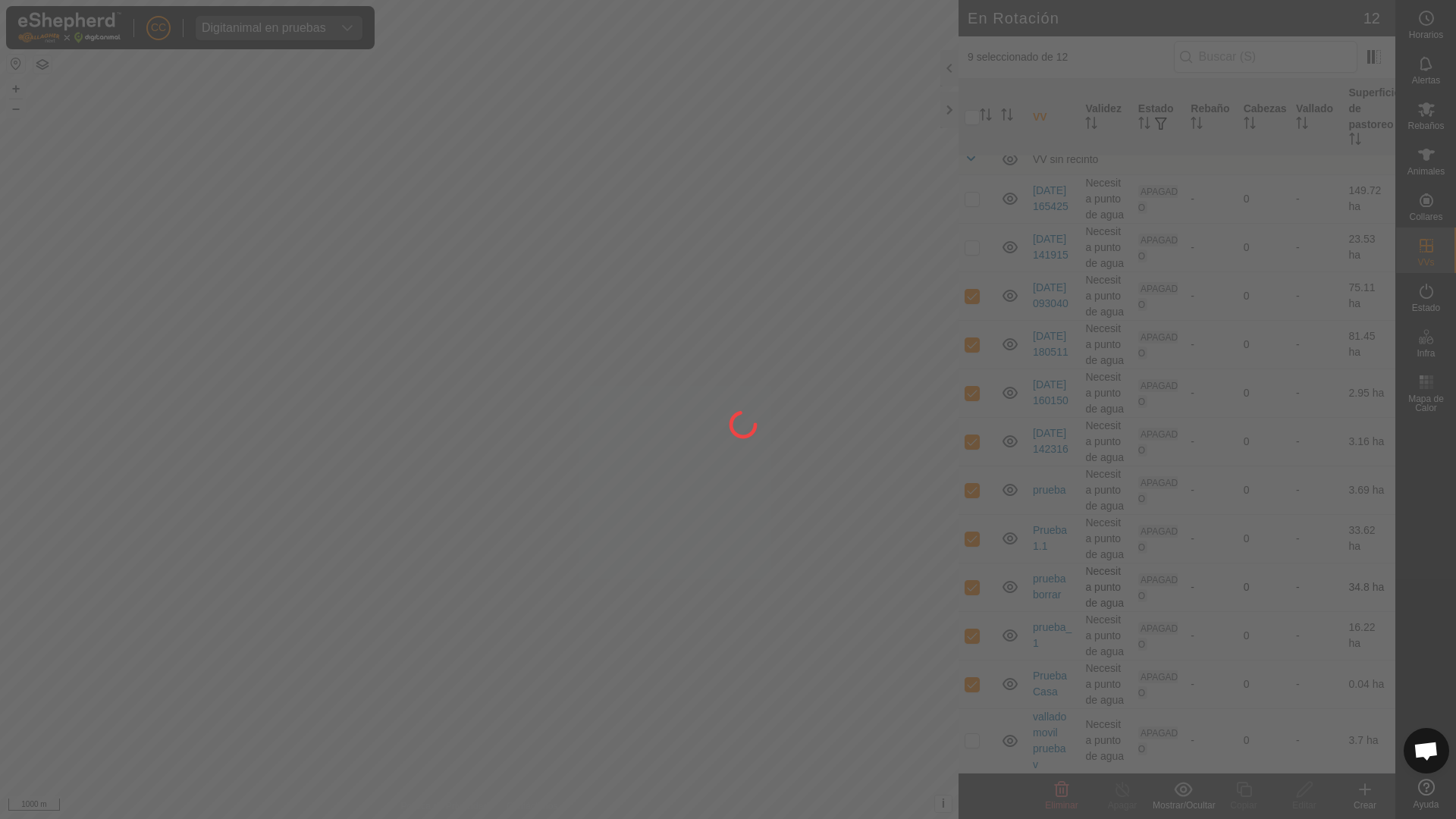
checkbox input "false"
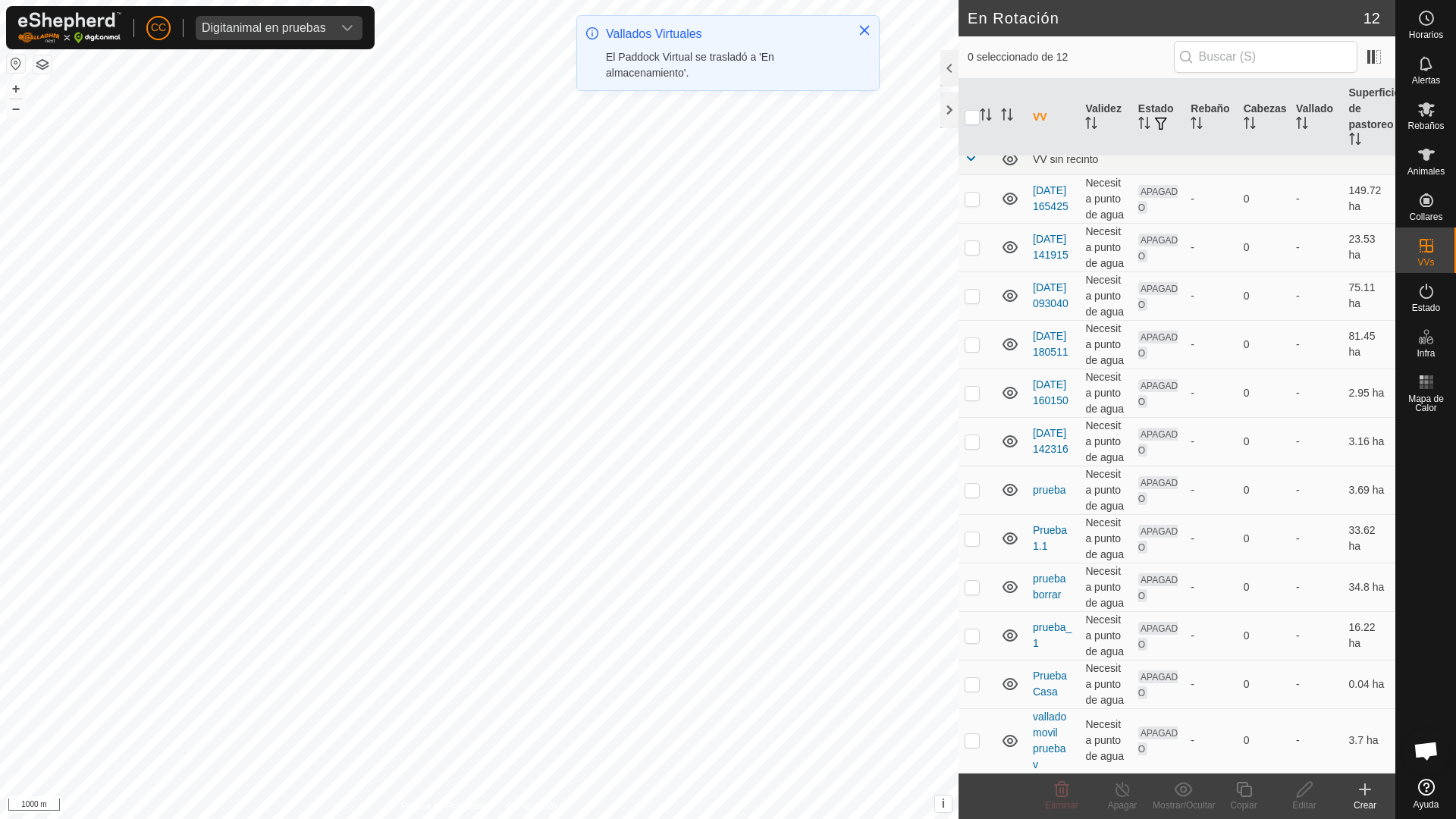
scroll to position [0, 0]
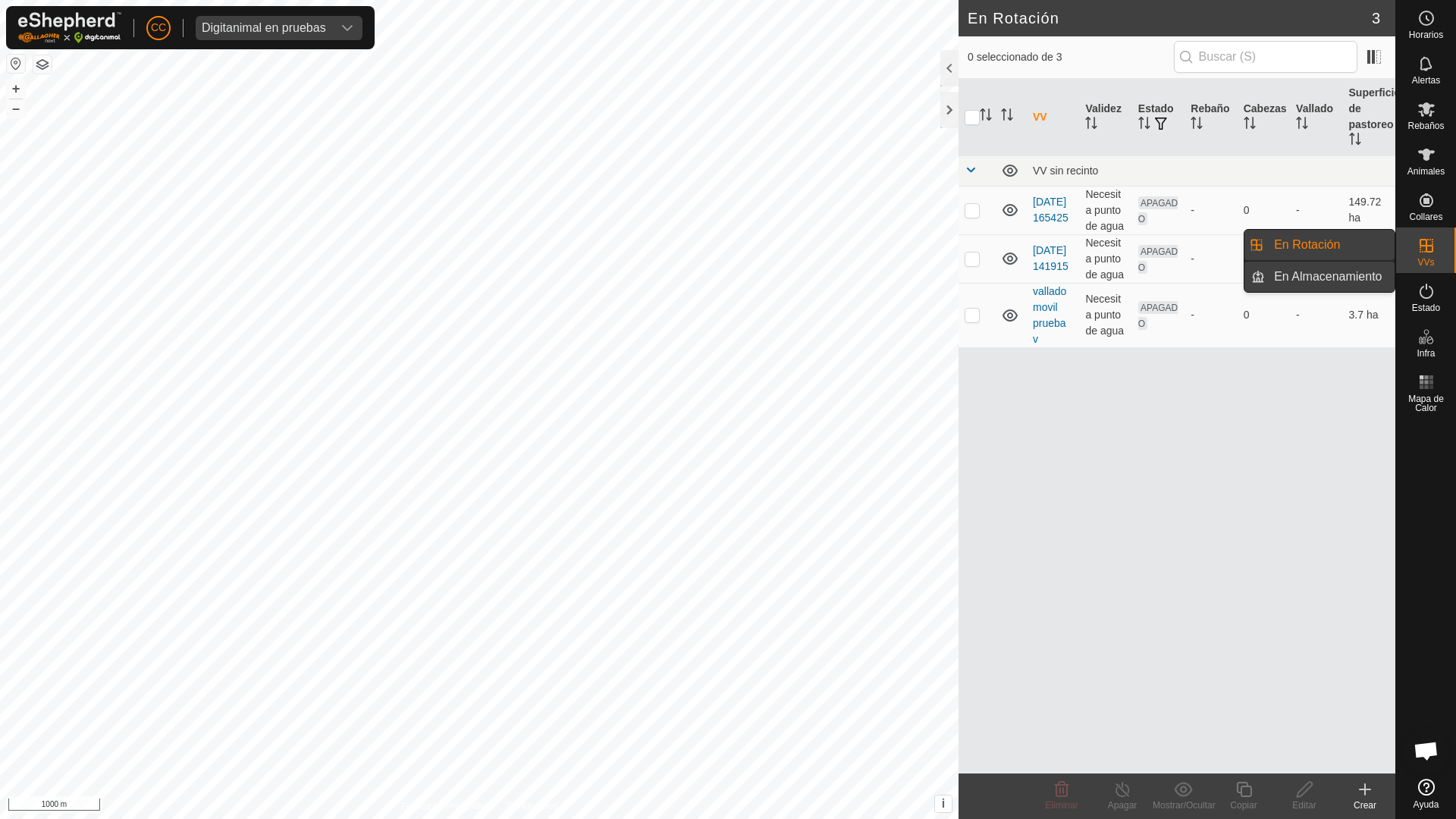
drag, startPoint x: 1392, startPoint y: 262, endPoint x: 1362, endPoint y: 270, distance: 31.0
click at [1362, 270] on link "En Almacenamiento" at bounding box center [1329, 276] width 130 height 30
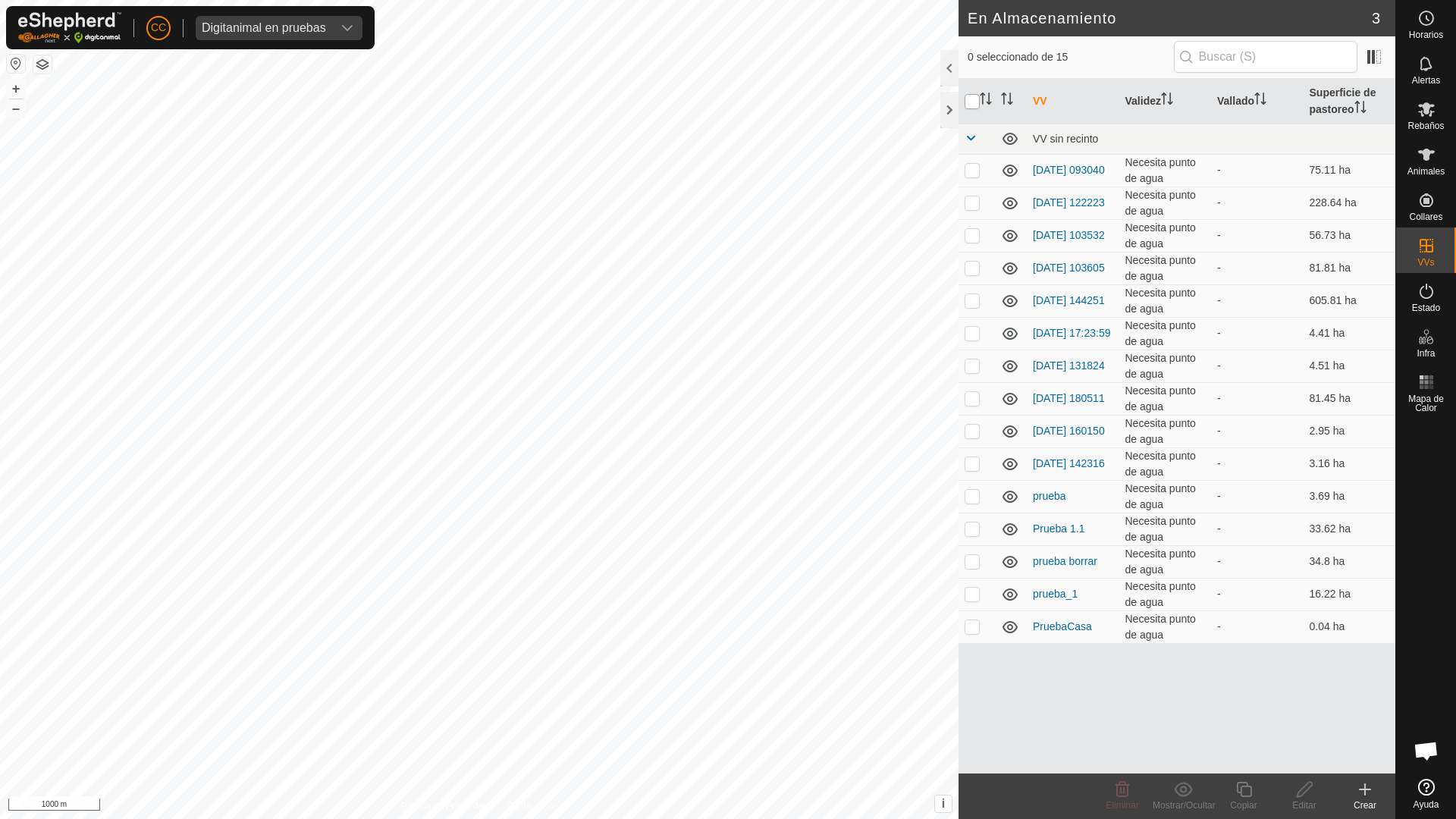
click at [967, 99] on input "checkbox" at bounding box center [972, 101] width 15 height 15
checkbox input "true"
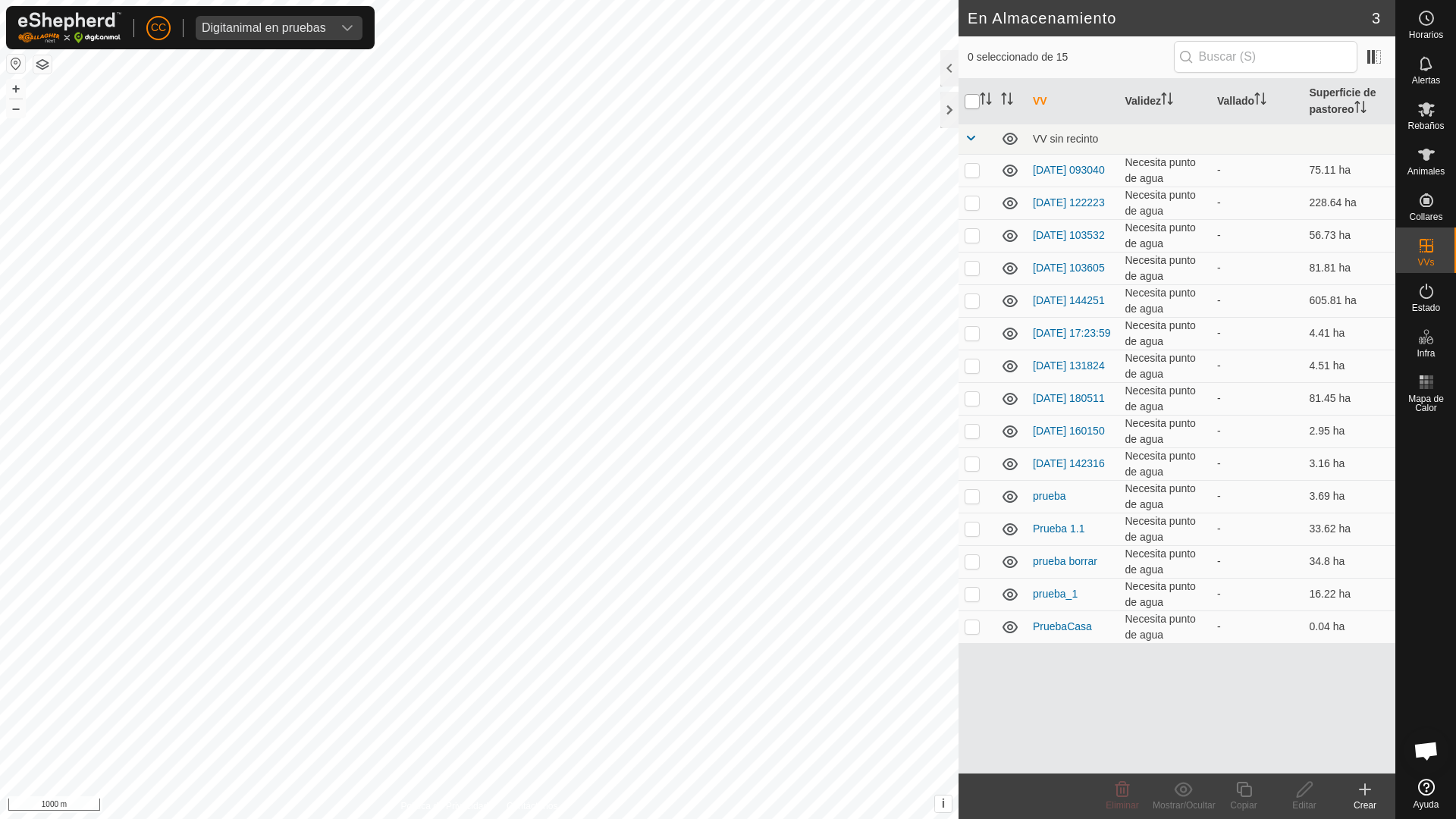
checkbox input "true"
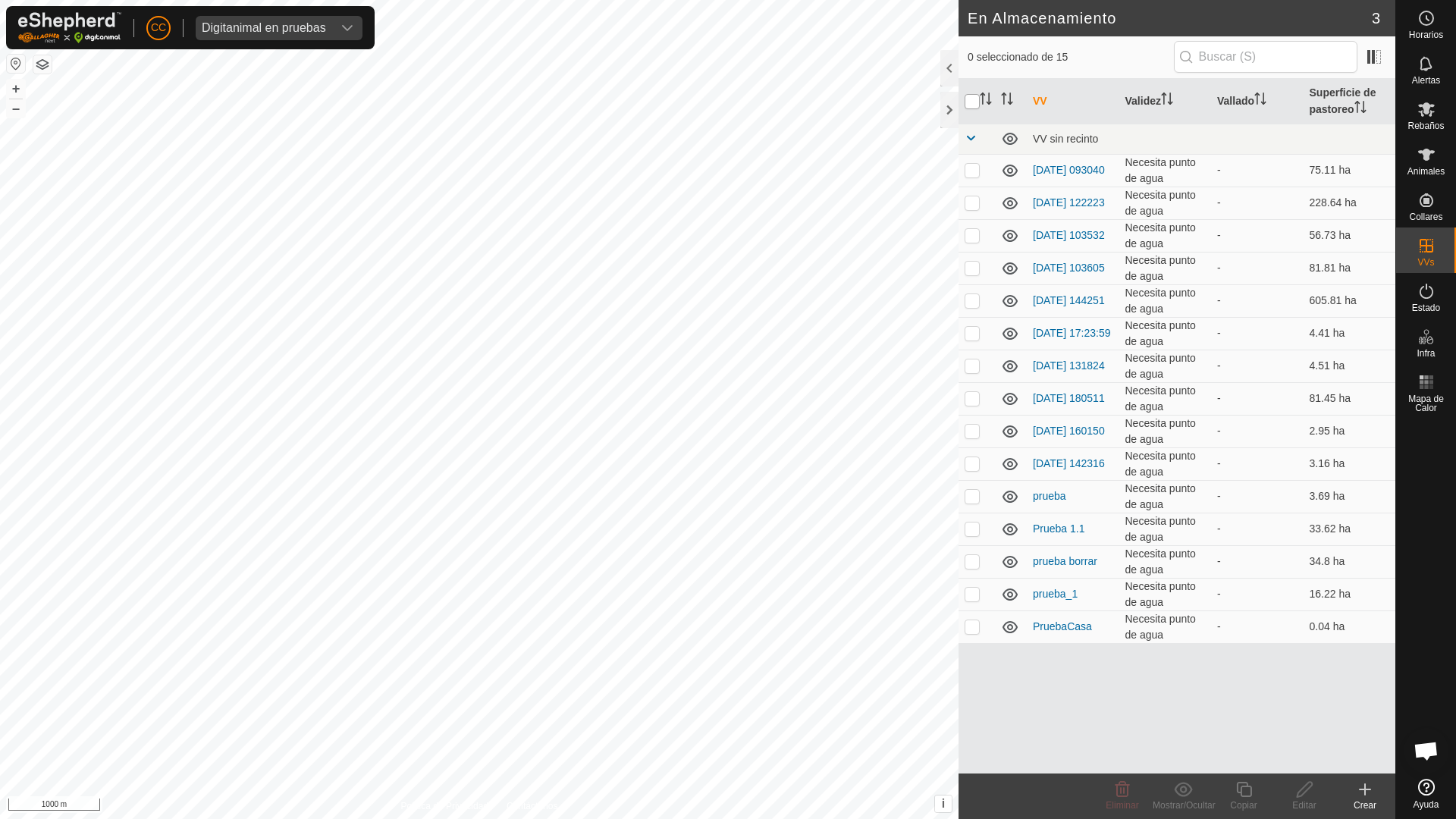
checkbox input "true"
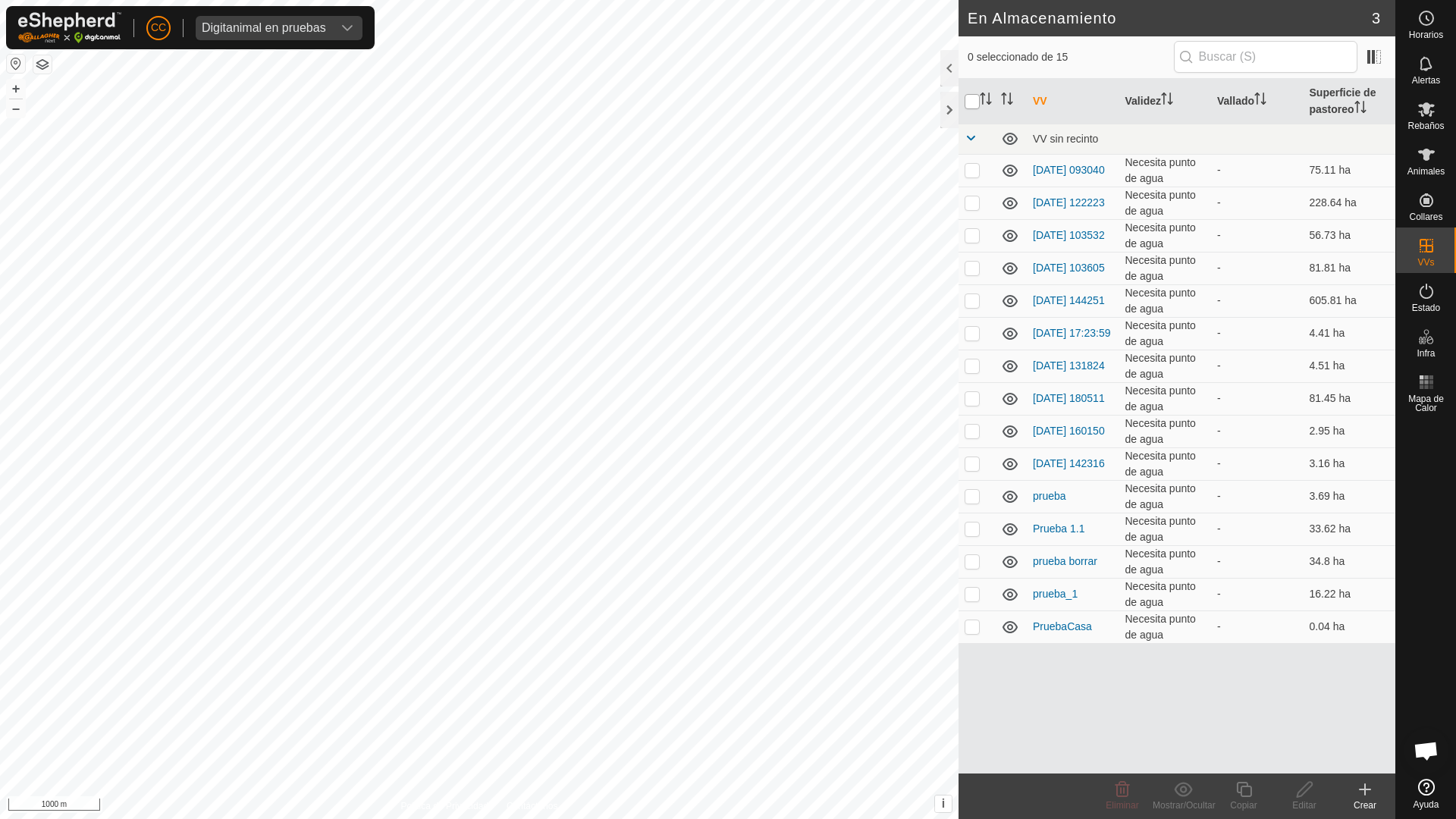
checkbox input "true"
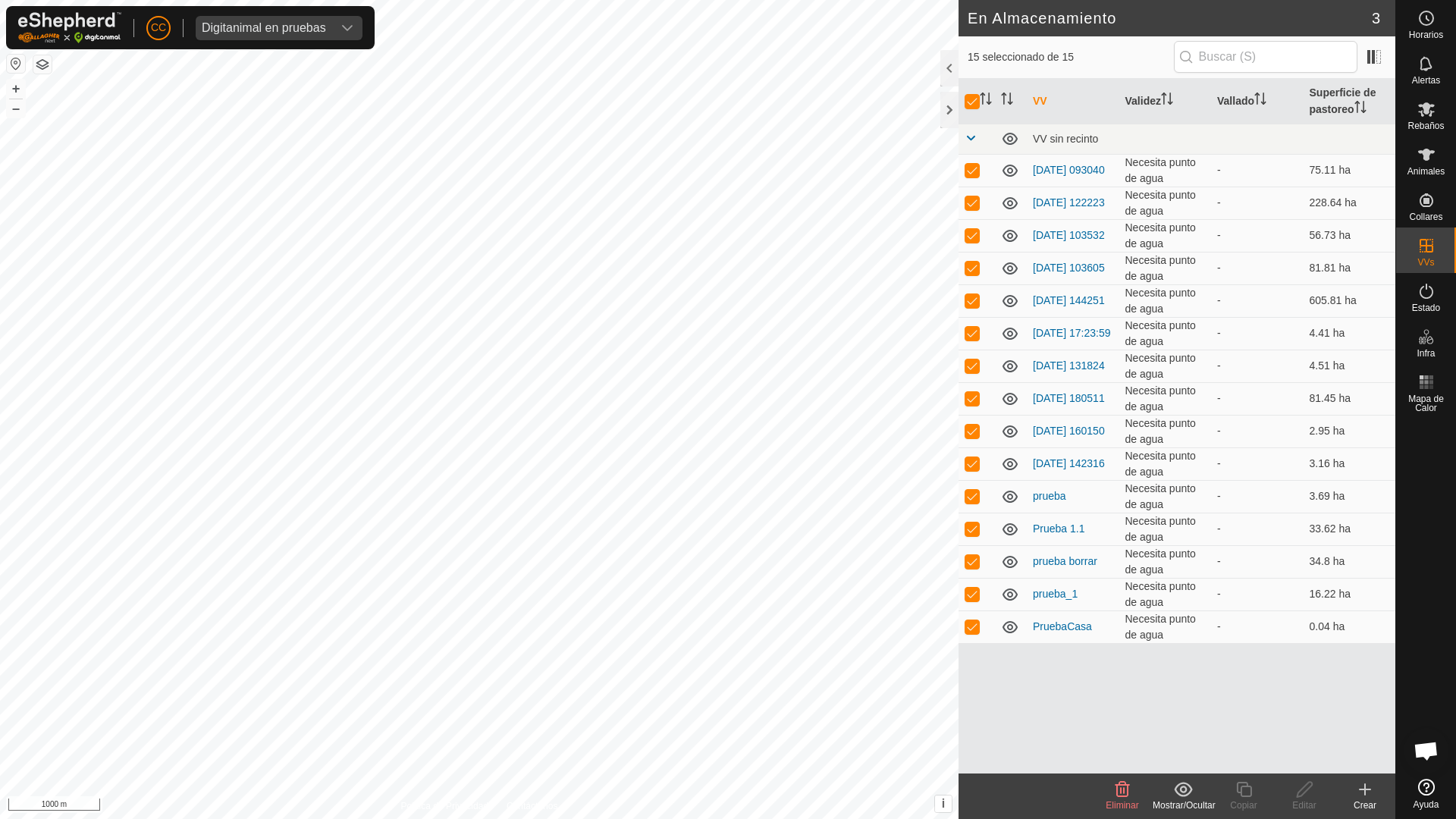
click at [1181, 658] on icon at bounding box center [1183, 789] width 19 height 18
click at [1186, 658] on link "Mover a 'En Rotación'" at bounding box center [1233, 755] width 161 height 30
checkbox input "false"
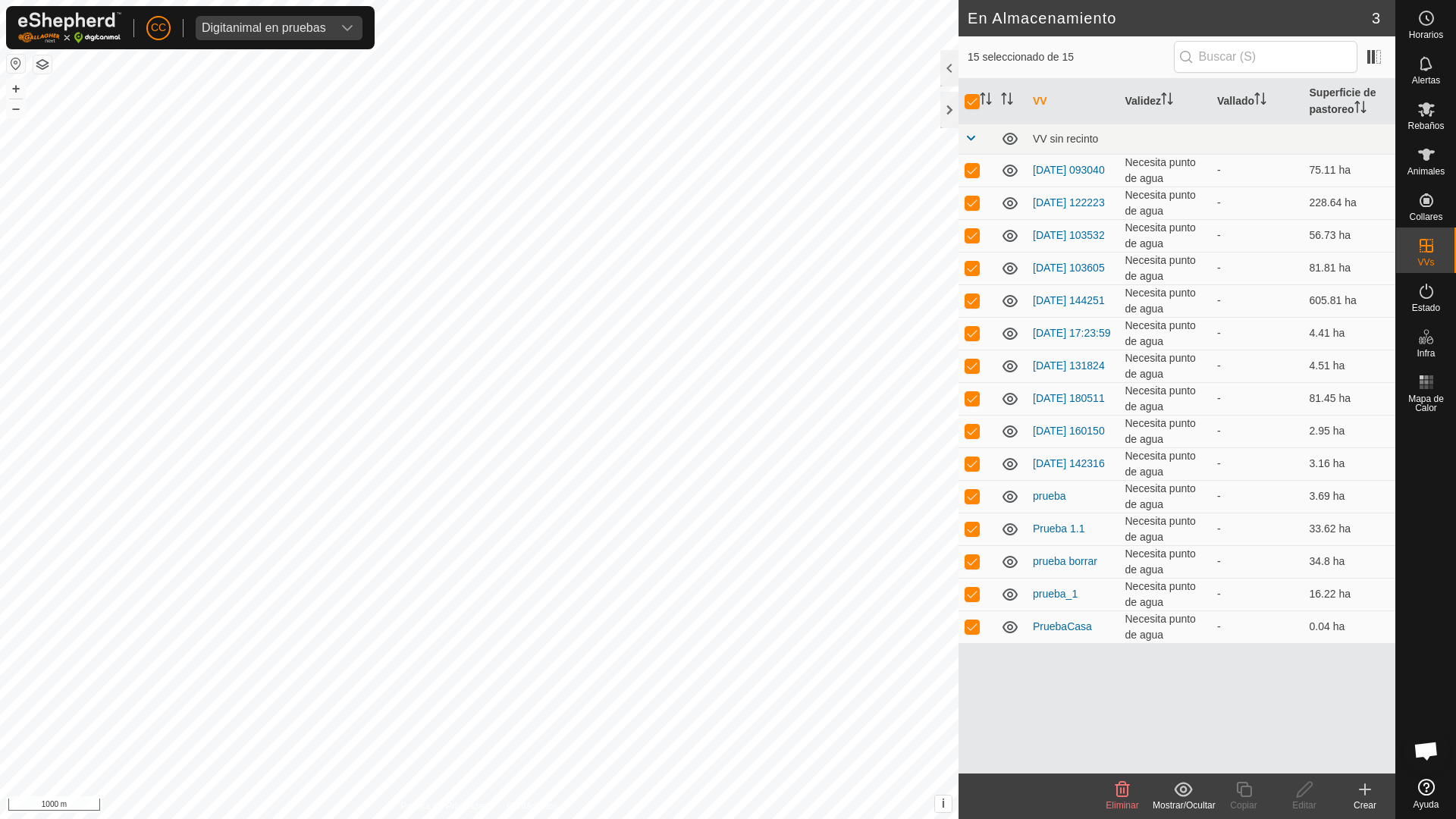
checkbox input "false"
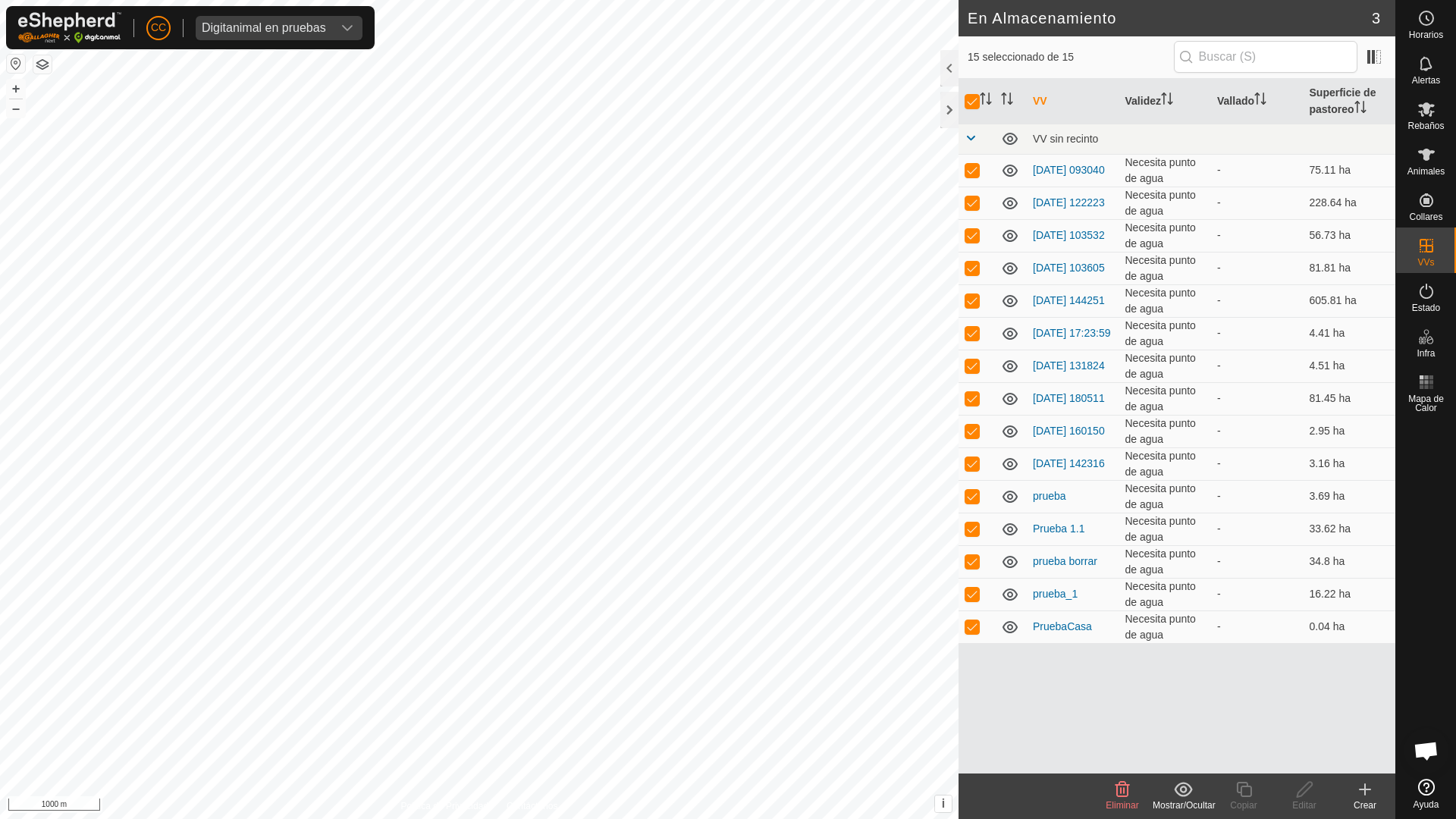
checkbox input "false"
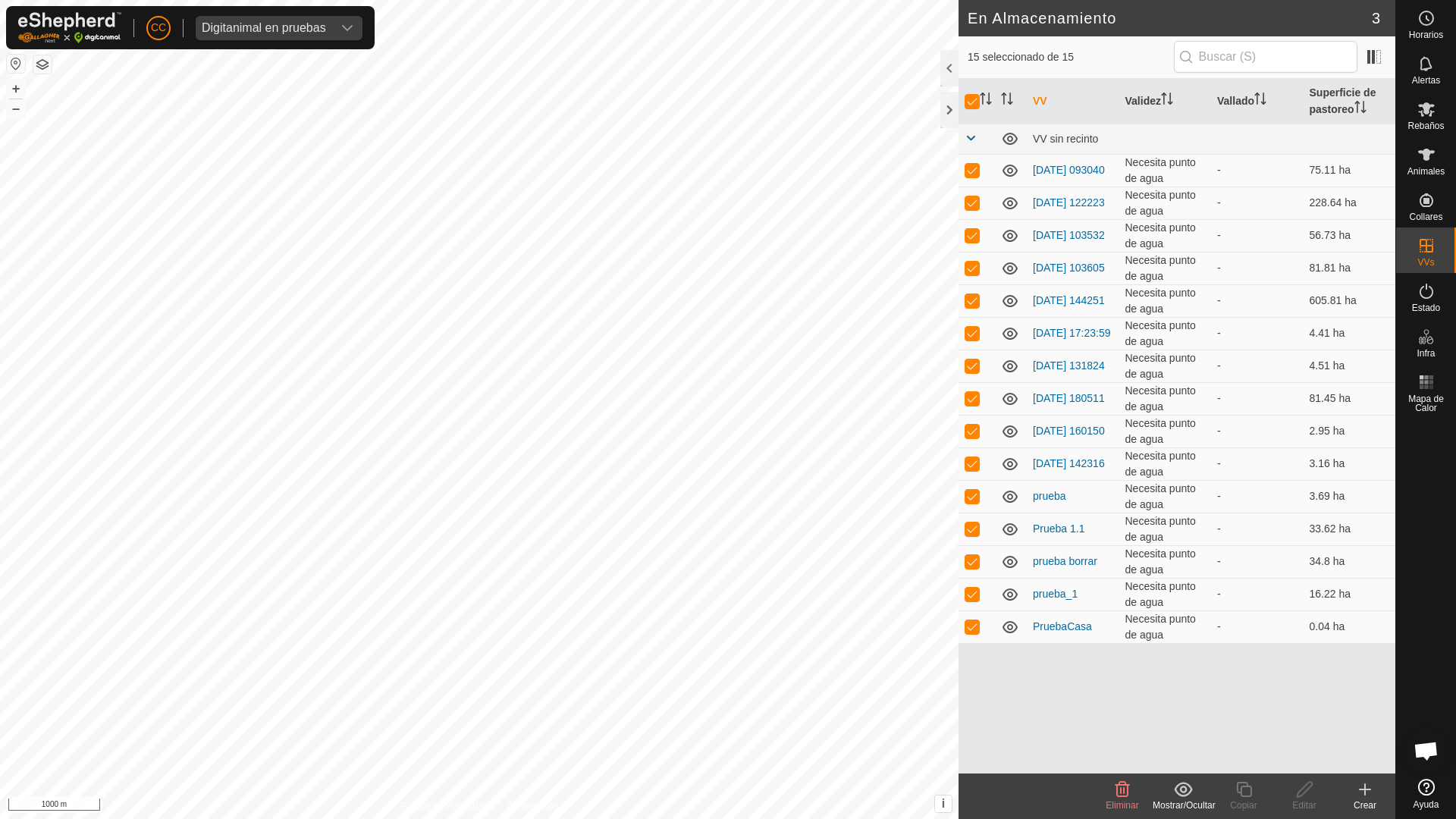
checkbox input "false"
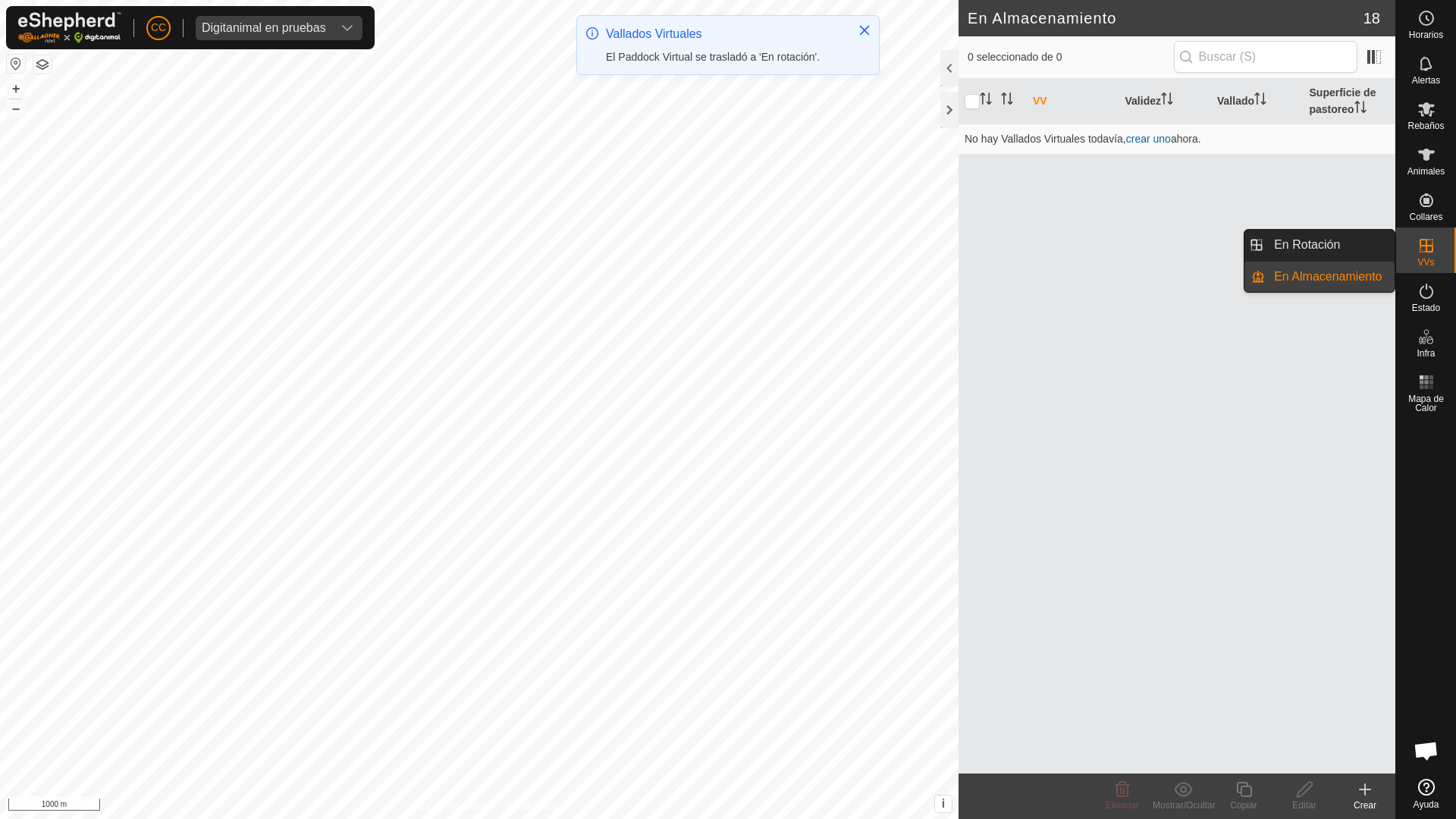
click at [1417, 250] on icon at bounding box center [1426, 246] width 18 height 18
click at [1351, 249] on link "En Rotación" at bounding box center [1329, 244] width 130 height 30
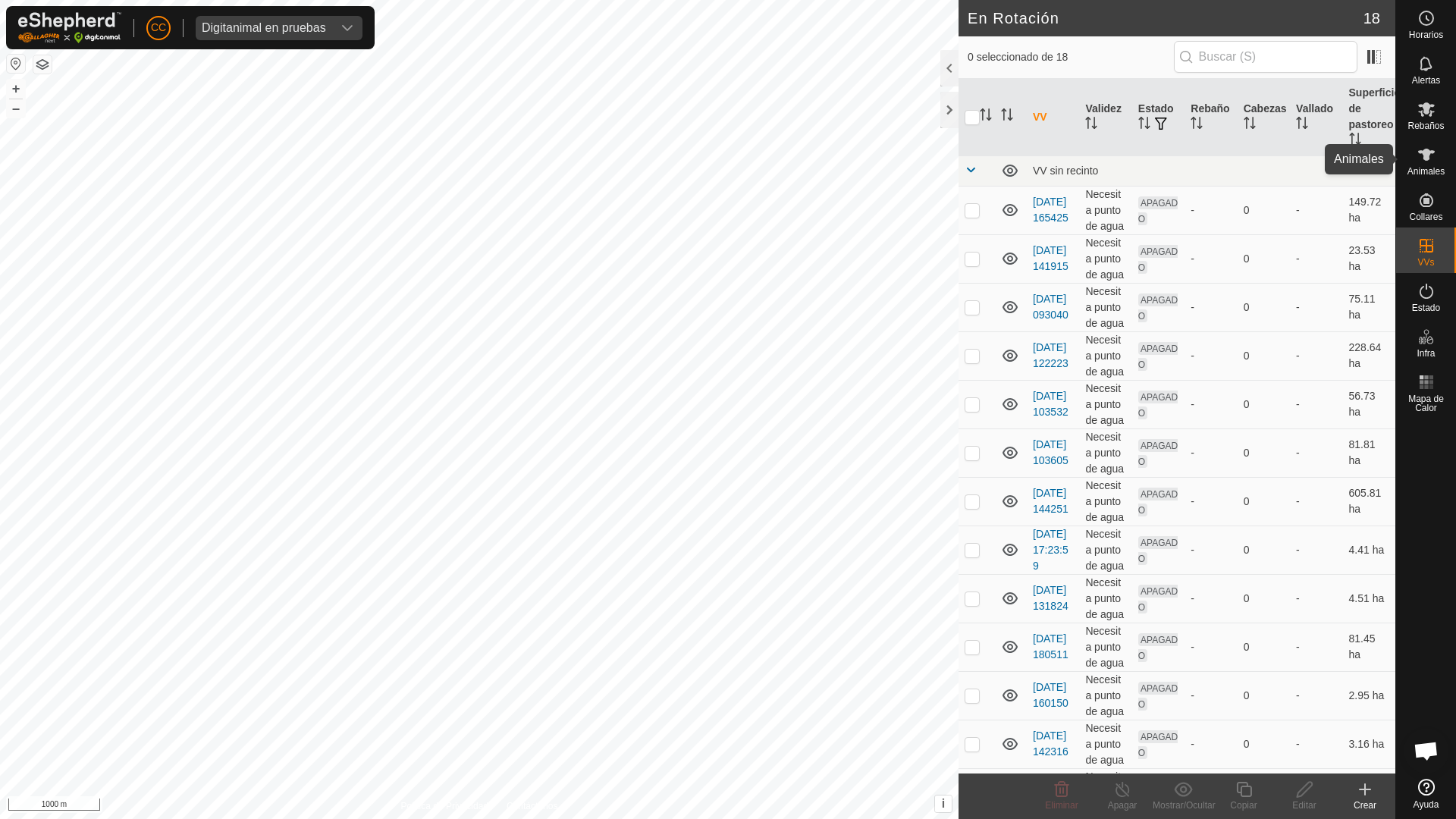
click at [1442, 165] on div "Animales" at bounding box center [1426, 159] width 60 height 45
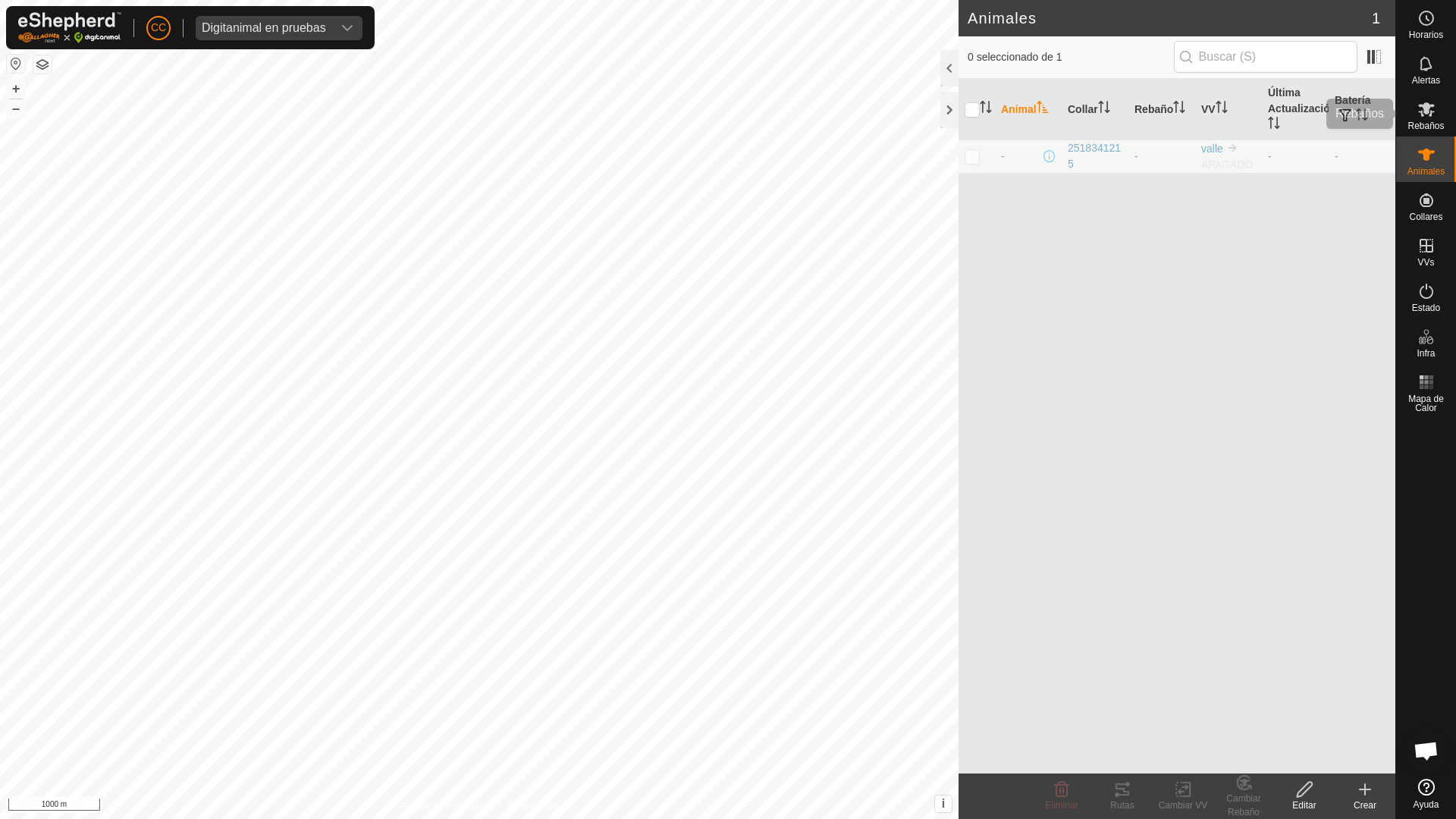
click at [1434, 128] on span "Rebaños" at bounding box center [1424, 126] width 36 height 9
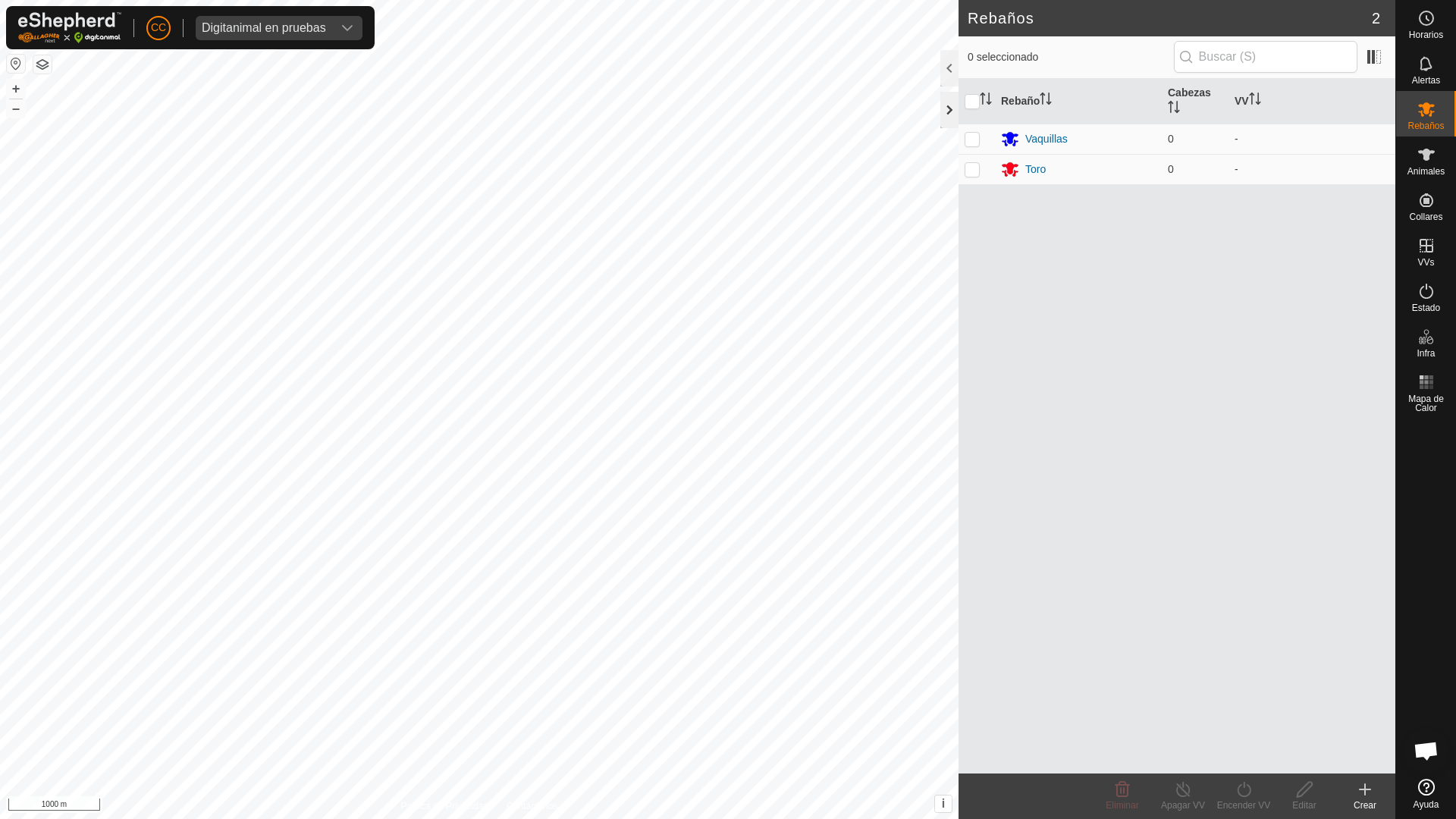
click at [955, 117] on div at bounding box center [950, 109] width 18 height 36
